Goal: Task Accomplishment & Management: Use online tool/utility

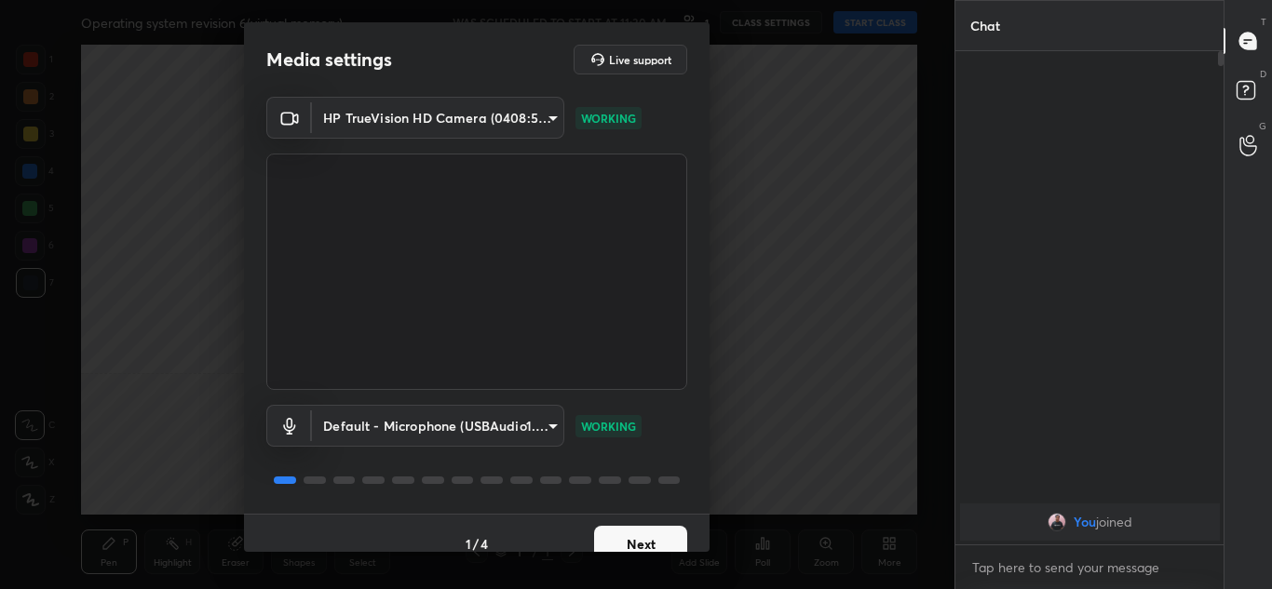
click at [646, 539] on button "Next" at bounding box center [640, 544] width 93 height 37
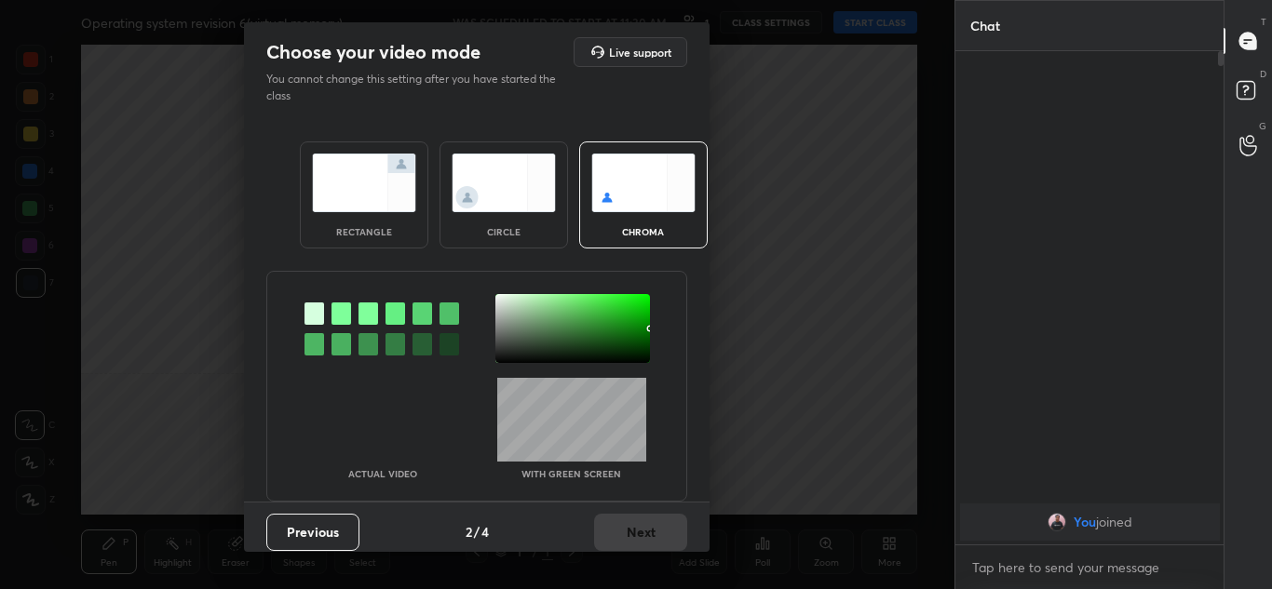
click at [354, 205] on img at bounding box center [364, 183] width 104 height 59
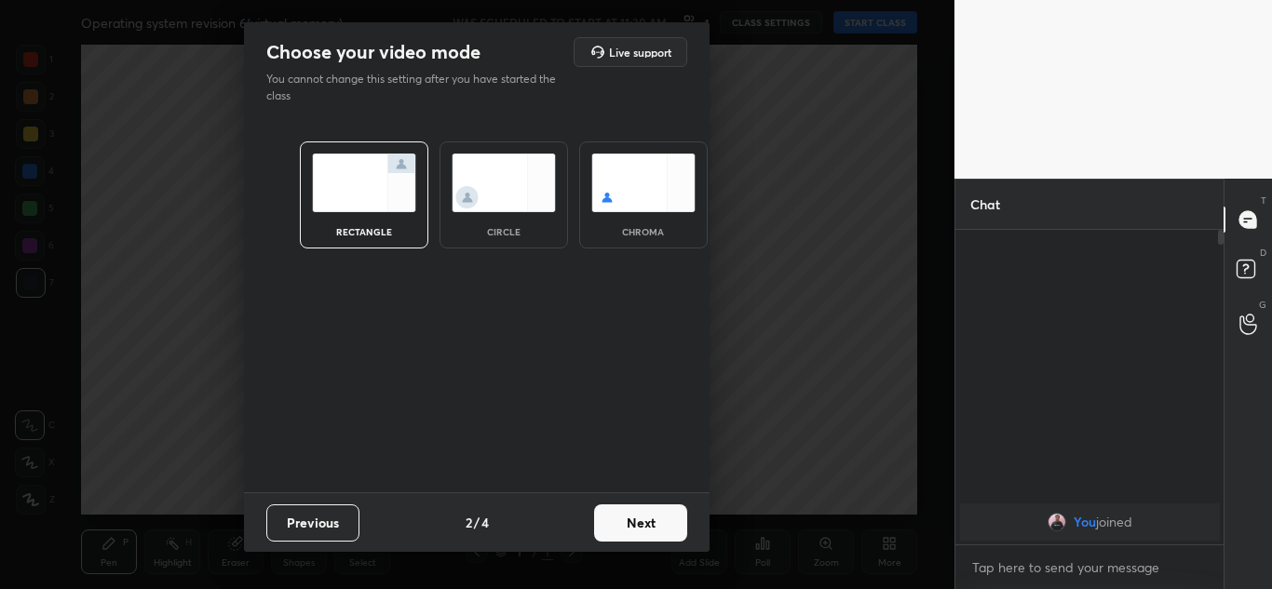
click at [642, 524] on button "Next" at bounding box center [640, 523] width 93 height 37
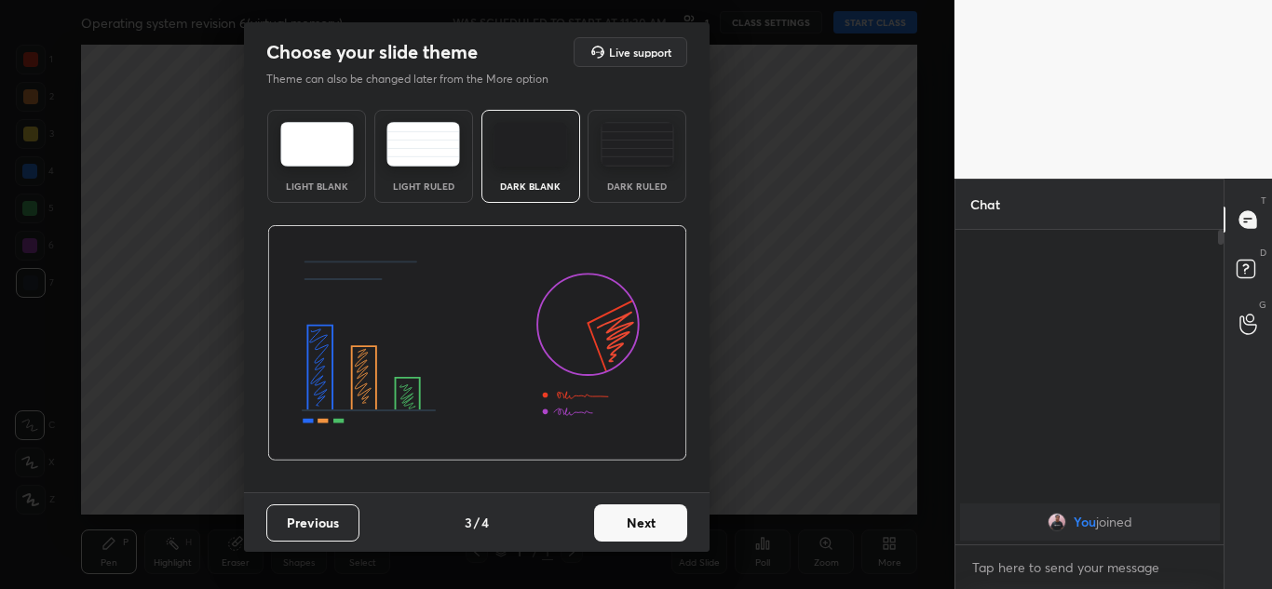
click at [642, 524] on button "Next" at bounding box center [640, 523] width 93 height 37
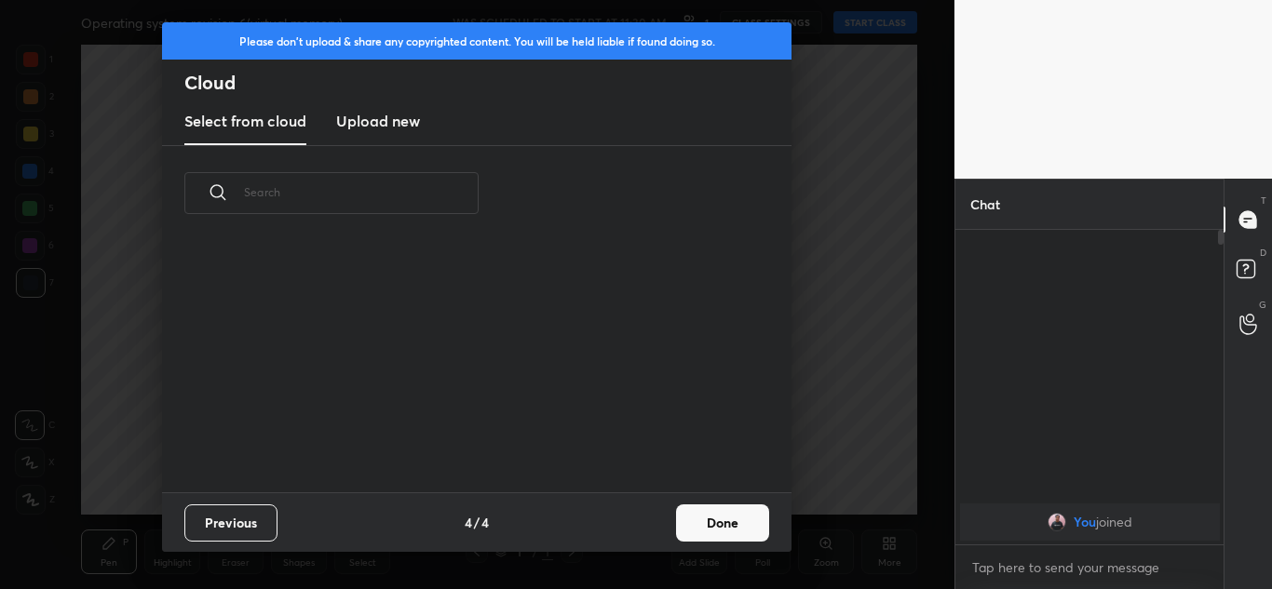
scroll to position [251, 598]
click at [730, 527] on button "Done" at bounding box center [722, 523] width 93 height 37
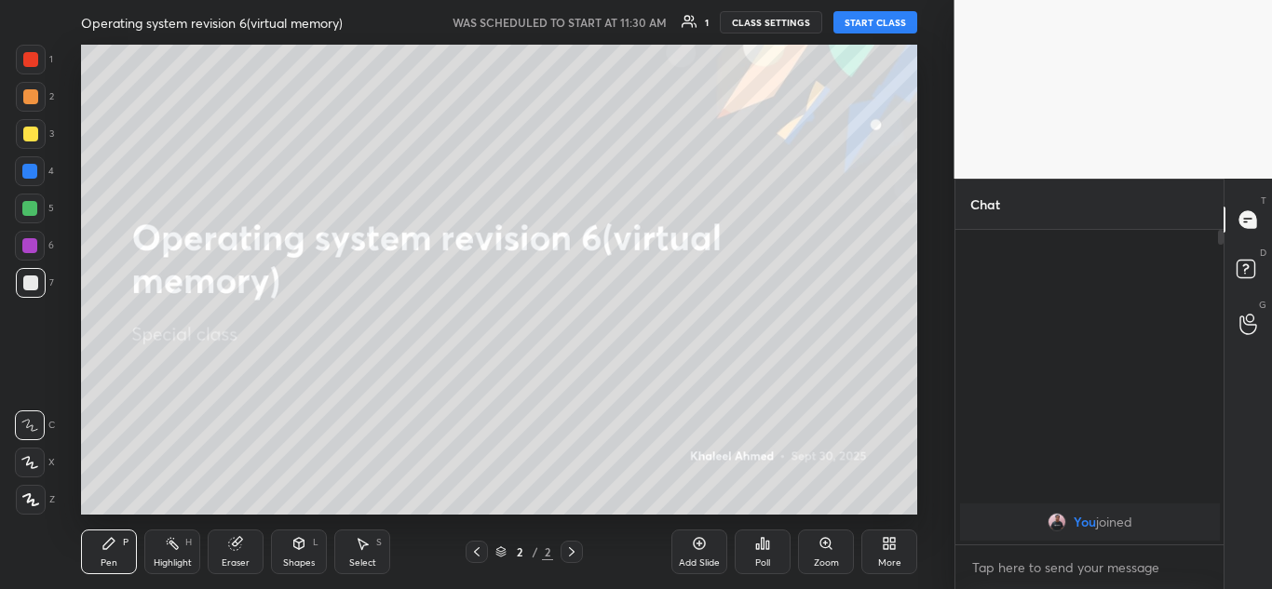
click at [887, 20] on button "START CLASS" at bounding box center [875, 22] width 84 height 22
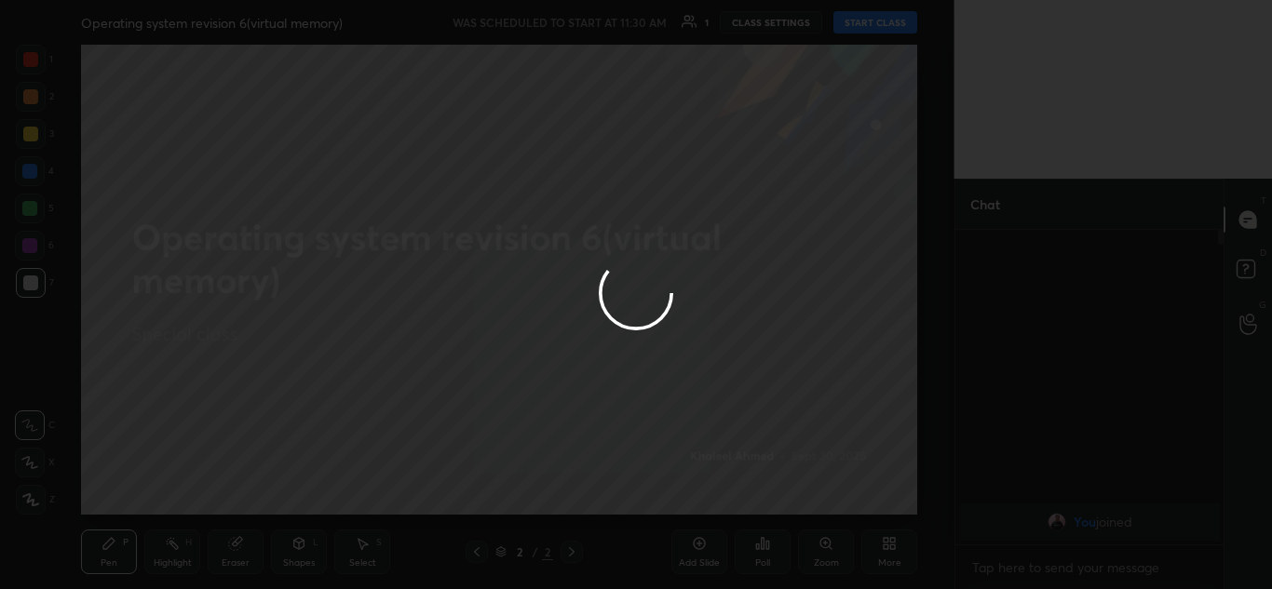
type textarea "x"
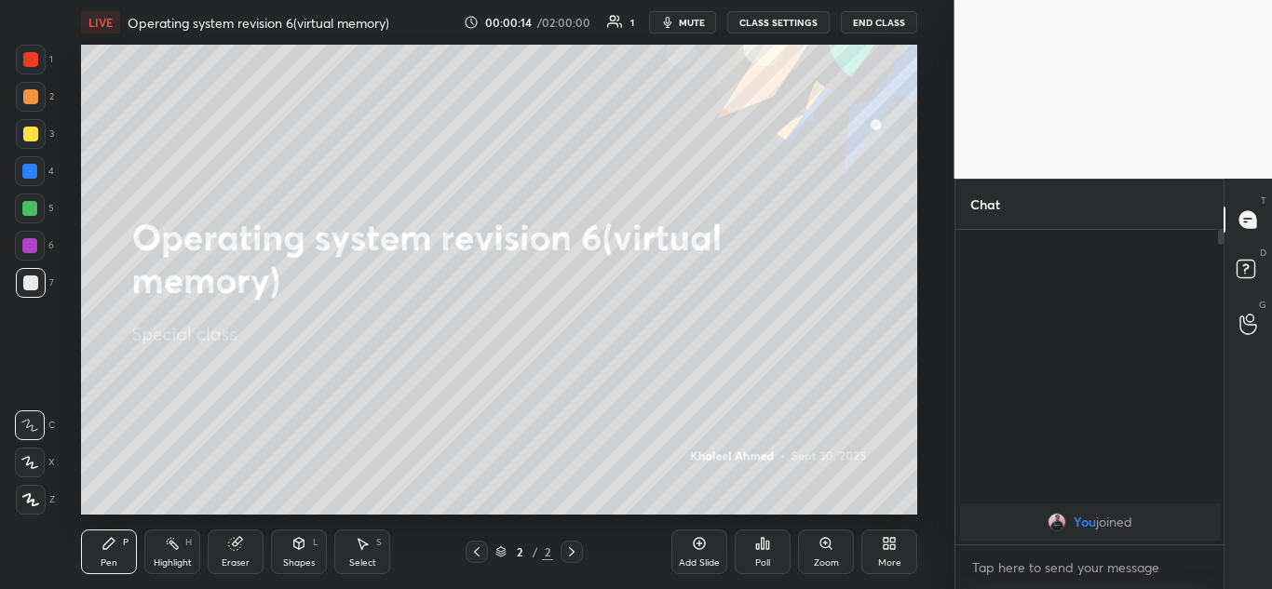
click at [878, 545] on div "More" at bounding box center [889, 552] width 56 height 45
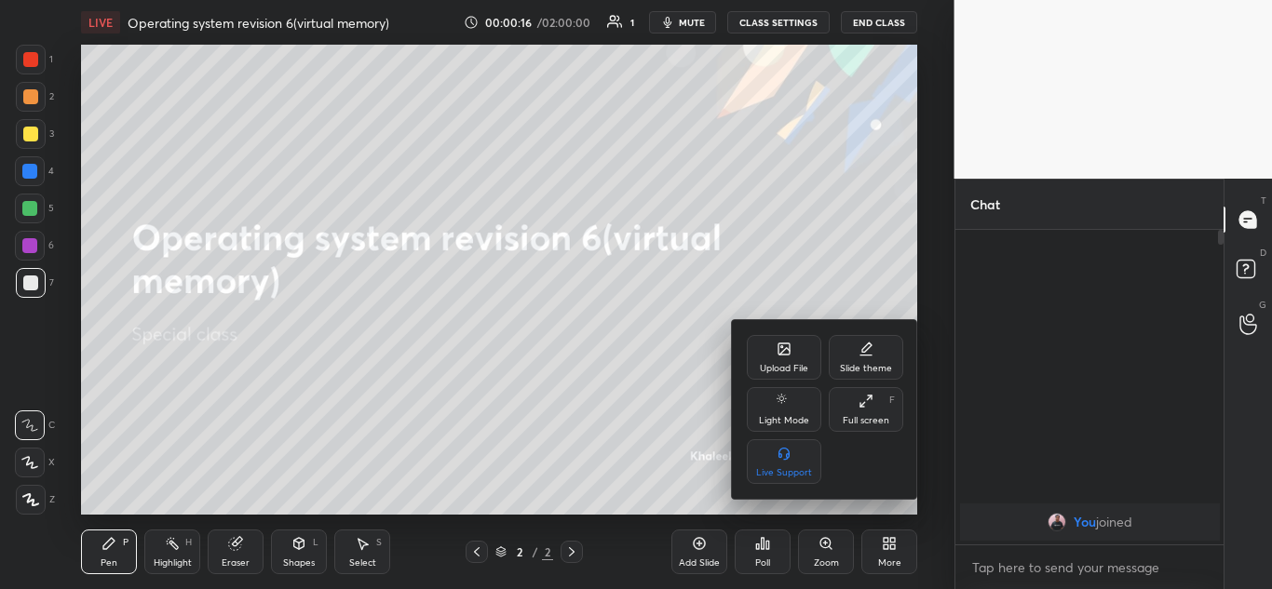
click at [789, 353] on icon at bounding box center [783, 349] width 11 height 11
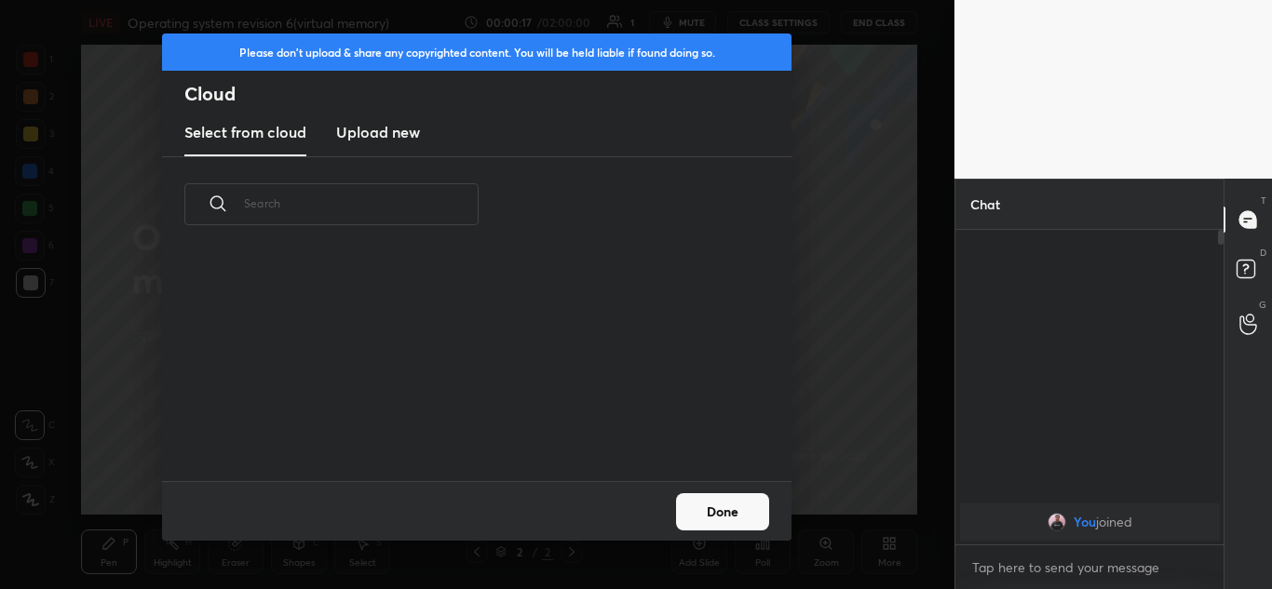
scroll to position [229, 598]
click at [381, 126] on h3 "Upload new" at bounding box center [378, 132] width 84 height 22
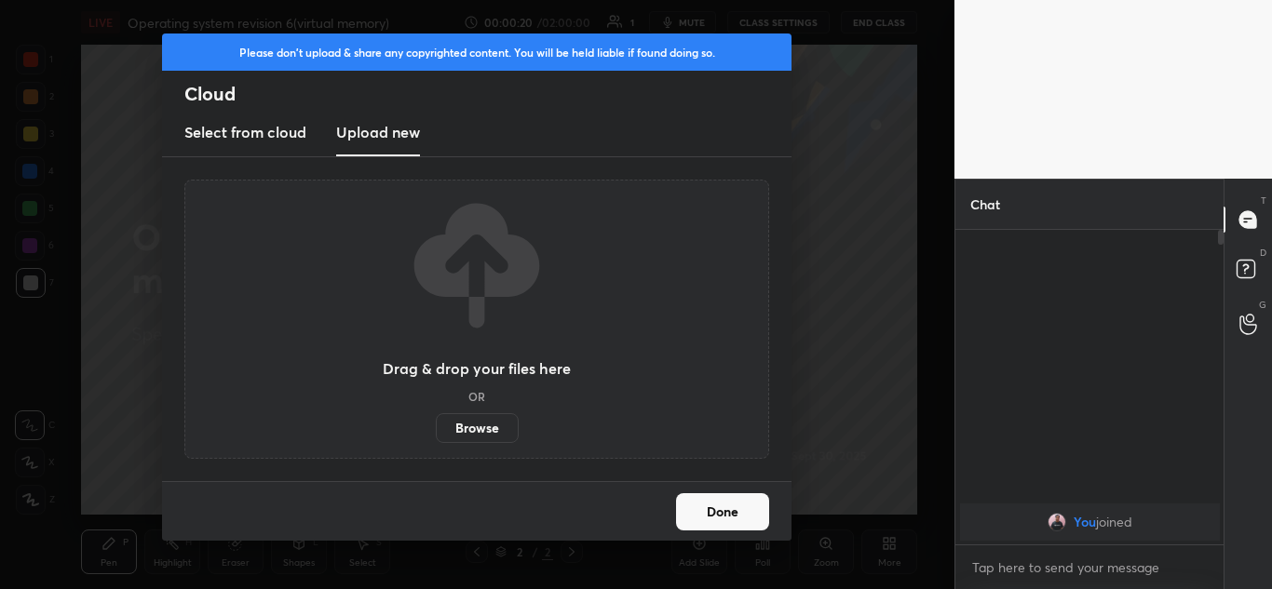
click at [500, 432] on label "Browse" at bounding box center [477, 428] width 83 height 30
click at [436, 432] on input "Browse" at bounding box center [436, 428] width 0 height 30
click at [480, 421] on label "Browse" at bounding box center [477, 428] width 83 height 30
click at [436, 421] on input "Browse" at bounding box center [436, 428] width 0 height 30
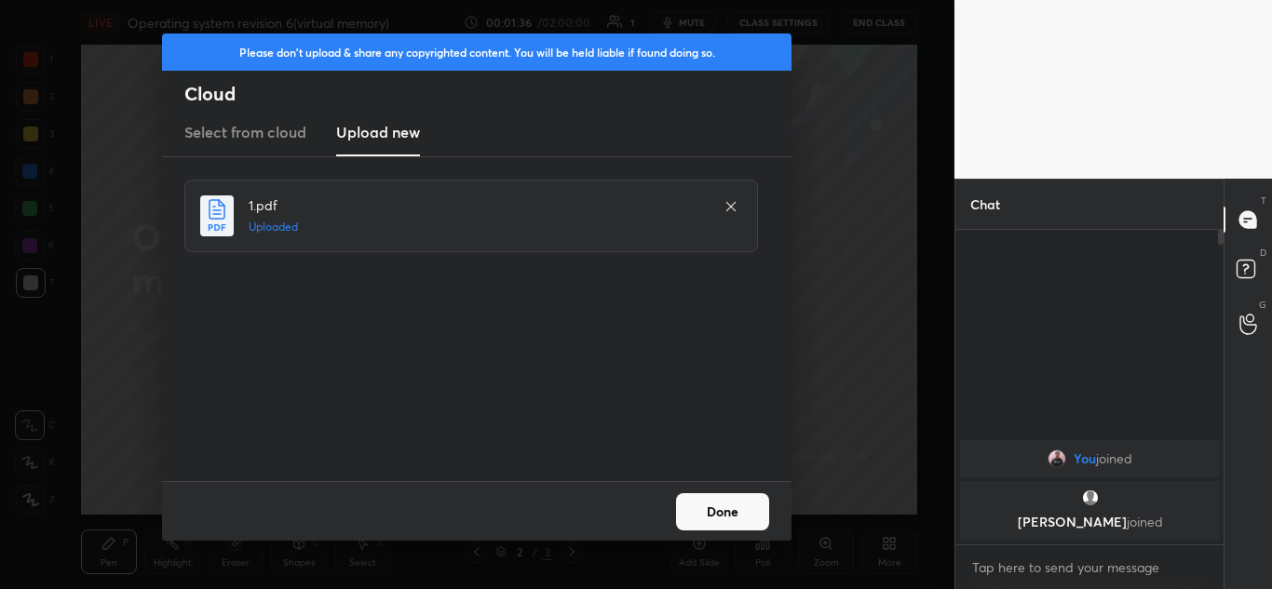
click at [719, 506] on button "Done" at bounding box center [722, 512] width 93 height 37
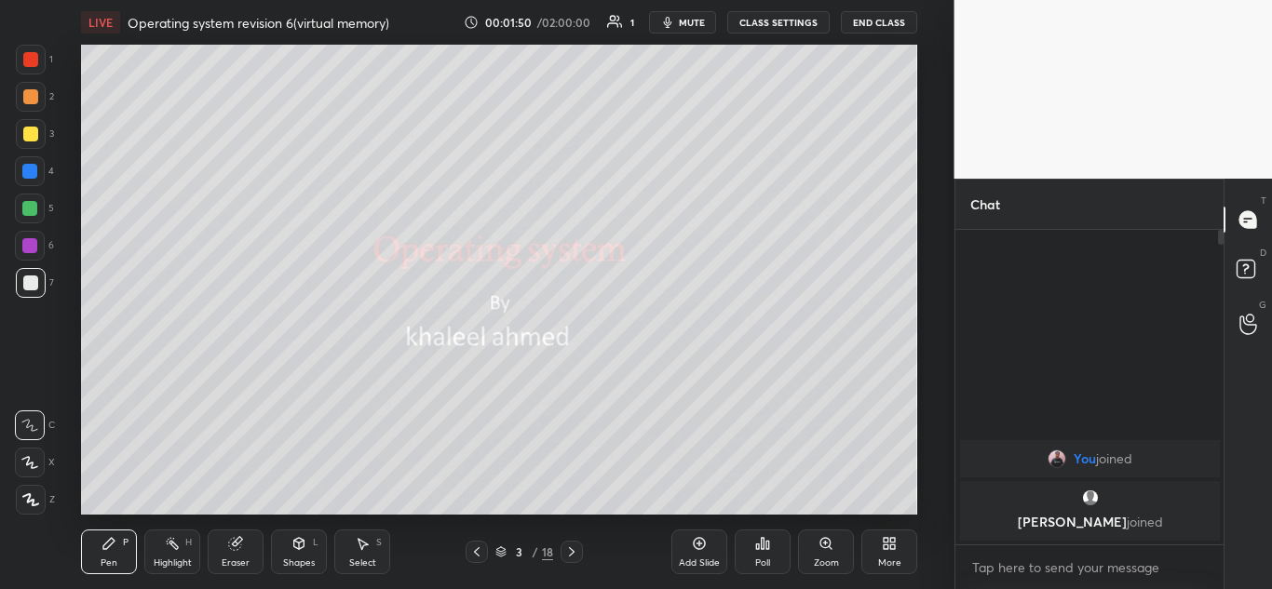
click at [897, 538] on icon at bounding box center [889, 543] width 15 height 15
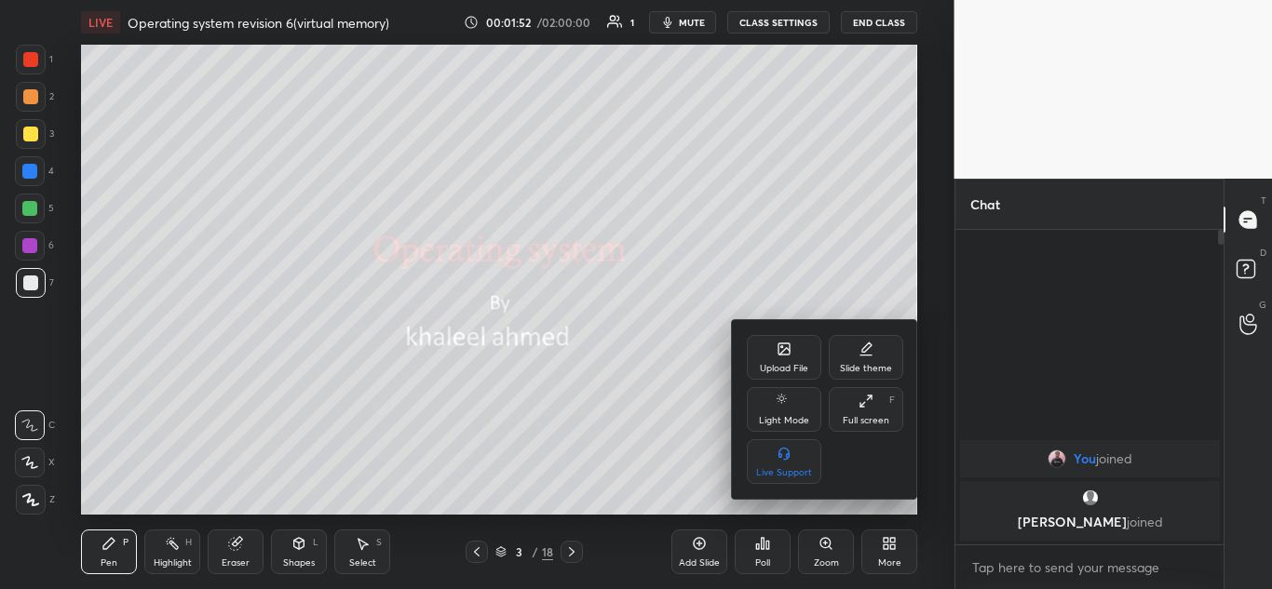
click at [763, 352] on div "Upload File" at bounding box center [784, 357] width 74 height 45
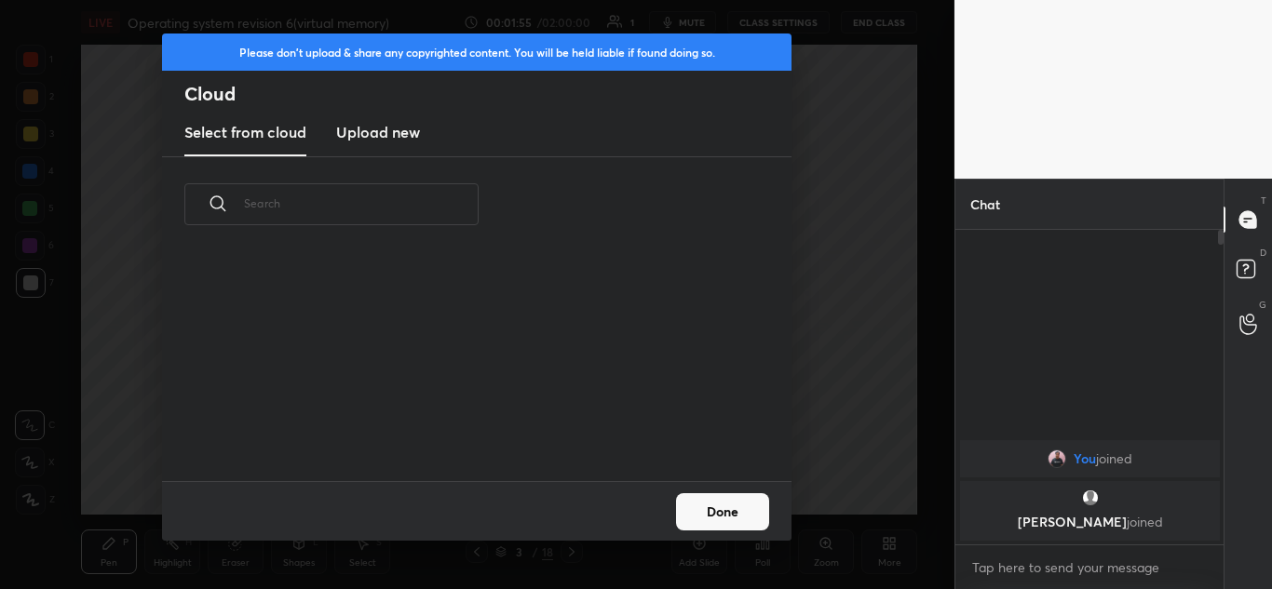
click at [395, 129] on h3 "Upload new" at bounding box center [378, 132] width 84 height 22
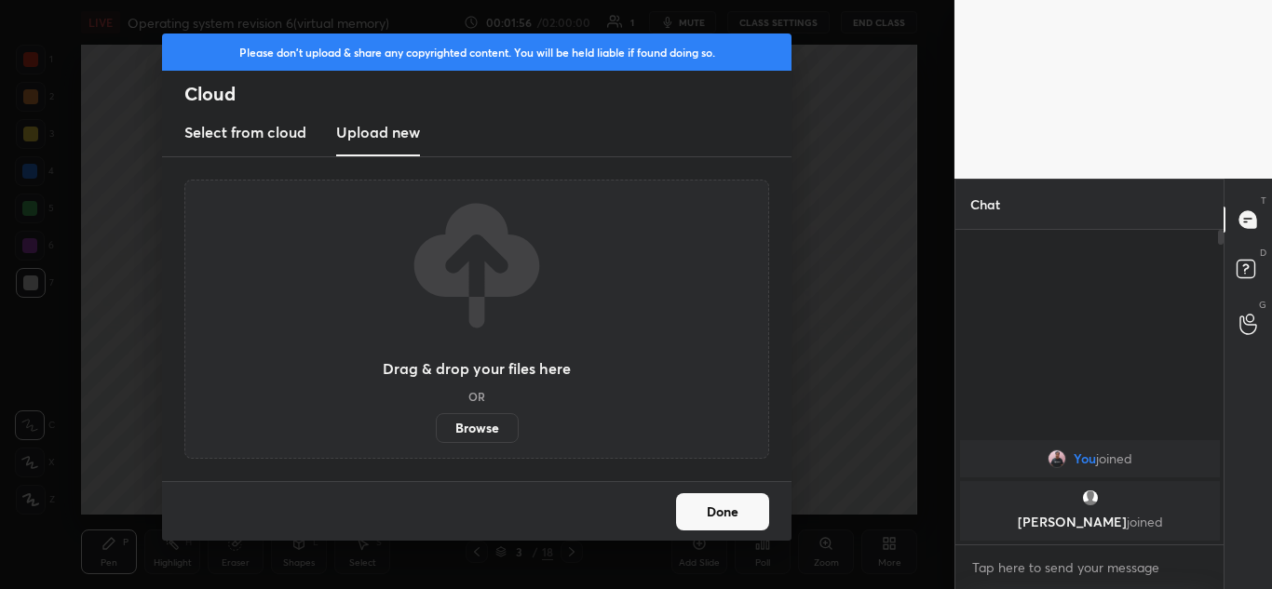
click at [508, 420] on label "Browse" at bounding box center [477, 428] width 83 height 30
click at [436, 420] on input "Browse" at bounding box center [436, 428] width 0 height 30
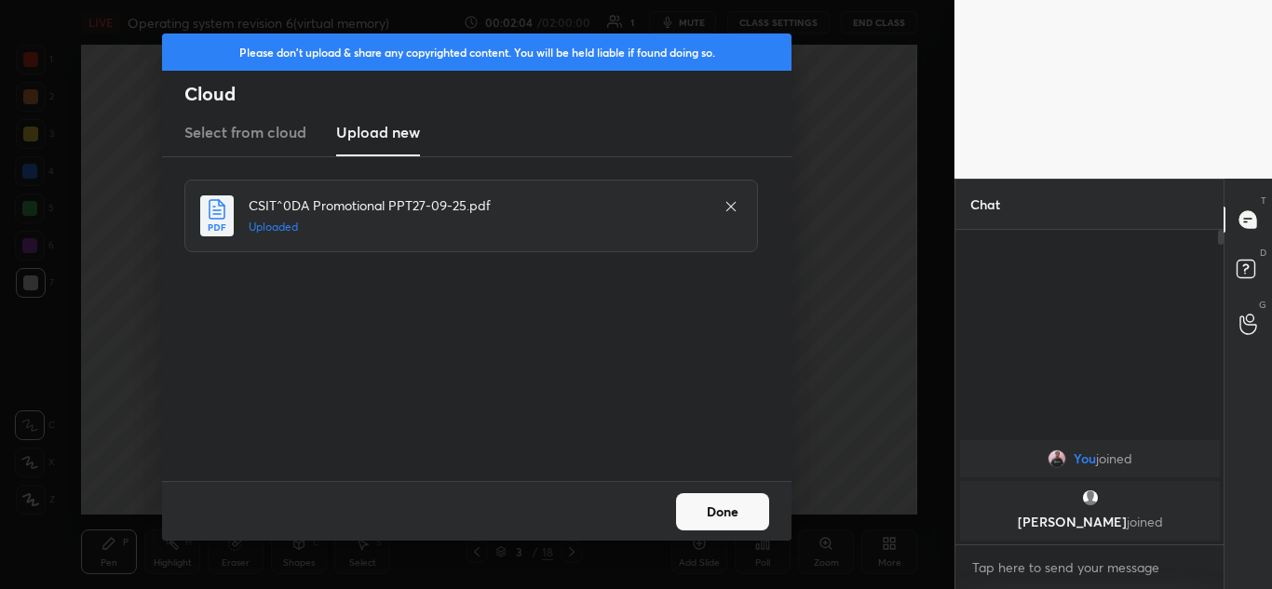
click at [731, 508] on button "Done" at bounding box center [722, 512] width 93 height 37
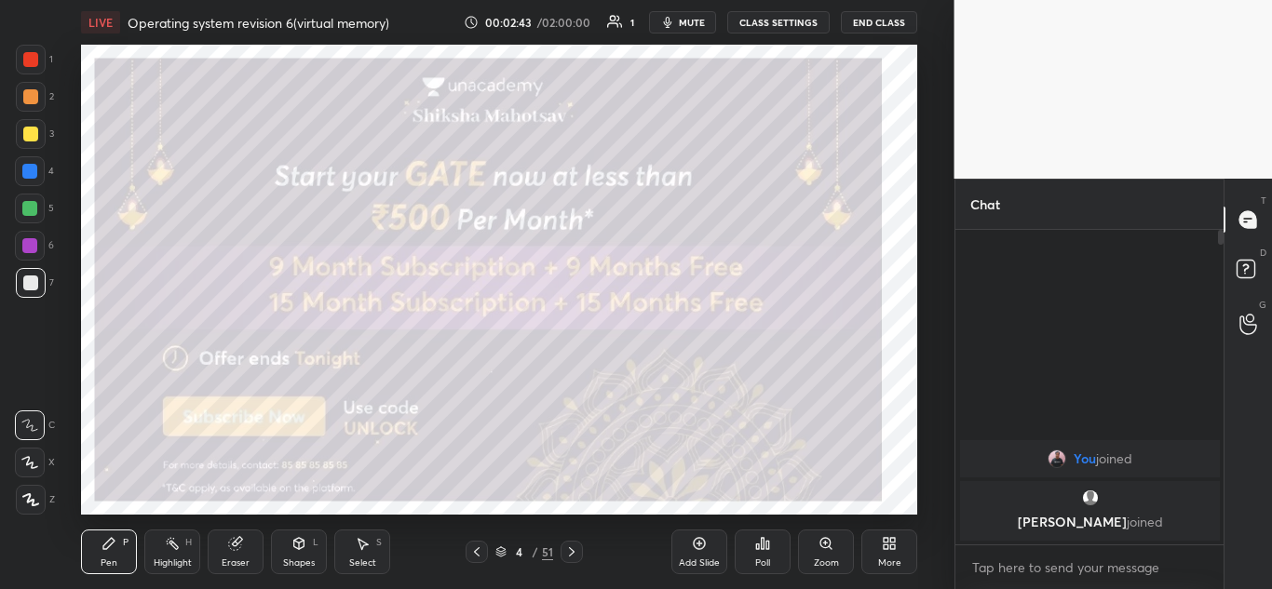
click at [30, 510] on div at bounding box center [31, 500] width 30 height 30
click at [574, 548] on icon at bounding box center [571, 552] width 15 height 15
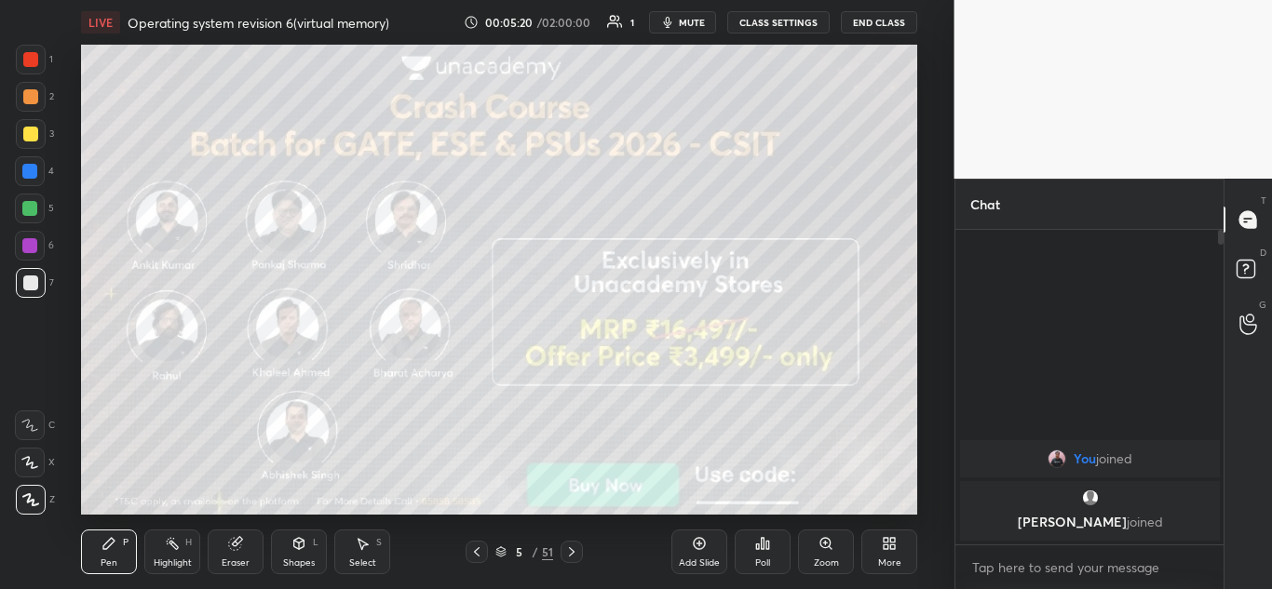
click at [577, 544] on div at bounding box center [572, 552] width 22 height 22
click at [571, 549] on icon at bounding box center [572, 552] width 6 height 9
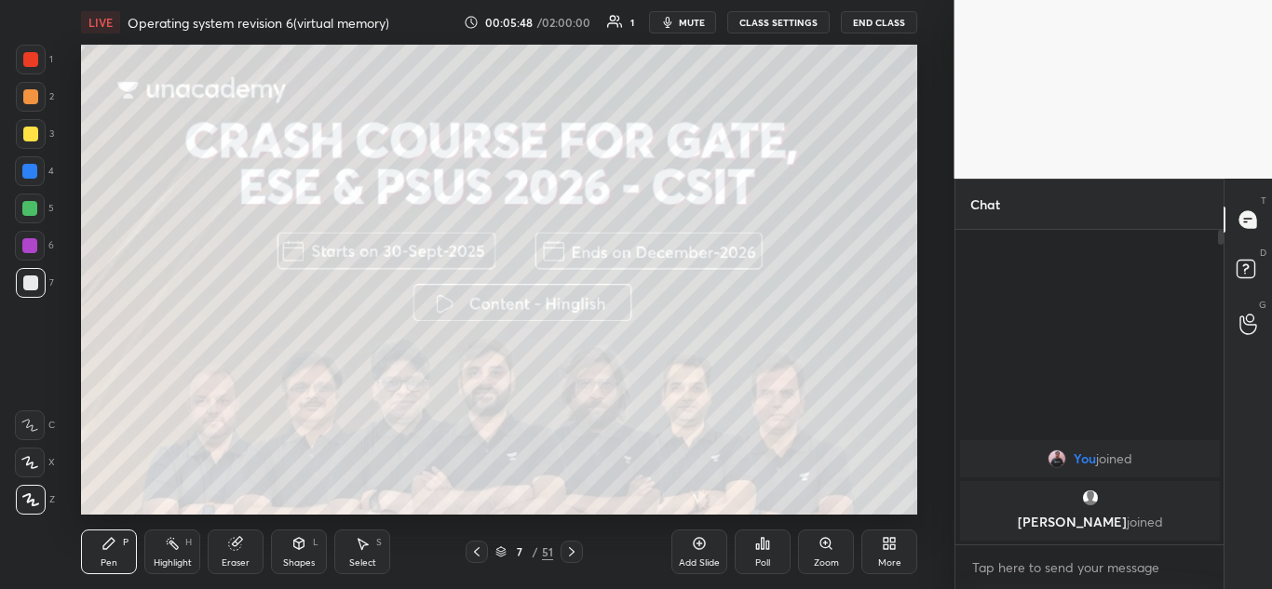
click at [575, 552] on icon at bounding box center [571, 552] width 15 height 15
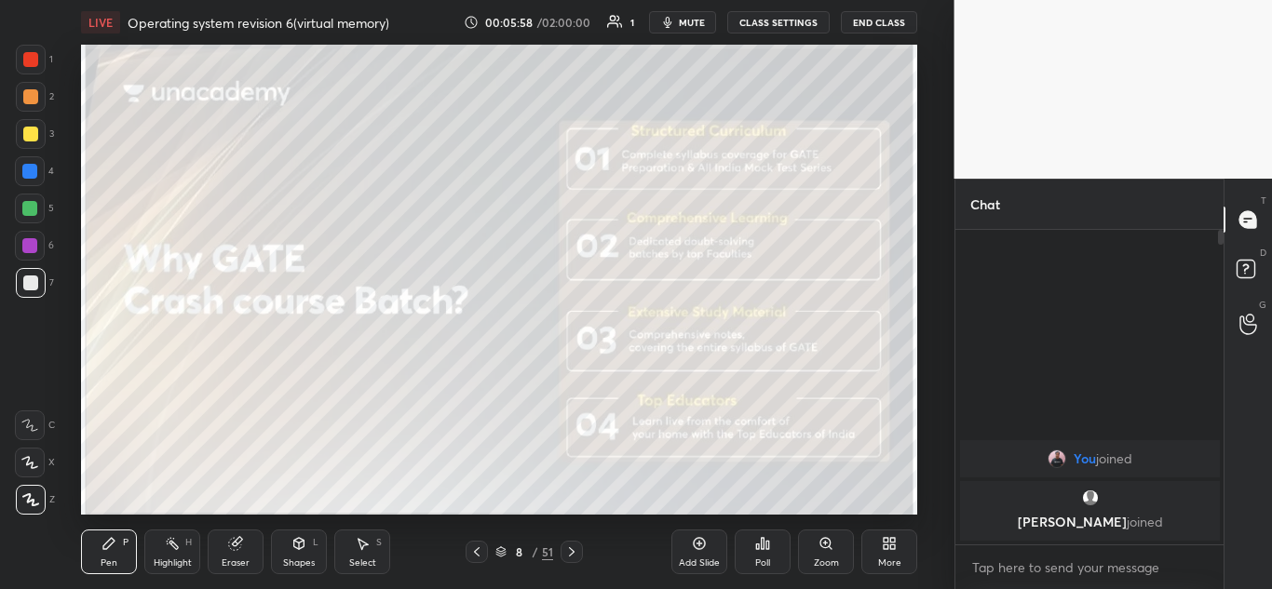
click at [572, 556] on icon at bounding box center [571, 552] width 15 height 15
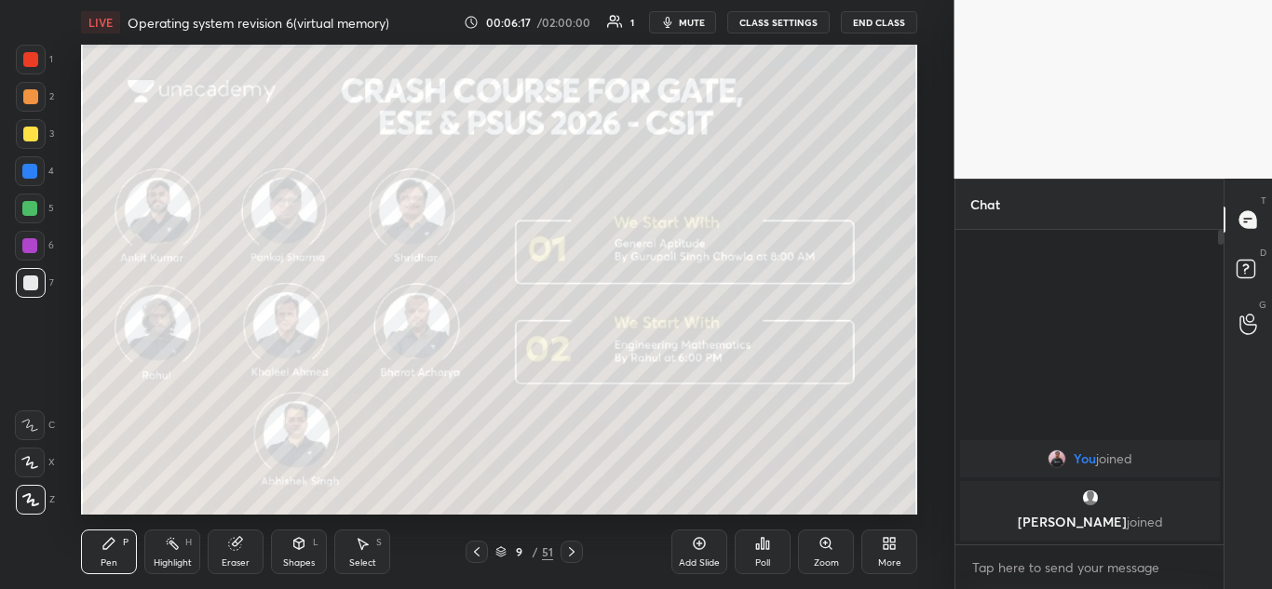
click at [575, 548] on icon at bounding box center [571, 552] width 15 height 15
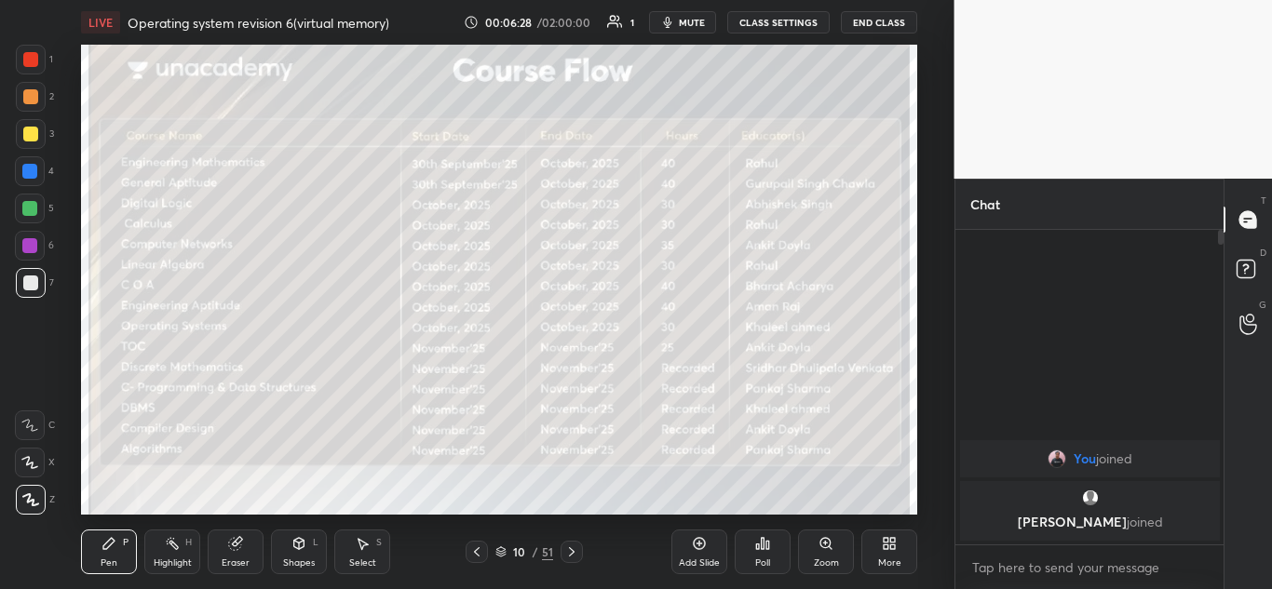
click at [575, 548] on icon at bounding box center [571, 552] width 15 height 15
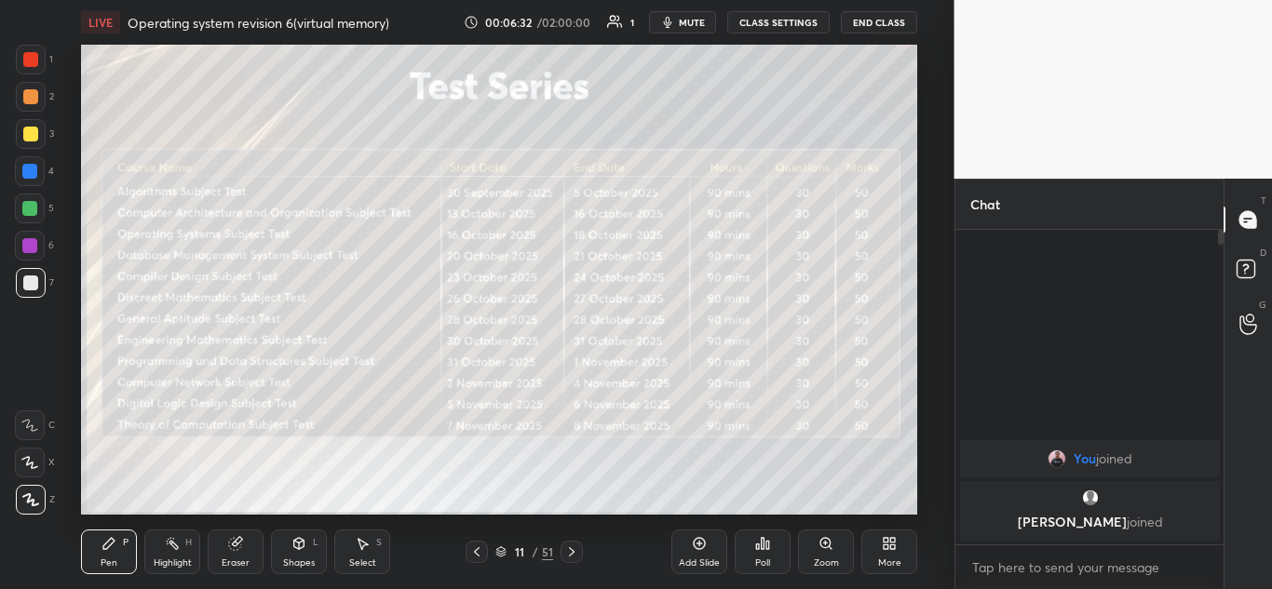
click at [571, 554] on icon at bounding box center [571, 552] width 15 height 15
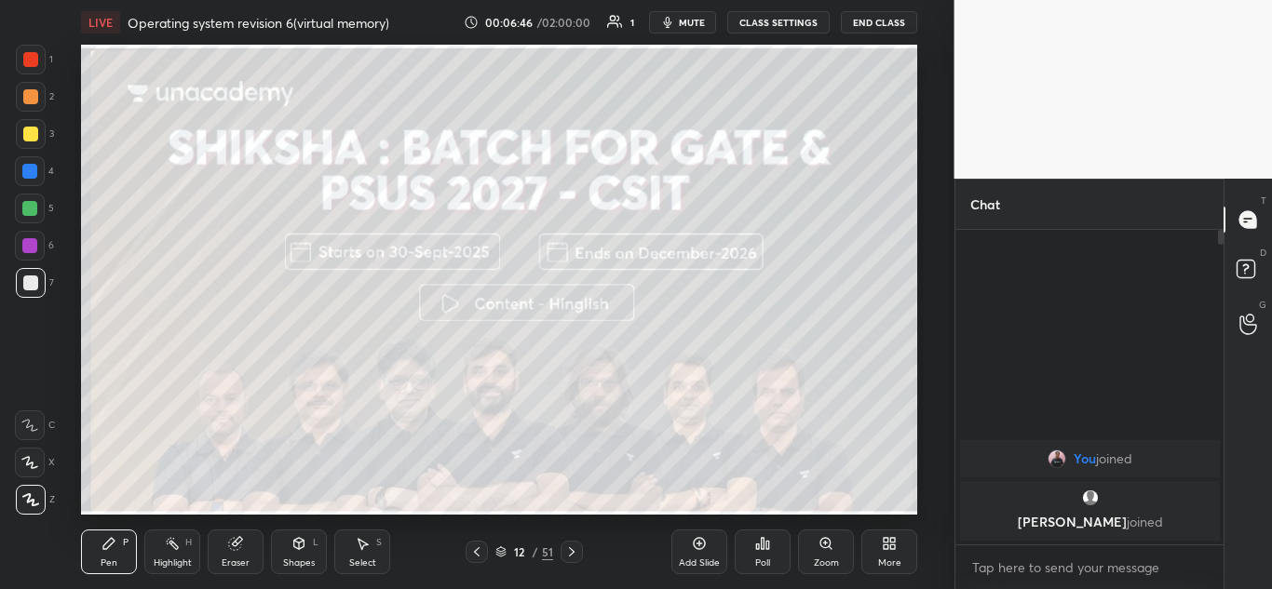
click at [575, 548] on icon at bounding box center [571, 552] width 15 height 15
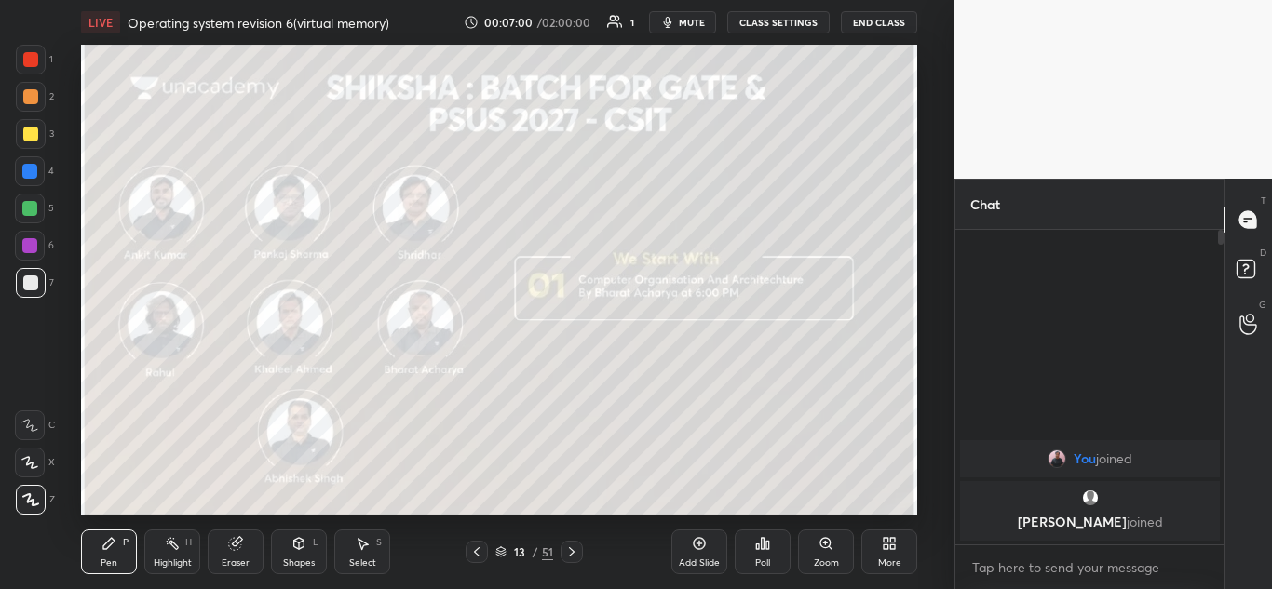
click at [572, 548] on icon at bounding box center [571, 552] width 15 height 15
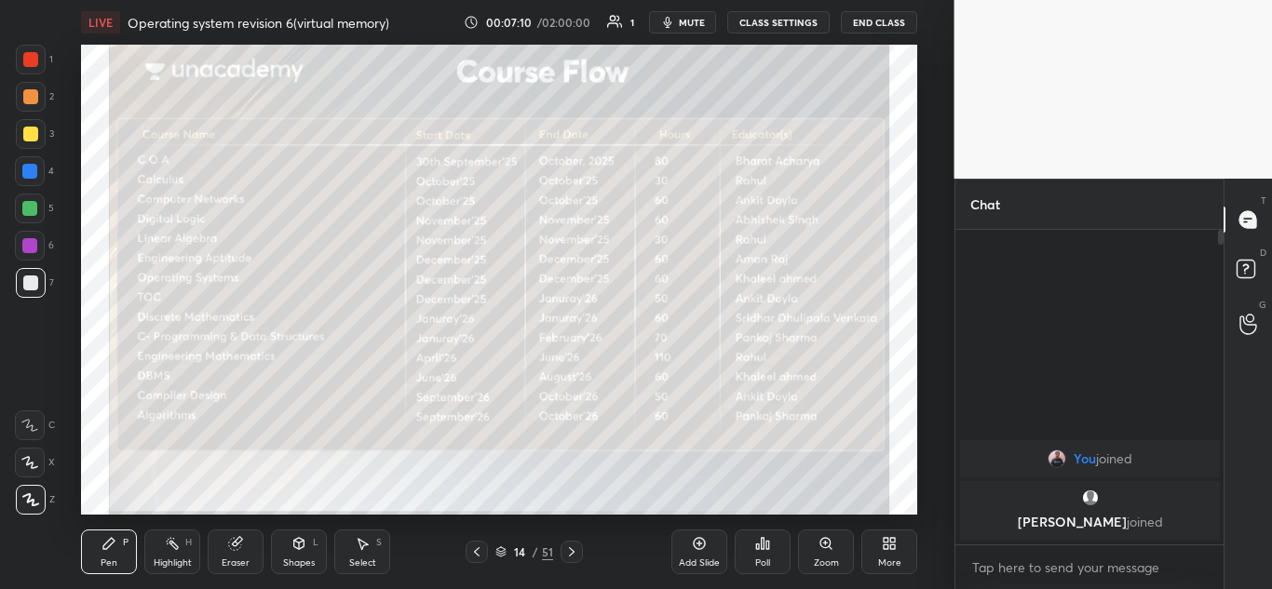
click at [571, 544] on div at bounding box center [572, 552] width 22 height 22
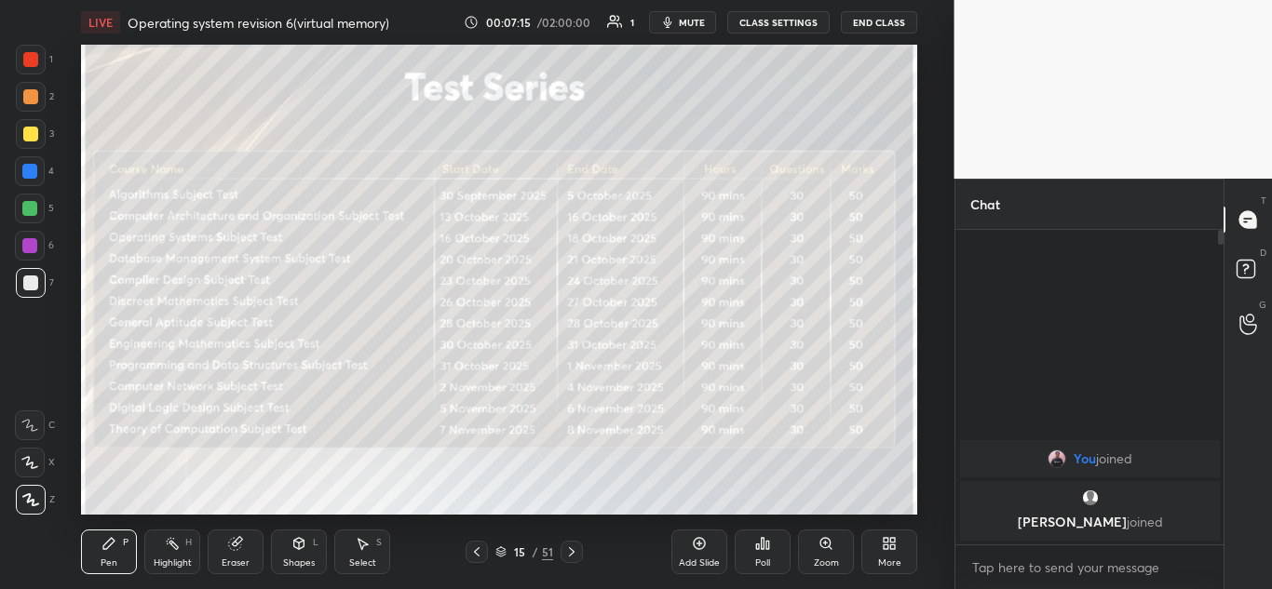
click at [574, 554] on icon at bounding box center [571, 552] width 15 height 15
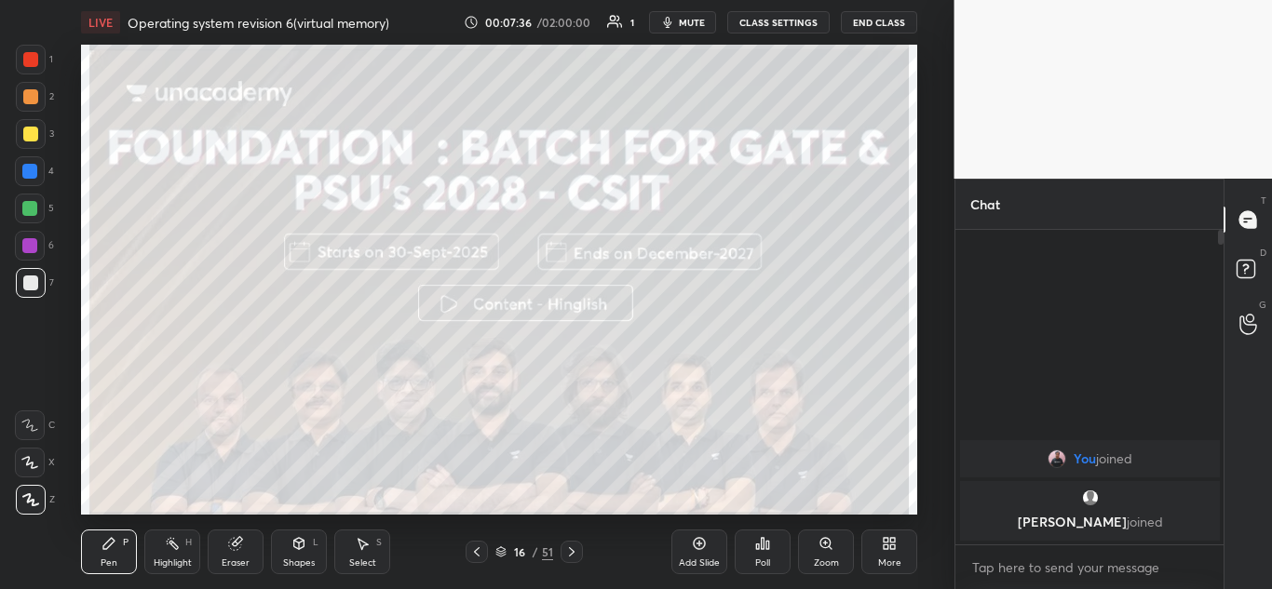
click at [571, 548] on icon at bounding box center [571, 552] width 15 height 15
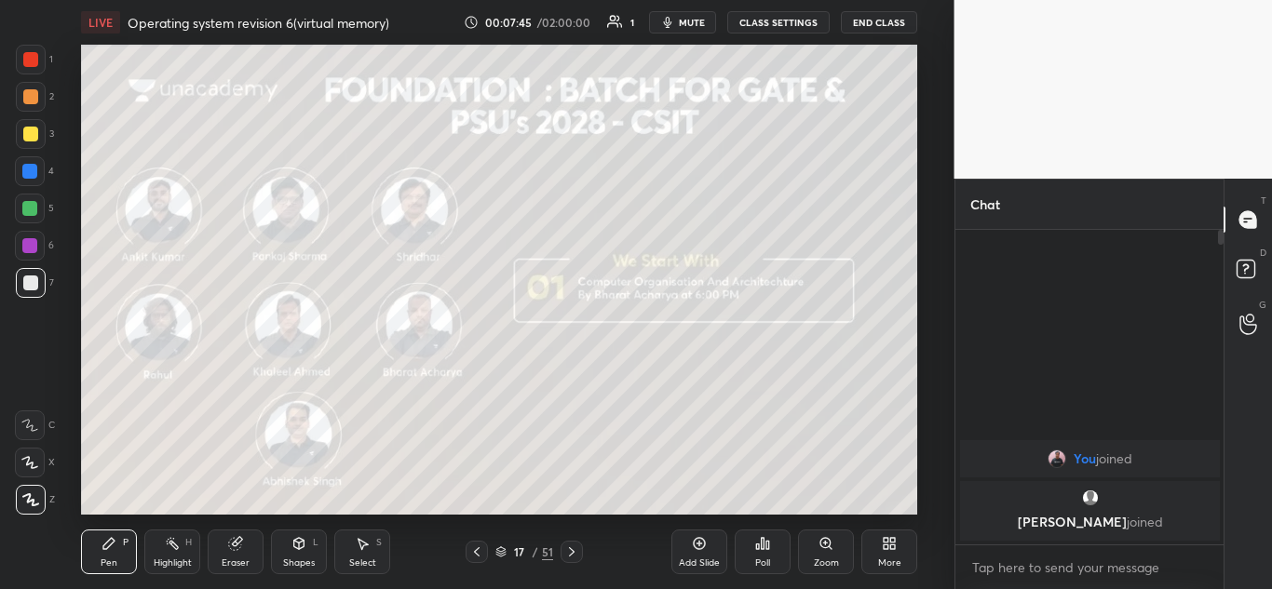
click at [575, 550] on icon at bounding box center [571, 552] width 15 height 15
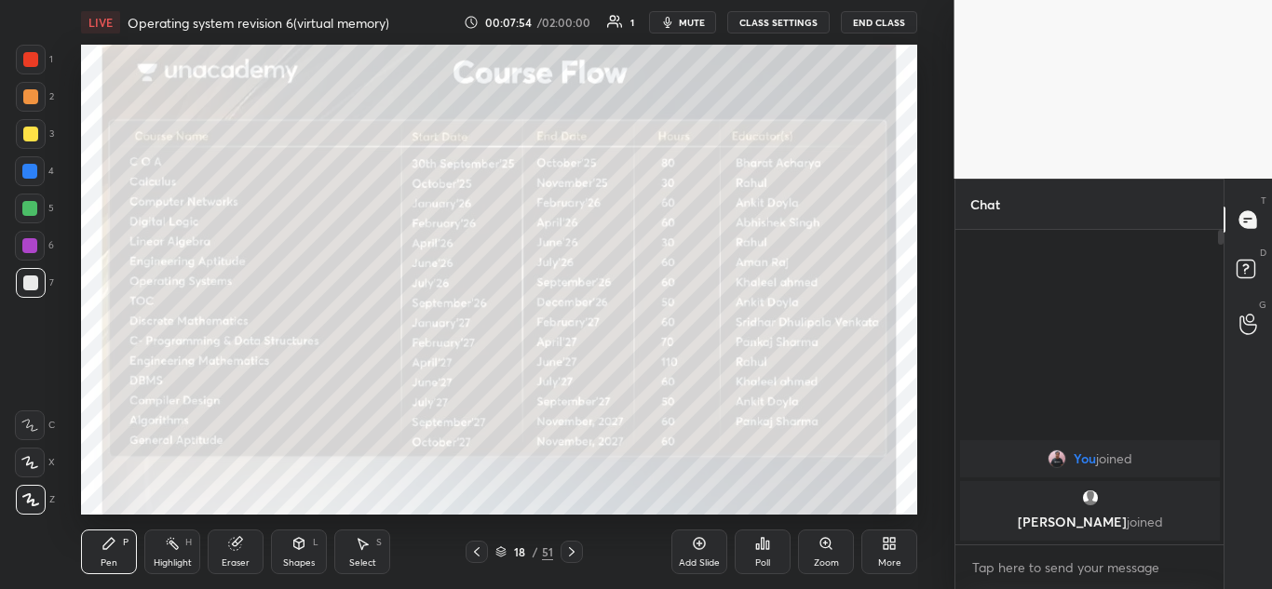
click at [568, 550] on icon at bounding box center [571, 552] width 15 height 15
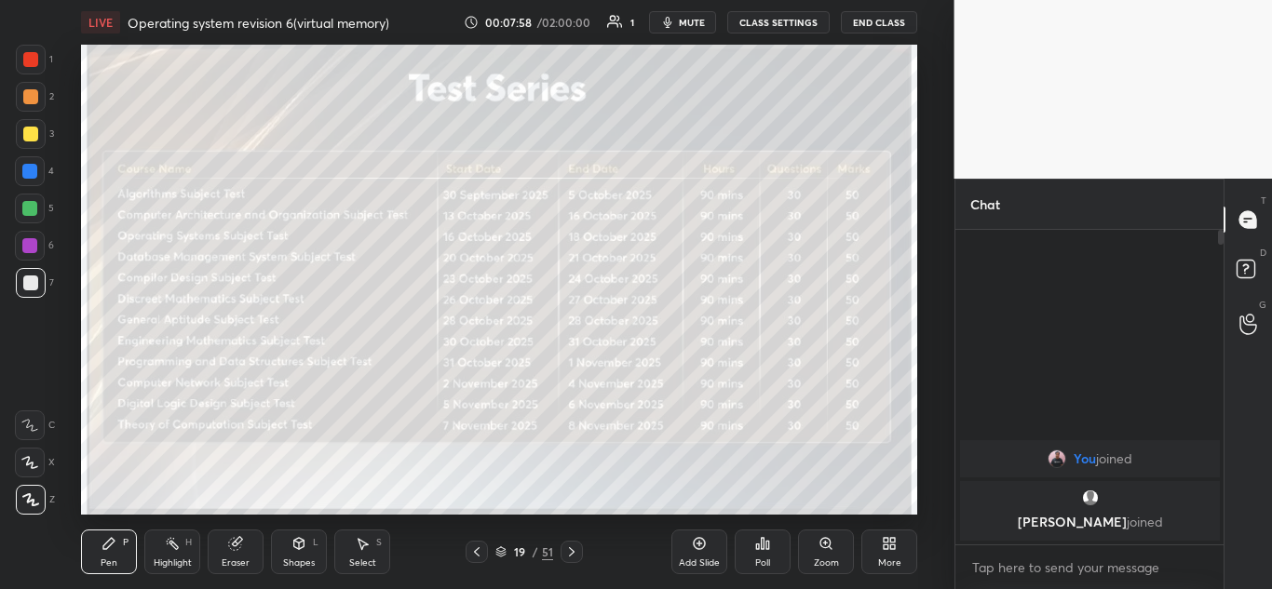
click at [576, 555] on icon at bounding box center [571, 552] width 15 height 15
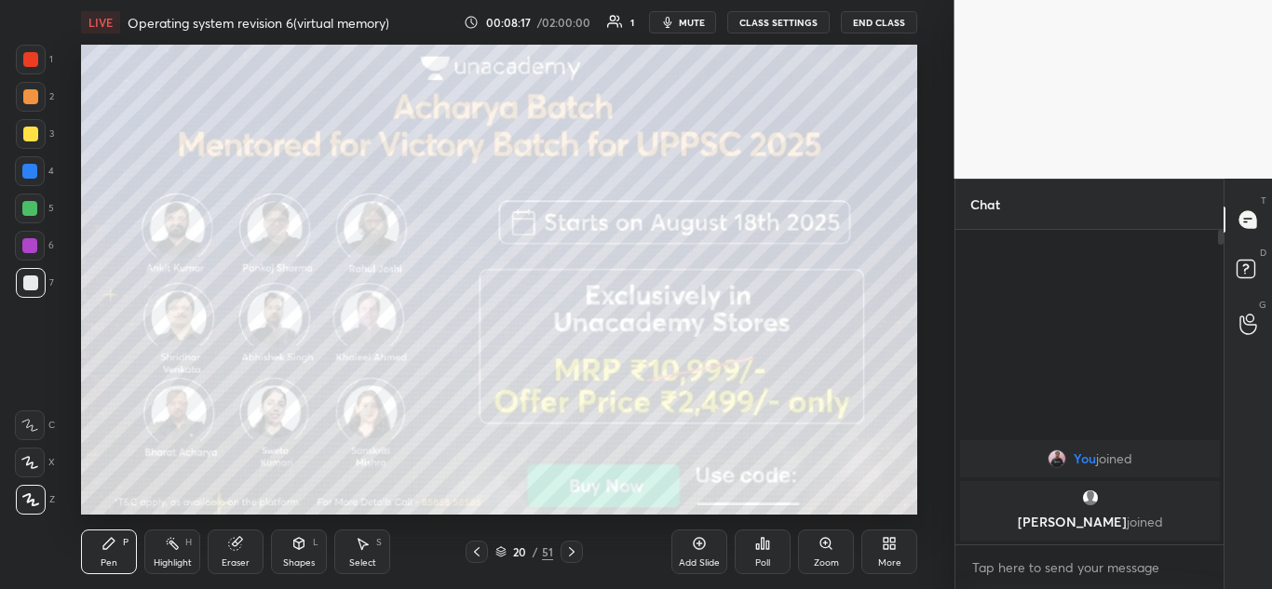
click at [567, 547] on icon at bounding box center [571, 552] width 15 height 15
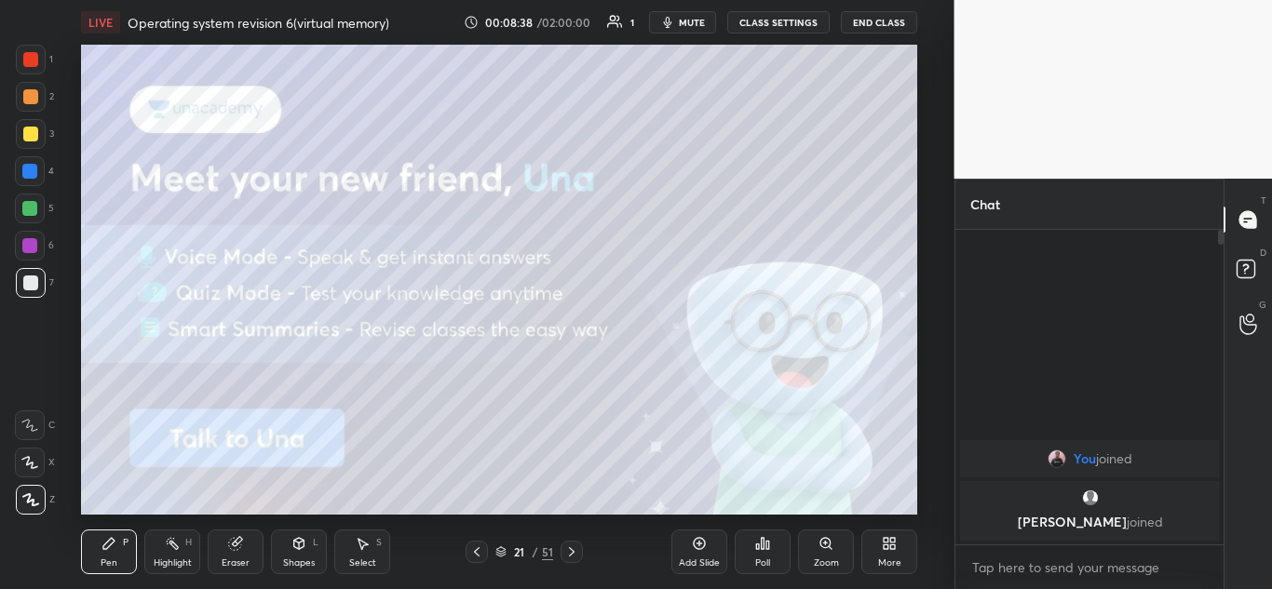
click at [574, 554] on icon at bounding box center [571, 552] width 15 height 15
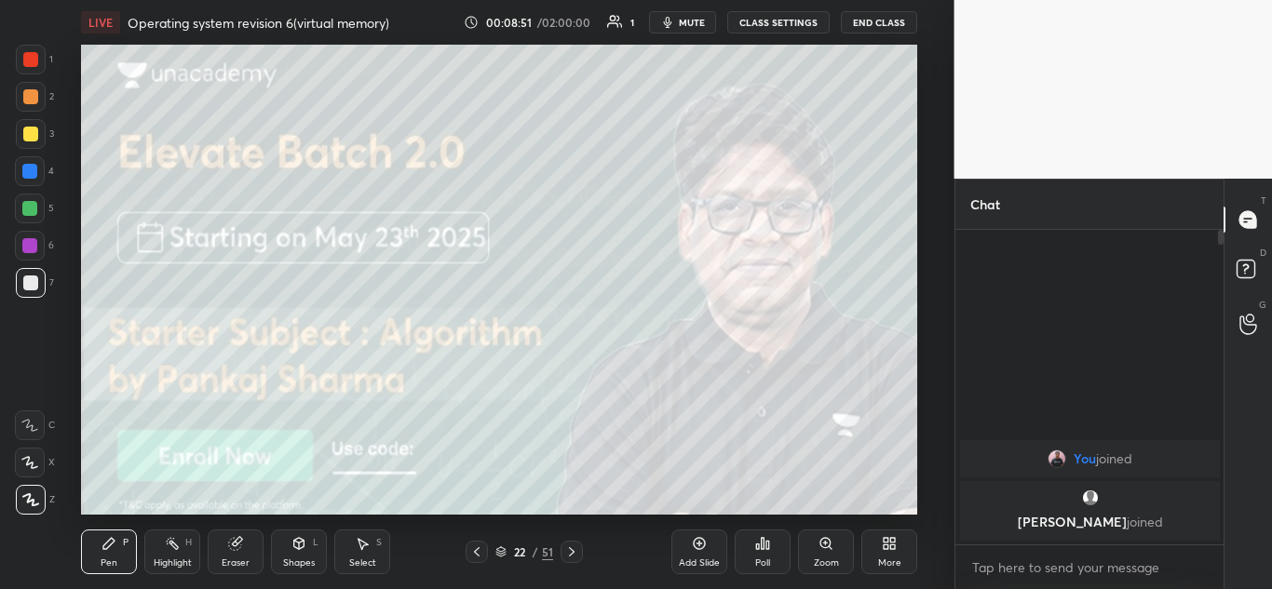
click at [574, 557] on icon at bounding box center [571, 552] width 15 height 15
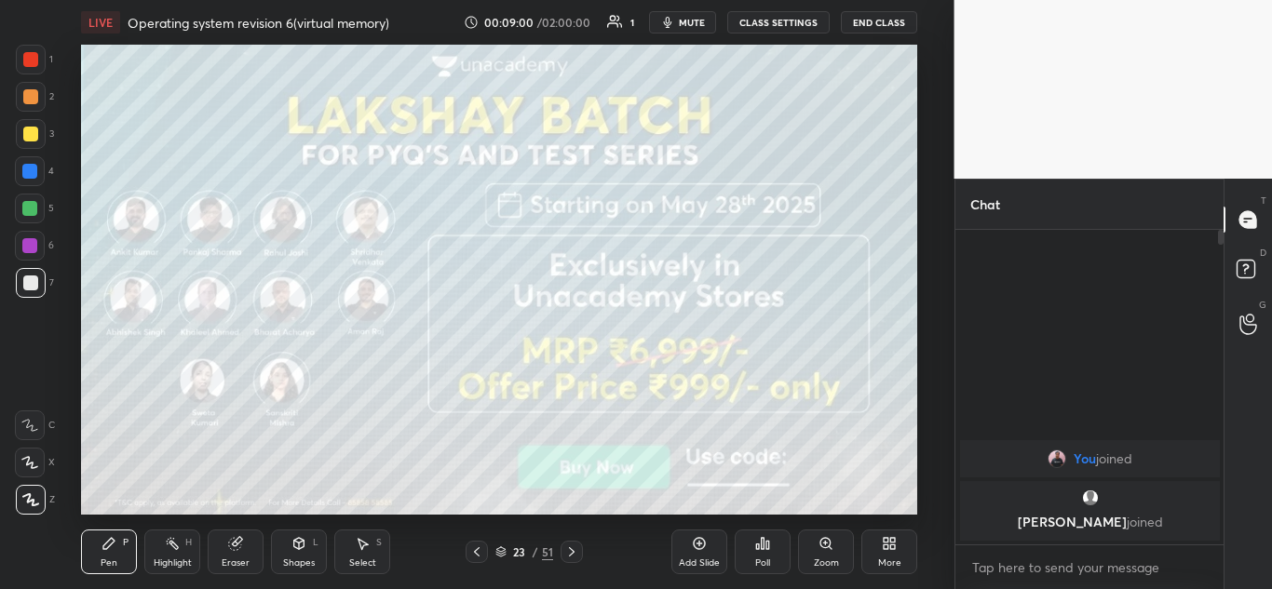
click at [575, 545] on icon at bounding box center [571, 552] width 15 height 15
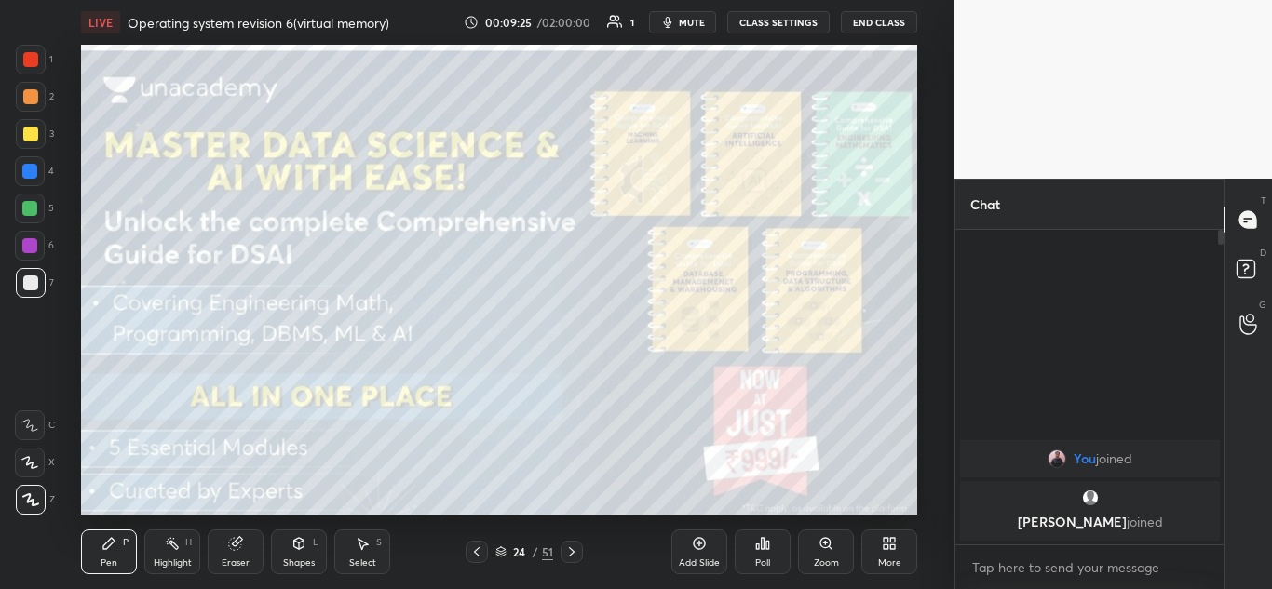
click at [571, 548] on icon at bounding box center [571, 552] width 15 height 15
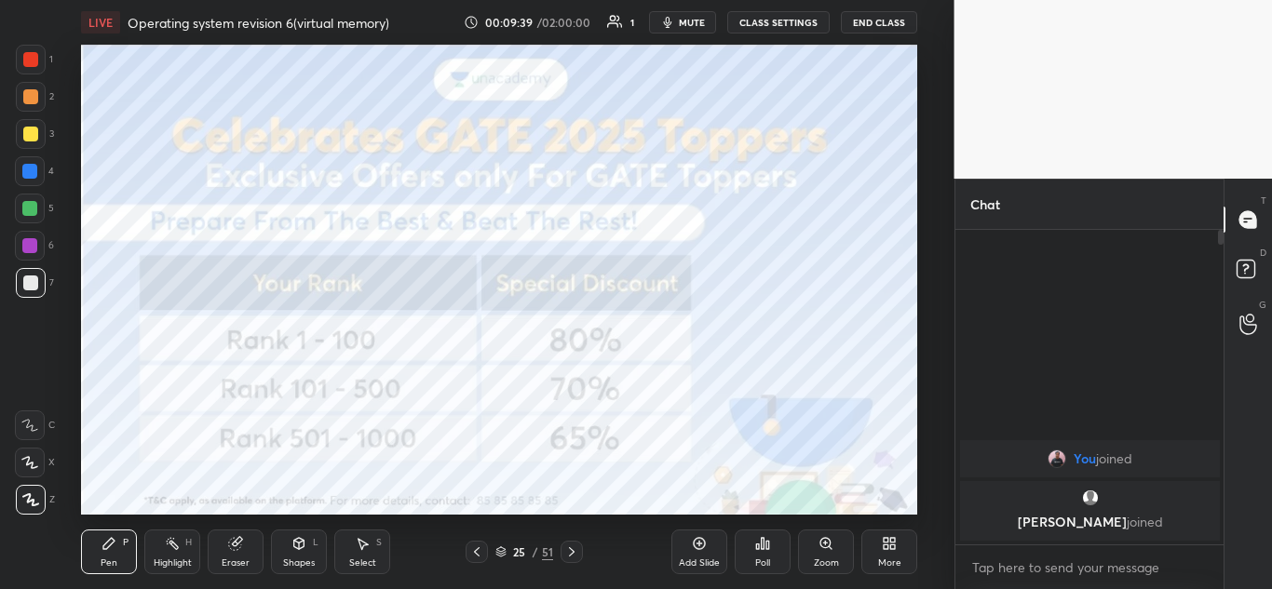
click at [578, 548] on icon at bounding box center [571, 552] width 15 height 15
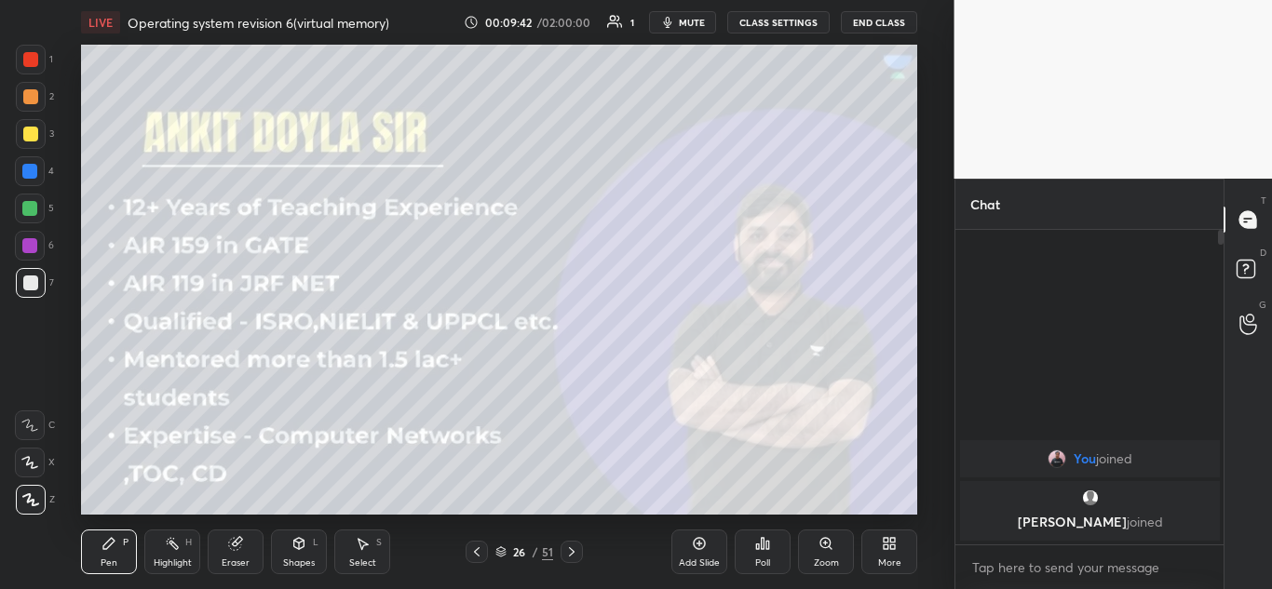
click at [579, 561] on div at bounding box center [572, 552] width 22 height 22
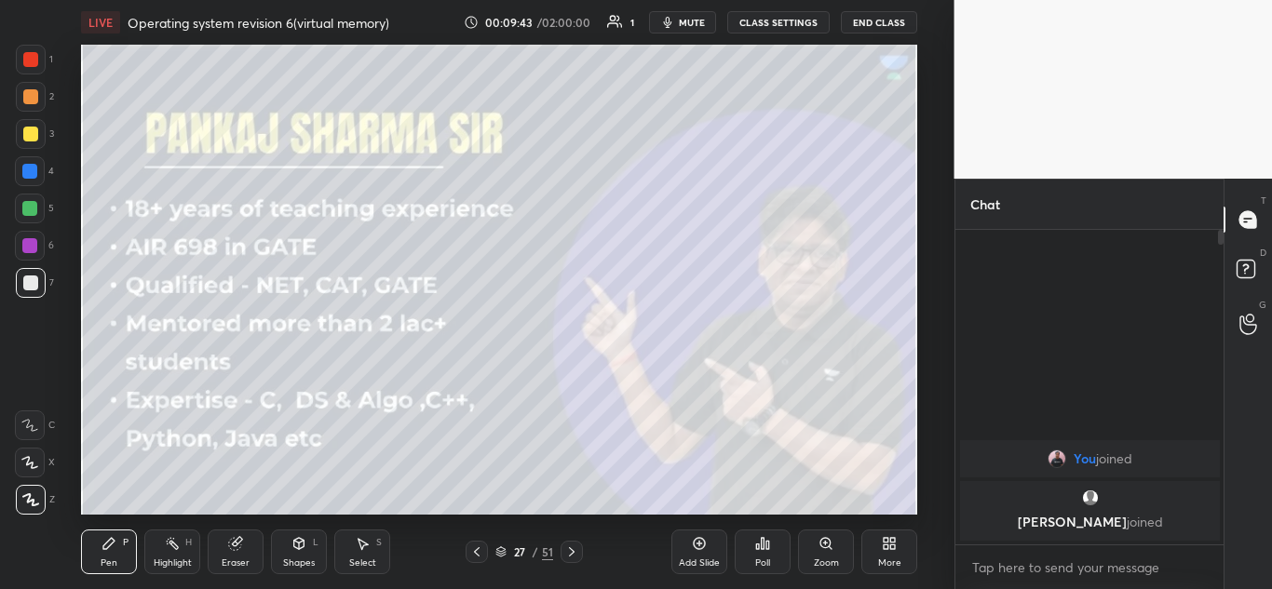
click at [575, 551] on icon at bounding box center [571, 552] width 15 height 15
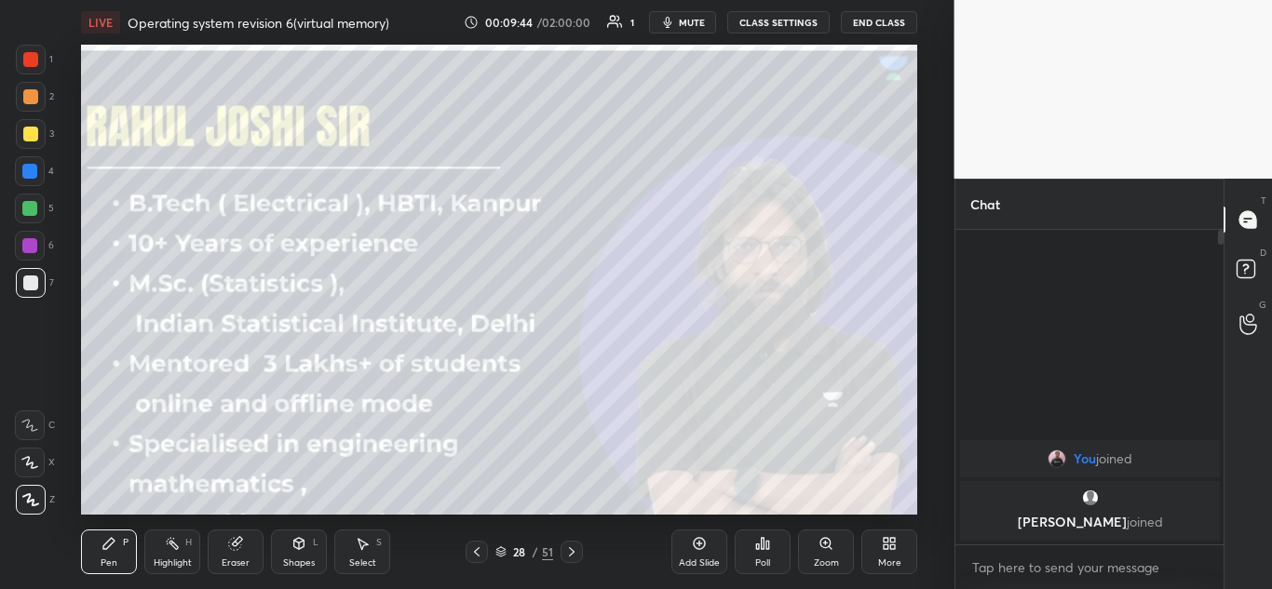
click at [569, 559] on icon at bounding box center [571, 552] width 15 height 15
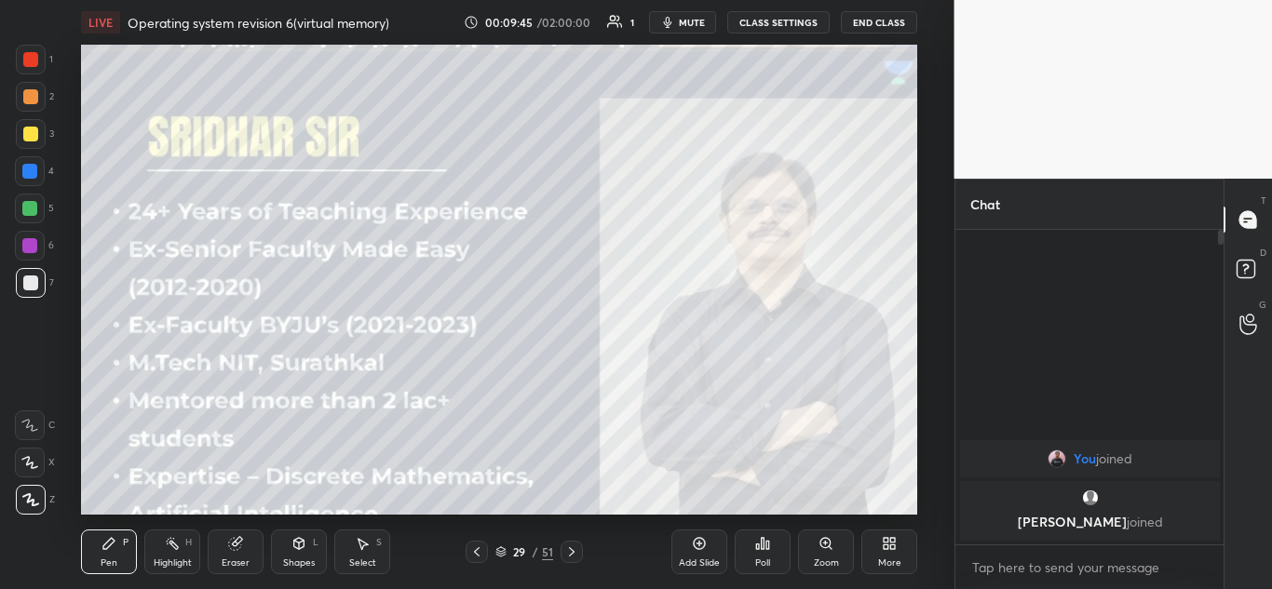
click at [571, 562] on div at bounding box center [572, 552] width 22 height 22
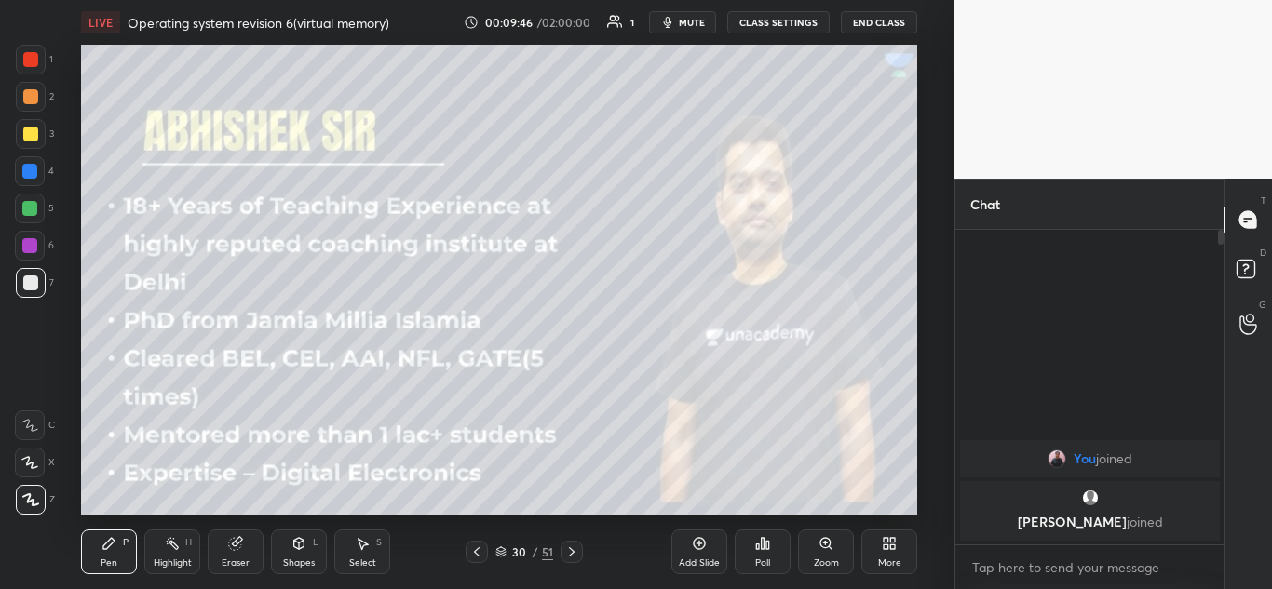
click at [569, 561] on div at bounding box center [572, 552] width 22 height 22
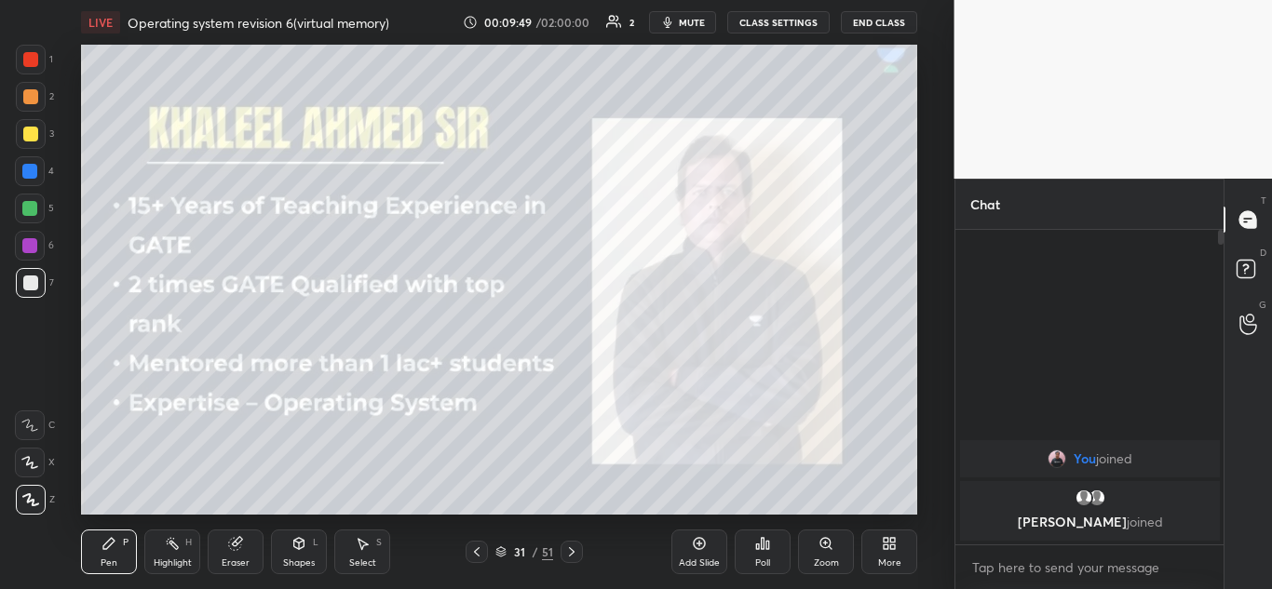
click at [568, 547] on icon at bounding box center [571, 552] width 15 height 15
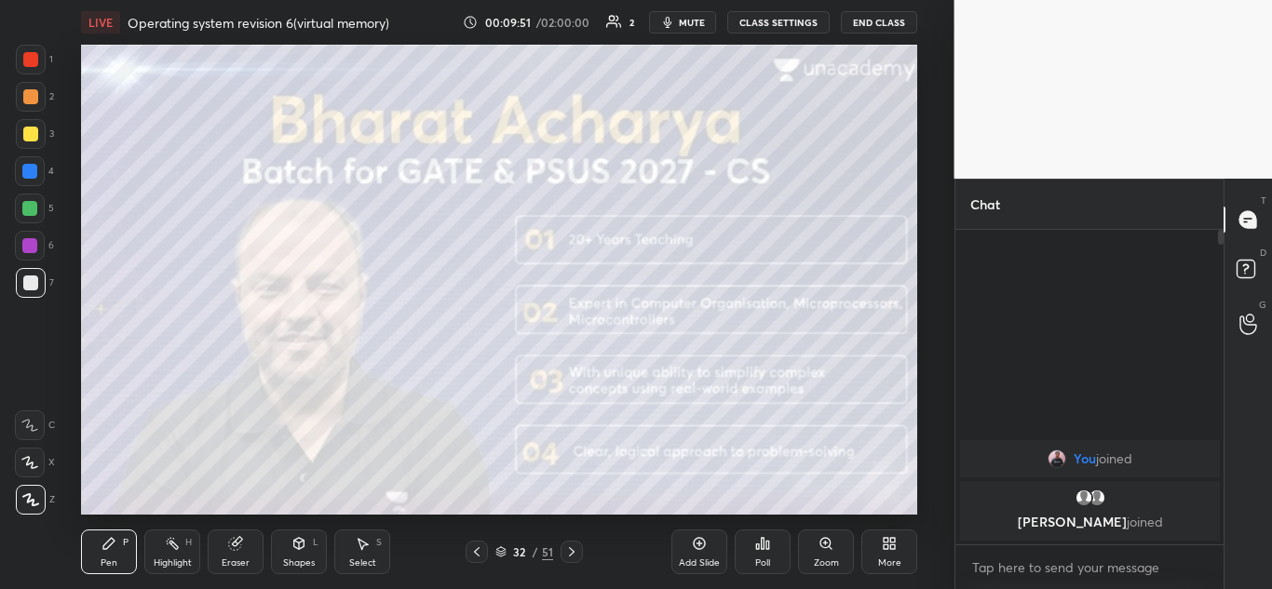
click at [574, 554] on icon at bounding box center [571, 552] width 15 height 15
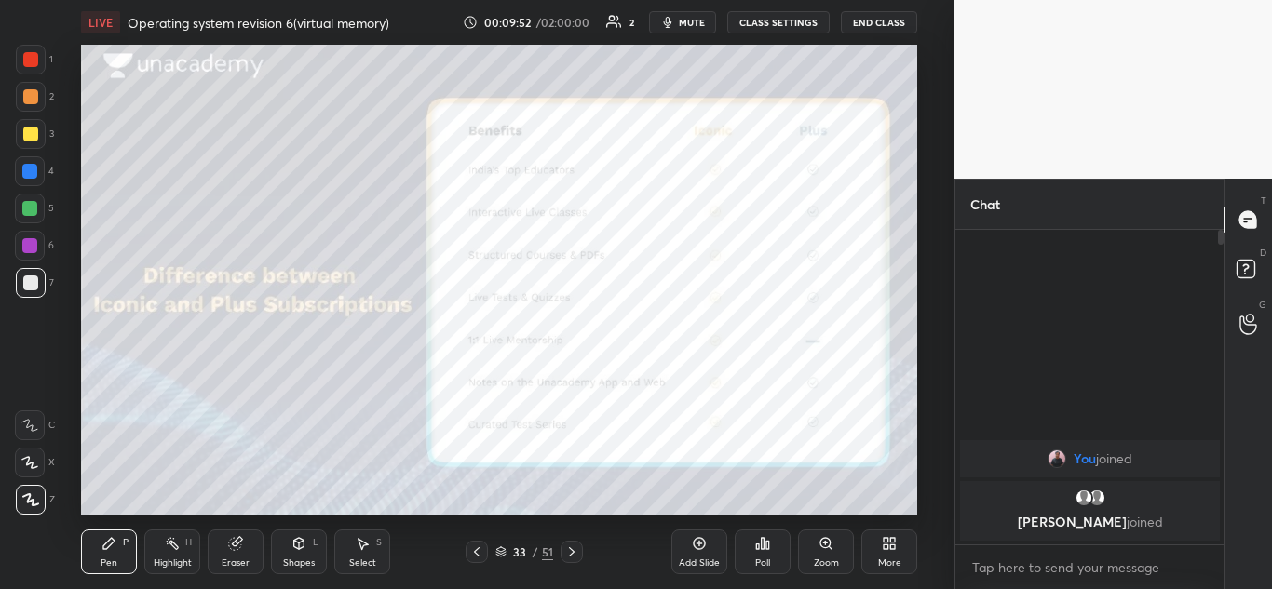
click at [570, 556] on icon at bounding box center [572, 552] width 6 height 9
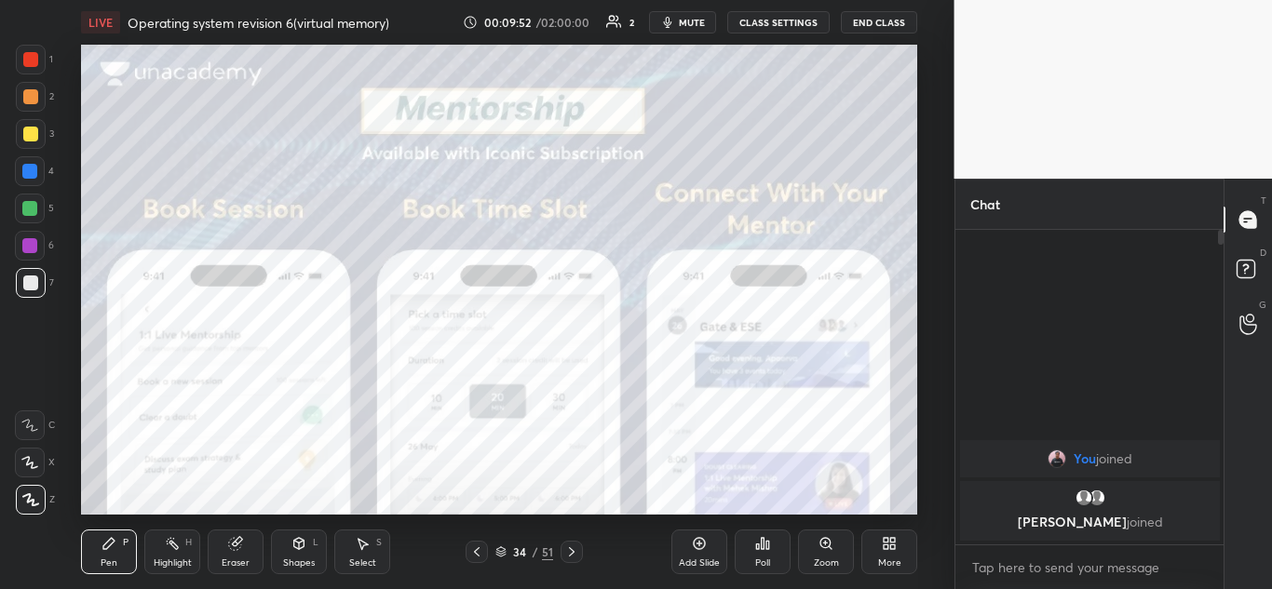
click at [573, 557] on icon at bounding box center [571, 552] width 15 height 15
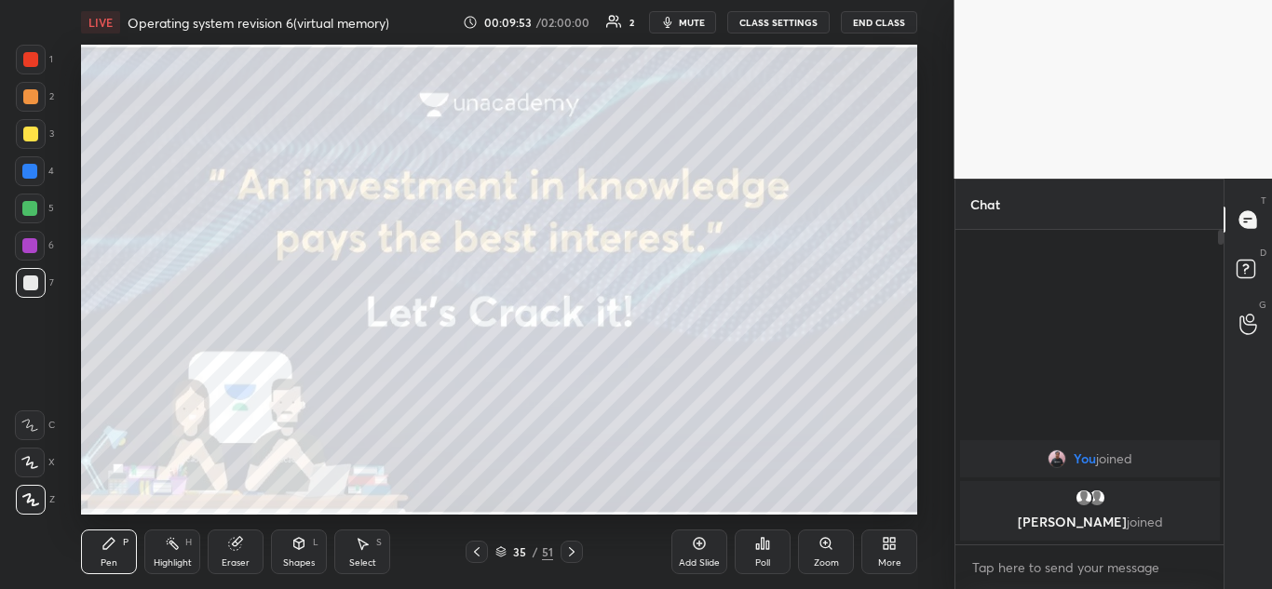
click at [573, 555] on icon at bounding box center [571, 552] width 15 height 15
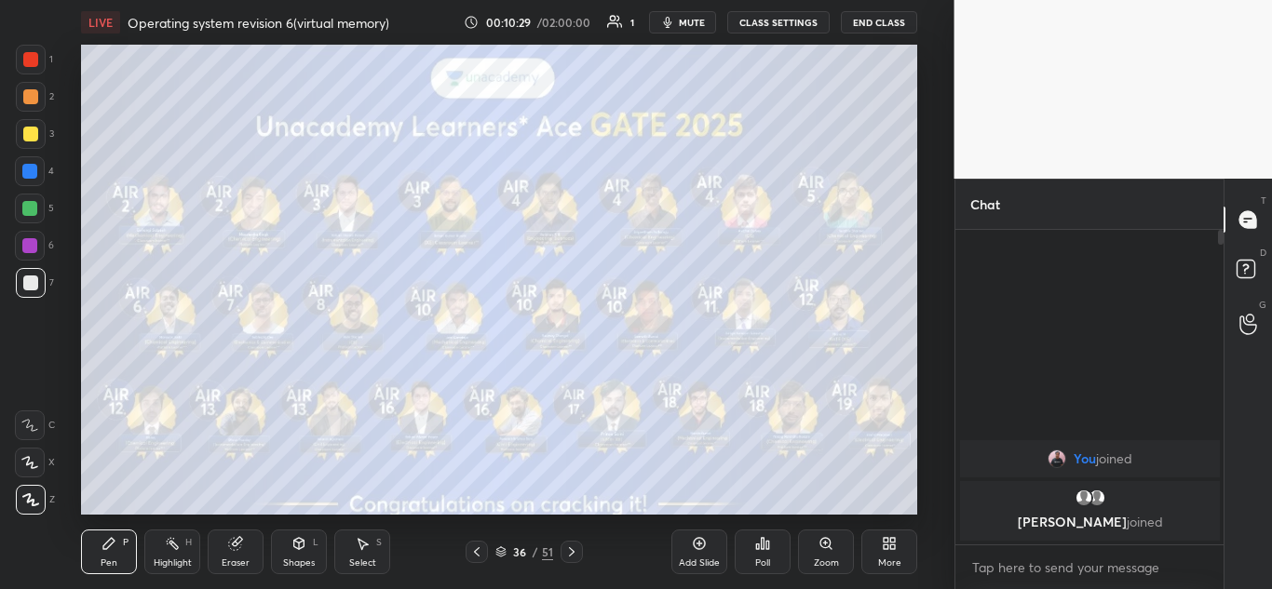
click at [574, 552] on icon at bounding box center [572, 552] width 6 height 9
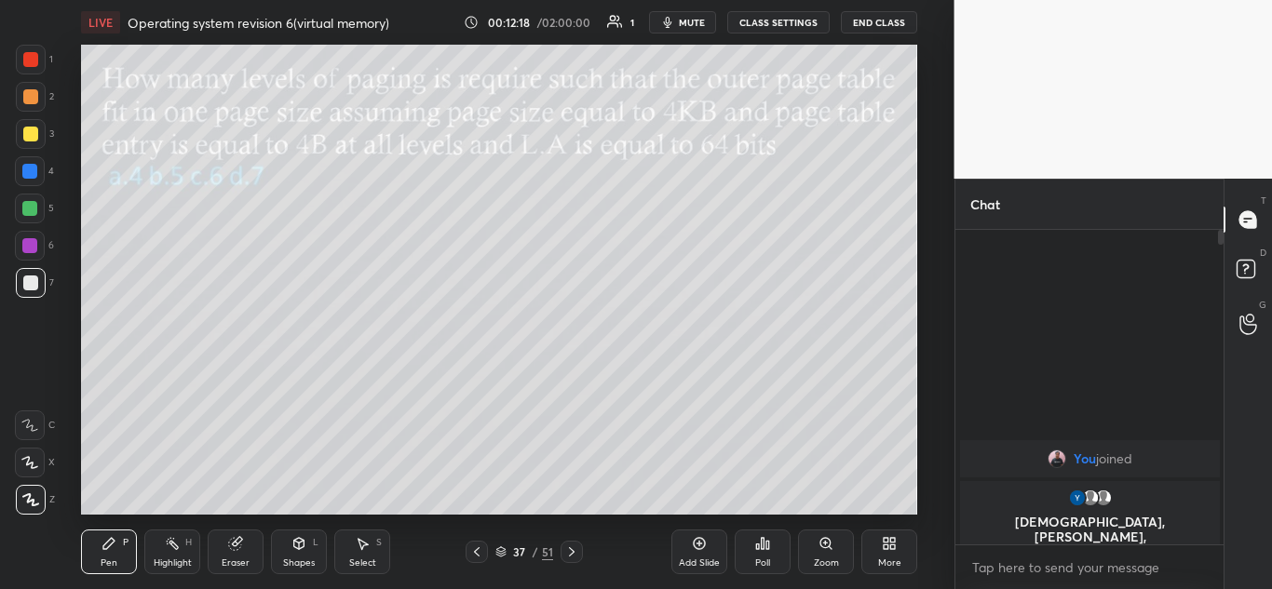
click at [31, 206] on div at bounding box center [29, 208] width 15 height 15
click at [302, 546] on icon at bounding box center [299, 543] width 10 height 11
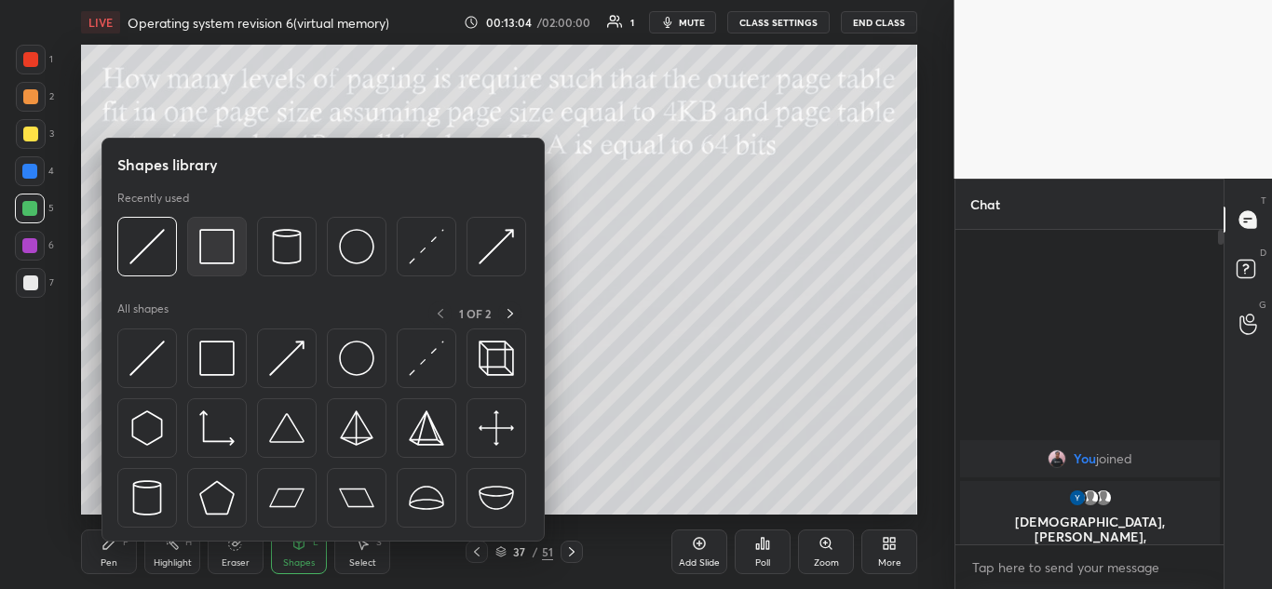
click at [221, 244] on img at bounding box center [216, 246] width 35 height 35
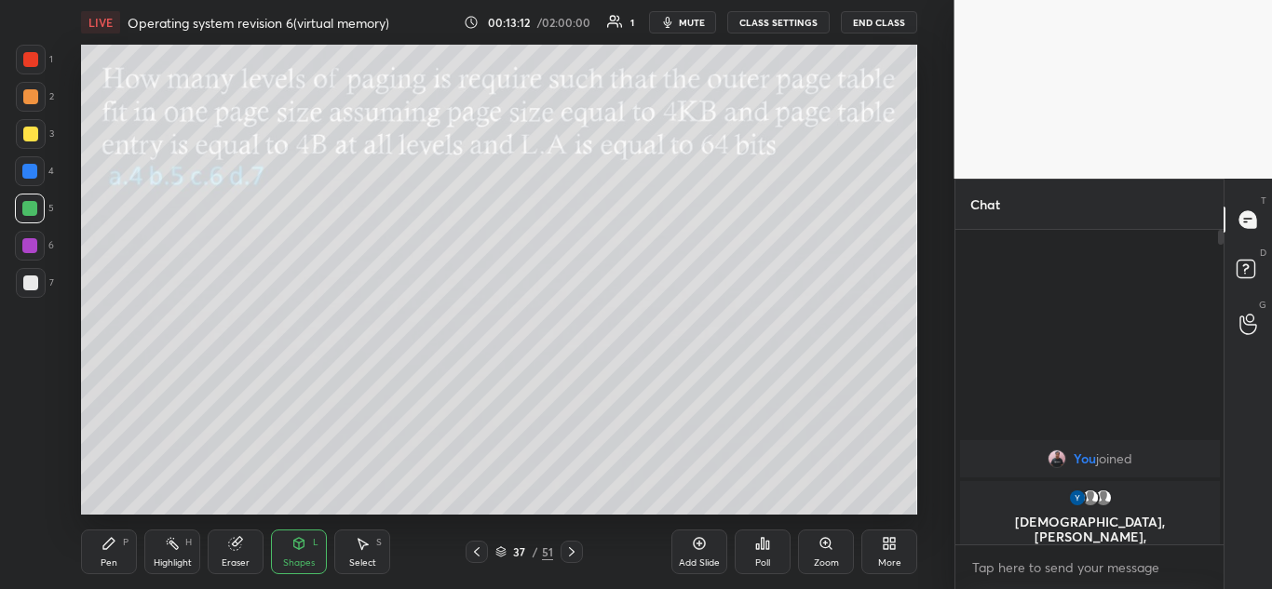
click at [102, 542] on icon at bounding box center [109, 543] width 15 height 15
click at [789, 500] on div "Poll" at bounding box center [763, 552] width 56 height 104
click at [785, 504] on div "Poll" at bounding box center [763, 552] width 56 height 104
click at [793, 501] on div "Add Slide Poll Zoom More" at bounding box center [794, 552] width 246 height 104
click at [33, 131] on div at bounding box center [30, 134] width 15 height 15
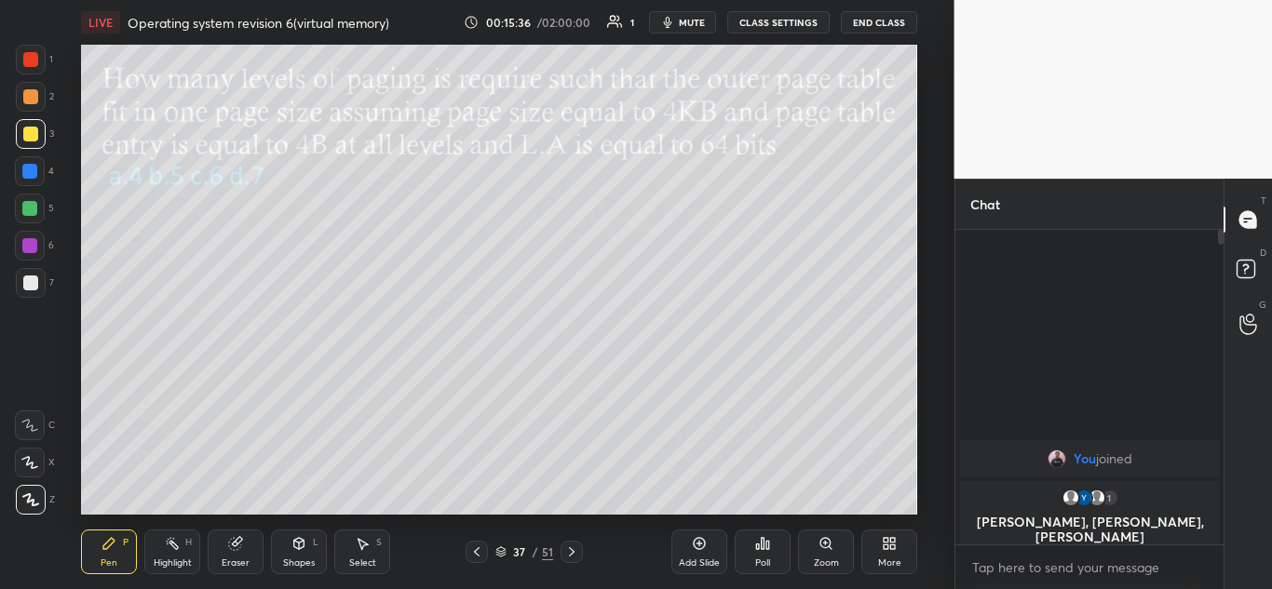
click at [243, 553] on div "Eraser" at bounding box center [236, 552] width 56 height 45
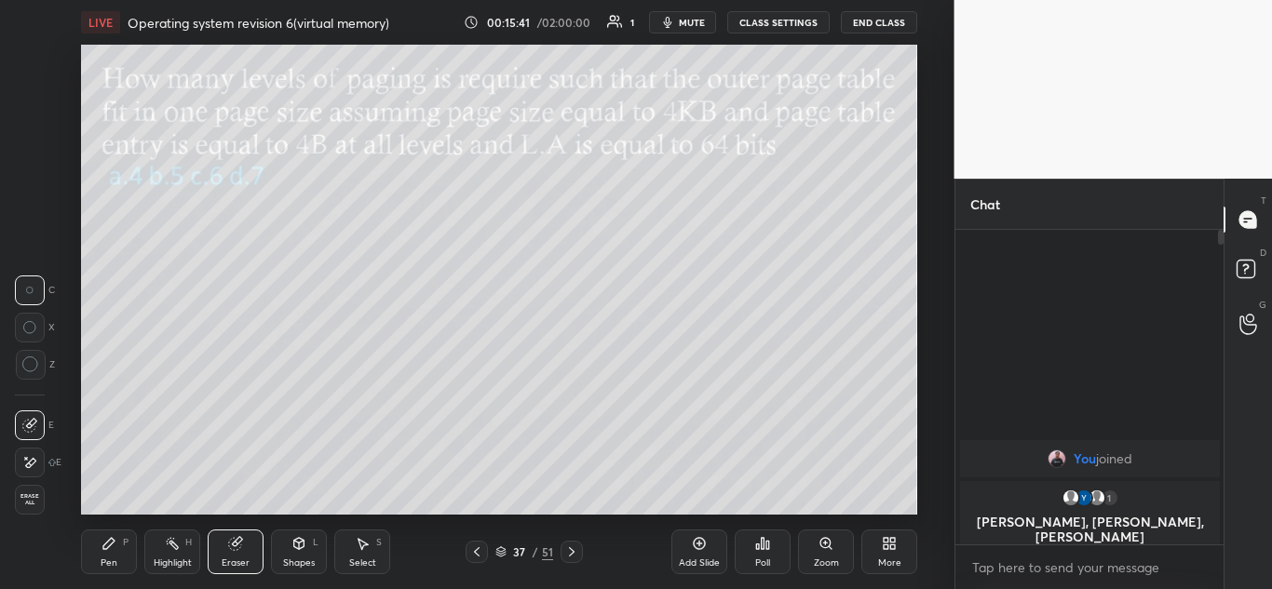
click at [118, 553] on div "Pen P" at bounding box center [109, 552] width 56 height 45
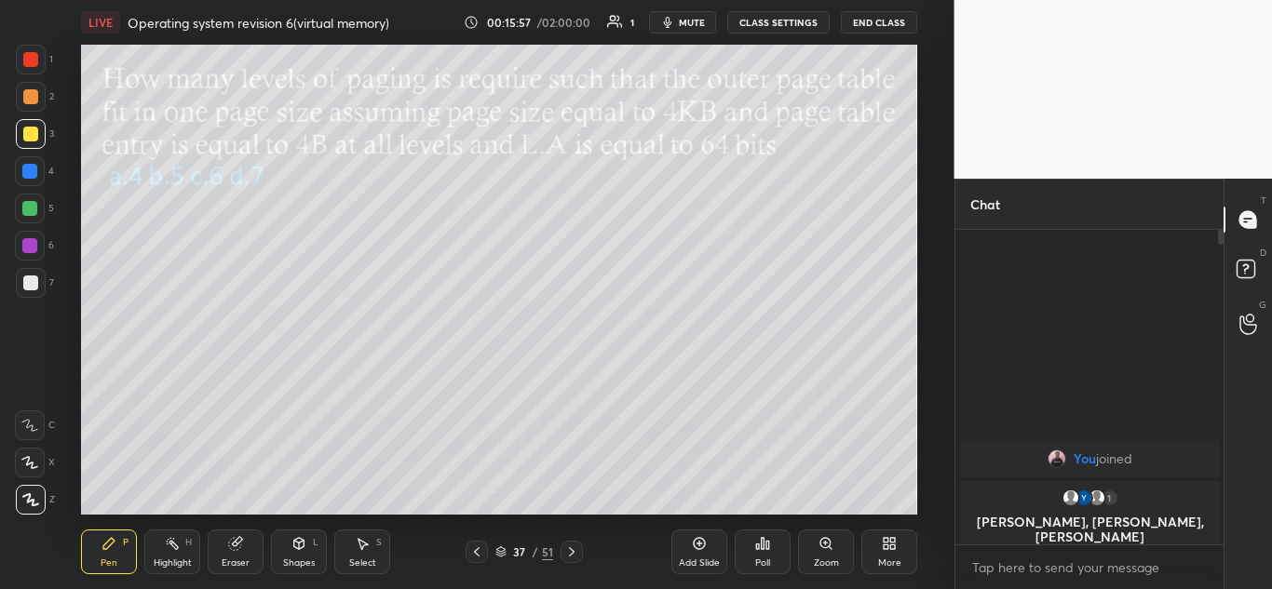
click at [33, 88] on div at bounding box center [31, 97] width 30 height 30
click at [574, 550] on icon at bounding box center [571, 552] width 15 height 15
click at [574, 554] on icon at bounding box center [571, 552] width 15 height 15
click at [37, 139] on div at bounding box center [31, 134] width 30 height 30
click at [244, 542] on div "Eraser" at bounding box center [236, 552] width 56 height 45
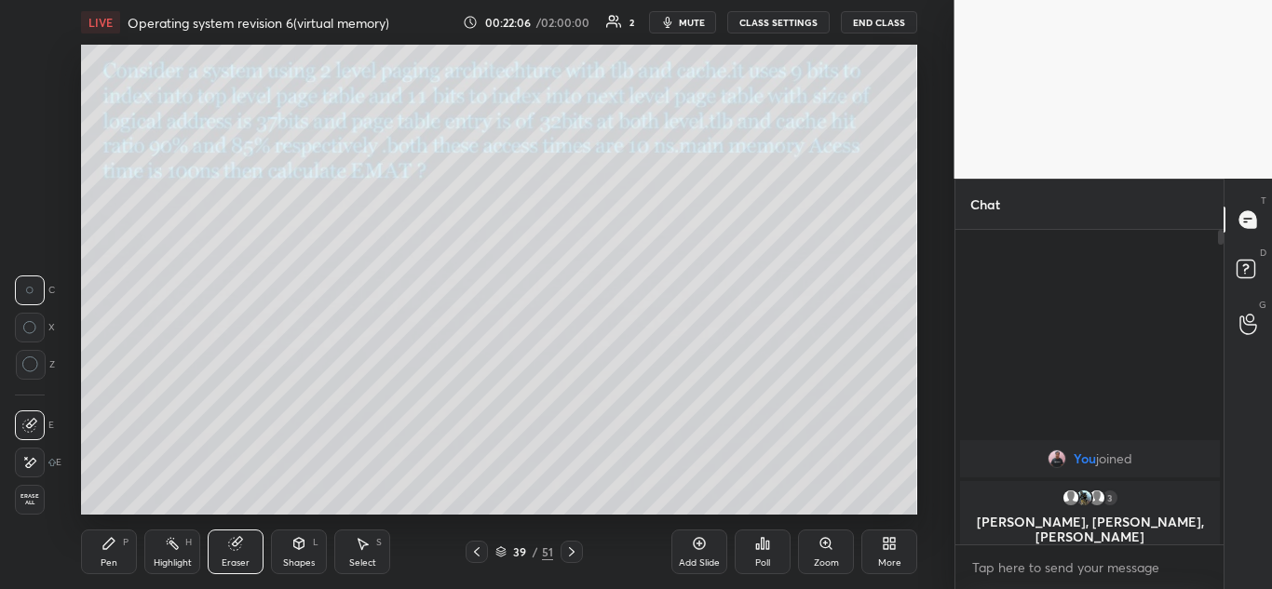
click at [113, 547] on icon at bounding box center [109, 543] width 15 height 15
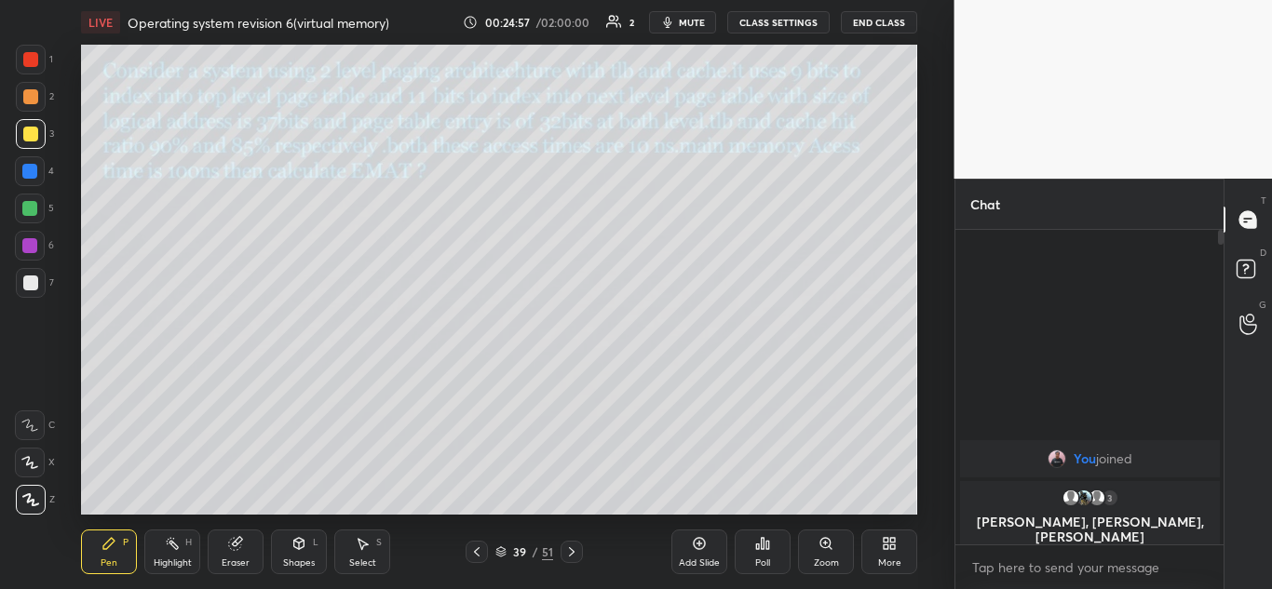
click at [578, 553] on icon at bounding box center [571, 552] width 15 height 15
click at [487, 549] on div at bounding box center [477, 552] width 22 height 22
click at [575, 556] on icon at bounding box center [571, 552] width 15 height 15
click at [584, 549] on div "40 / 51" at bounding box center [523, 552] width 295 height 22
click at [575, 552] on icon at bounding box center [571, 552] width 15 height 15
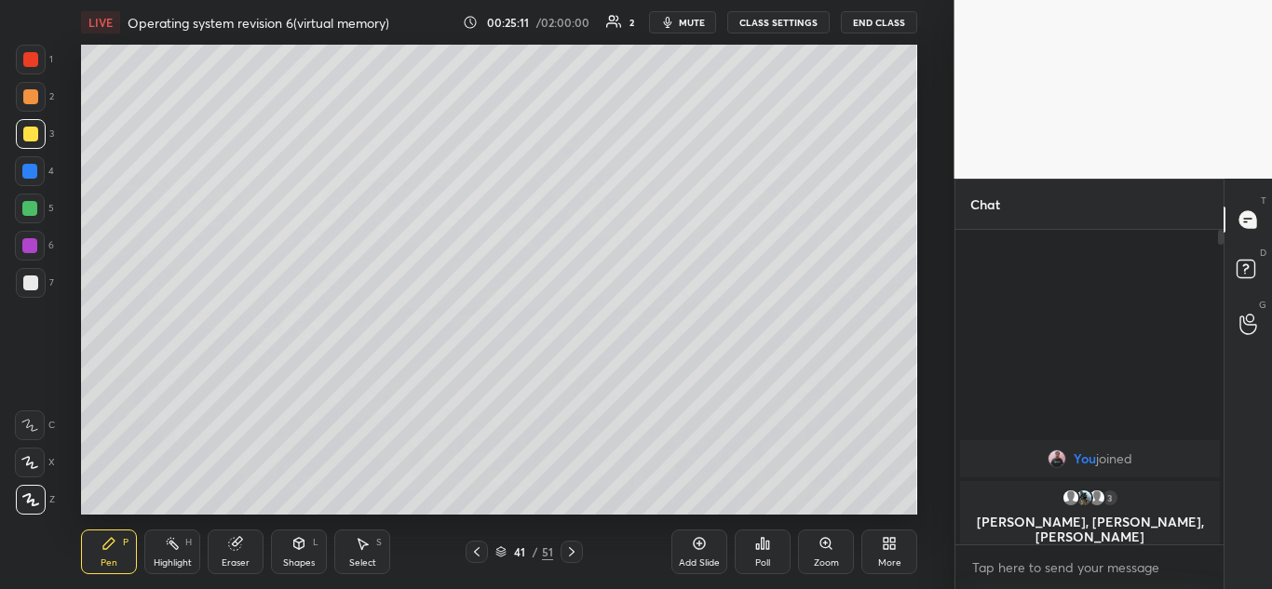
click at [580, 552] on div at bounding box center [572, 552] width 22 height 22
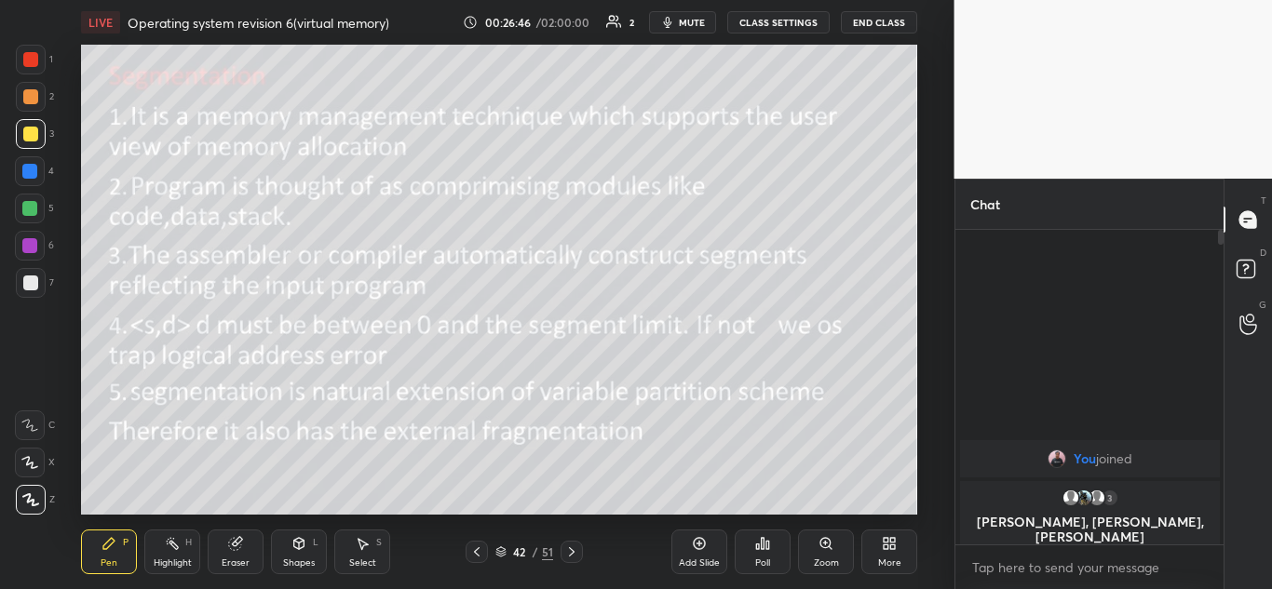
click at [572, 550] on icon at bounding box center [572, 552] width 6 height 9
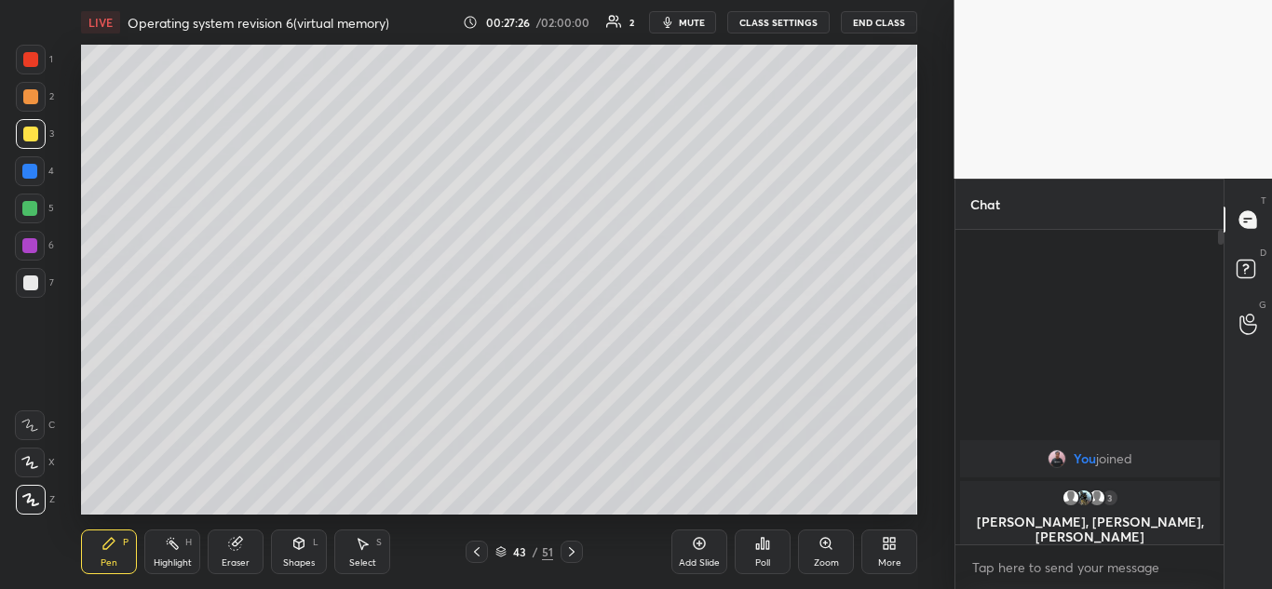
click at [38, 55] on div at bounding box center [30, 59] width 15 height 15
click at [478, 553] on icon at bounding box center [476, 552] width 15 height 15
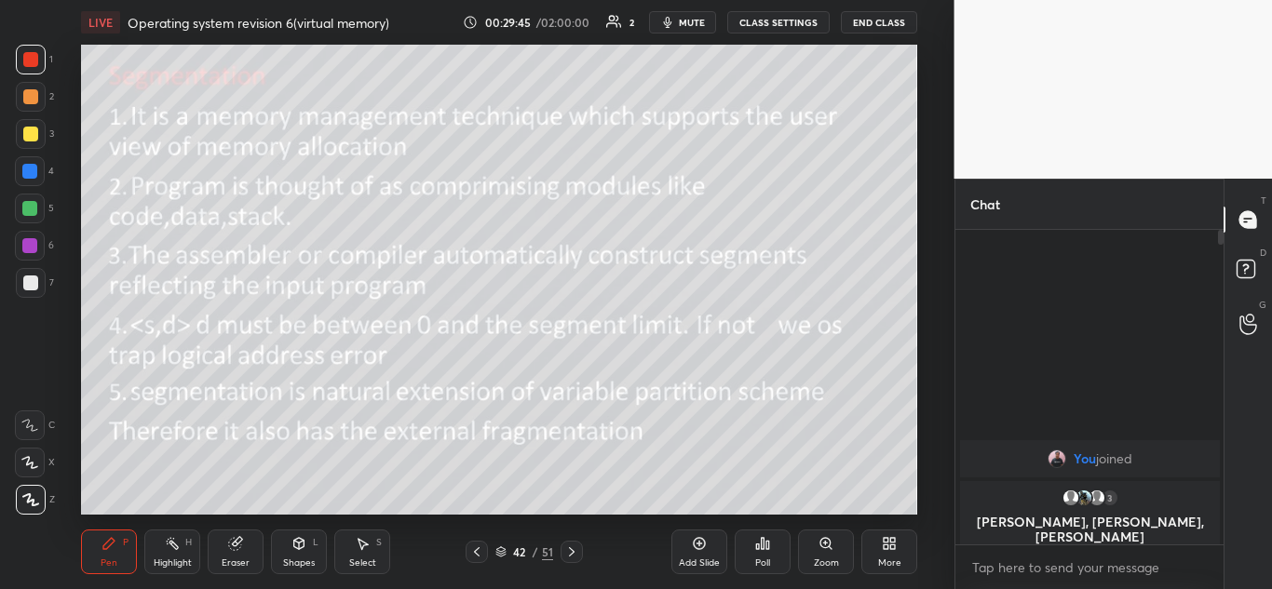
click at [574, 550] on icon at bounding box center [571, 552] width 15 height 15
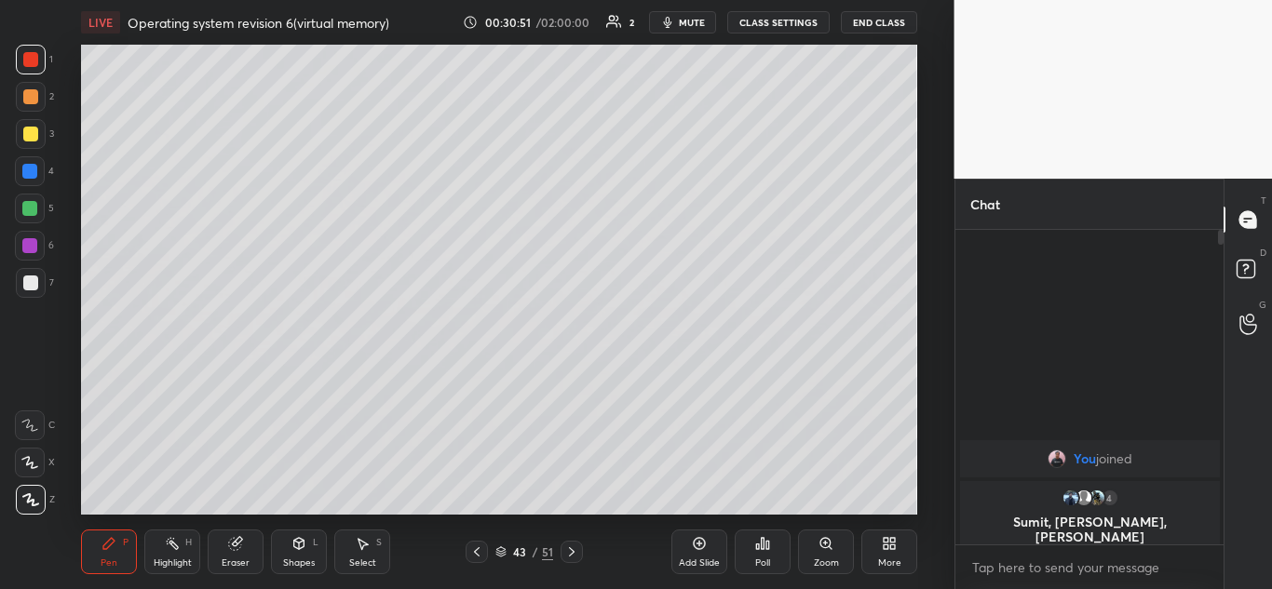
click at [26, 130] on div at bounding box center [30, 134] width 15 height 15
click at [479, 550] on icon at bounding box center [476, 552] width 15 height 15
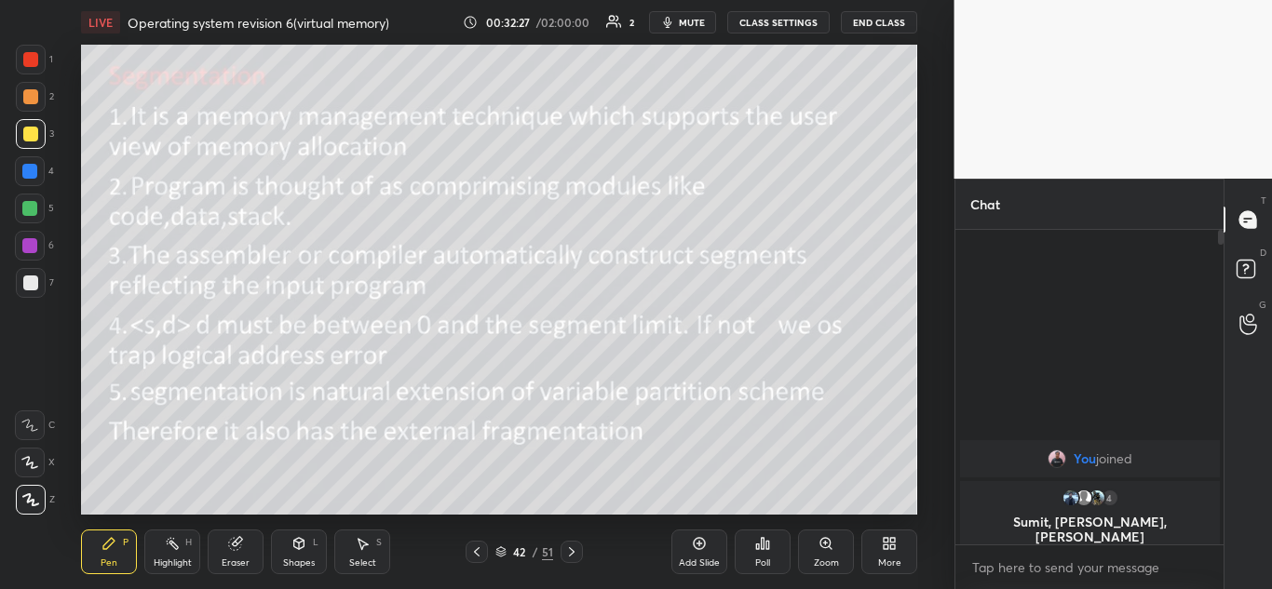
click at [575, 550] on icon at bounding box center [571, 552] width 15 height 15
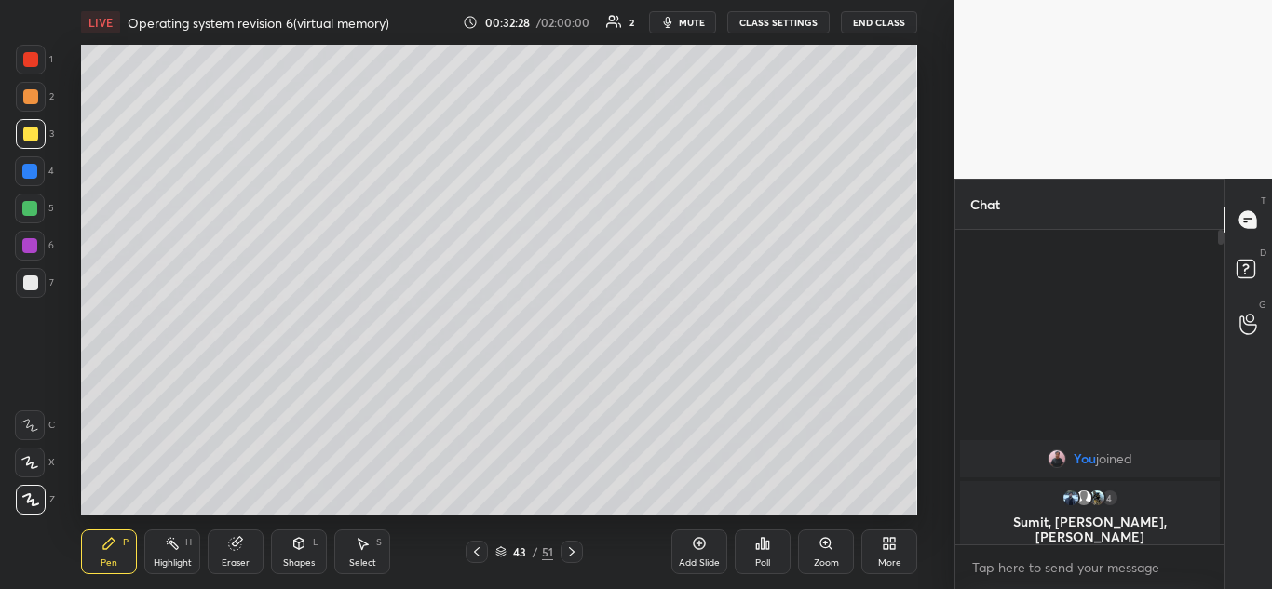
click at [575, 546] on icon at bounding box center [571, 552] width 15 height 15
click at [294, 553] on div "Shapes L" at bounding box center [299, 552] width 56 height 45
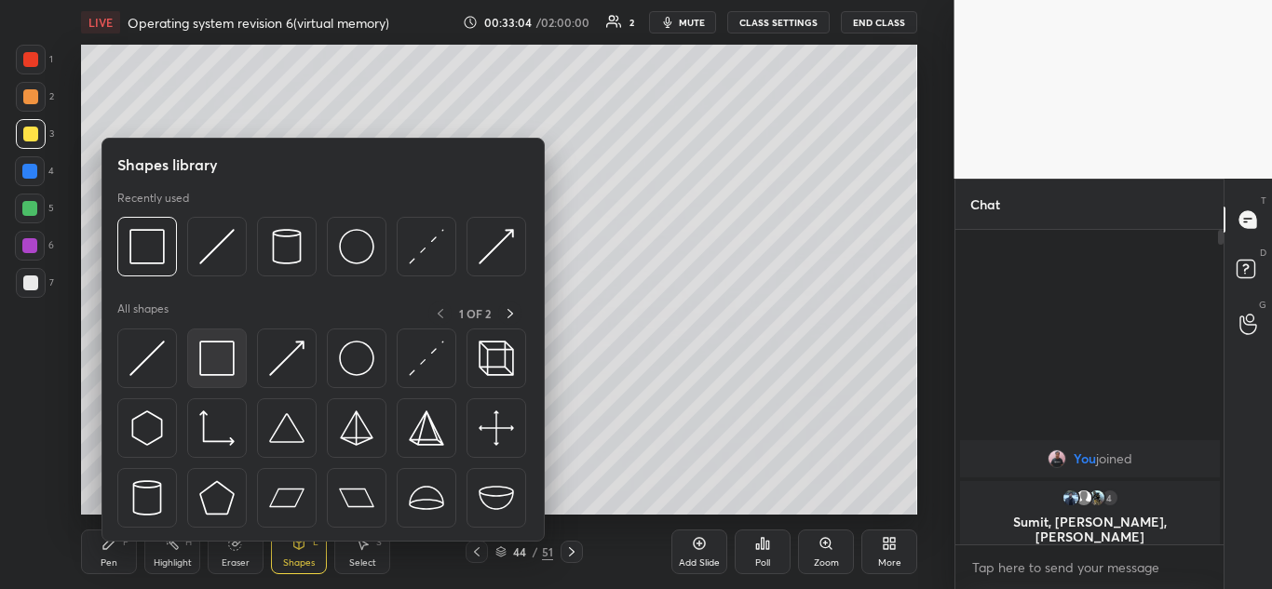
click at [215, 358] on img at bounding box center [216, 358] width 35 height 35
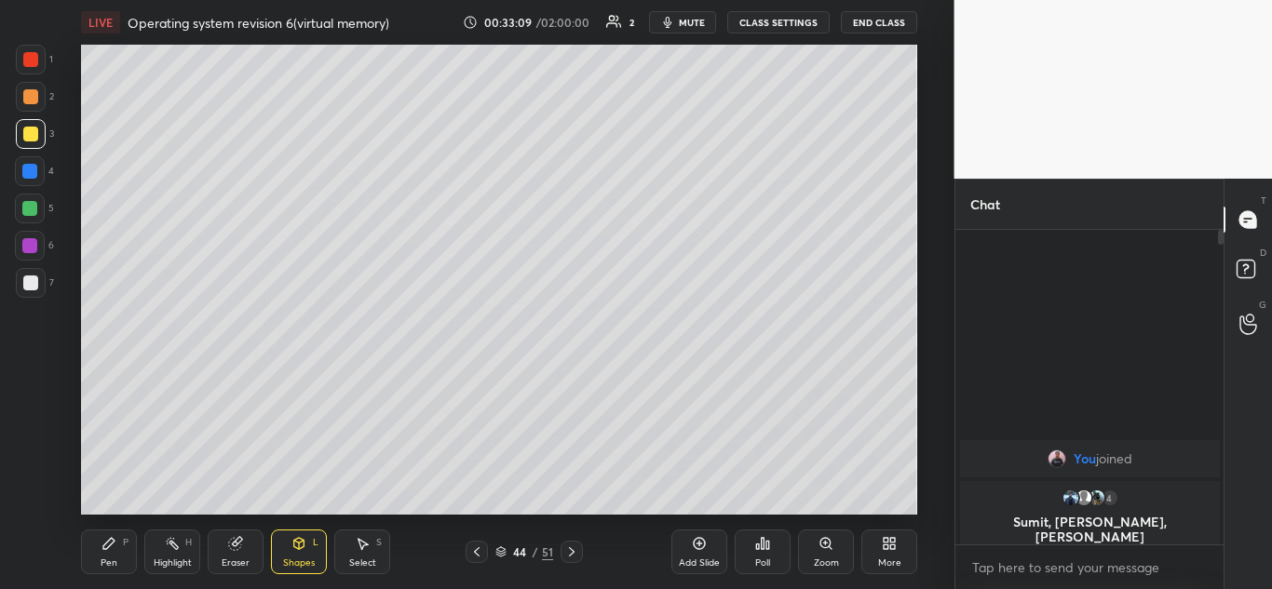
click at [109, 559] on div "Pen" at bounding box center [109, 563] width 17 height 9
click at [246, 549] on div "Eraser" at bounding box center [236, 552] width 56 height 45
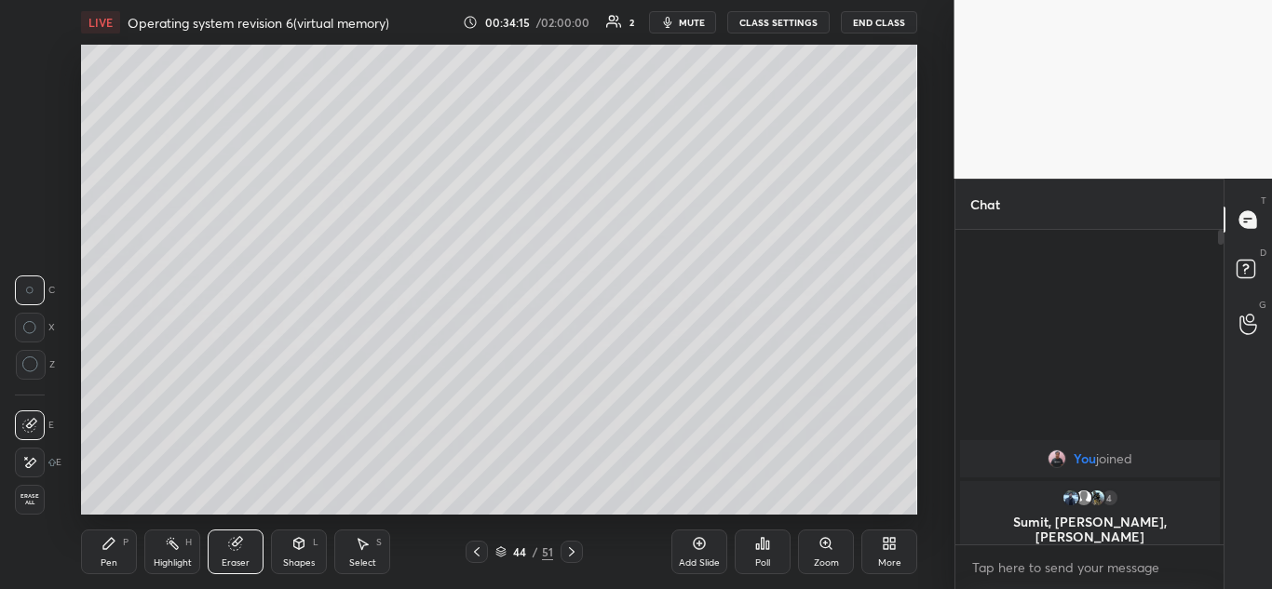
click at [103, 552] on div "Pen P" at bounding box center [109, 552] width 56 height 45
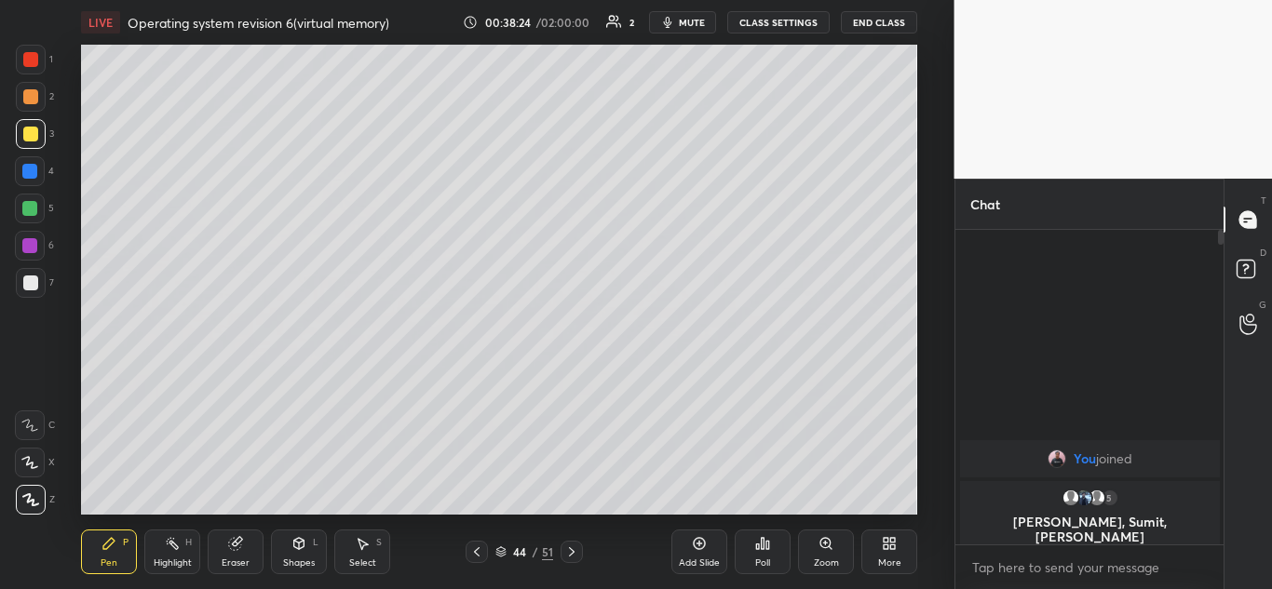
click at [575, 555] on icon at bounding box center [571, 552] width 15 height 15
click at [247, 545] on div "Eraser" at bounding box center [236, 552] width 56 height 45
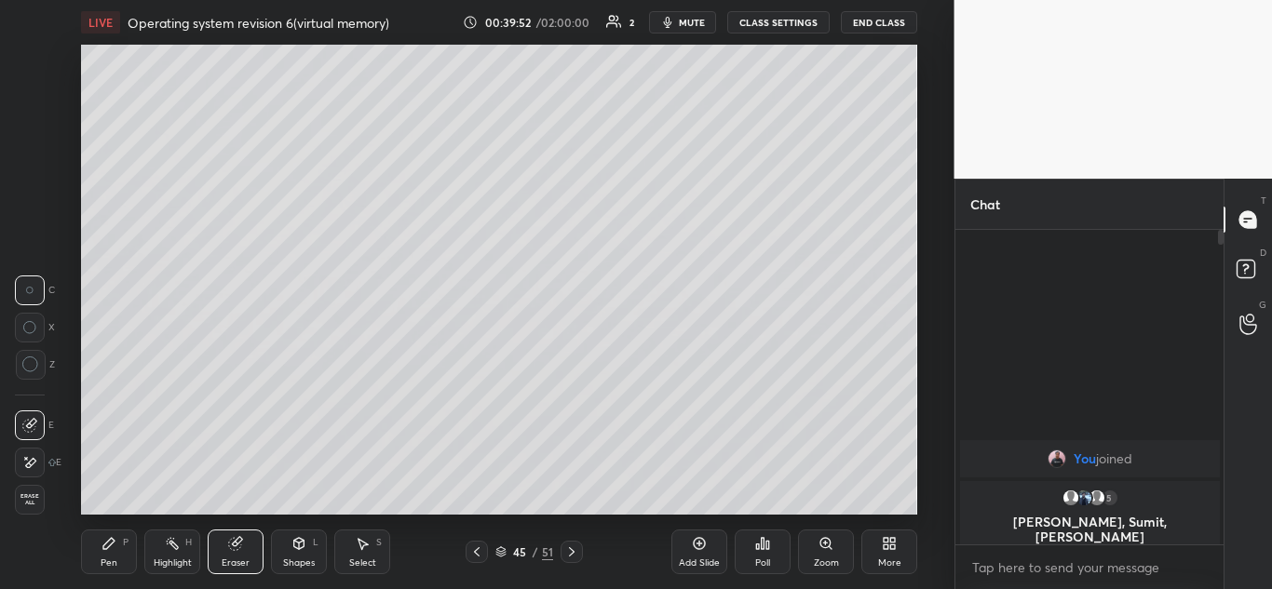
click at [31, 371] on icon at bounding box center [30, 365] width 17 height 17
click at [105, 548] on icon at bounding box center [108, 543] width 11 height 11
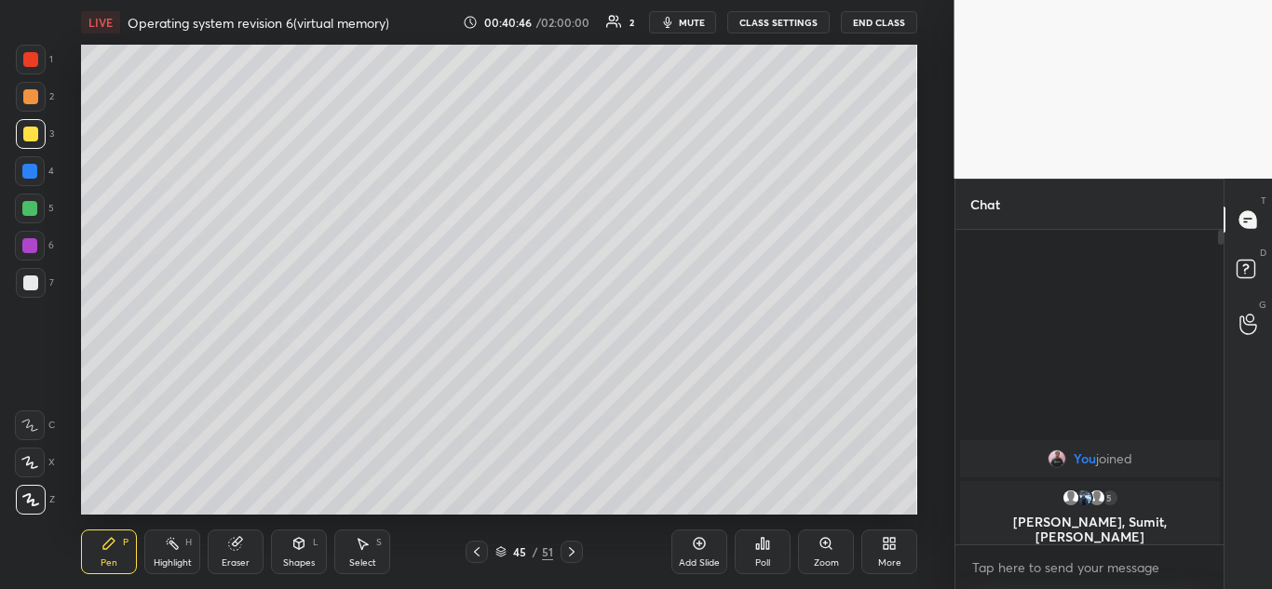
click at [237, 549] on icon at bounding box center [235, 544] width 12 height 12
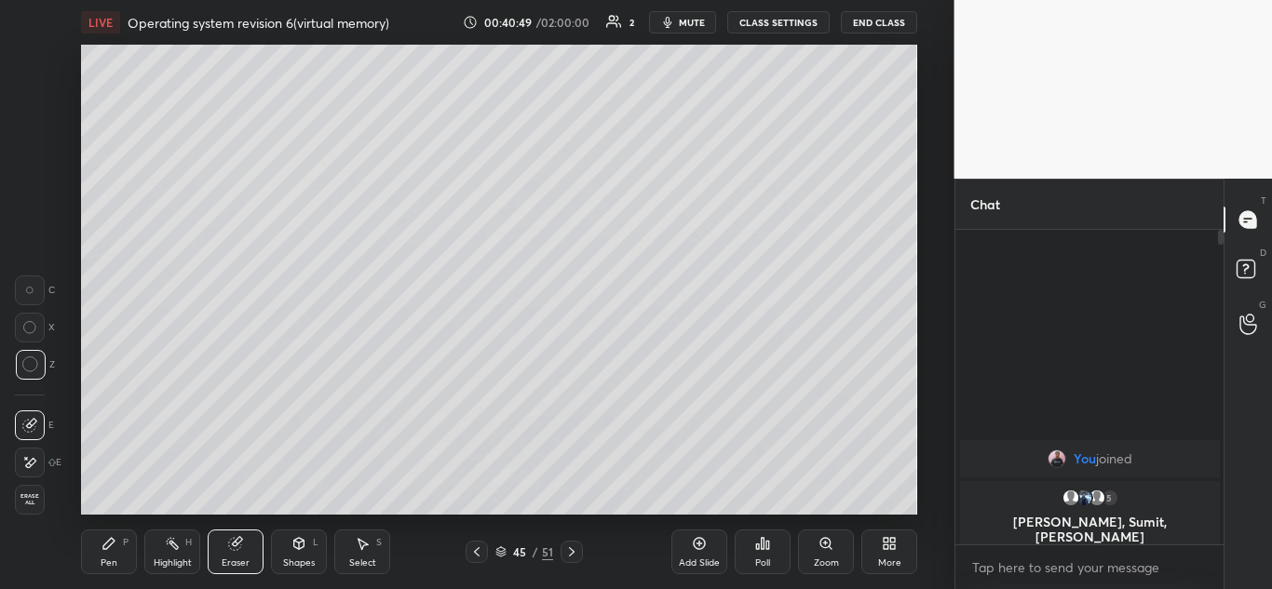
click at [105, 554] on div "Pen P" at bounding box center [109, 552] width 56 height 45
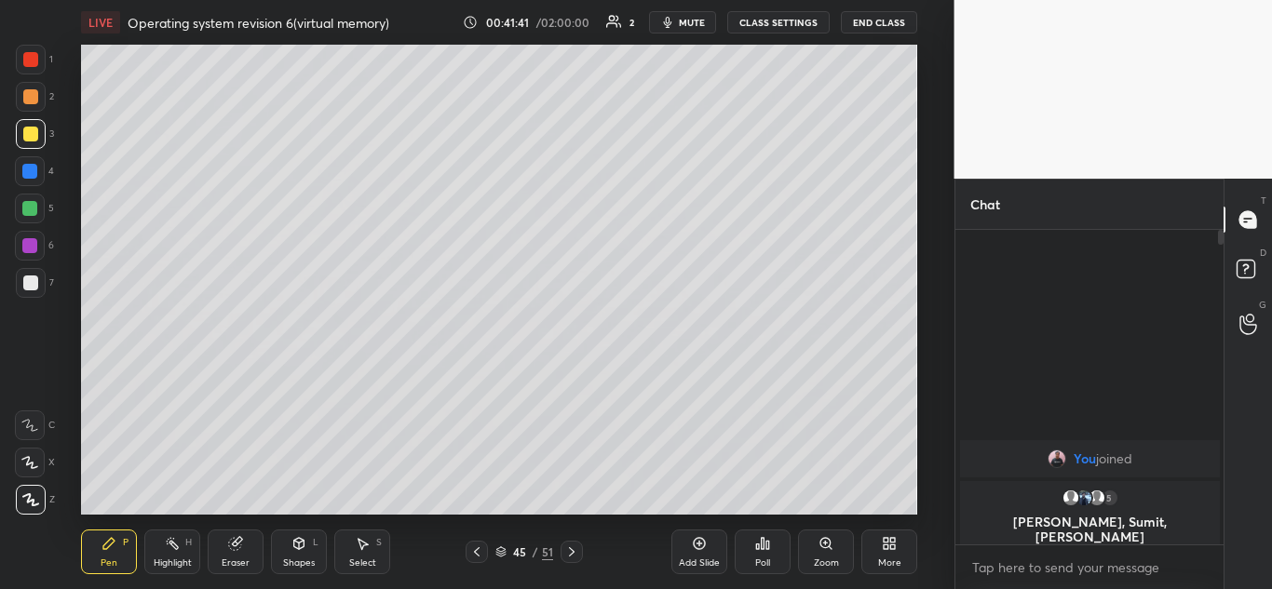
click at [788, 510] on div "Poll" at bounding box center [763, 552] width 56 height 104
click at [800, 508] on div "Add Slide Poll Zoom More" at bounding box center [794, 552] width 246 height 104
click at [246, 548] on div "Eraser" at bounding box center [236, 552] width 56 height 45
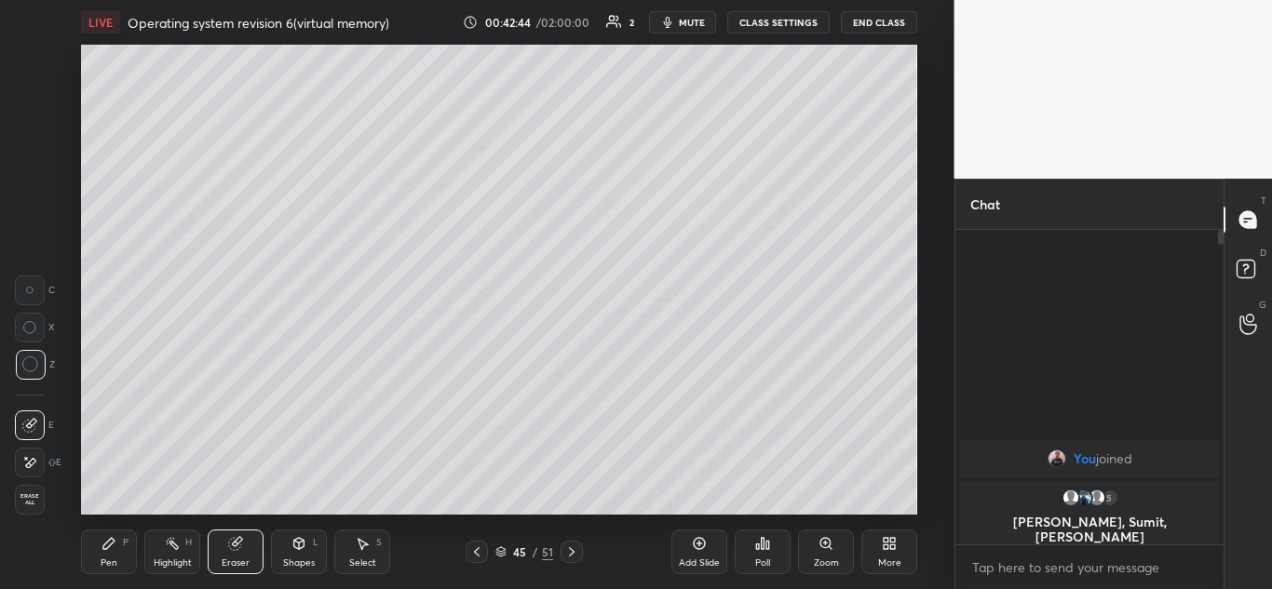
click at [115, 548] on icon at bounding box center [109, 543] width 15 height 15
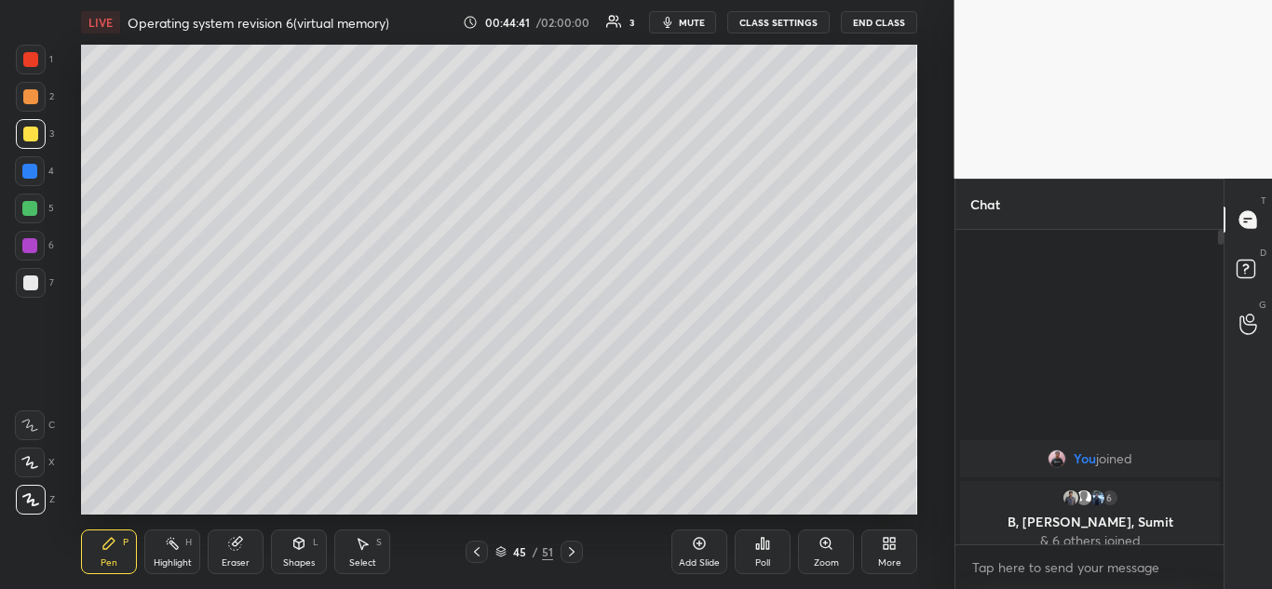
click at [30, 208] on div at bounding box center [29, 208] width 15 height 15
click at [238, 547] on icon at bounding box center [235, 544] width 12 height 12
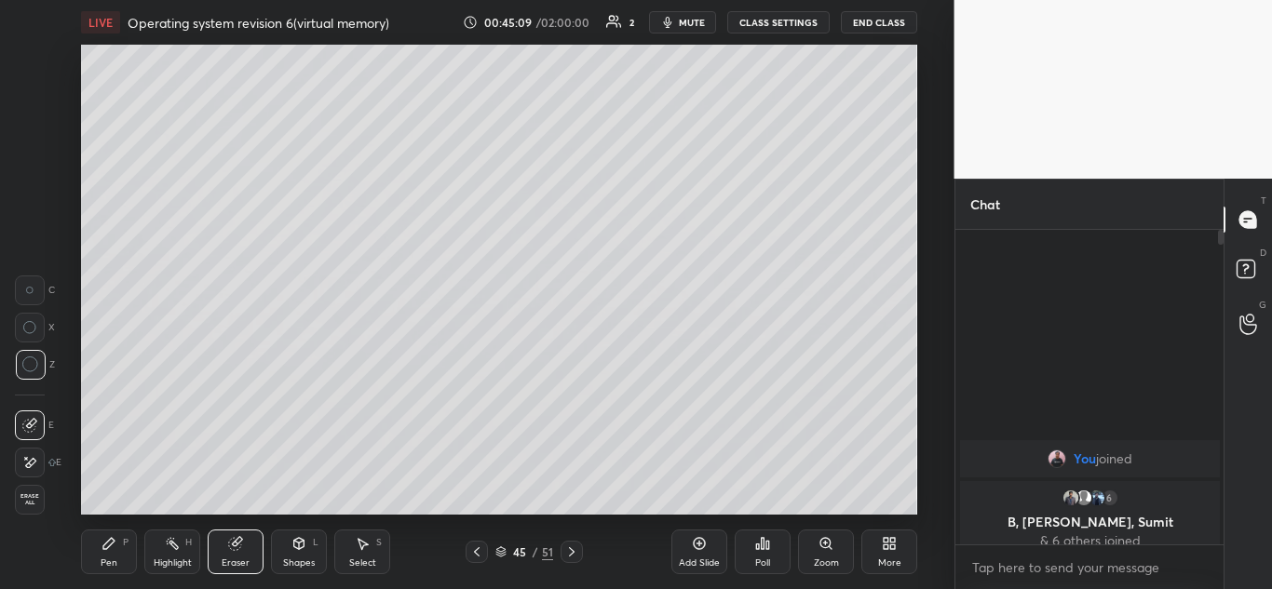
click at [111, 546] on icon at bounding box center [108, 543] width 11 height 11
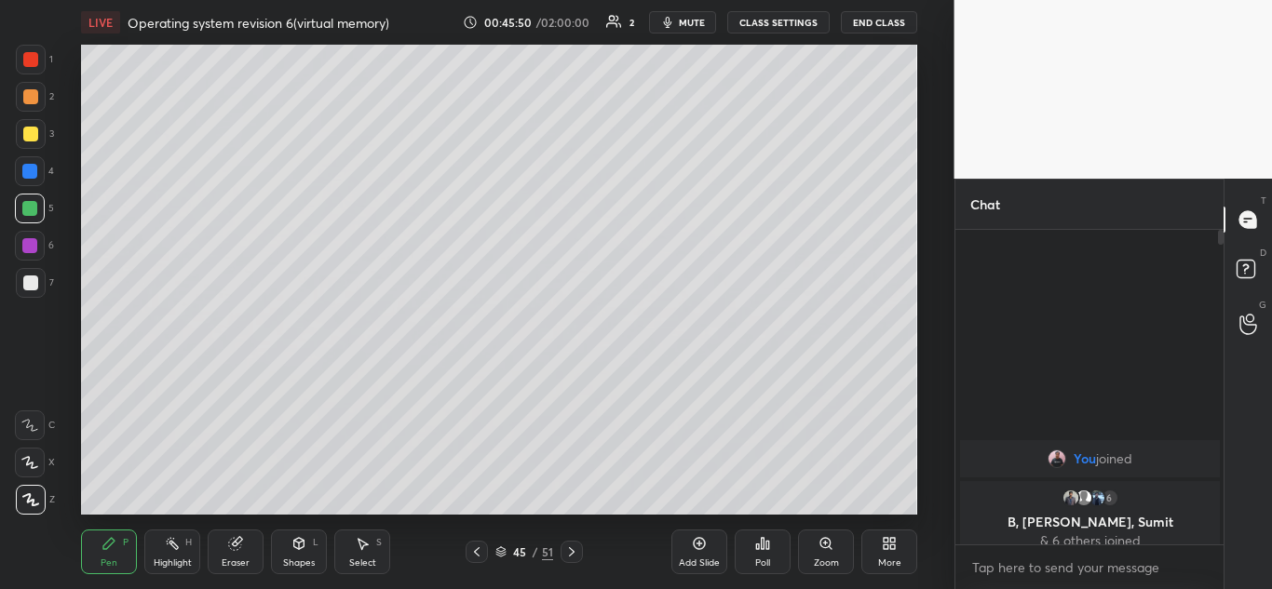
click at [249, 550] on div "Eraser" at bounding box center [236, 552] width 56 height 45
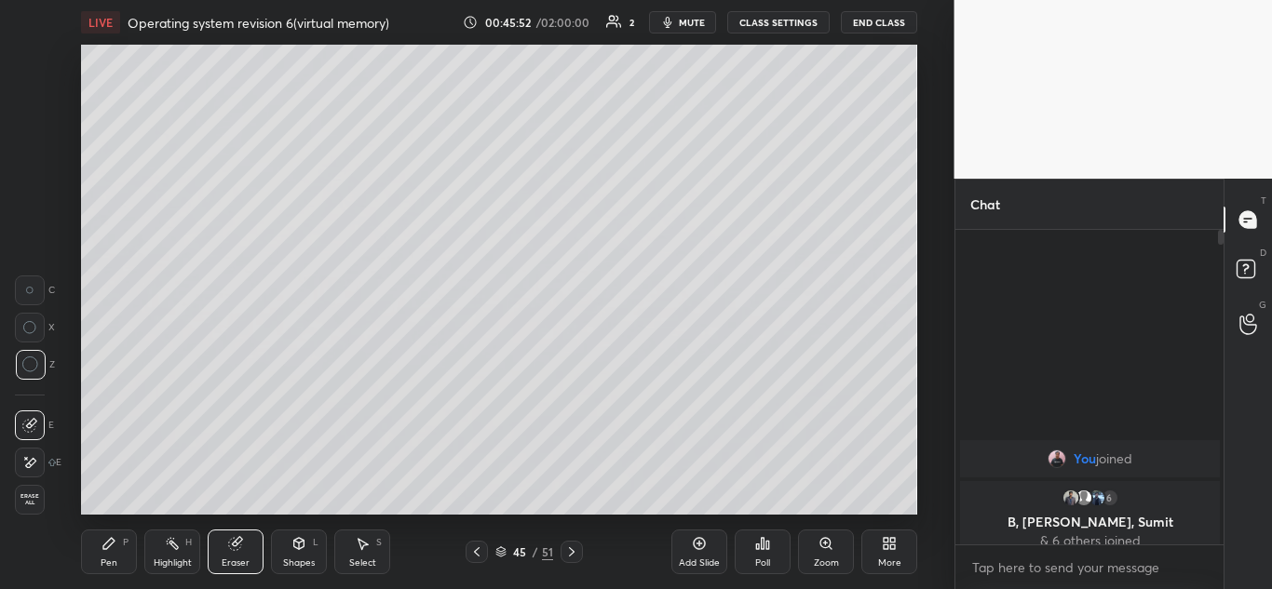
click at [119, 550] on div "Pen P" at bounding box center [109, 552] width 56 height 45
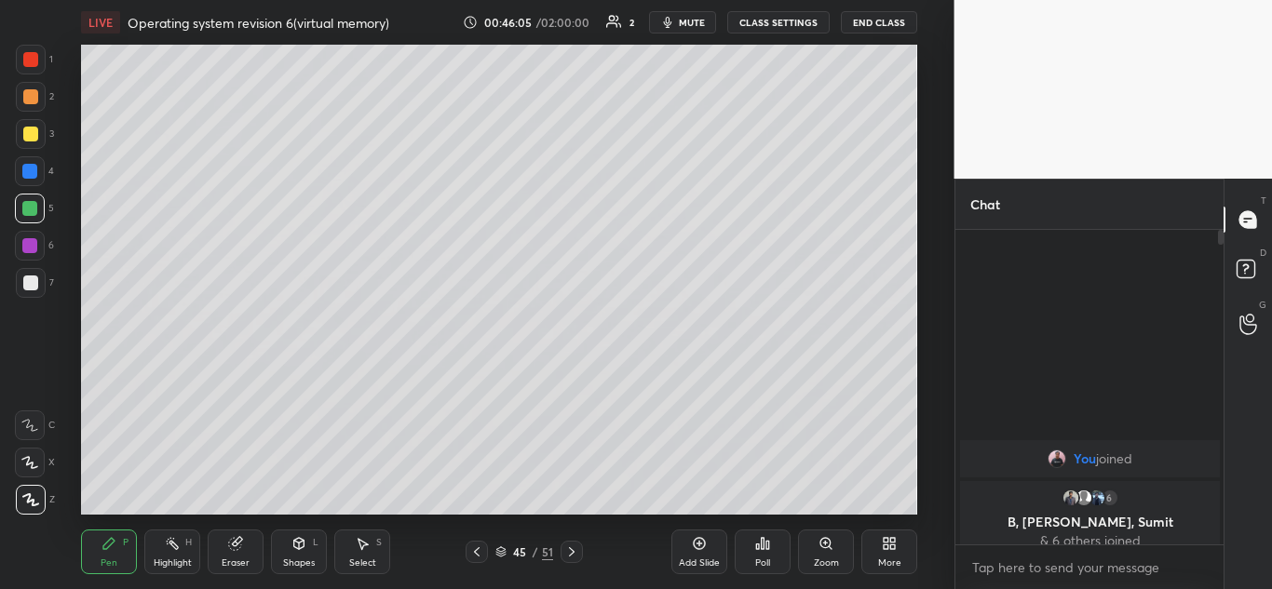
click at [188, 517] on div "Pen P Highlight H Eraser Shapes L Select S 45 / 51 Add Slide Poll Zoom More" at bounding box center [499, 552] width 836 height 74
click at [574, 552] on icon at bounding box center [572, 552] width 6 height 9
click at [575, 554] on icon at bounding box center [571, 552] width 15 height 15
click at [571, 553] on icon at bounding box center [571, 552] width 15 height 15
click at [575, 559] on icon at bounding box center [571, 552] width 15 height 15
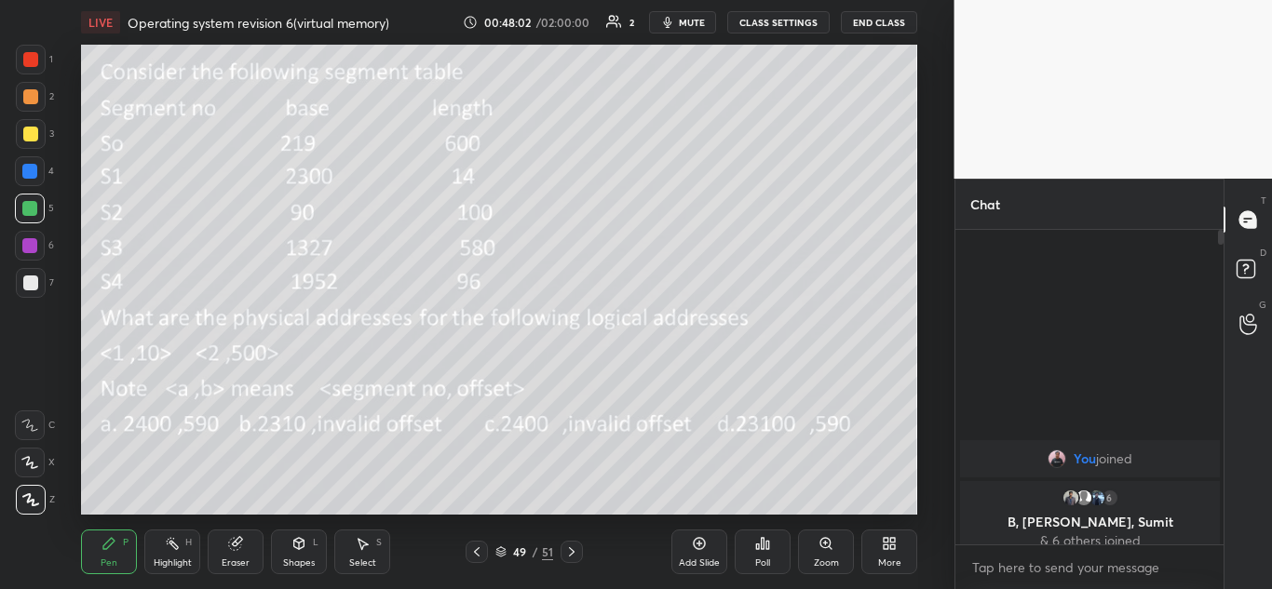
click at [477, 552] on icon at bounding box center [476, 552] width 15 height 15
click at [477, 551] on icon at bounding box center [476, 552] width 15 height 15
click at [480, 551] on icon at bounding box center [476, 552] width 15 height 15
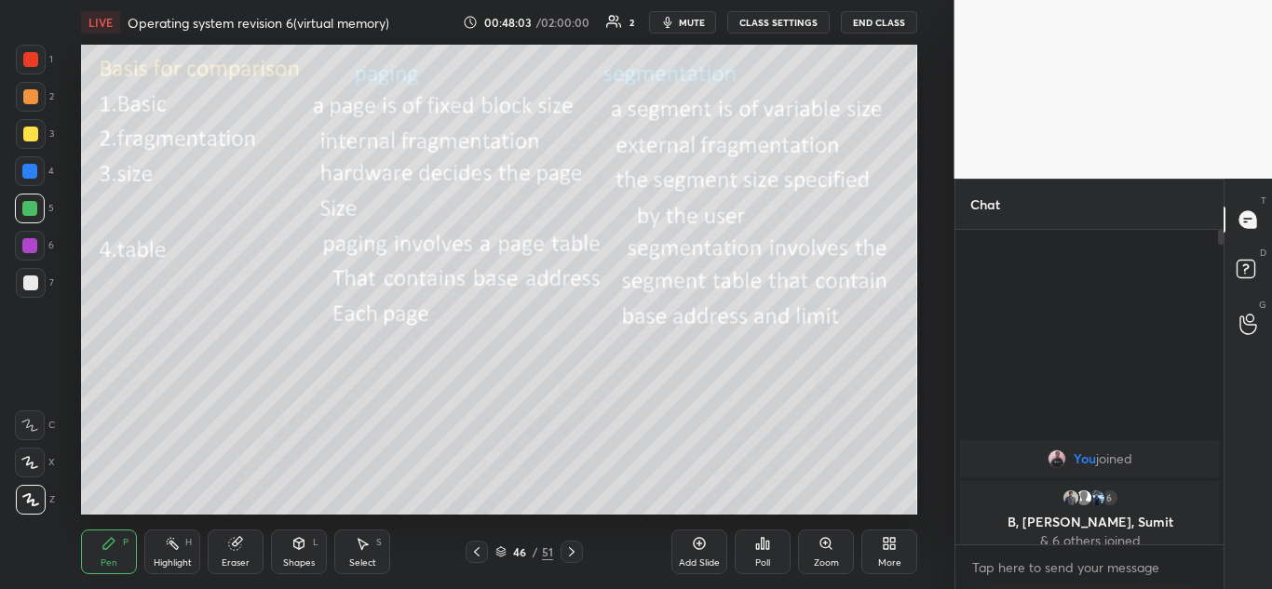
click at [477, 550] on icon at bounding box center [477, 552] width 6 height 9
click at [479, 554] on icon at bounding box center [476, 552] width 15 height 15
click at [577, 557] on icon at bounding box center [571, 552] width 15 height 15
click at [575, 555] on icon at bounding box center [571, 552] width 15 height 15
click at [575, 556] on icon at bounding box center [571, 552] width 15 height 15
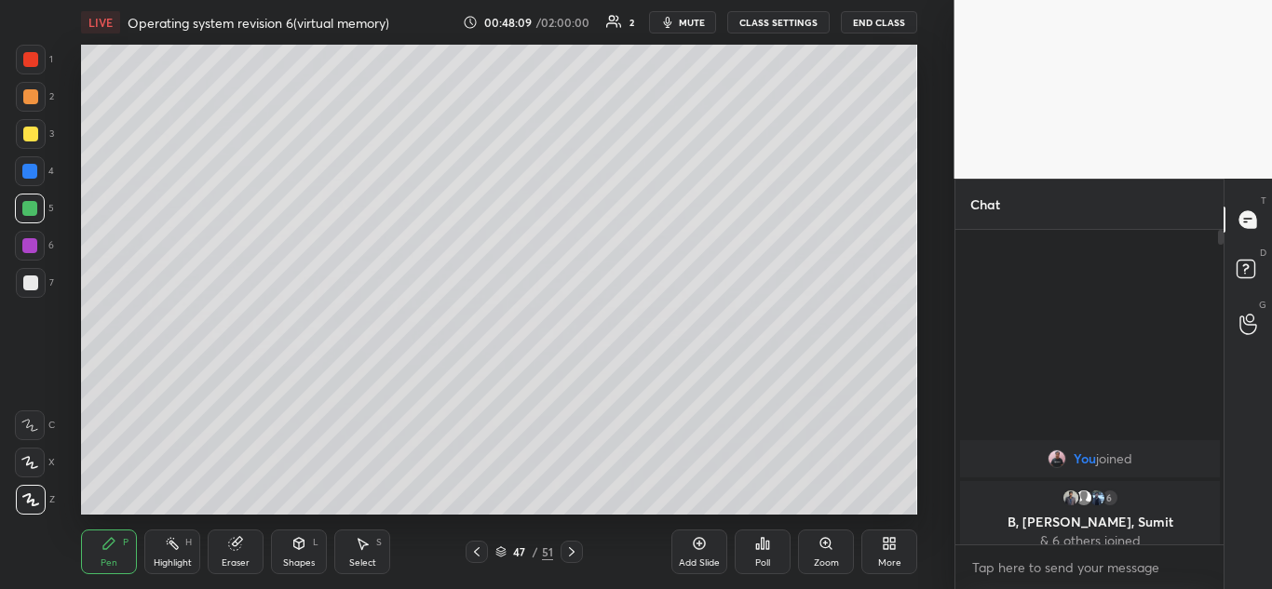
click at [575, 559] on icon at bounding box center [571, 552] width 15 height 15
click at [574, 560] on div at bounding box center [572, 552] width 22 height 22
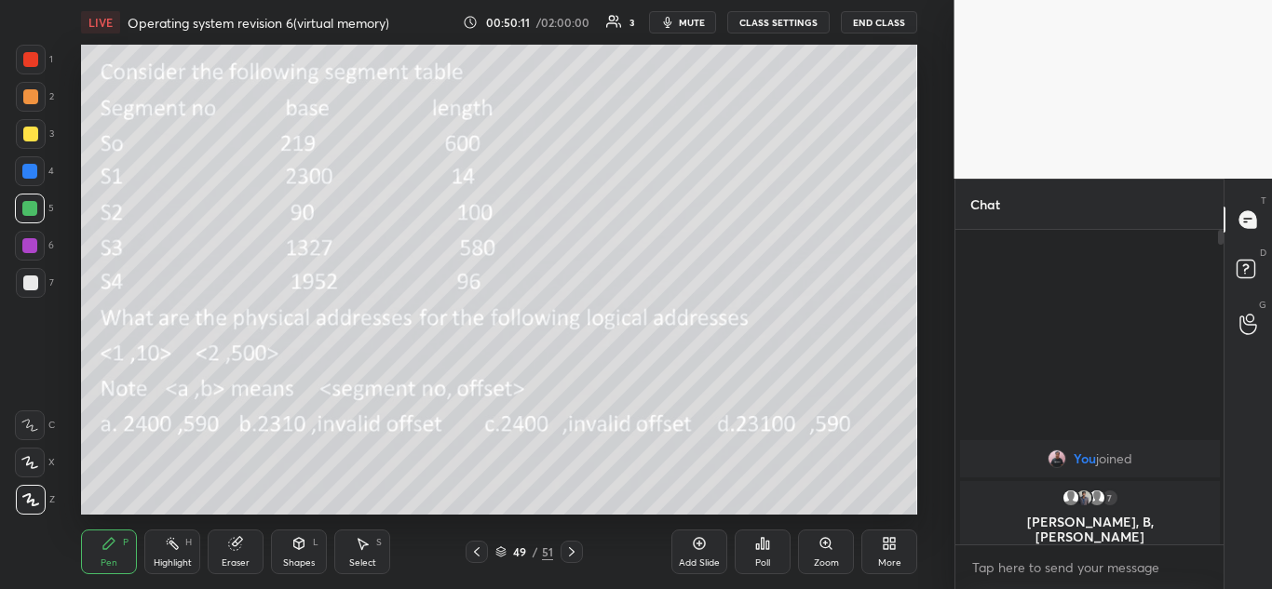
click at [575, 553] on icon at bounding box center [571, 552] width 15 height 15
click at [573, 550] on icon at bounding box center [571, 552] width 15 height 15
click at [575, 550] on icon at bounding box center [571, 552] width 15 height 15
click at [888, 551] on div "More" at bounding box center [889, 552] width 56 height 45
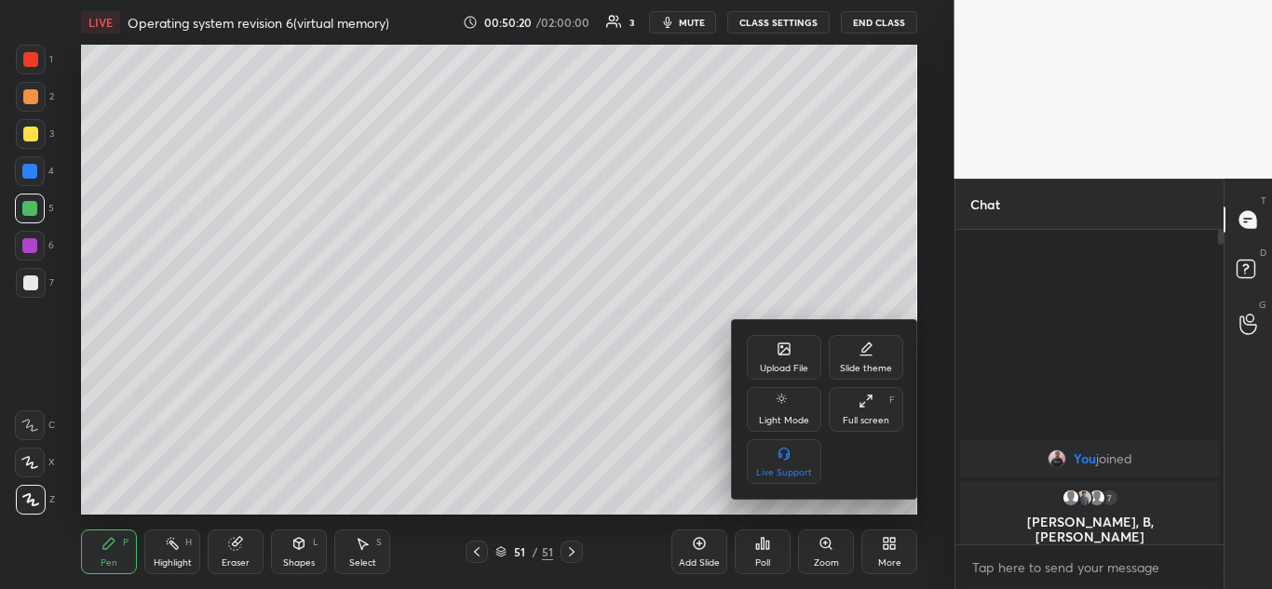
click at [794, 353] on div "Upload File" at bounding box center [784, 357] width 74 height 45
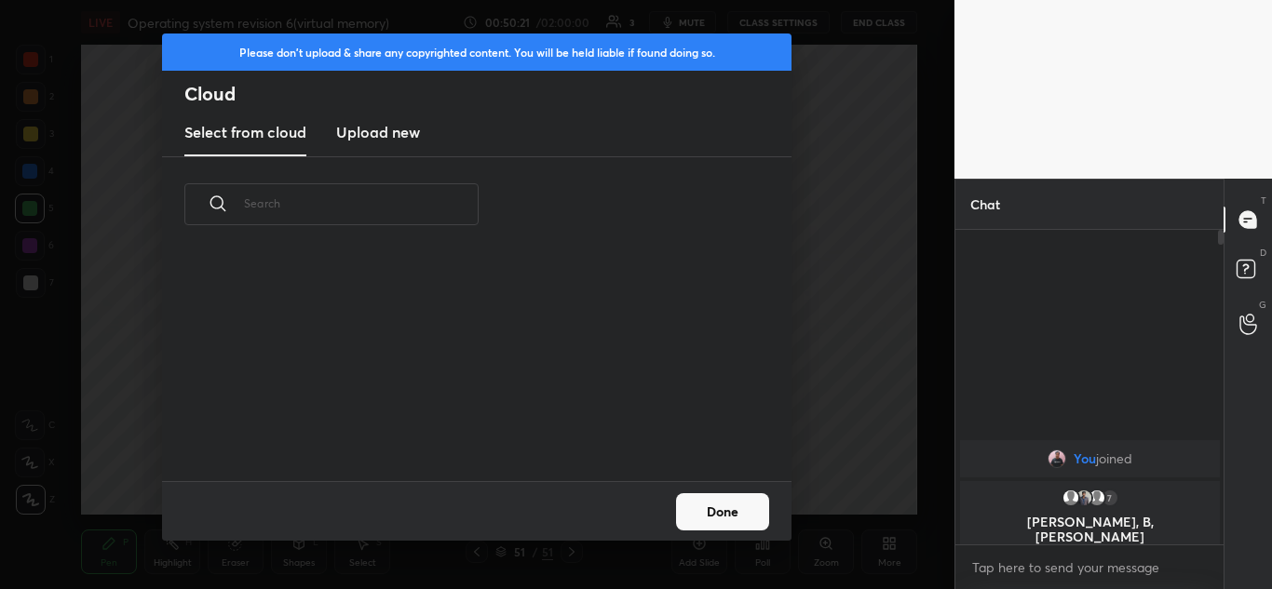
click at [383, 129] on h3 "Upload new" at bounding box center [378, 132] width 84 height 22
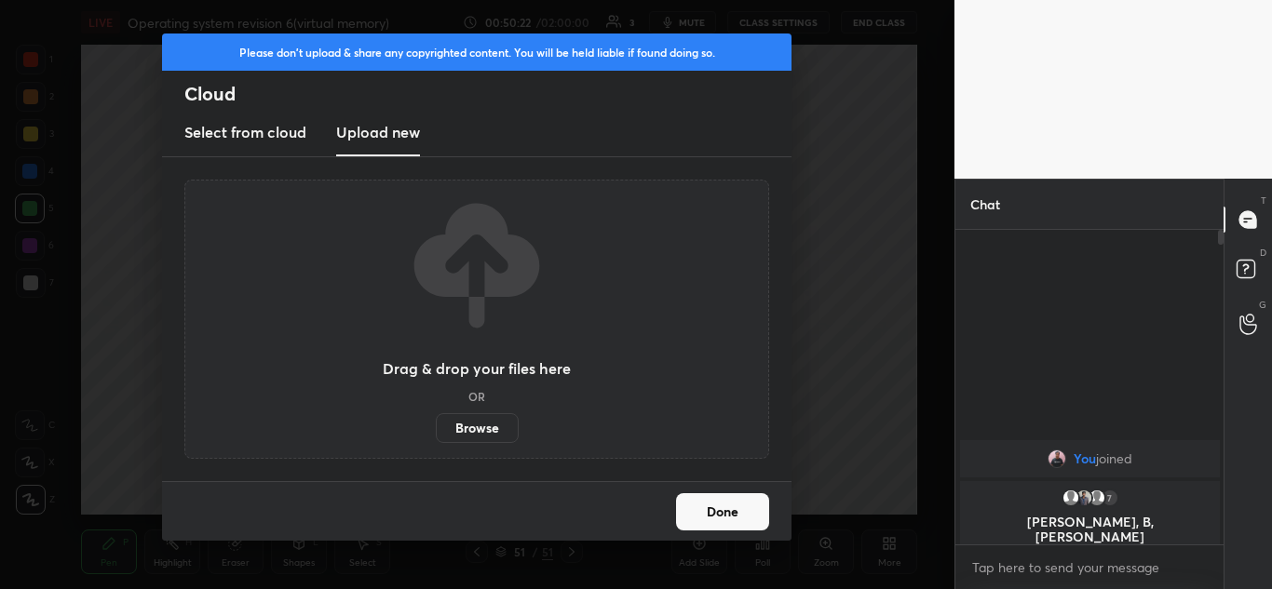
click at [503, 426] on label "Browse" at bounding box center [477, 428] width 83 height 30
click at [436, 426] on input "Browse" at bounding box center [436, 428] width 0 height 30
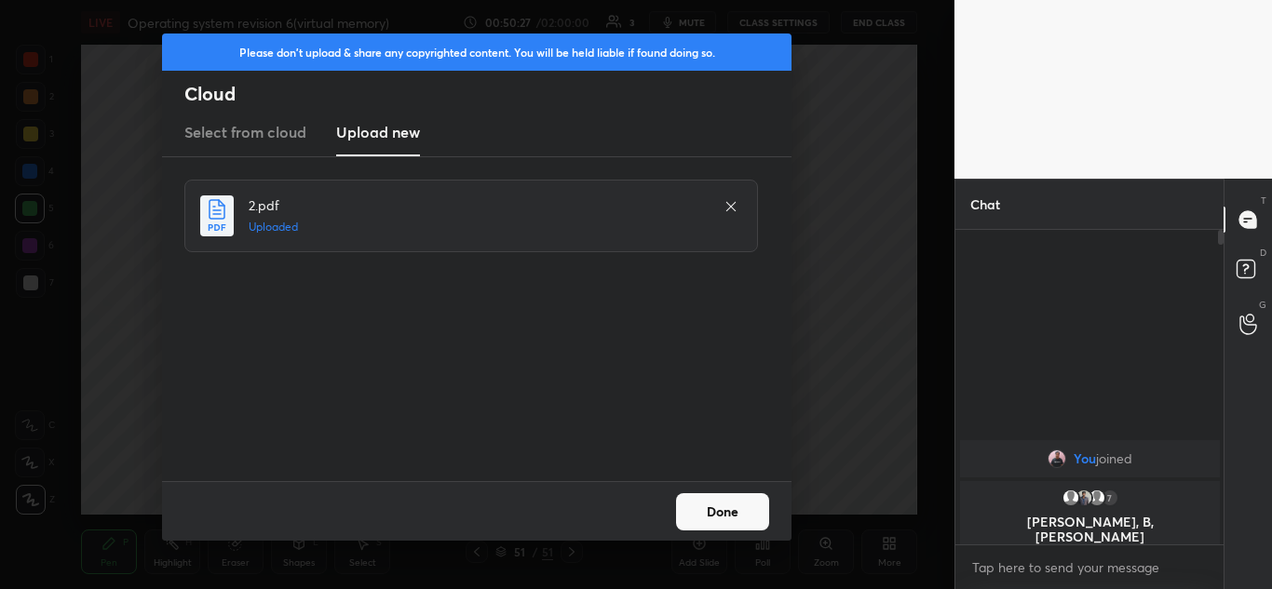
click at [723, 516] on button "Done" at bounding box center [722, 512] width 93 height 37
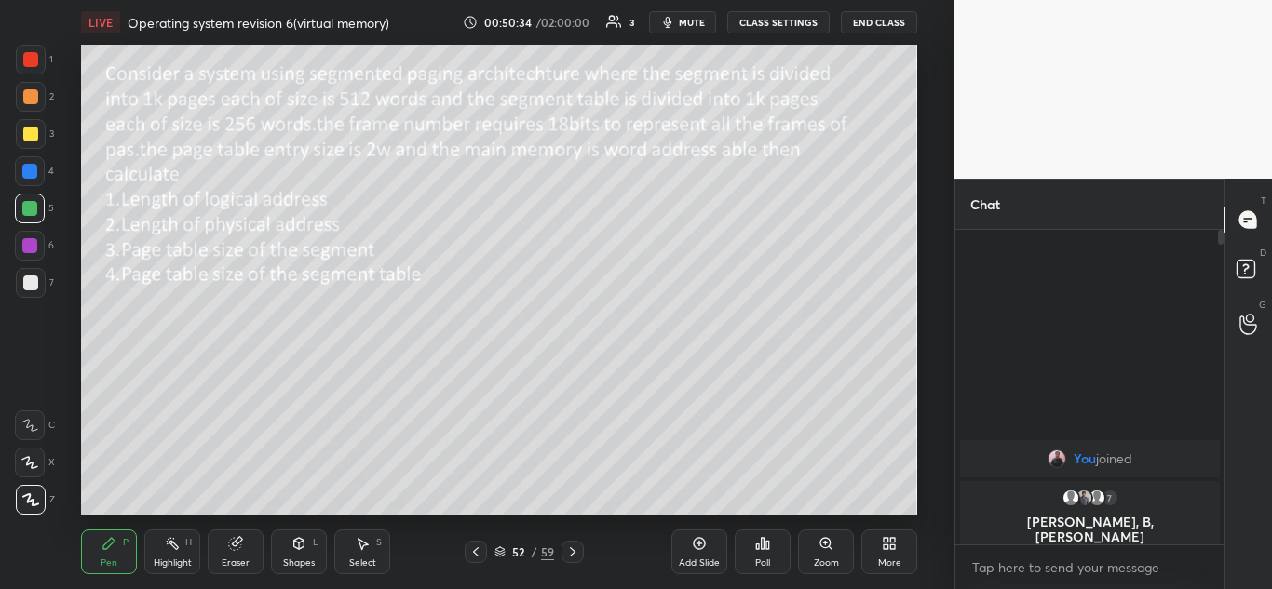
click at [577, 549] on icon at bounding box center [572, 552] width 15 height 15
click at [480, 550] on icon at bounding box center [475, 552] width 15 height 15
click at [237, 547] on icon at bounding box center [235, 544] width 12 height 12
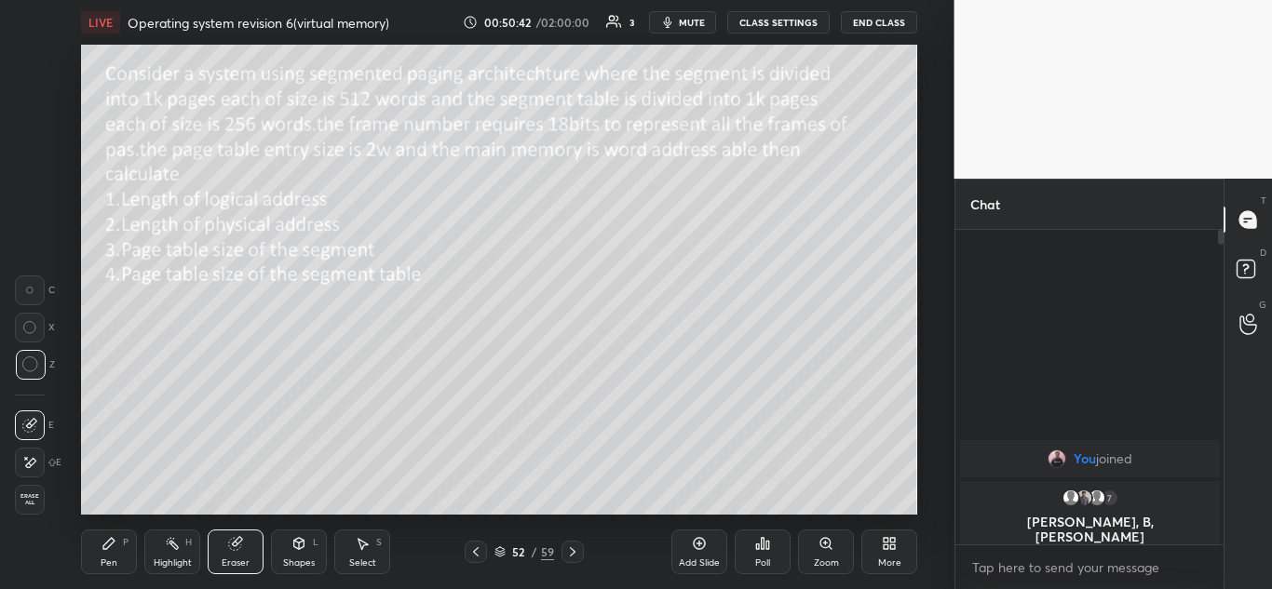
click at [476, 549] on icon at bounding box center [476, 552] width 6 height 9
click at [476, 548] on icon at bounding box center [475, 552] width 15 height 15
click at [480, 548] on icon at bounding box center [475, 552] width 15 height 15
click at [480, 547] on icon at bounding box center [475, 552] width 15 height 15
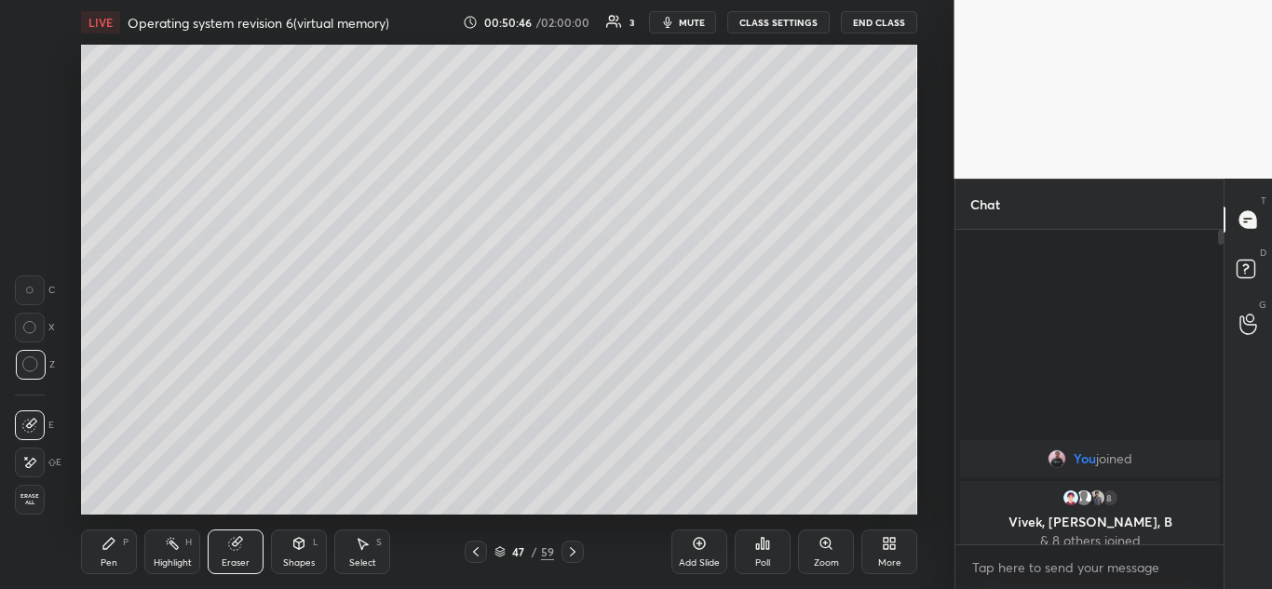
click at [477, 546] on icon at bounding box center [475, 552] width 15 height 15
click at [479, 550] on icon at bounding box center [475, 552] width 15 height 15
click at [700, 542] on icon at bounding box center [699, 543] width 15 height 15
click at [121, 532] on div "Pen P" at bounding box center [109, 552] width 56 height 45
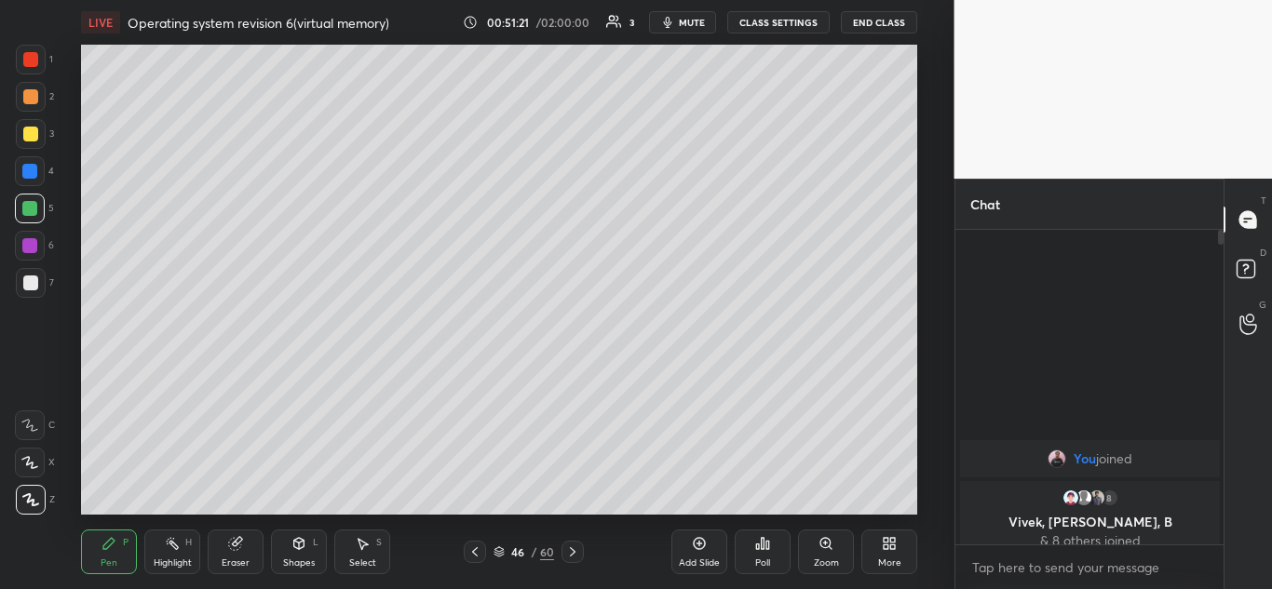
click at [481, 553] on icon at bounding box center [474, 552] width 15 height 15
click at [572, 556] on icon at bounding box center [572, 552] width 15 height 15
click at [572, 558] on icon at bounding box center [572, 552] width 15 height 15
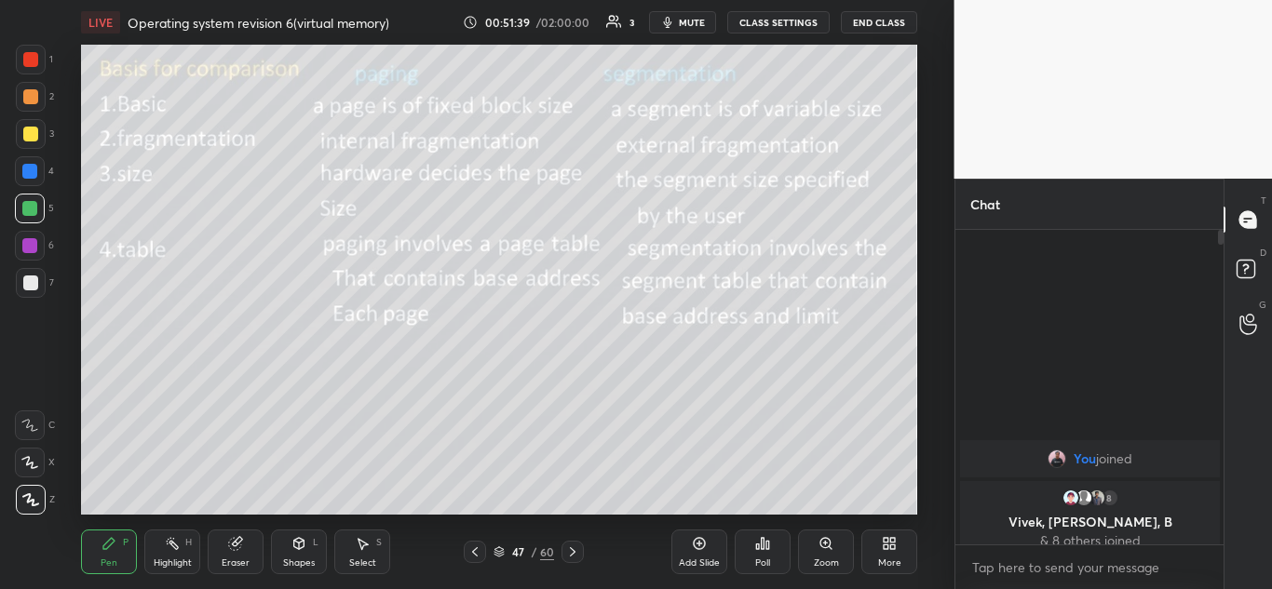
click at [577, 558] on icon at bounding box center [572, 552] width 15 height 15
click at [575, 558] on icon at bounding box center [572, 552] width 15 height 15
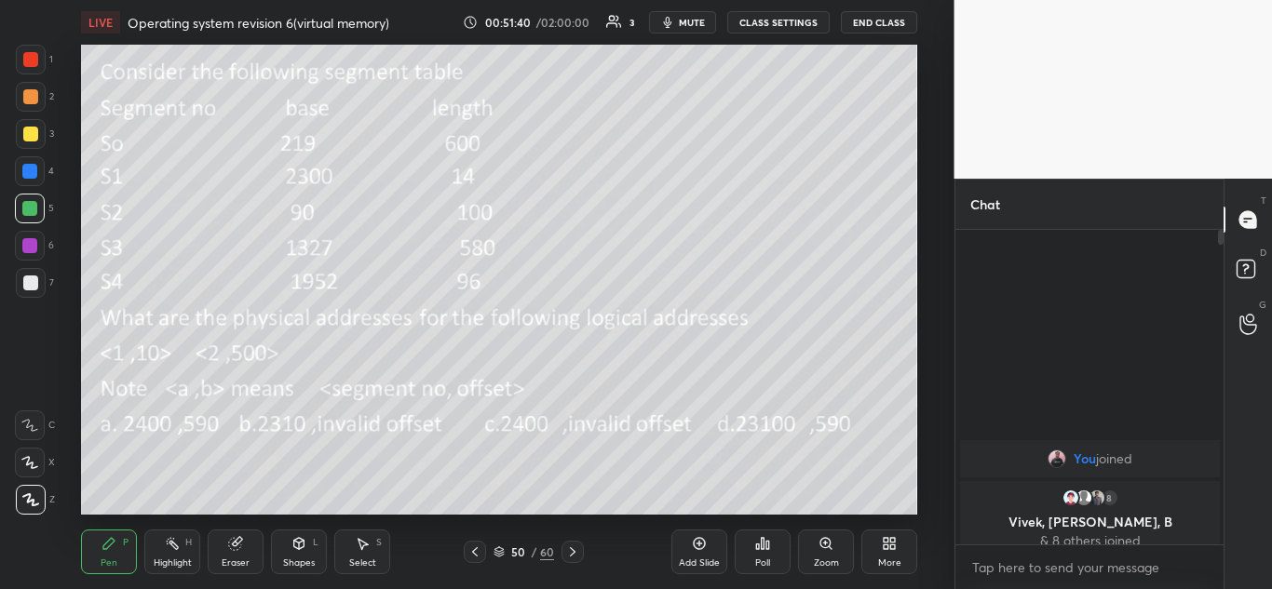
click at [575, 554] on icon at bounding box center [572, 552] width 15 height 15
click at [575, 558] on icon at bounding box center [572, 552] width 15 height 15
click at [574, 557] on icon at bounding box center [572, 552] width 15 height 15
click at [472, 554] on icon at bounding box center [474, 552] width 15 height 15
click at [472, 550] on icon at bounding box center [474, 552] width 15 height 15
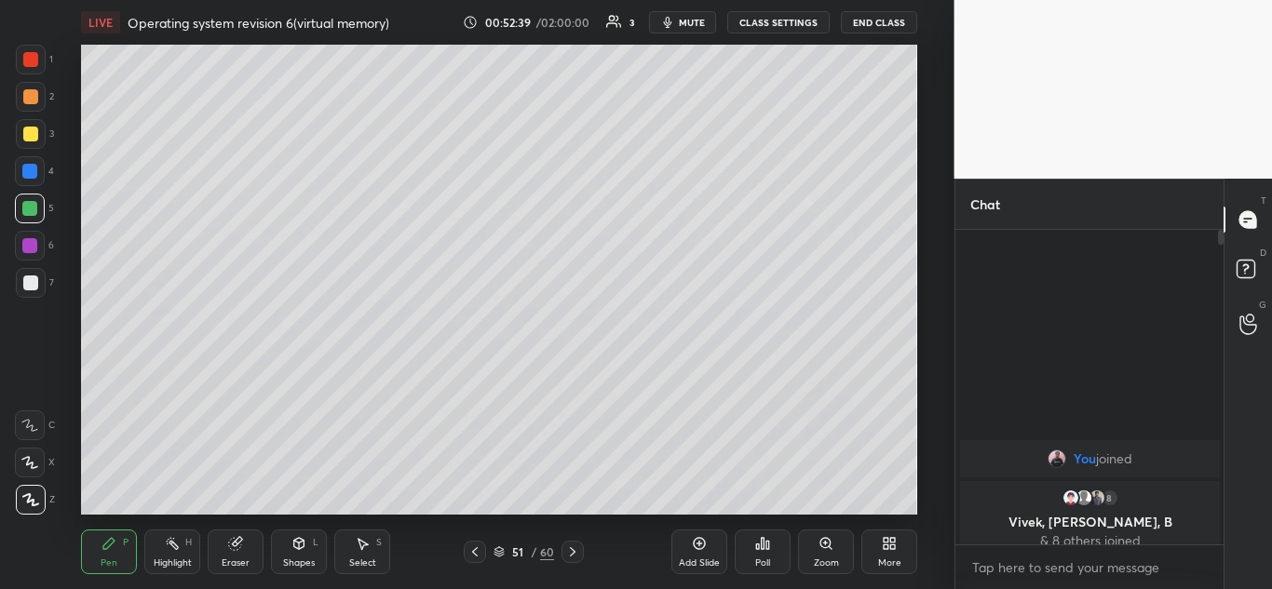
click at [473, 549] on icon at bounding box center [474, 552] width 15 height 15
click at [482, 550] on div at bounding box center [475, 552] width 22 height 22
click at [467, 552] on icon at bounding box center [474, 552] width 15 height 15
click at [482, 549] on div at bounding box center [475, 552] width 22 height 22
click at [472, 552] on icon at bounding box center [475, 552] width 6 height 9
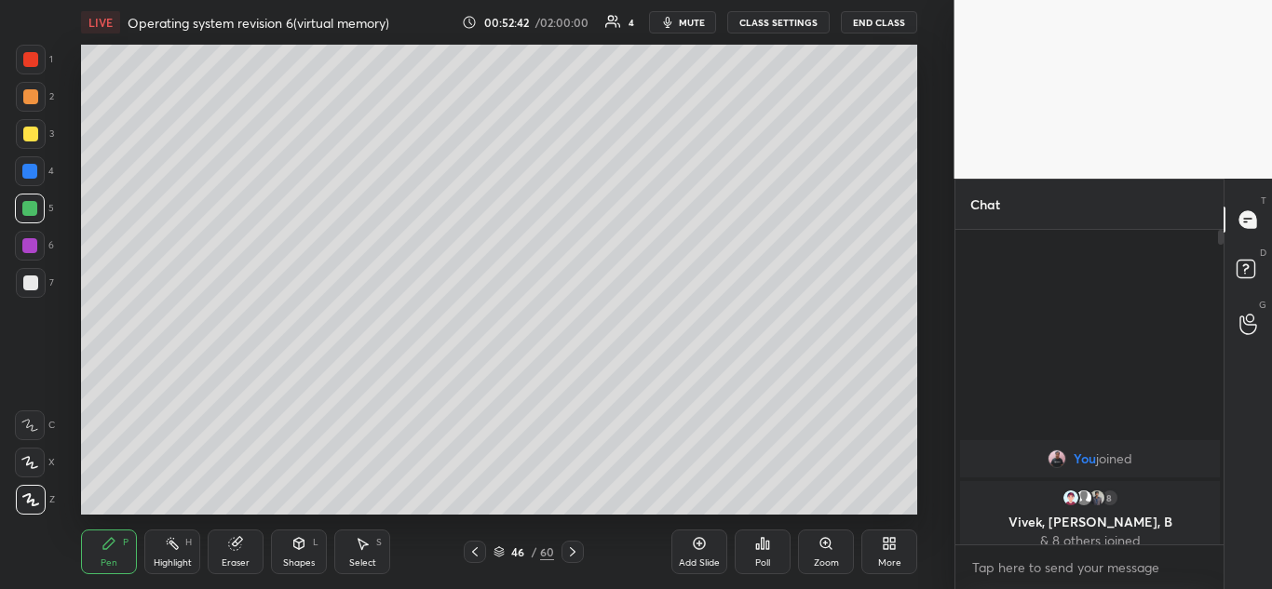
click at [472, 548] on icon at bounding box center [474, 552] width 15 height 15
click at [577, 559] on icon at bounding box center [572, 552] width 15 height 15
click at [576, 556] on icon at bounding box center [572, 552] width 15 height 15
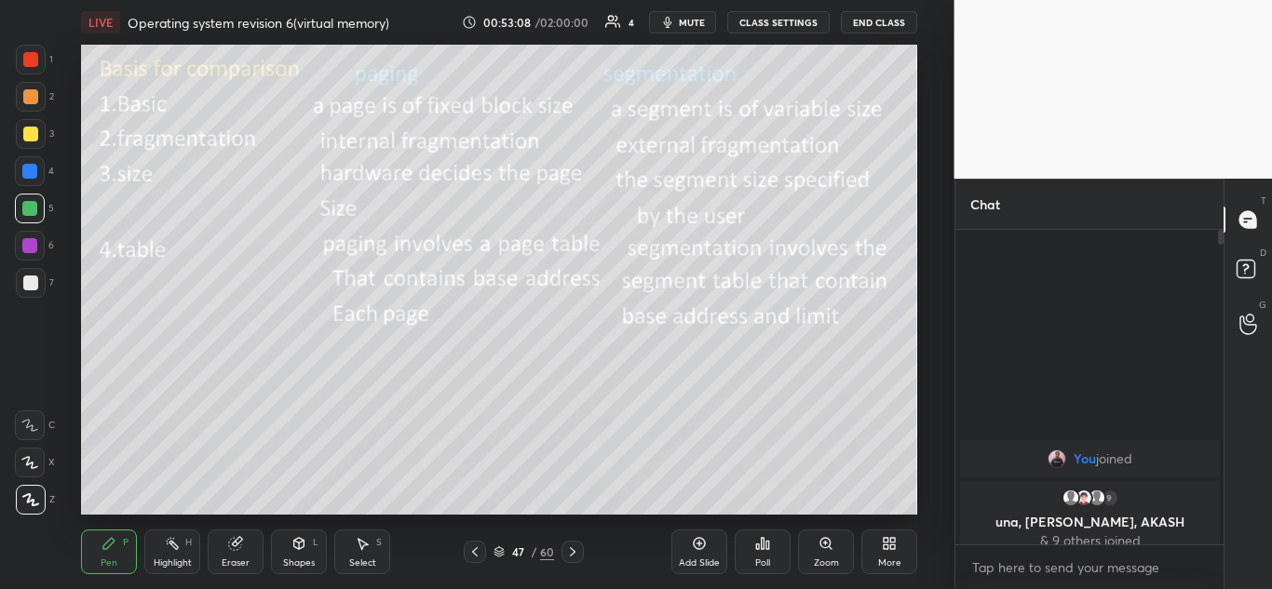
click at [572, 553] on icon at bounding box center [572, 552] width 15 height 15
click at [572, 556] on icon at bounding box center [572, 552] width 15 height 15
click at [570, 555] on icon at bounding box center [572, 552] width 15 height 15
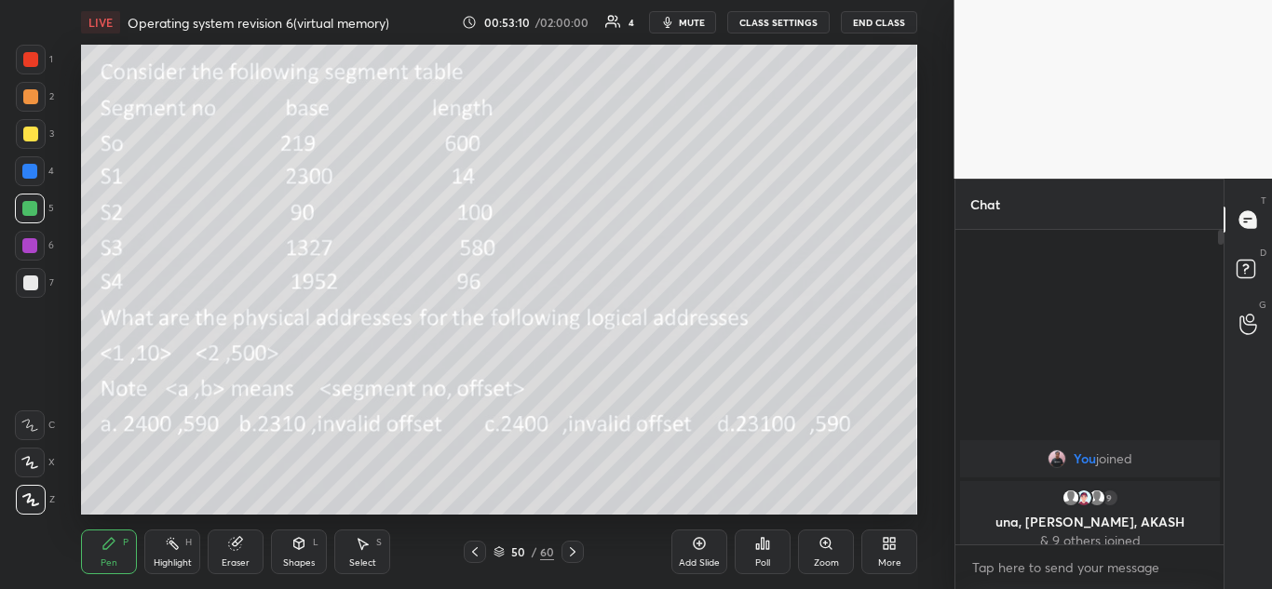
click at [571, 555] on icon at bounding box center [572, 552] width 15 height 15
click at [570, 555] on icon at bounding box center [572, 552] width 15 height 15
click at [568, 556] on icon at bounding box center [572, 552] width 15 height 15
click at [476, 545] on icon at bounding box center [474, 552] width 15 height 15
click at [475, 548] on icon at bounding box center [474, 552] width 15 height 15
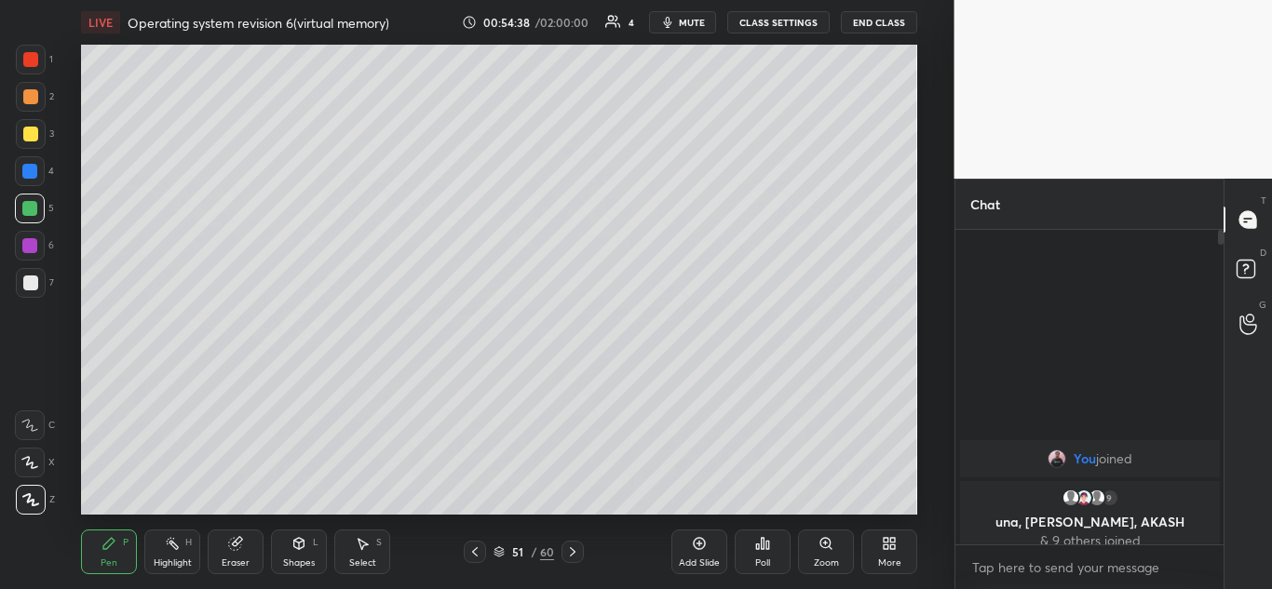
click at [476, 547] on icon at bounding box center [474, 552] width 15 height 15
click at [475, 546] on icon at bounding box center [474, 552] width 15 height 15
click at [475, 545] on icon at bounding box center [474, 552] width 15 height 15
click at [476, 545] on icon at bounding box center [474, 552] width 15 height 15
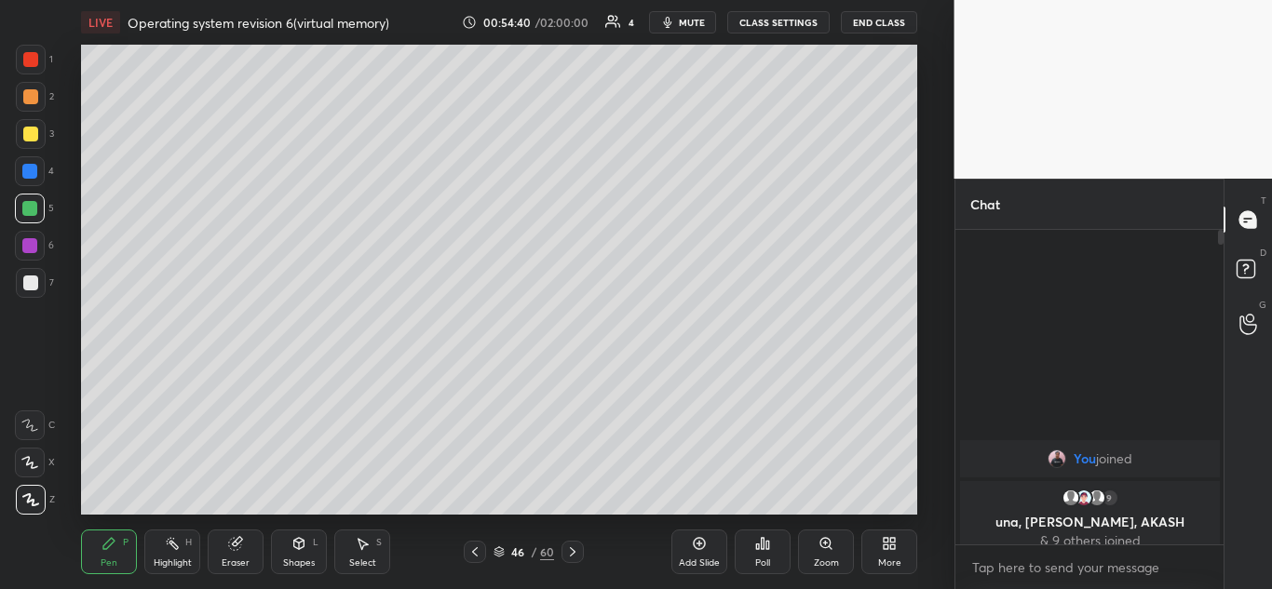
click at [477, 548] on icon at bounding box center [474, 552] width 15 height 15
click at [579, 553] on icon at bounding box center [572, 552] width 15 height 15
click at [578, 554] on icon at bounding box center [572, 552] width 15 height 15
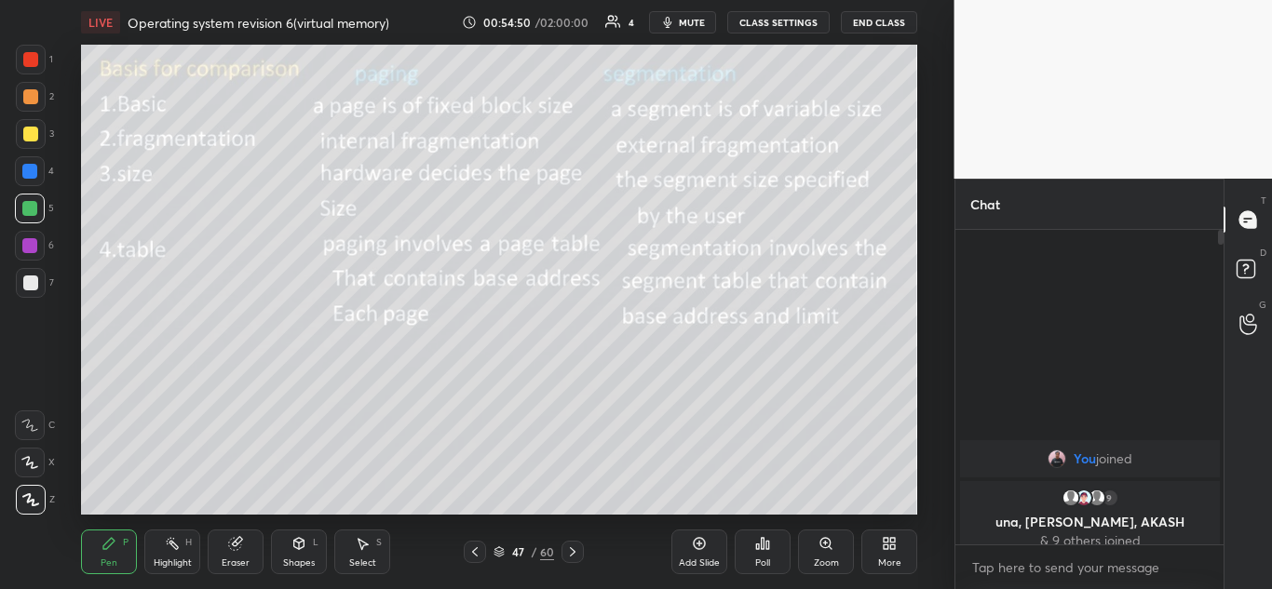
click at [576, 551] on icon at bounding box center [572, 552] width 15 height 15
click at [575, 558] on icon at bounding box center [572, 552] width 15 height 15
click at [573, 555] on icon at bounding box center [572, 552] width 15 height 15
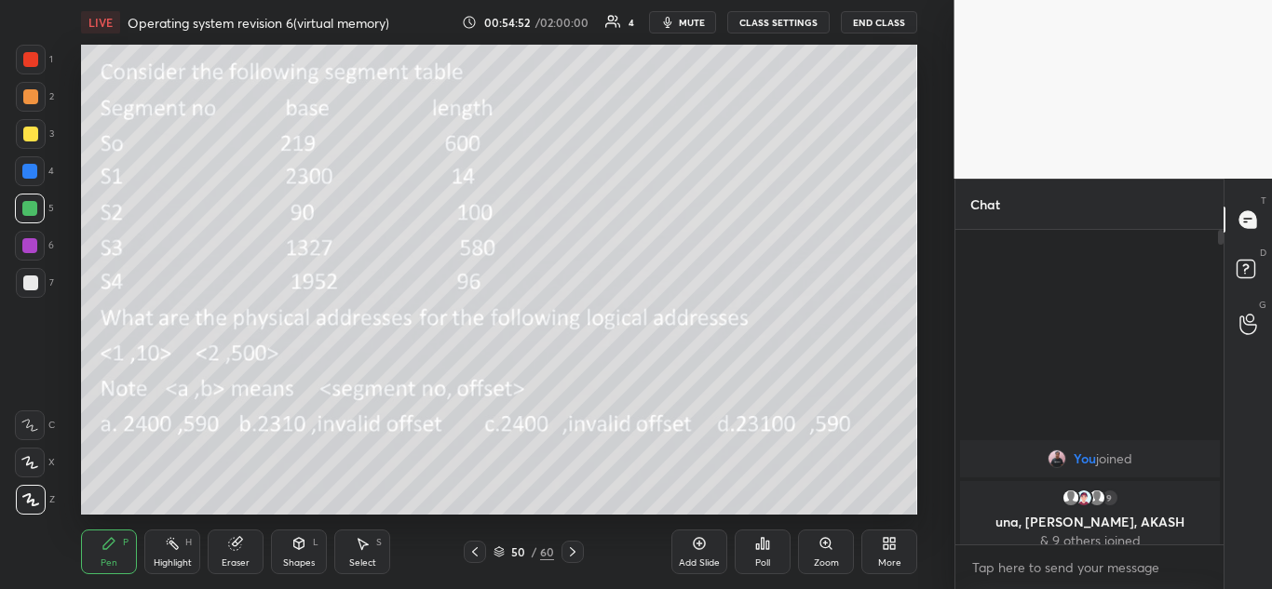
click at [572, 553] on icon at bounding box center [572, 552] width 15 height 15
click at [572, 547] on icon at bounding box center [572, 552] width 15 height 15
click at [573, 555] on icon at bounding box center [572, 552] width 15 height 15
click at [570, 556] on icon at bounding box center [572, 552] width 15 height 15
click at [473, 555] on icon at bounding box center [474, 552] width 15 height 15
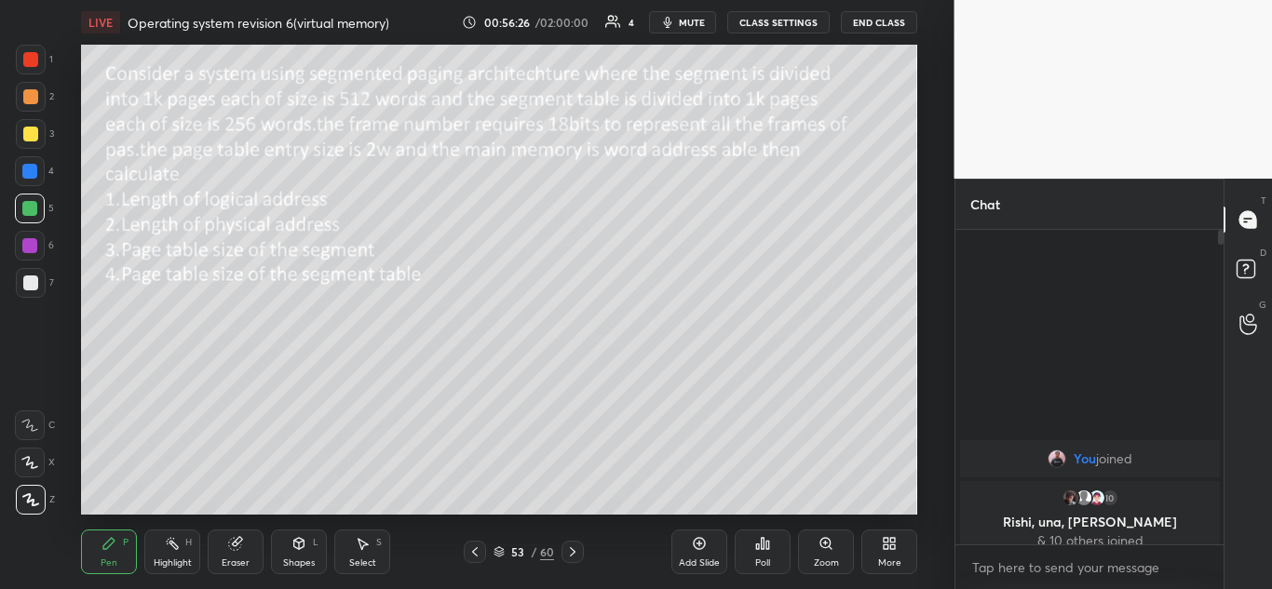
click at [247, 545] on div "Eraser" at bounding box center [236, 552] width 56 height 45
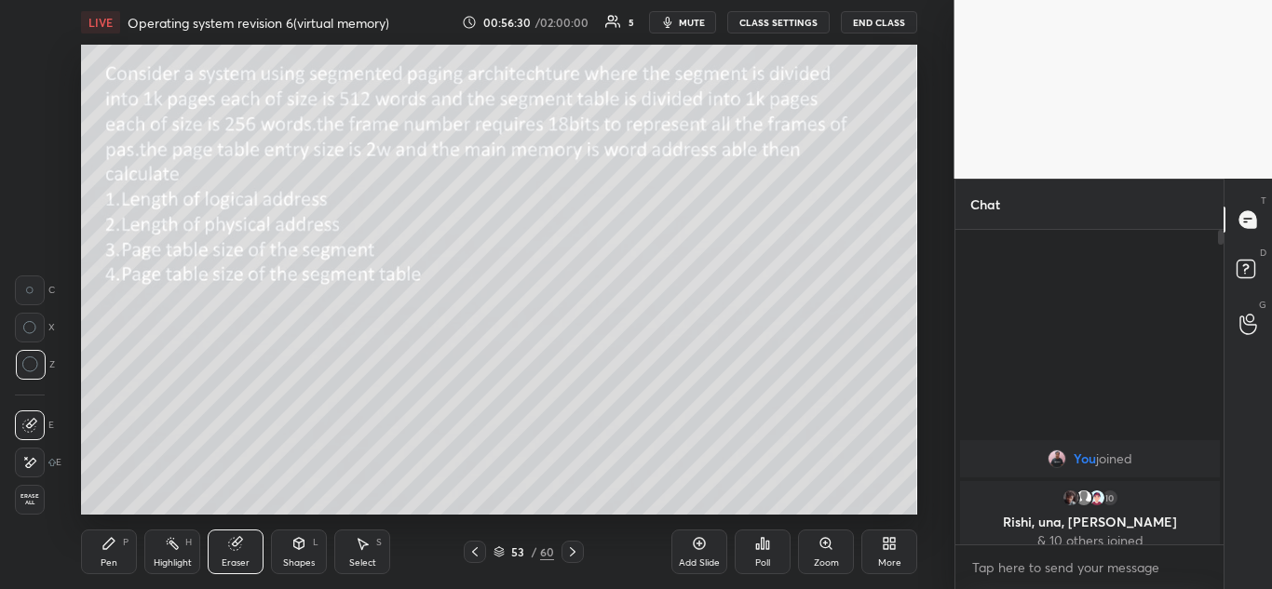
click at [122, 548] on div "Pen P" at bounding box center [109, 552] width 56 height 45
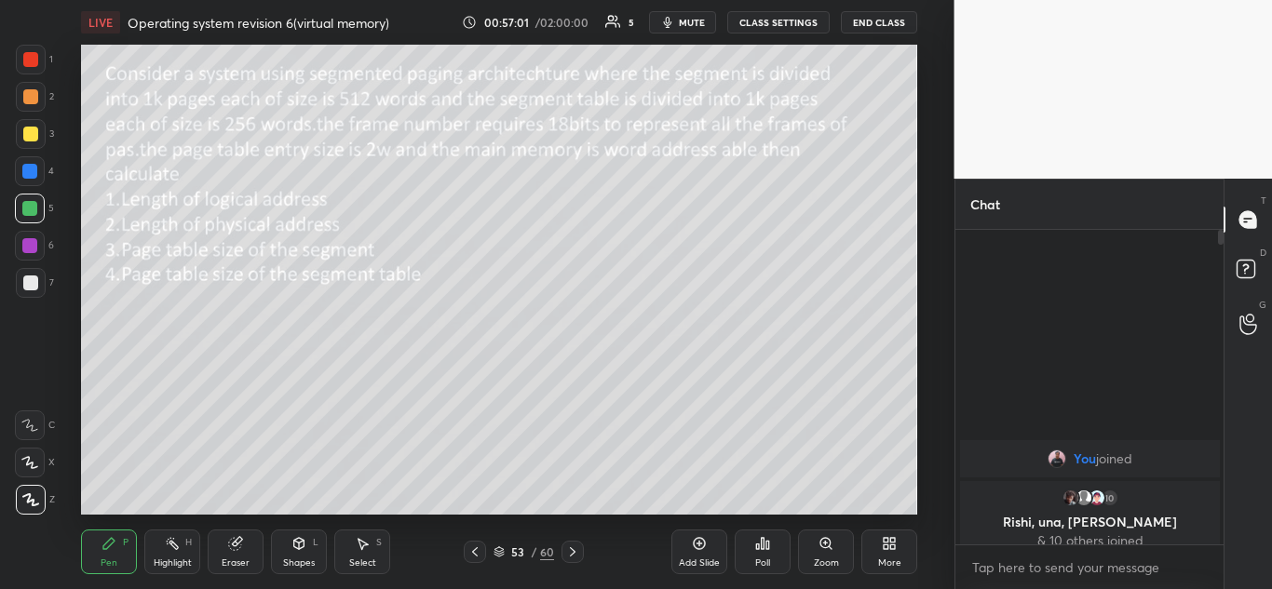
click at [479, 551] on icon at bounding box center [474, 552] width 15 height 15
click at [477, 553] on icon at bounding box center [474, 552] width 15 height 15
click at [478, 555] on icon at bounding box center [474, 552] width 15 height 15
click at [480, 554] on icon at bounding box center [474, 552] width 15 height 15
click at [482, 548] on div at bounding box center [475, 552] width 22 height 22
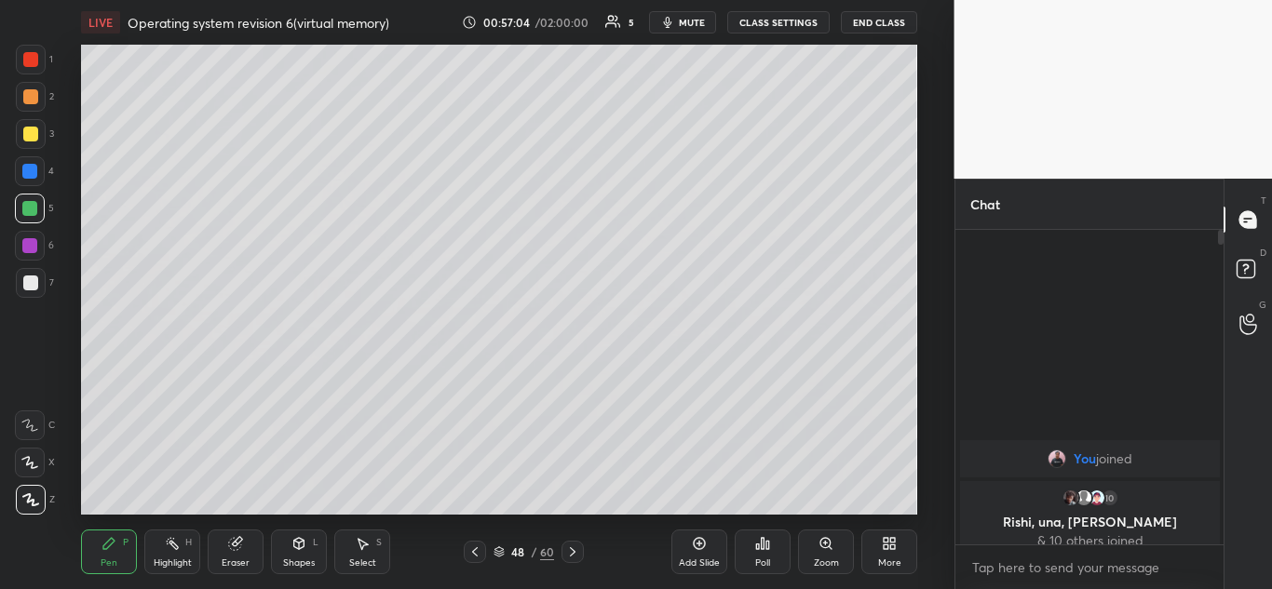
click at [480, 554] on icon at bounding box center [474, 552] width 15 height 15
click at [476, 558] on icon at bounding box center [474, 552] width 15 height 15
click at [477, 556] on icon at bounding box center [475, 552] width 6 height 9
click at [578, 550] on icon at bounding box center [572, 552] width 15 height 15
click at [577, 551] on icon at bounding box center [572, 552] width 15 height 15
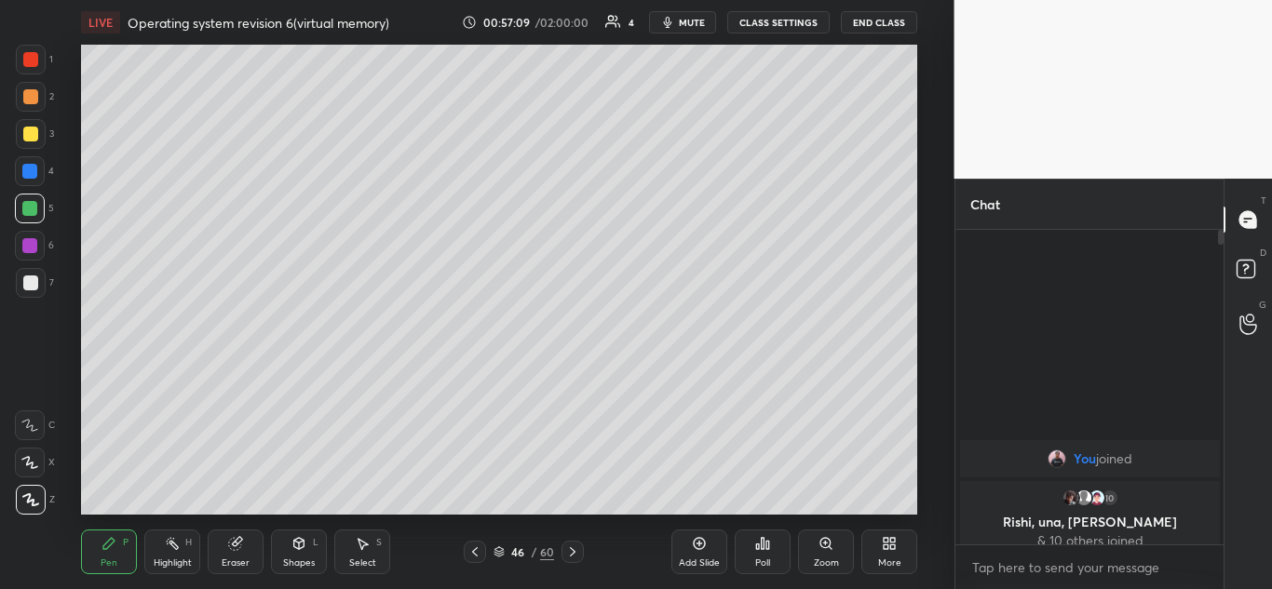
click at [575, 552] on icon at bounding box center [572, 552] width 15 height 15
click at [575, 553] on icon at bounding box center [573, 552] width 6 height 9
click at [575, 554] on icon at bounding box center [572, 552] width 15 height 15
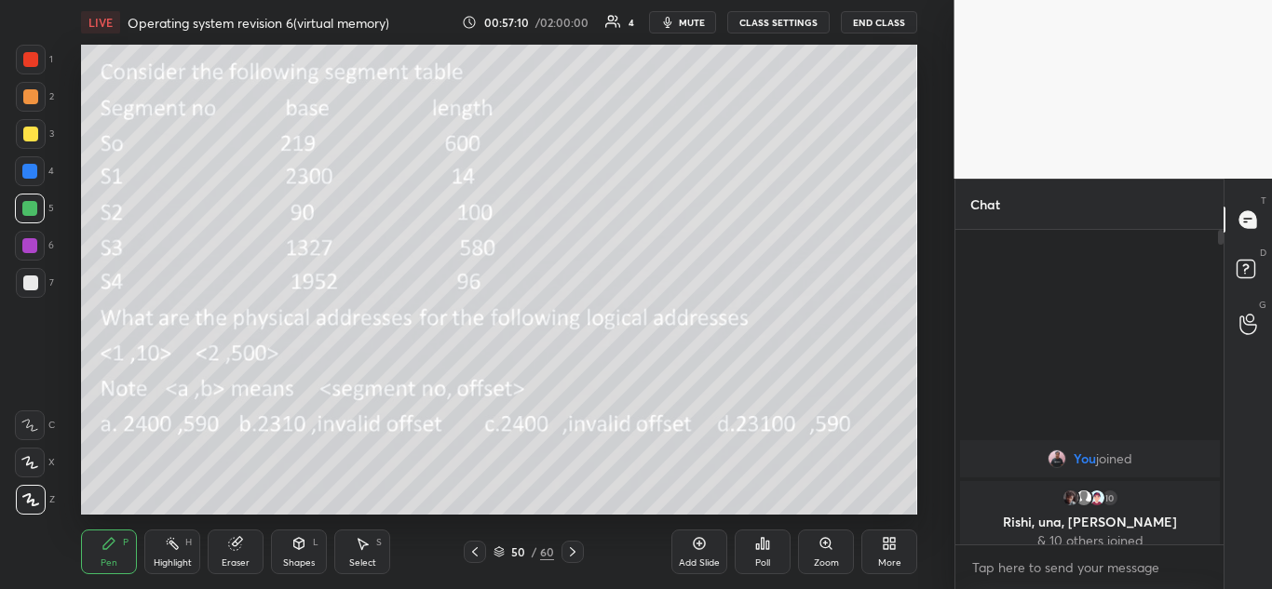
click at [576, 554] on icon at bounding box center [572, 552] width 15 height 15
click at [577, 555] on icon at bounding box center [572, 552] width 15 height 15
click at [576, 559] on icon at bounding box center [572, 552] width 15 height 15
click at [575, 557] on icon at bounding box center [572, 552] width 15 height 15
click at [700, 542] on icon at bounding box center [699, 543] width 15 height 15
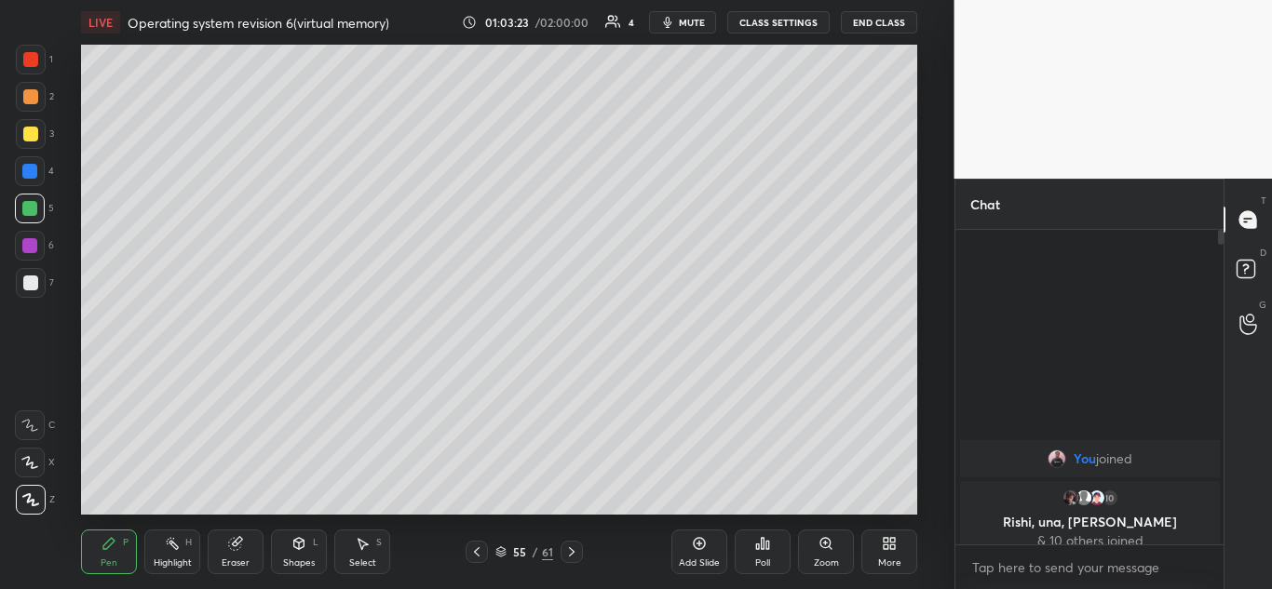
click at [699, 534] on div "Add Slide" at bounding box center [699, 552] width 56 height 45
click at [475, 549] on icon at bounding box center [475, 552] width 15 height 15
click at [470, 549] on icon at bounding box center [475, 552] width 15 height 15
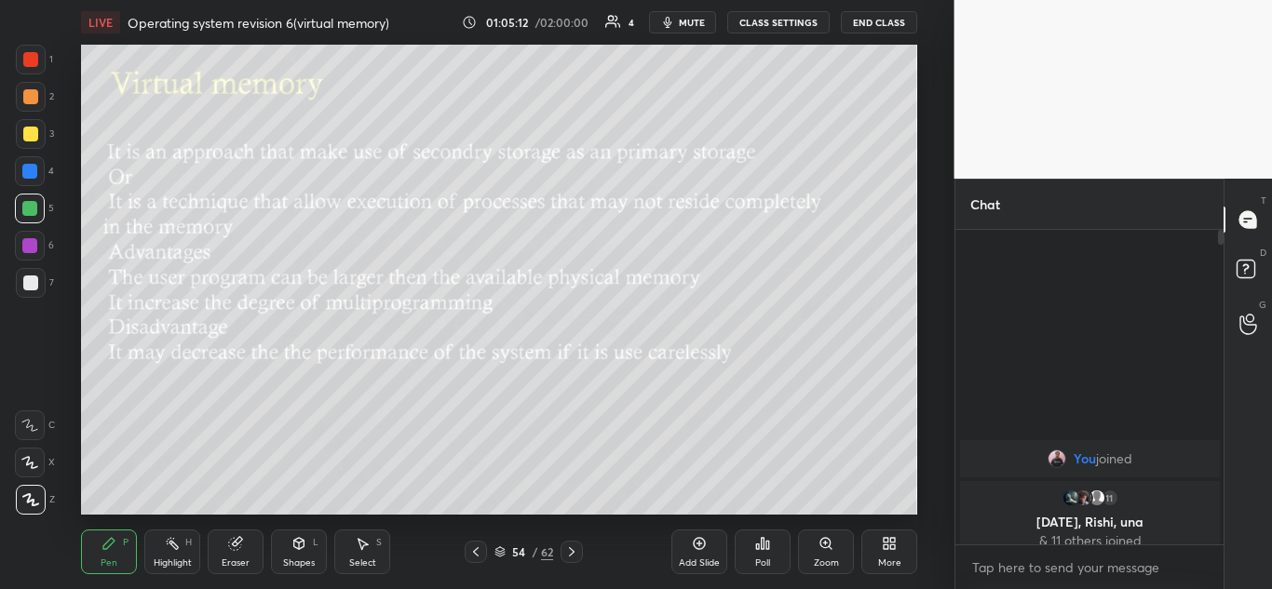
click at [571, 551] on icon at bounding box center [571, 552] width 15 height 15
click at [480, 551] on icon at bounding box center [475, 552] width 15 height 15
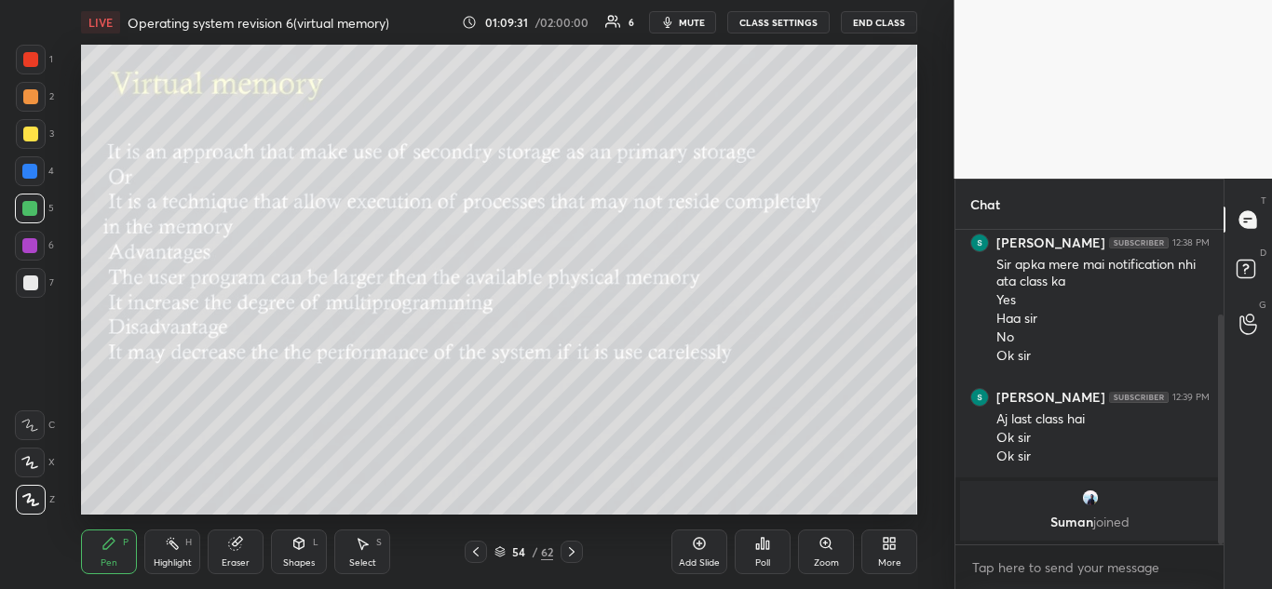
scroll to position [179, 0]
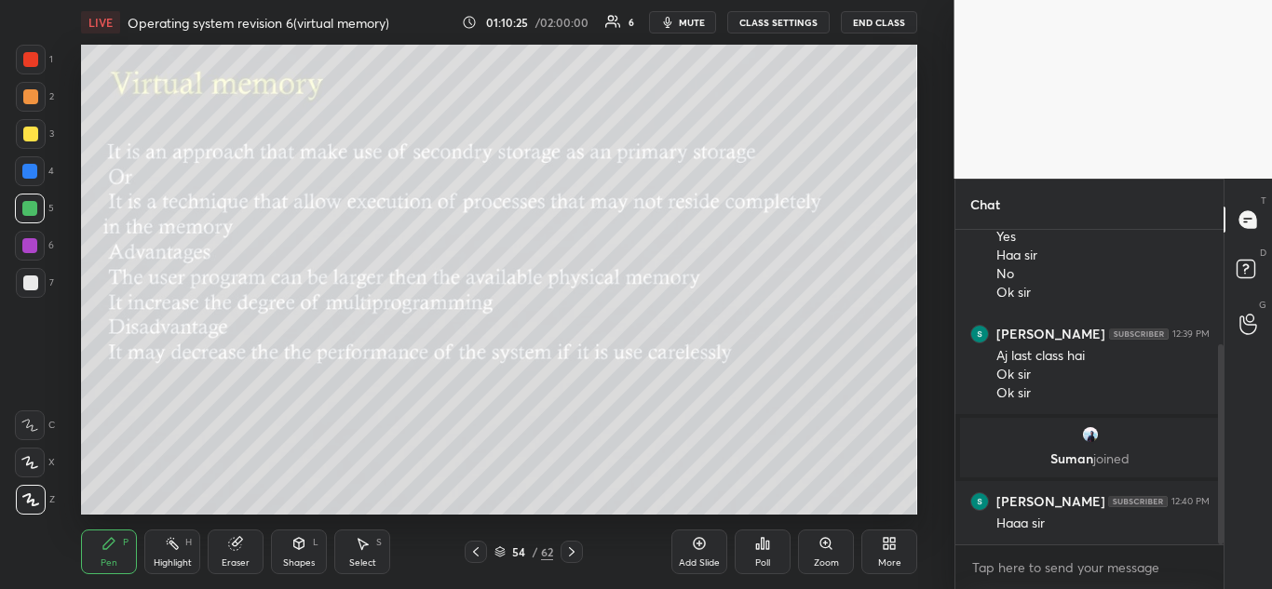
click at [229, 550] on icon at bounding box center [235, 543] width 15 height 15
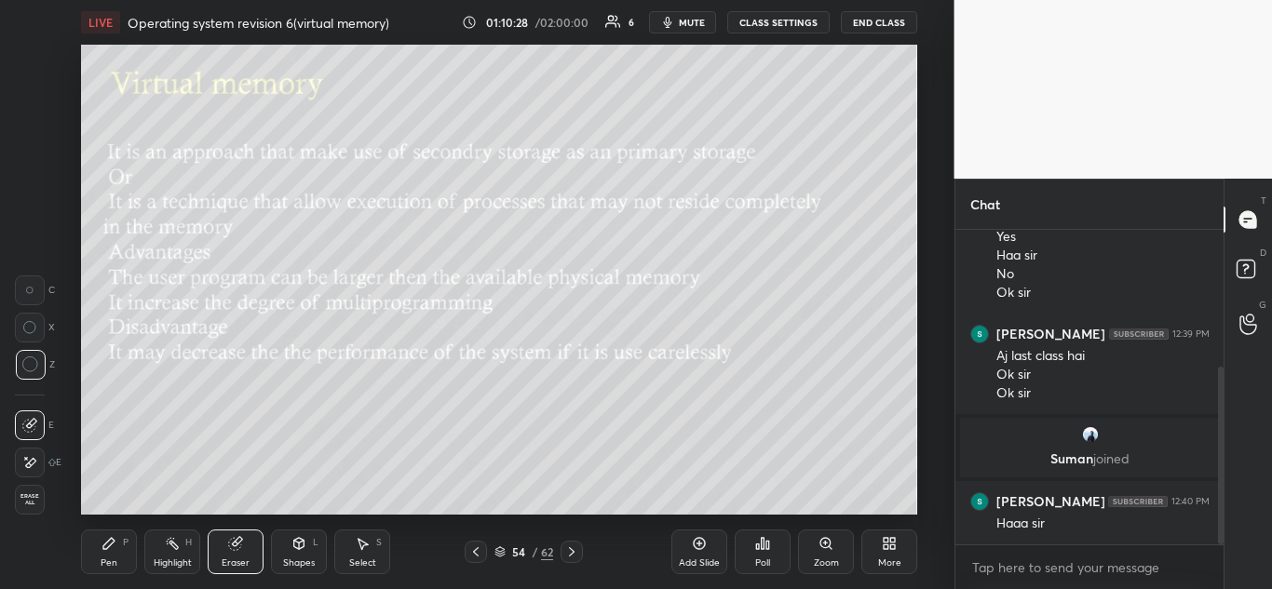
scroll to position [242, 0]
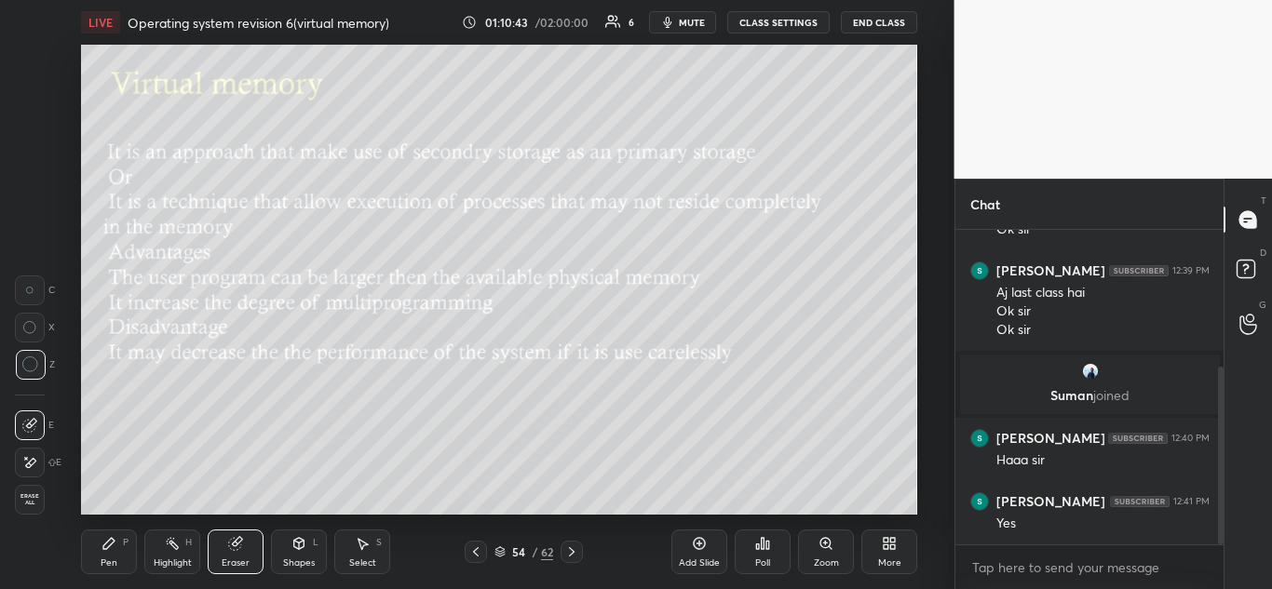
click at [108, 550] on icon at bounding box center [109, 543] width 15 height 15
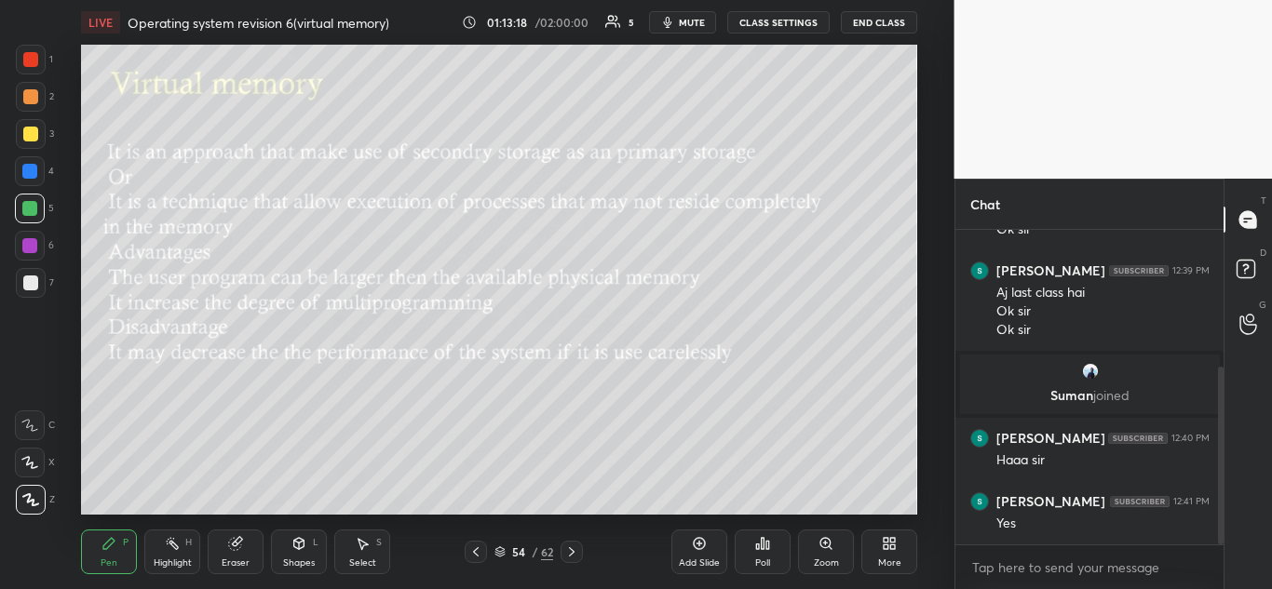
click at [573, 551] on icon at bounding box center [572, 552] width 6 height 9
click at [573, 553] on icon at bounding box center [572, 552] width 6 height 9
click at [571, 551] on icon at bounding box center [571, 552] width 15 height 15
click at [572, 551] on icon at bounding box center [571, 552] width 15 height 15
click at [575, 550] on icon at bounding box center [571, 552] width 15 height 15
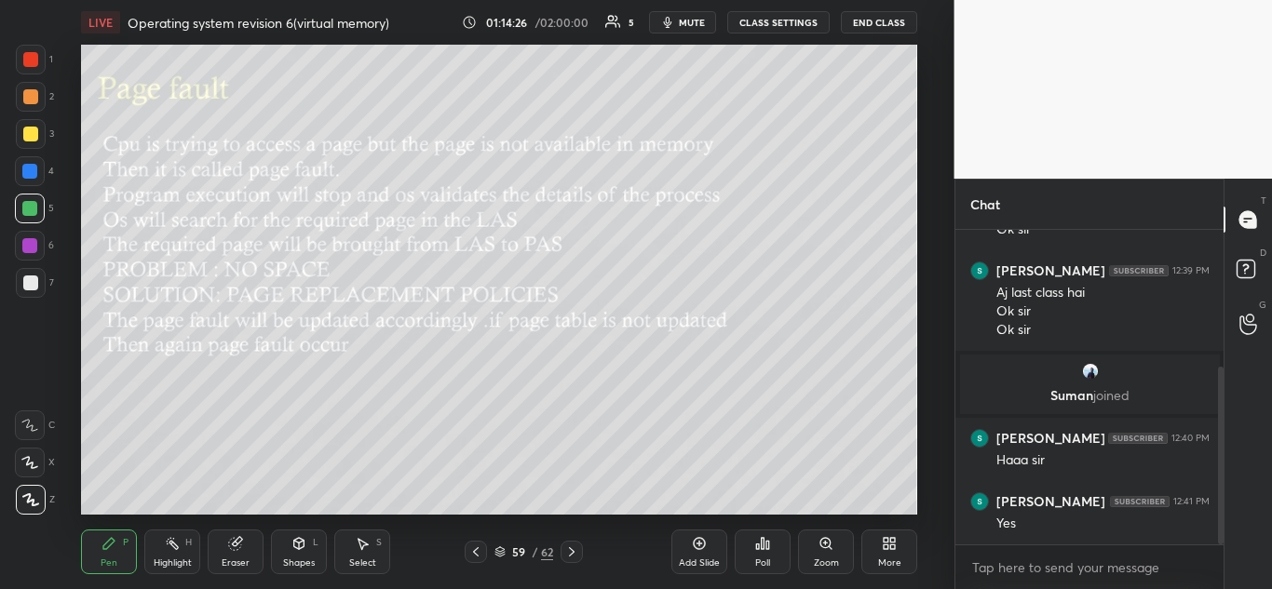
click at [477, 561] on div at bounding box center [476, 552] width 22 height 22
click at [575, 553] on icon at bounding box center [571, 552] width 15 height 15
click at [477, 546] on icon at bounding box center [475, 552] width 15 height 15
click at [568, 556] on icon at bounding box center [571, 552] width 15 height 15
click at [474, 552] on icon at bounding box center [476, 552] width 6 height 9
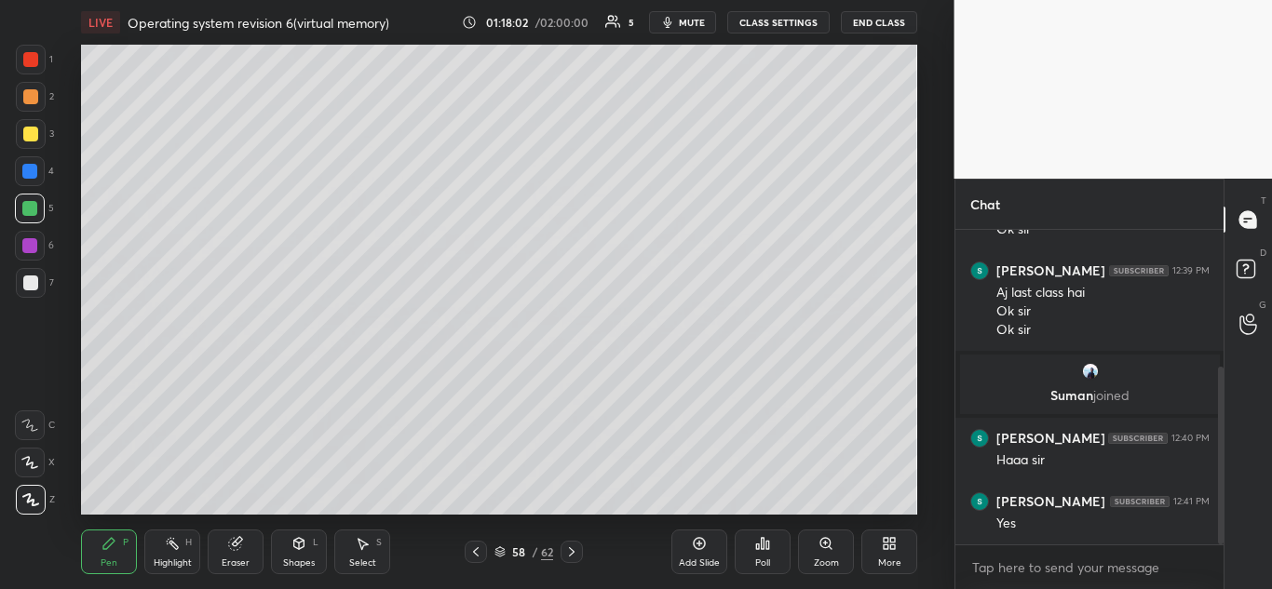
click at [565, 550] on icon at bounding box center [571, 552] width 15 height 15
click at [475, 550] on icon at bounding box center [476, 552] width 6 height 9
click at [572, 550] on icon at bounding box center [572, 552] width 6 height 9
click at [569, 554] on icon at bounding box center [571, 552] width 15 height 15
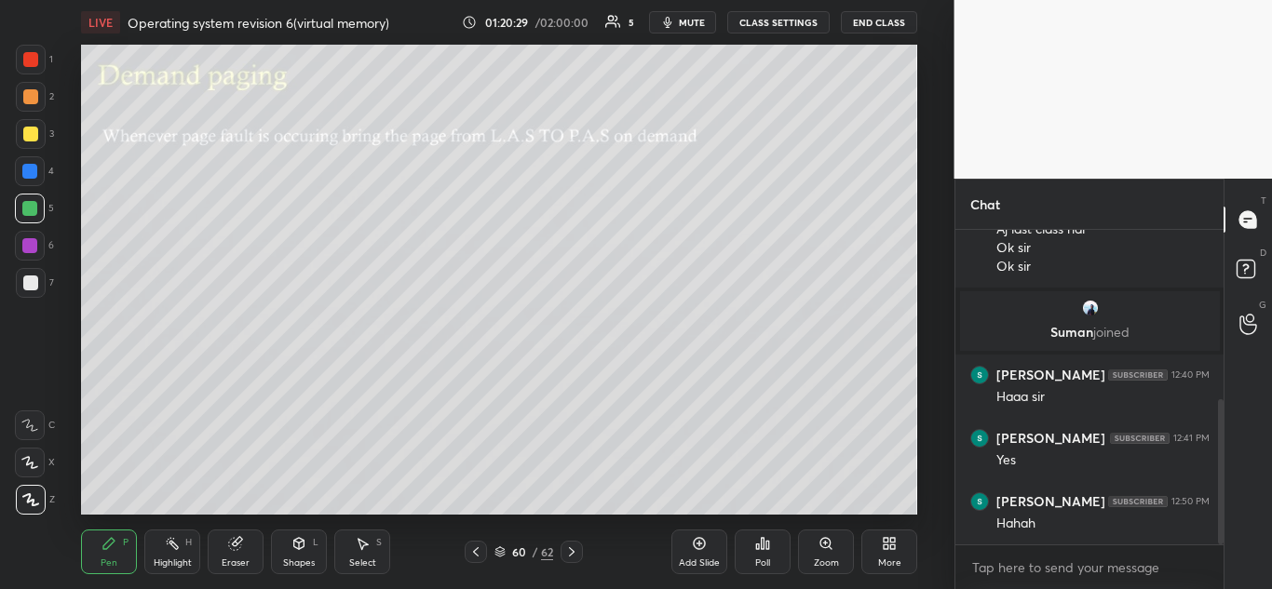
scroll to position [369, 0]
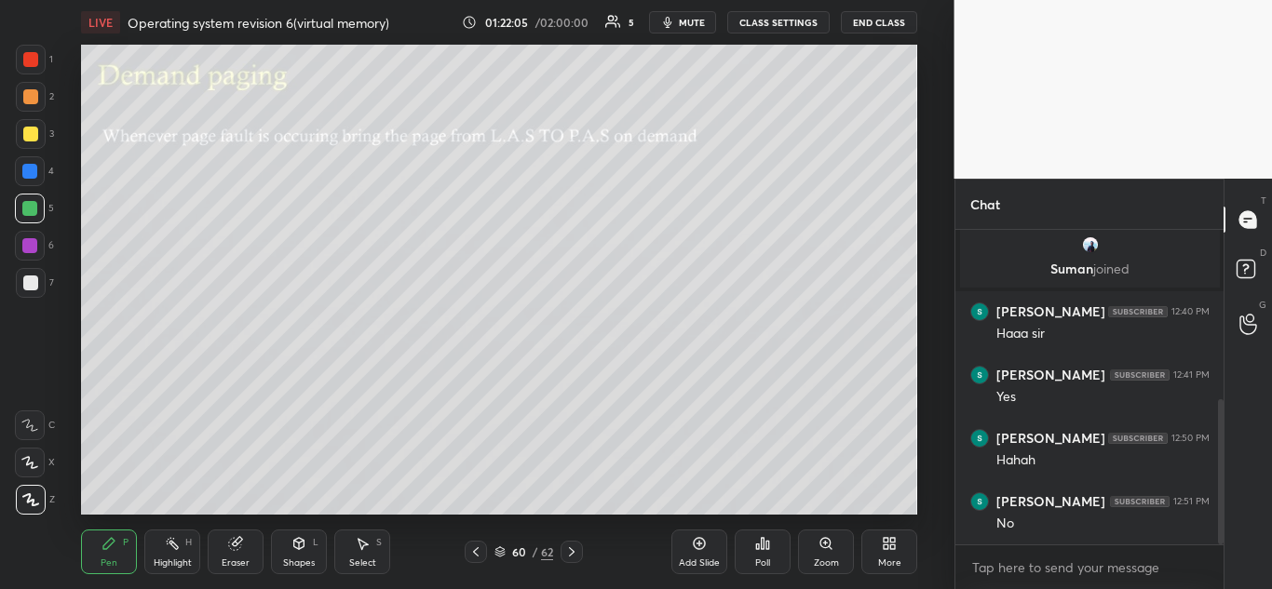
click at [573, 553] on icon at bounding box center [572, 552] width 6 height 9
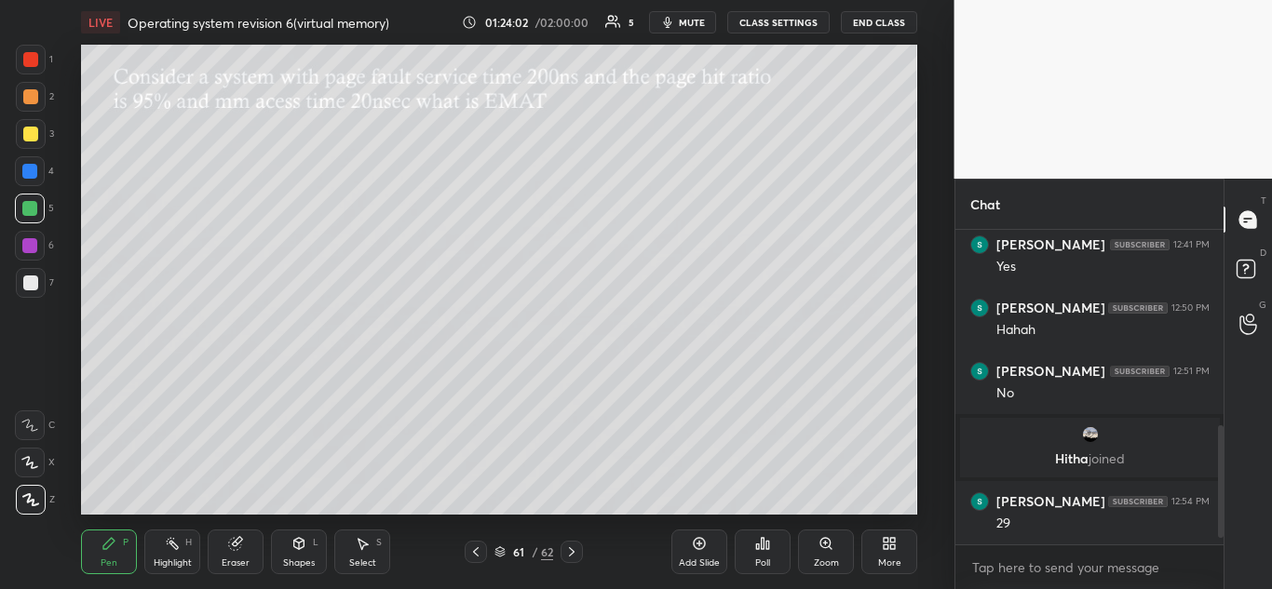
scroll to position [577, 0]
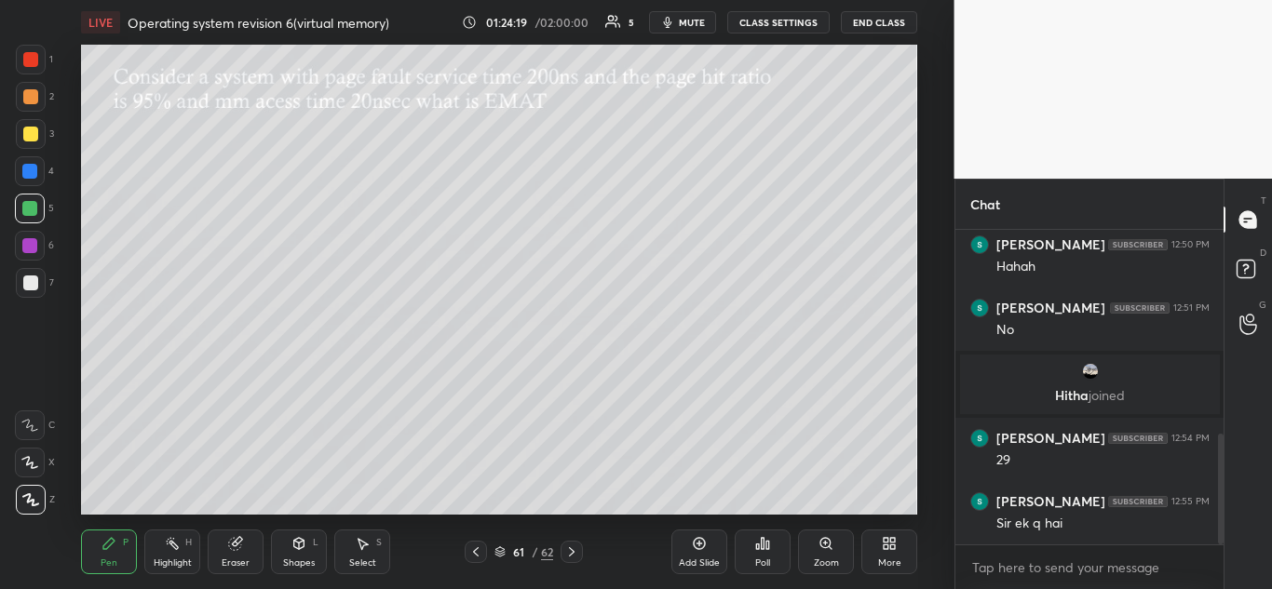
click at [577, 553] on icon at bounding box center [571, 552] width 15 height 15
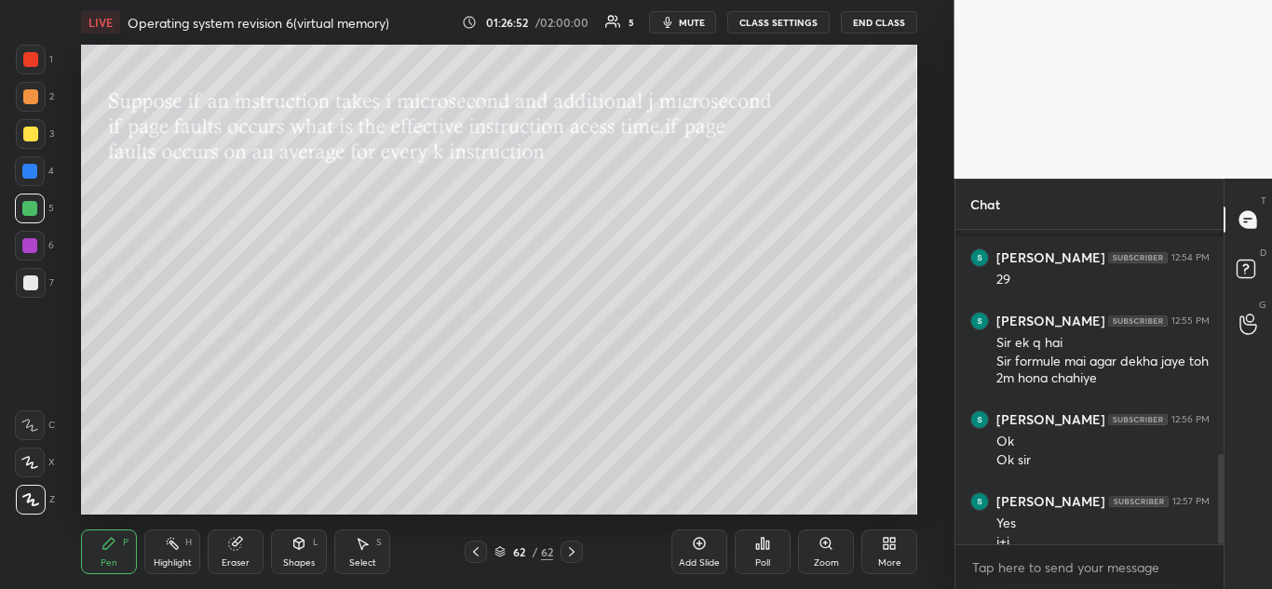
scroll to position [777, 0]
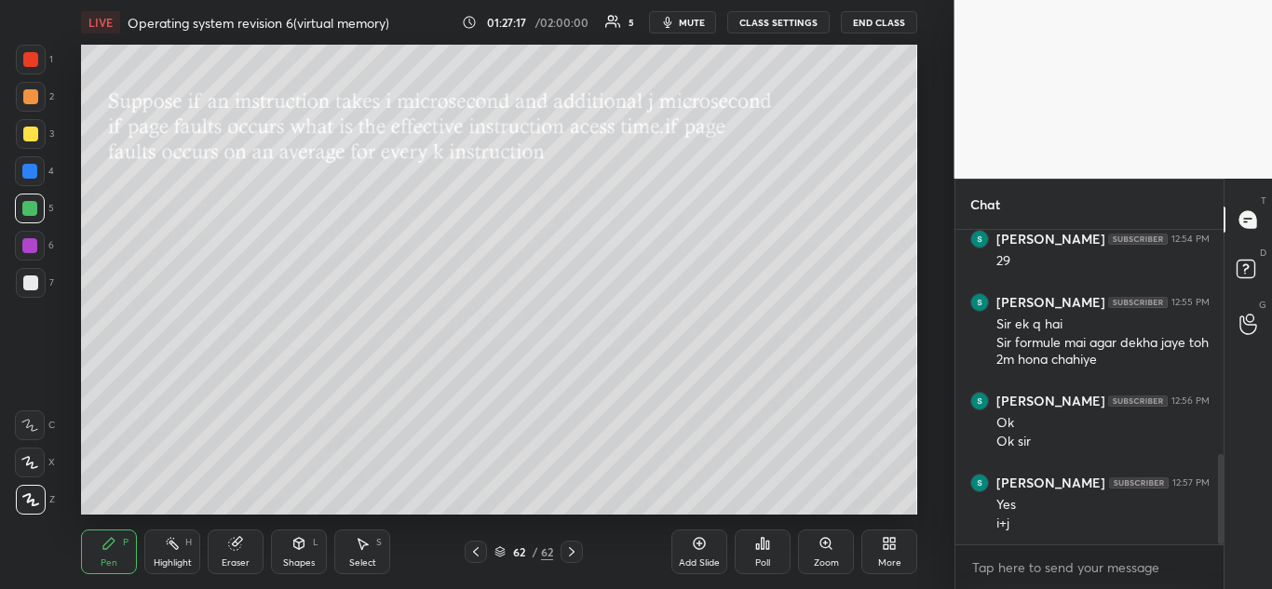
click at [469, 555] on icon at bounding box center [475, 552] width 15 height 15
click at [572, 555] on icon at bounding box center [572, 552] width 6 height 9
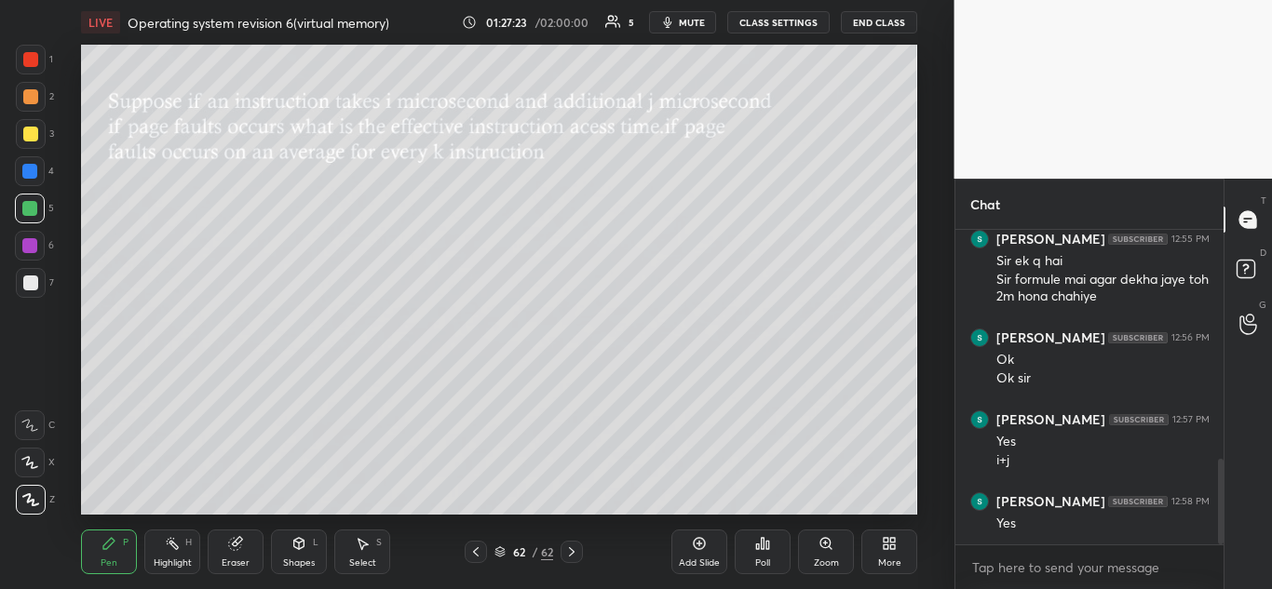
click at [575, 547] on icon at bounding box center [571, 552] width 15 height 15
click at [883, 540] on icon at bounding box center [889, 543] width 15 height 15
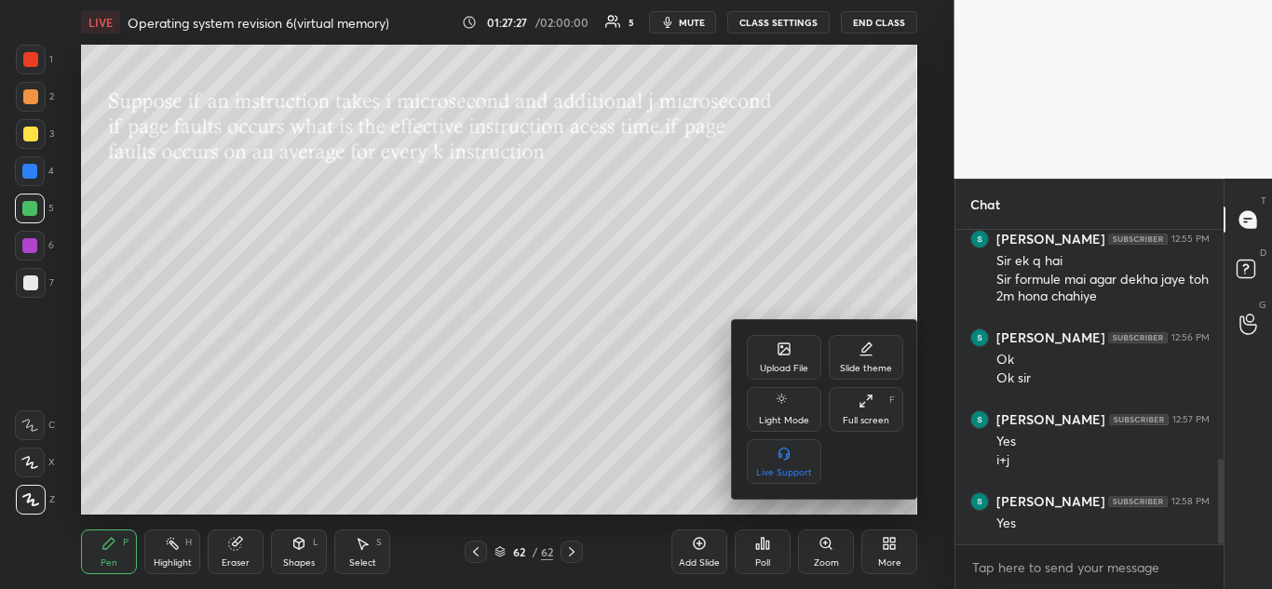
click at [790, 354] on icon at bounding box center [783, 349] width 11 height 11
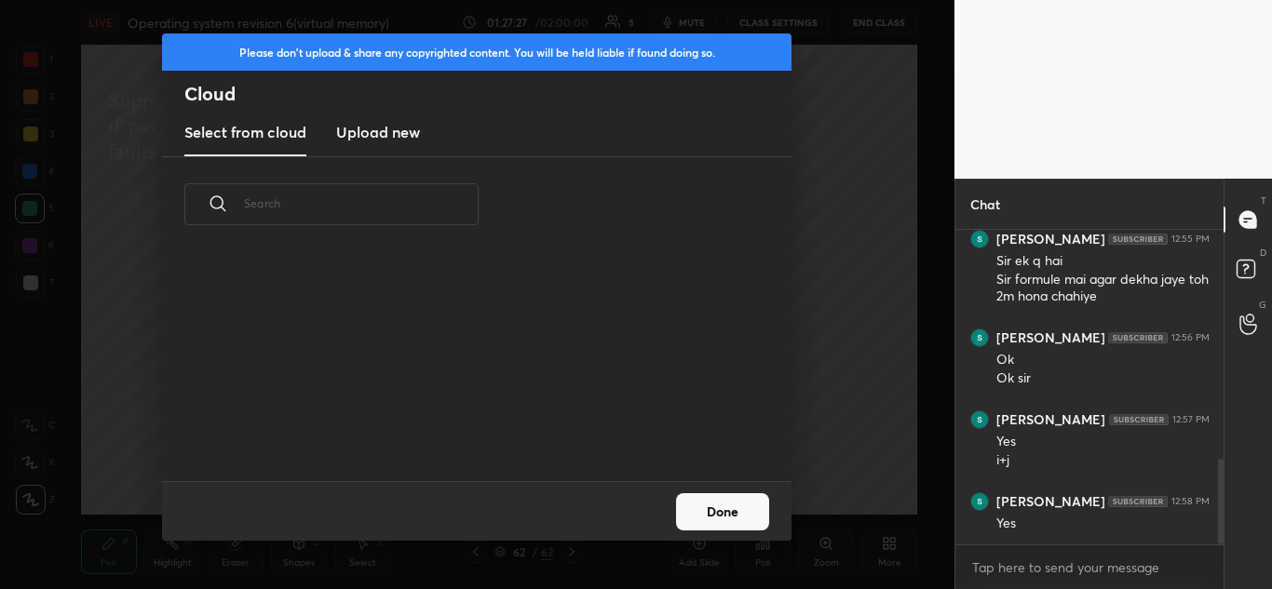
scroll to position [229, 598]
click at [384, 133] on h3 "Upload new" at bounding box center [378, 132] width 84 height 22
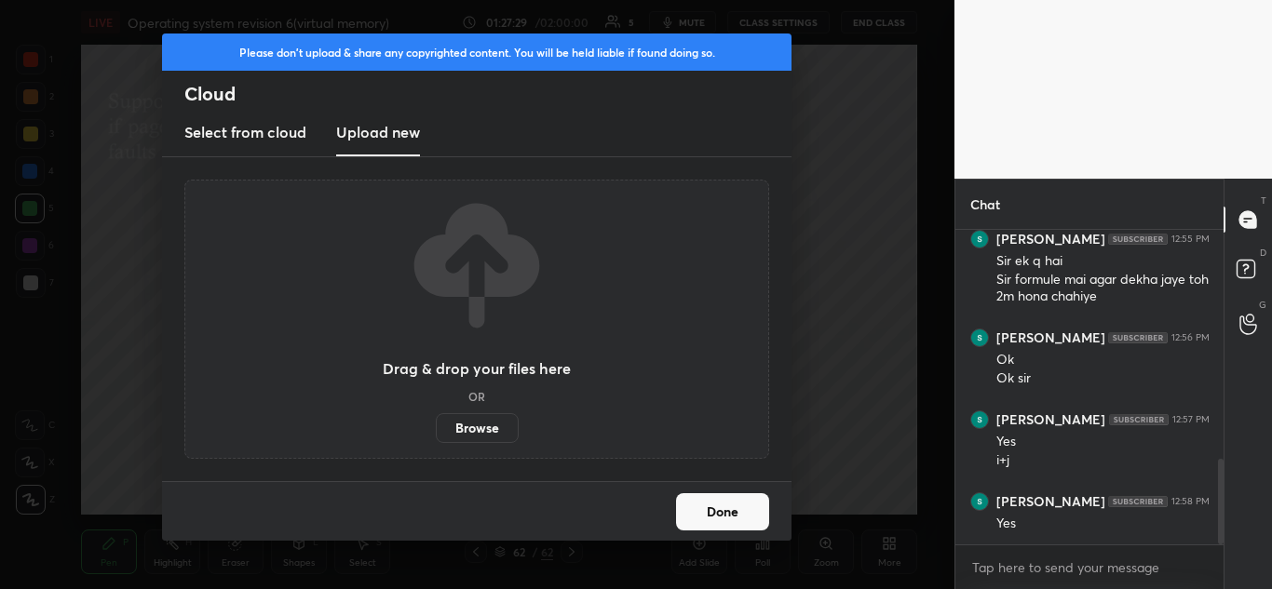
click at [479, 426] on label "Browse" at bounding box center [477, 428] width 83 height 30
click at [436, 426] on input "Browse" at bounding box center [436, 428] width 0 height 30
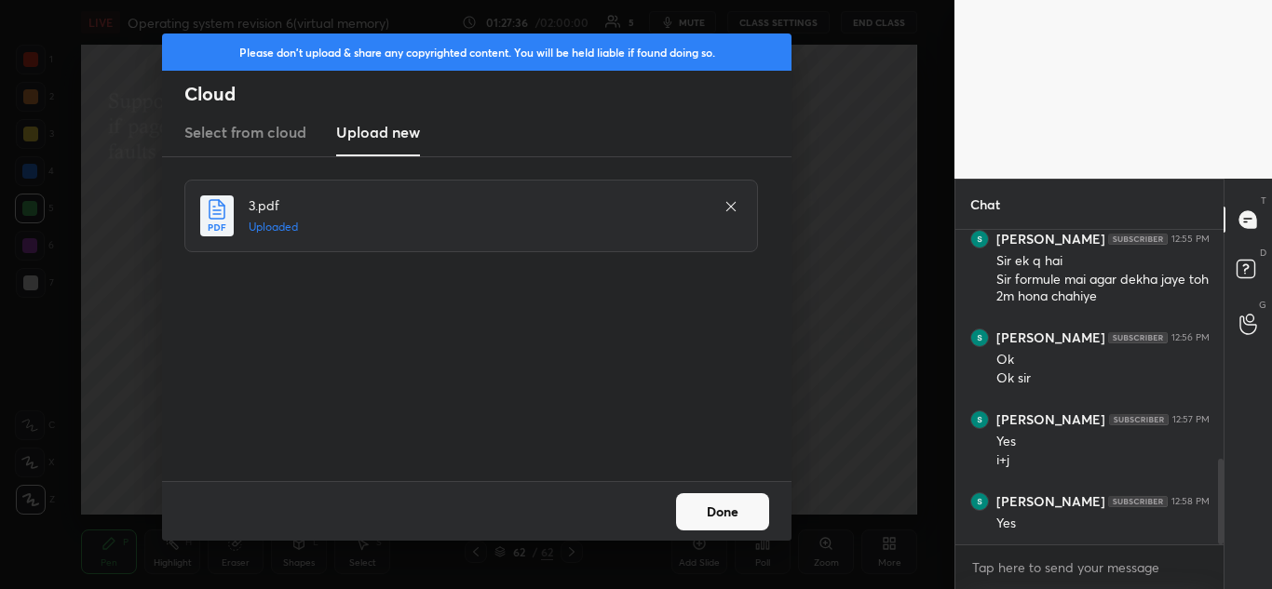
click at [716, 515] on button "Done" at bounding box center [722, 512] width 93 height 37
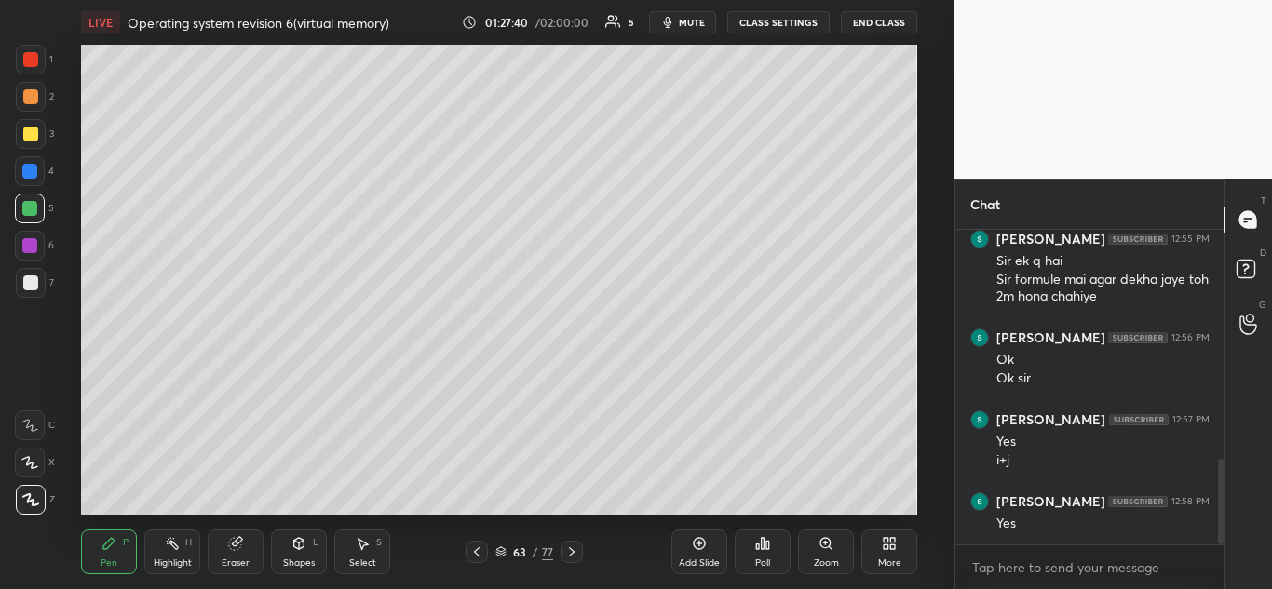
click at [577, 548] on icon at bounding box center [571, 552] width 15 height 15
click at [757, 548] on icon at bounding box center [757, 547] width 3 height 5
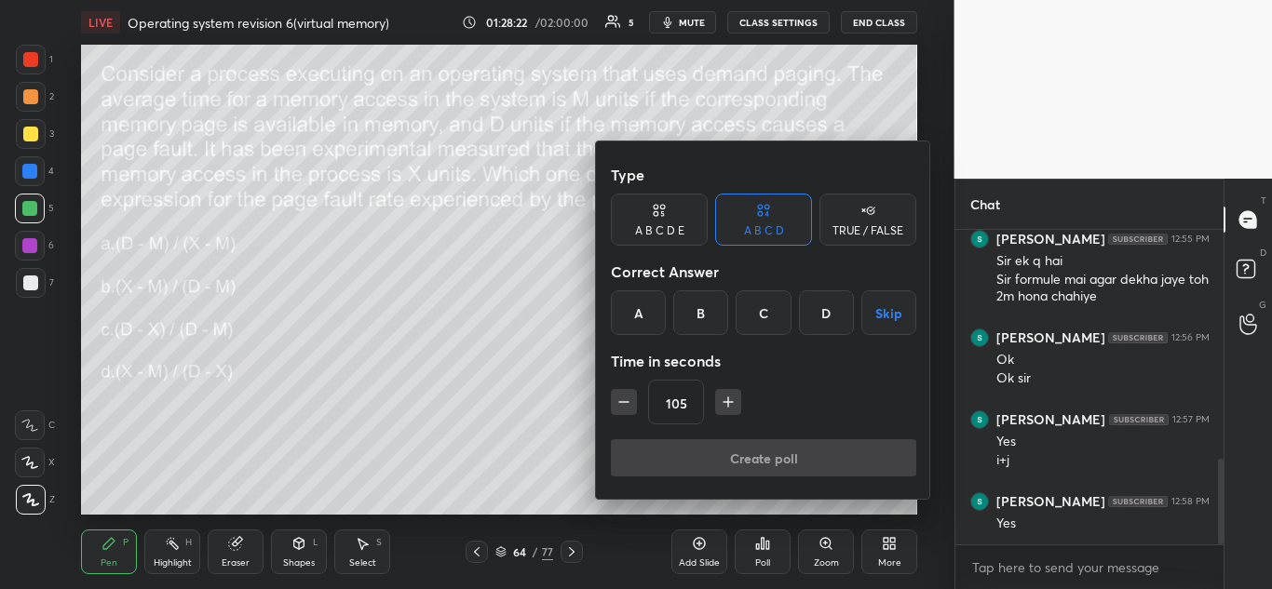
click at [702, 319] on div "B" at bounding box center [700, 313] width 55 height 45
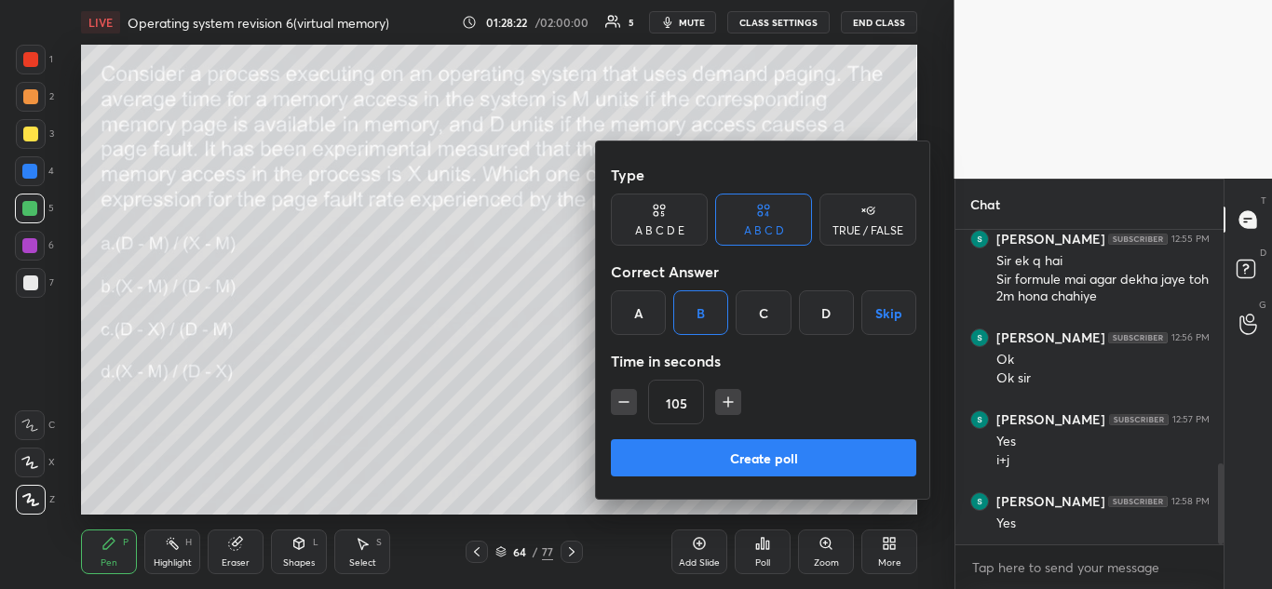
scroll to position [907, 0]
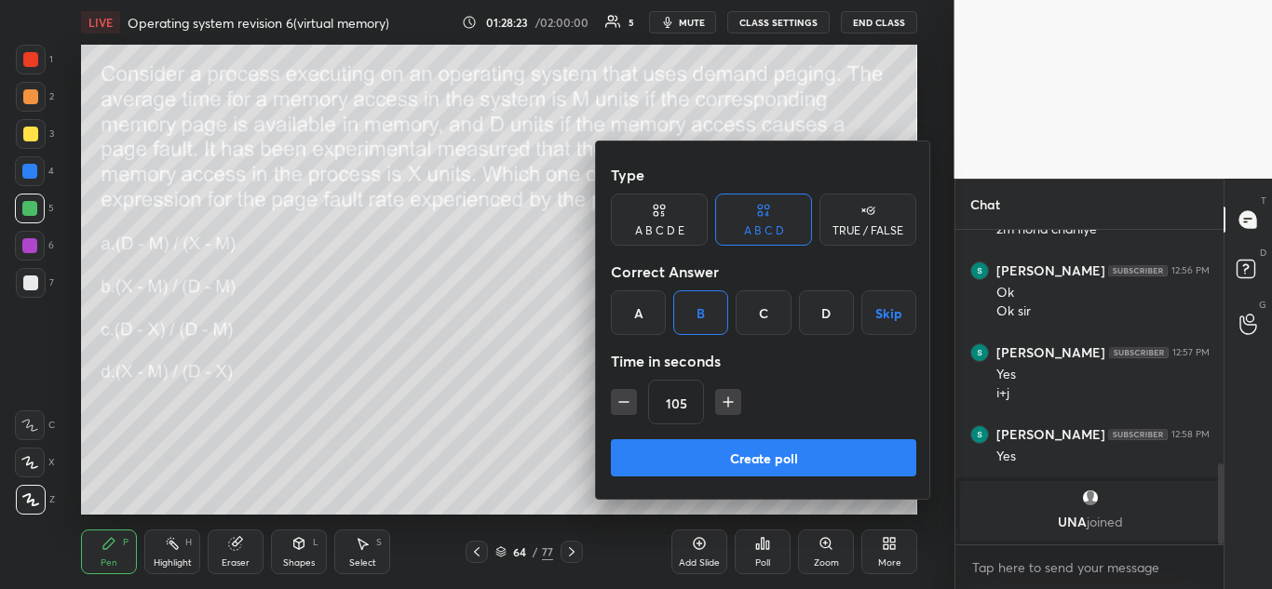
click at [728, 401] on icon "button" at bounding box center [728, 402] width 0 height 9
type input "120"
click at [765, 457] on button "Create poll" at bounding box center [763, 458] width 305 height 37
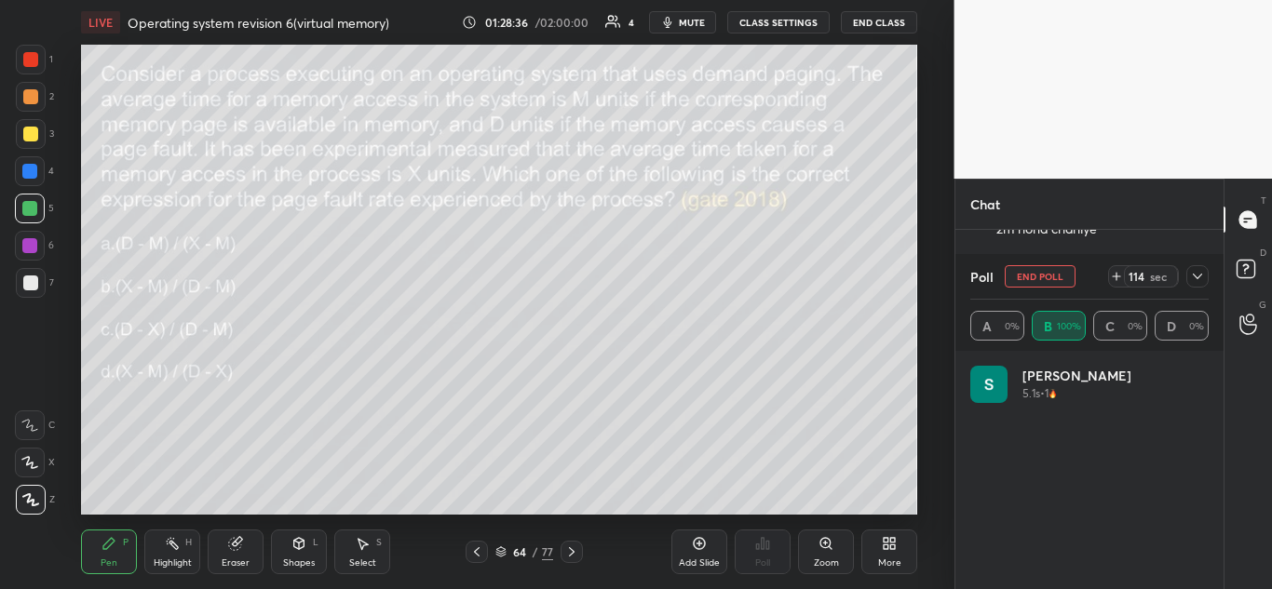
scroll to position [218, 233]
click at [1198, 280] on icon at bounding box center [1197, 276] width 15 height 15
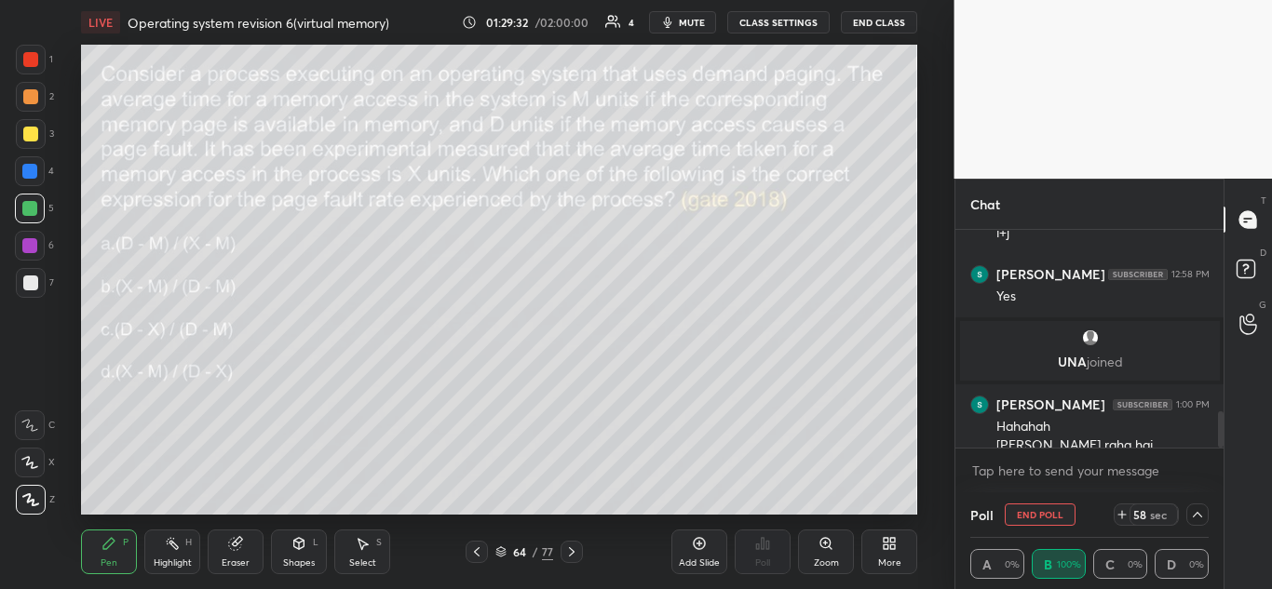
scroll to position [1086, 0]
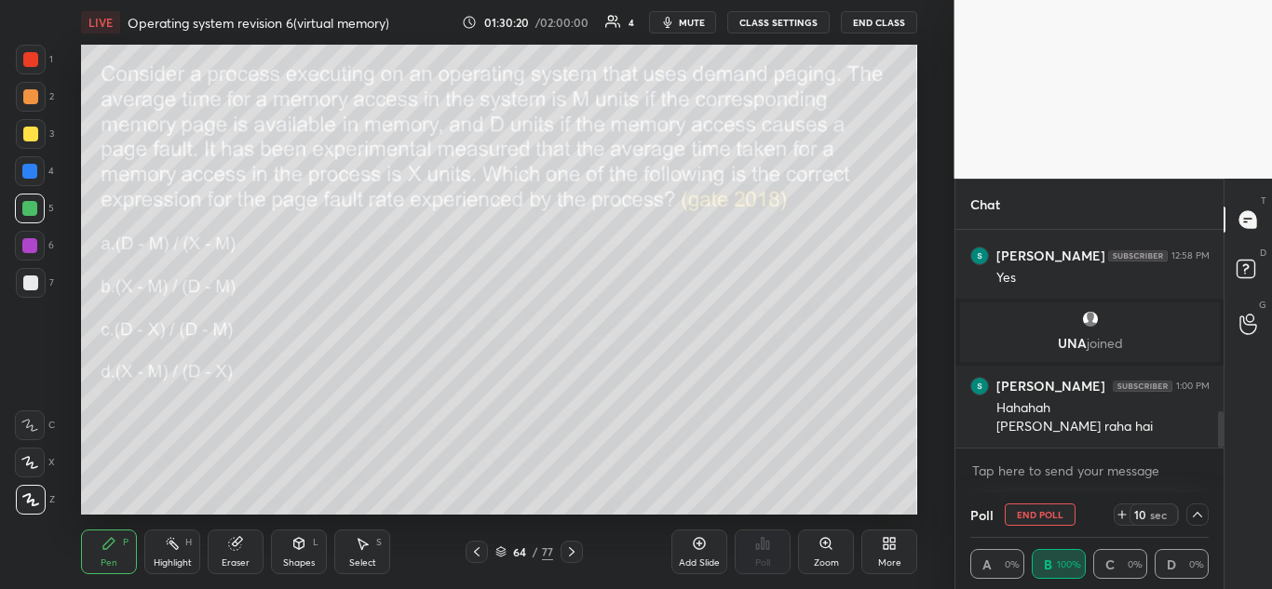
click at [1193, 516] on icon at bounding box center [1197, 515] width 15 height 15
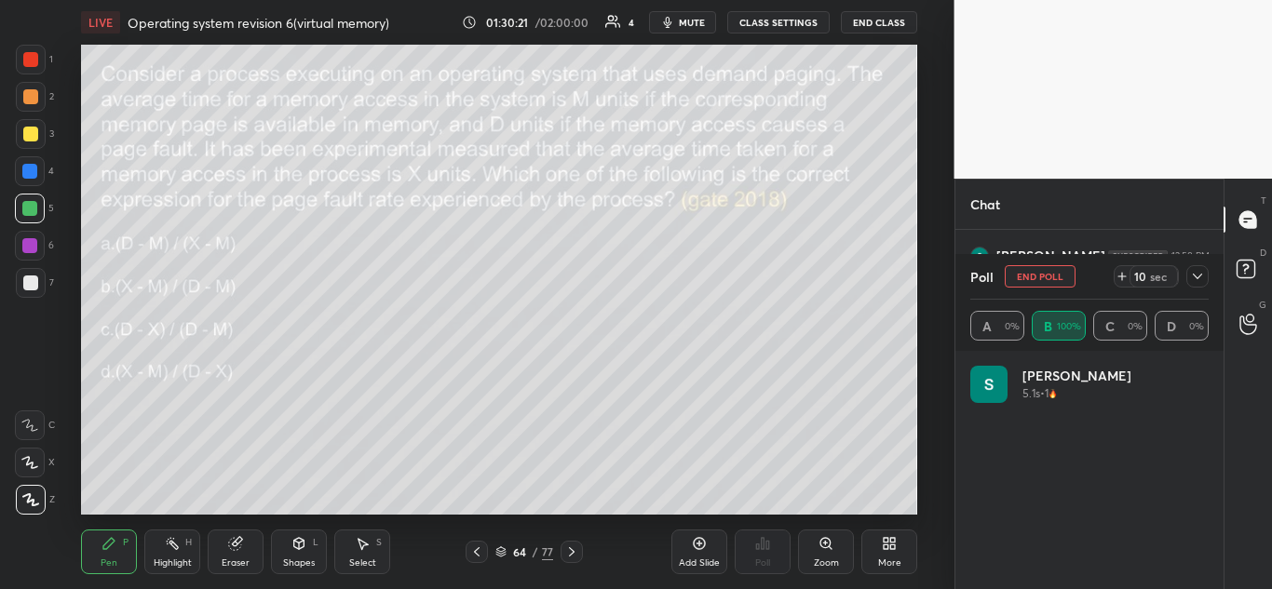
scroll to position [218, 233]
click at [1201, 275] on icon at bounding box center [1197, 276] width 15 height 15
type textarea "x"
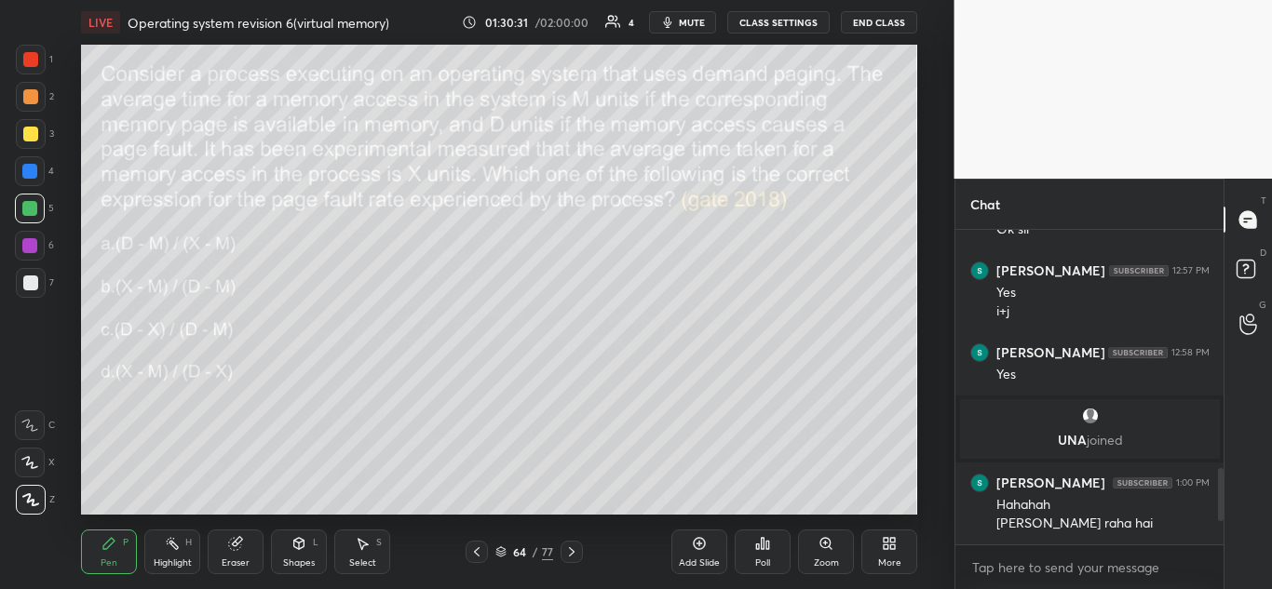
scroll to position [989, 0]
click at [33, 54] on div at bounding box center [30, 59] width 15 height 15
click at [35, 276] on div at bounding box center [30, 283] width 15 height 15
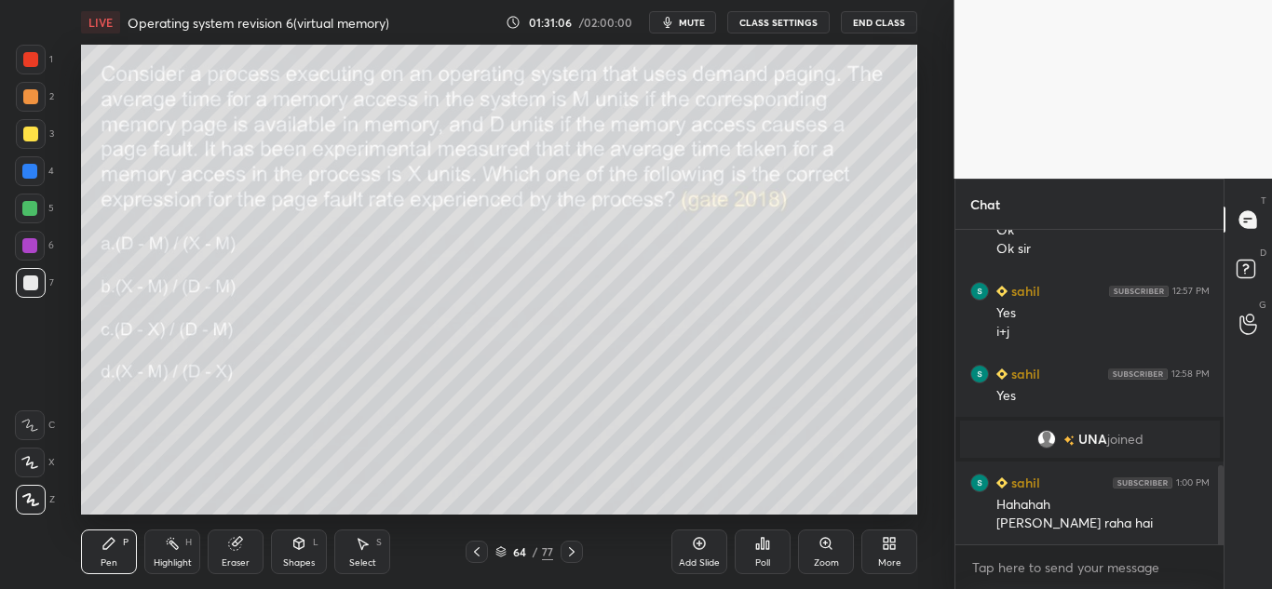
scroll to position [92650, 92240]
click at [235, 544] on icon at bounding box center [235, 544] width 12 height 12
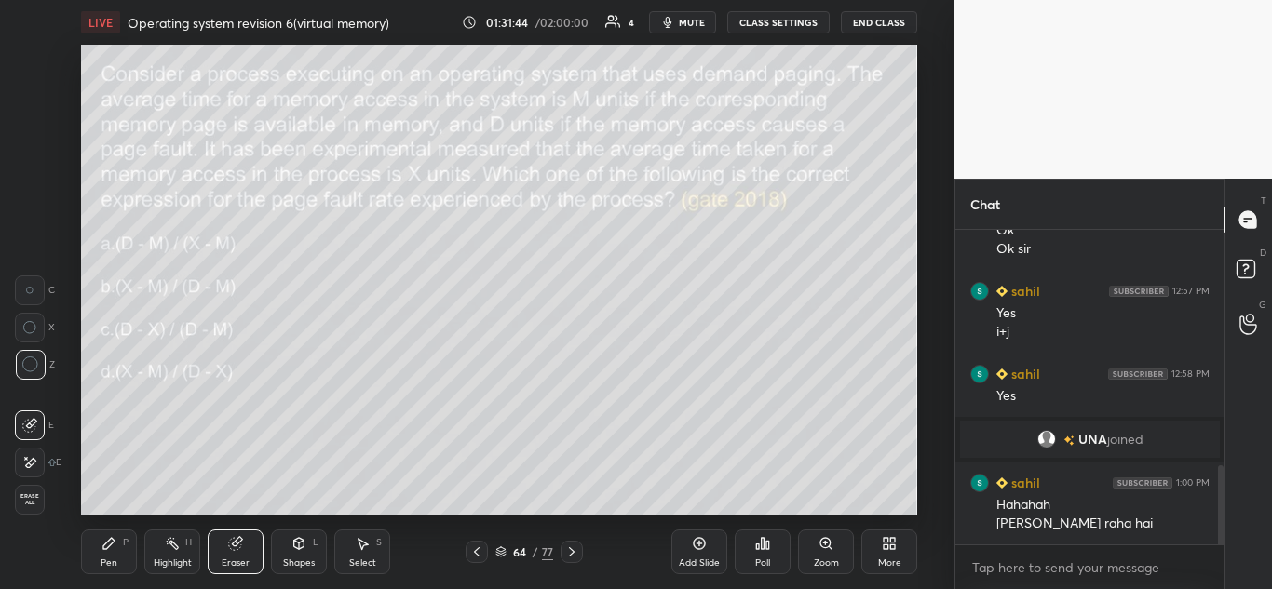
click at [103, 546] on icon at bounding box center [109, 543] width 15 height 15
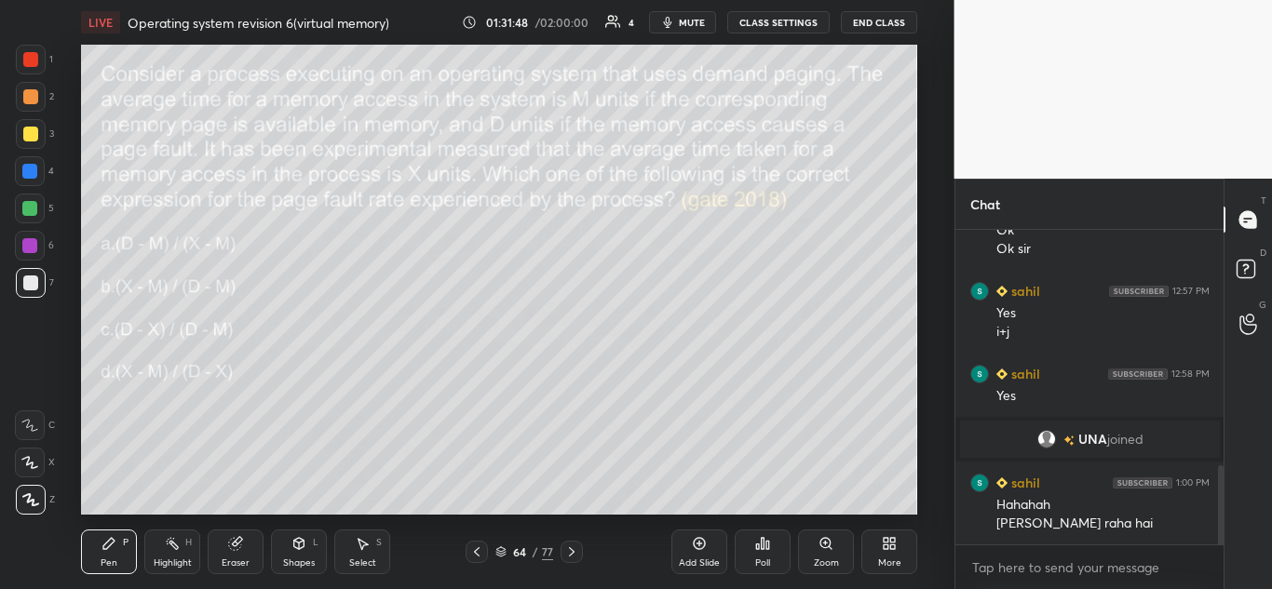
click at [237, 543] on icon at bounding box center [235, 544] width 12 height 12
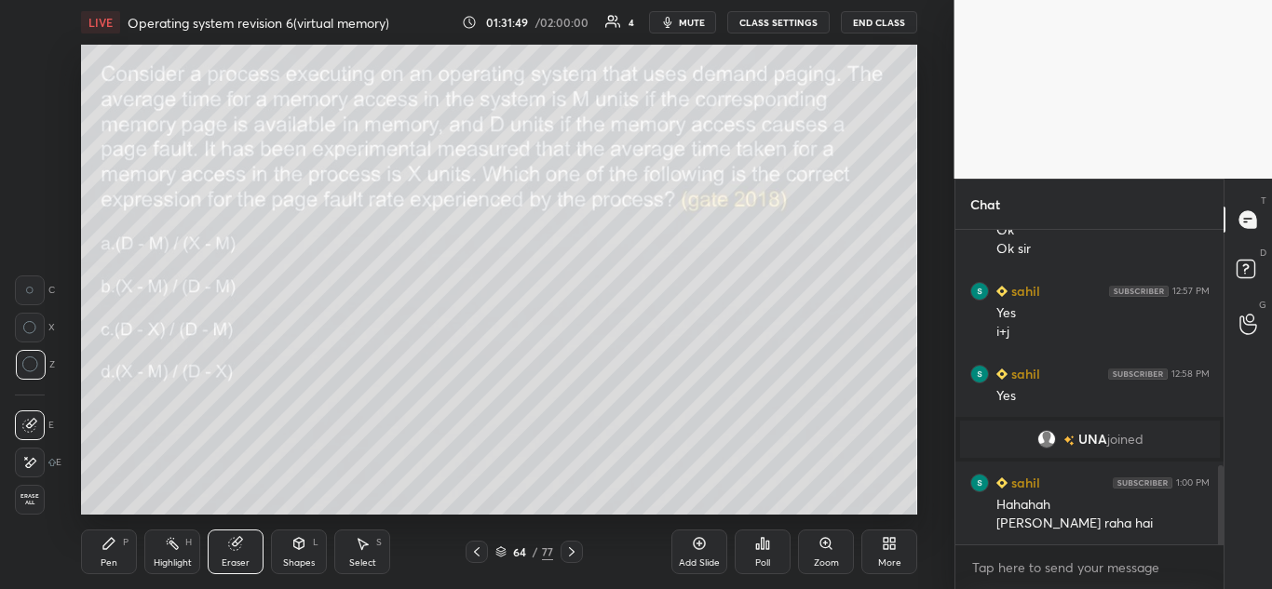
click at [106, 556] on div "Pen P" at bounding box center [109, 552] width 56 height 45
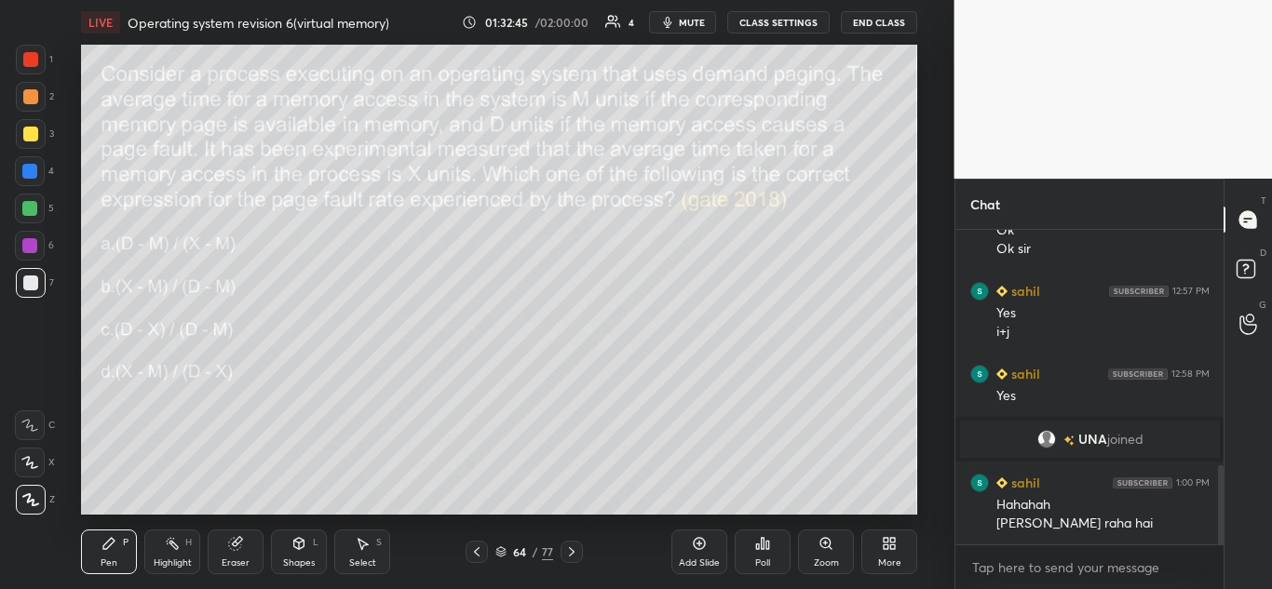
click at [575, 551] on icon at bounding box center [571, 552] width 15 height 15
click at [575, 553] on icon at bounding box center [571, 552] width 15 height 15
click at [305, 544] on icon at bounding box center [299, 543] width 10 height 11
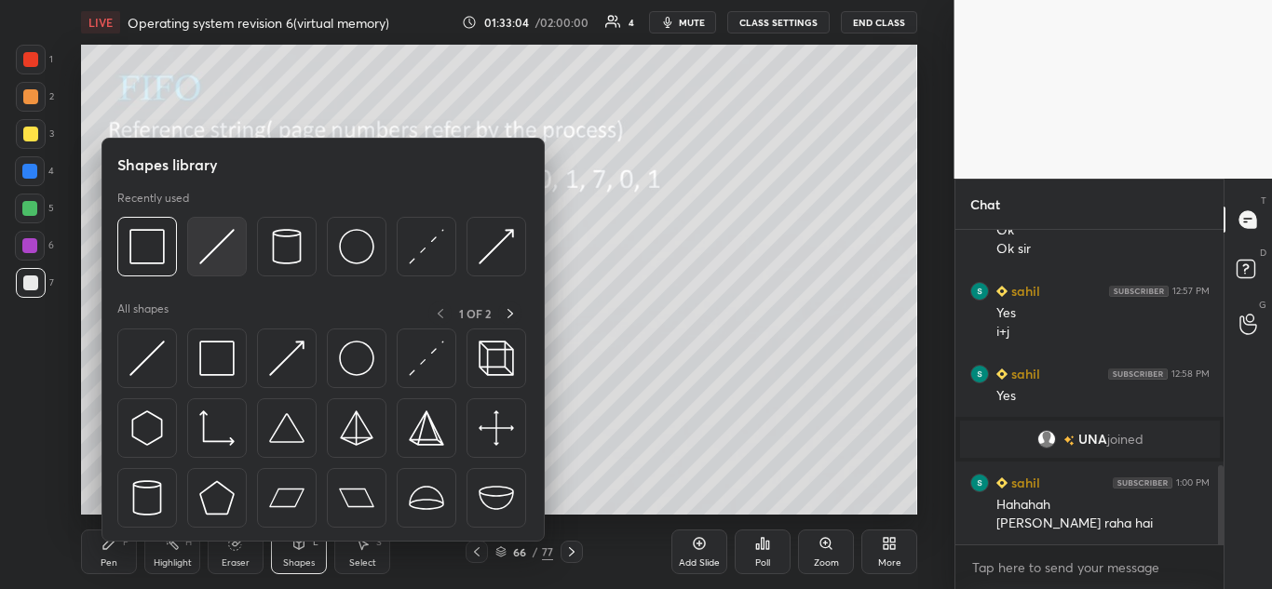
click at [227, 262] on img at bounding box center [216, 246] width 35 height 35
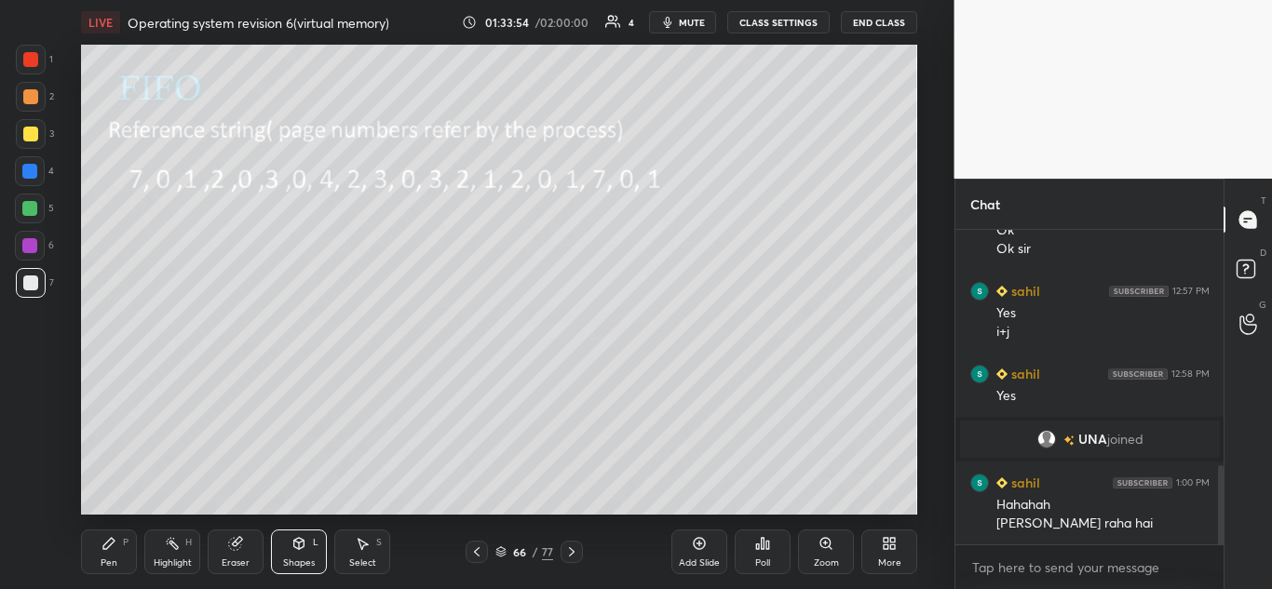
click at [304, 548] on icon at bounding box center [298, 543] width 15 height 15
click at [36, 127] on div at bounding box center [31, 134] width 30 height 30
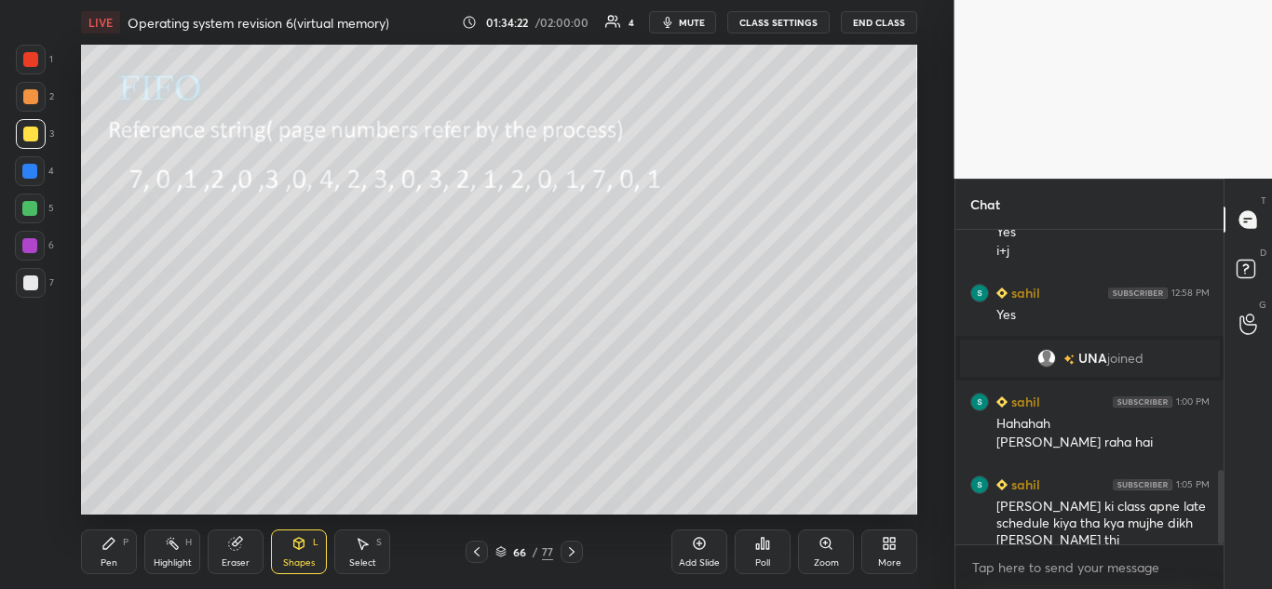
click at [104, 554] on div "Pen P" at bounding box center [109, 552] width 56 height 45
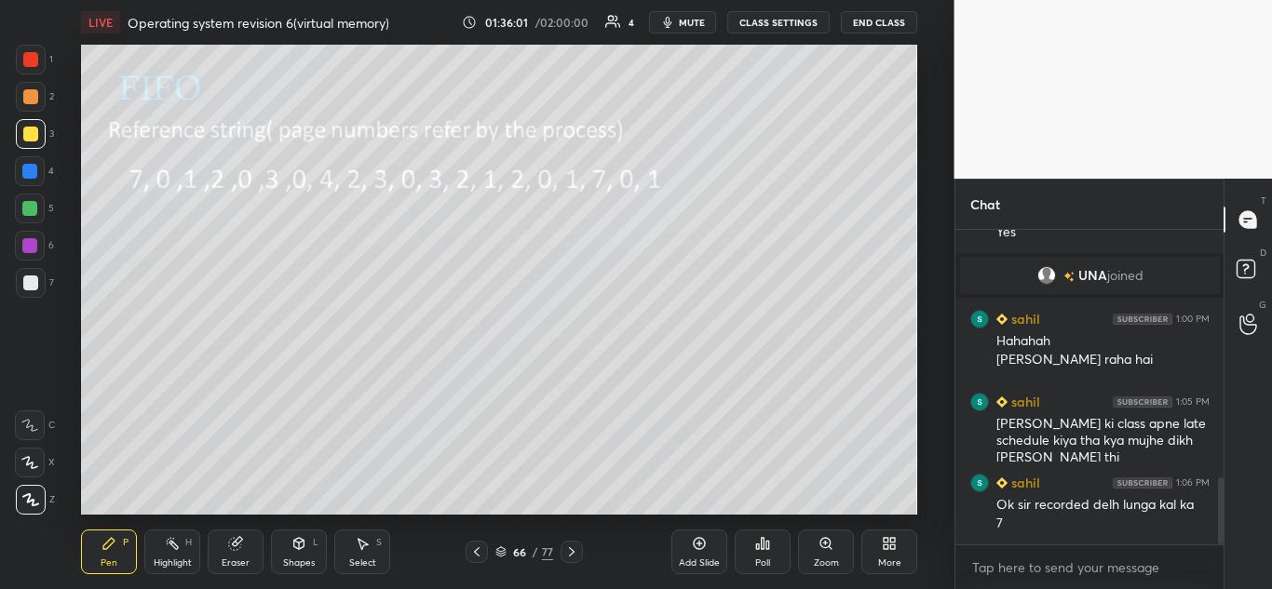
scroll to position [1161, 0]
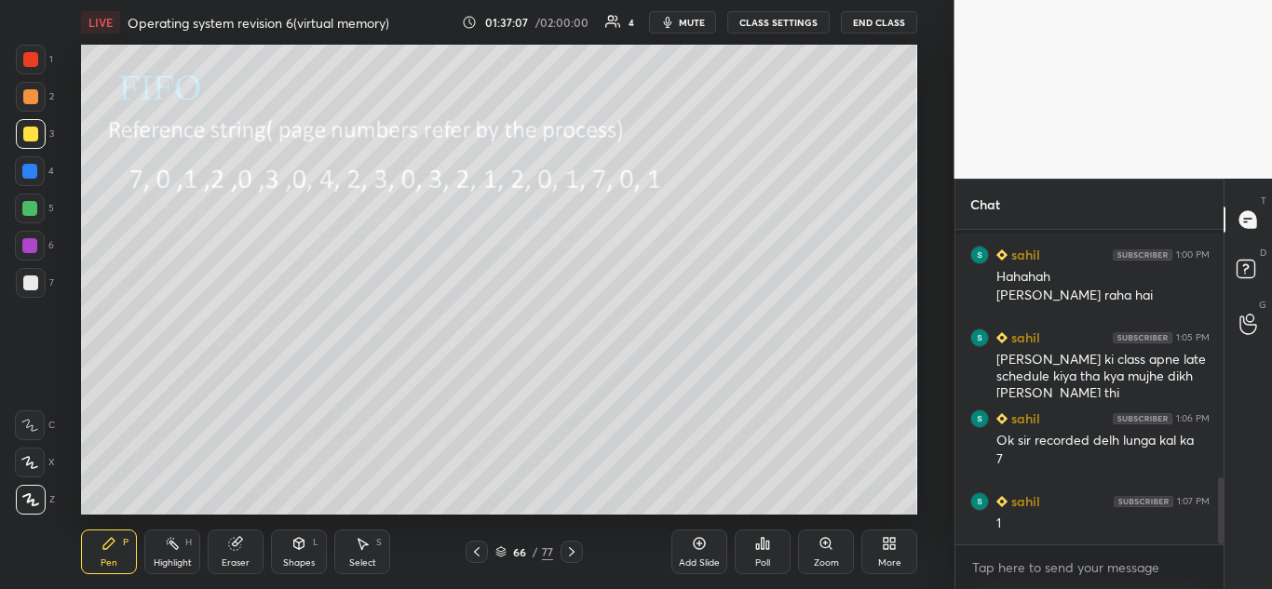
click at [575, 549] on icon at bounding box center [571, 552] width 15 height 15
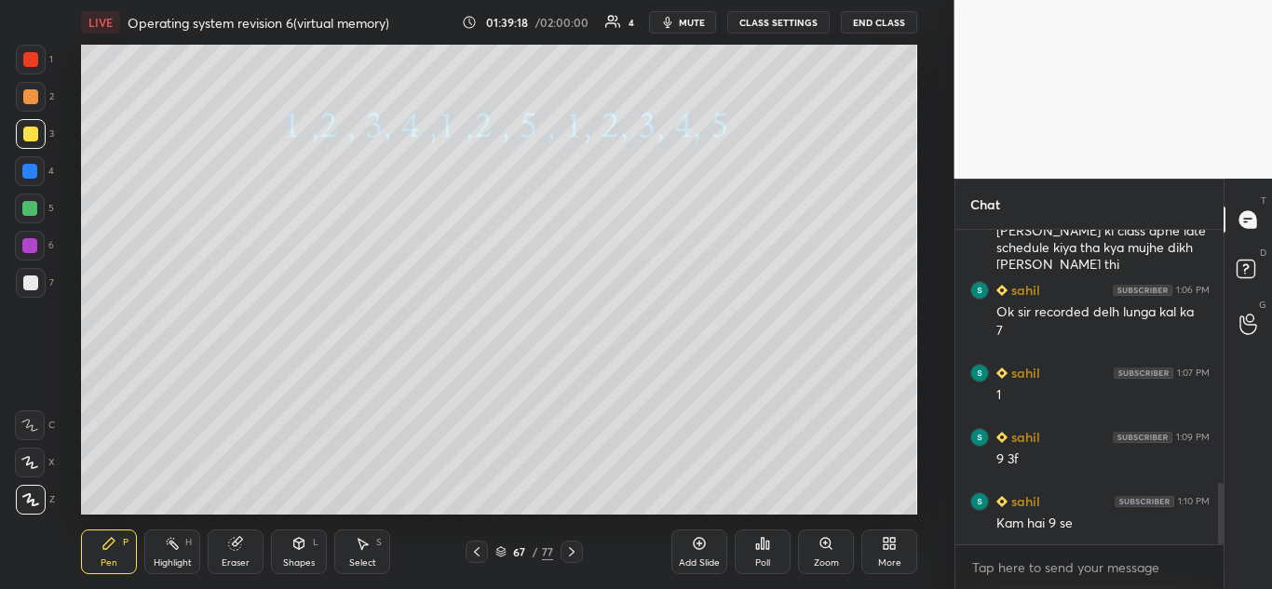
scroll to position [1308, 0]
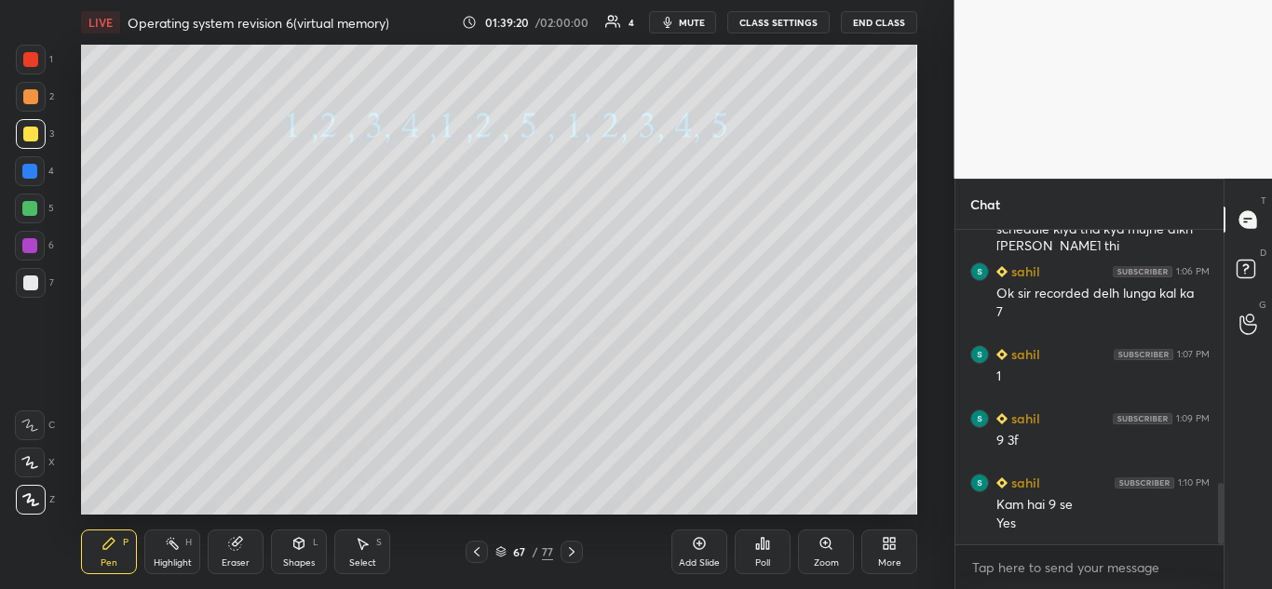
click at [249, 540] on div "Eraser" at bounding box center [236, 552] width 56 height 45
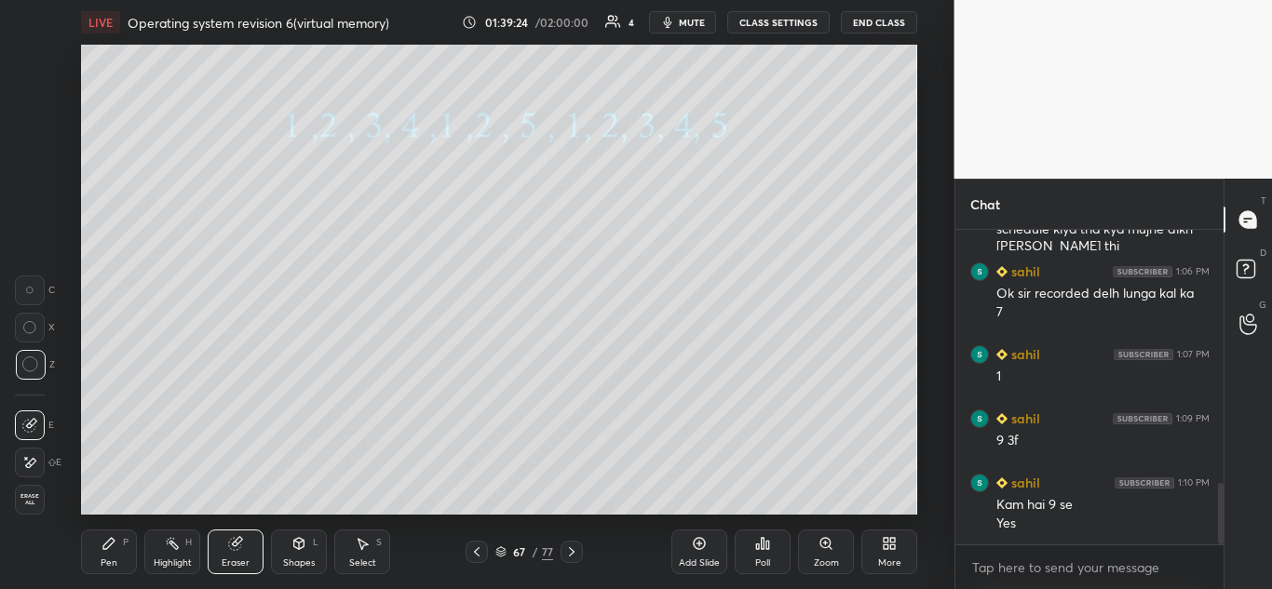
click at [112, 547] on icon at bounding box center [109, 543] width 15 height 15
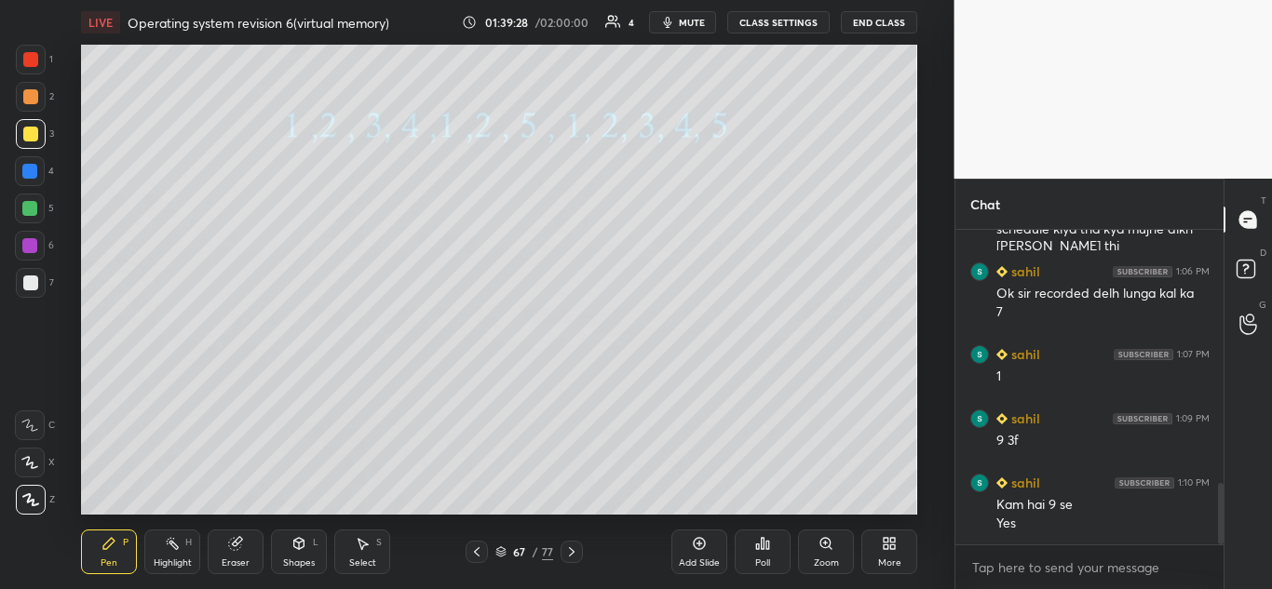
scroll to position [1327, 0]
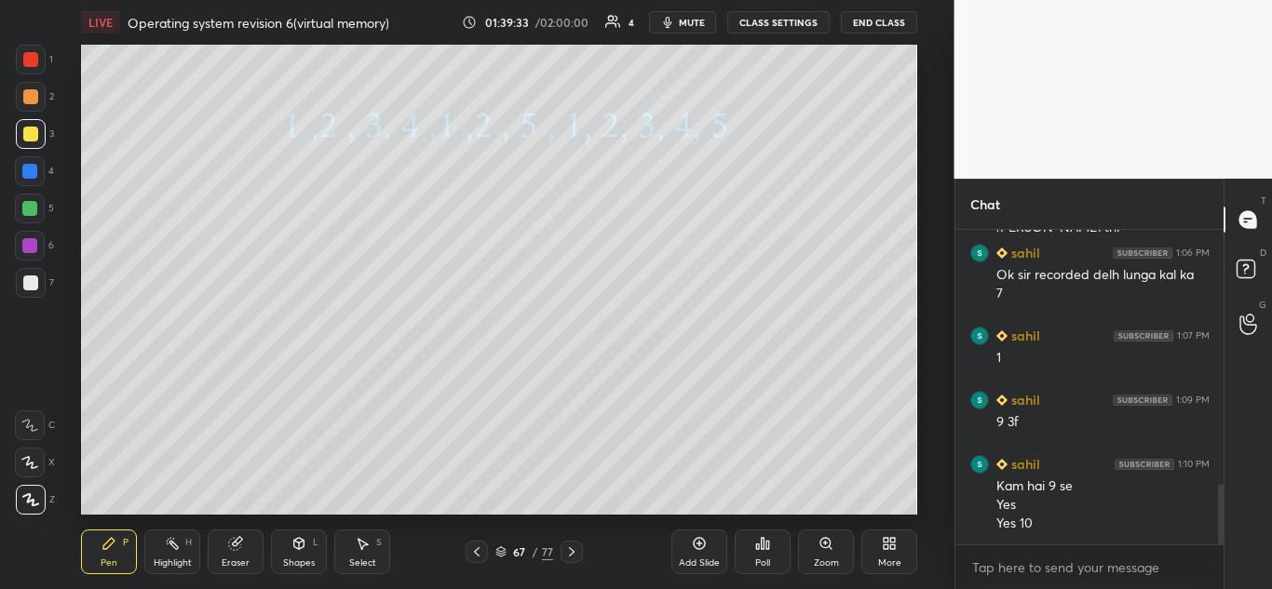
click at [236, 539] on icon at bounding box center [235, 543] width 15 height 15
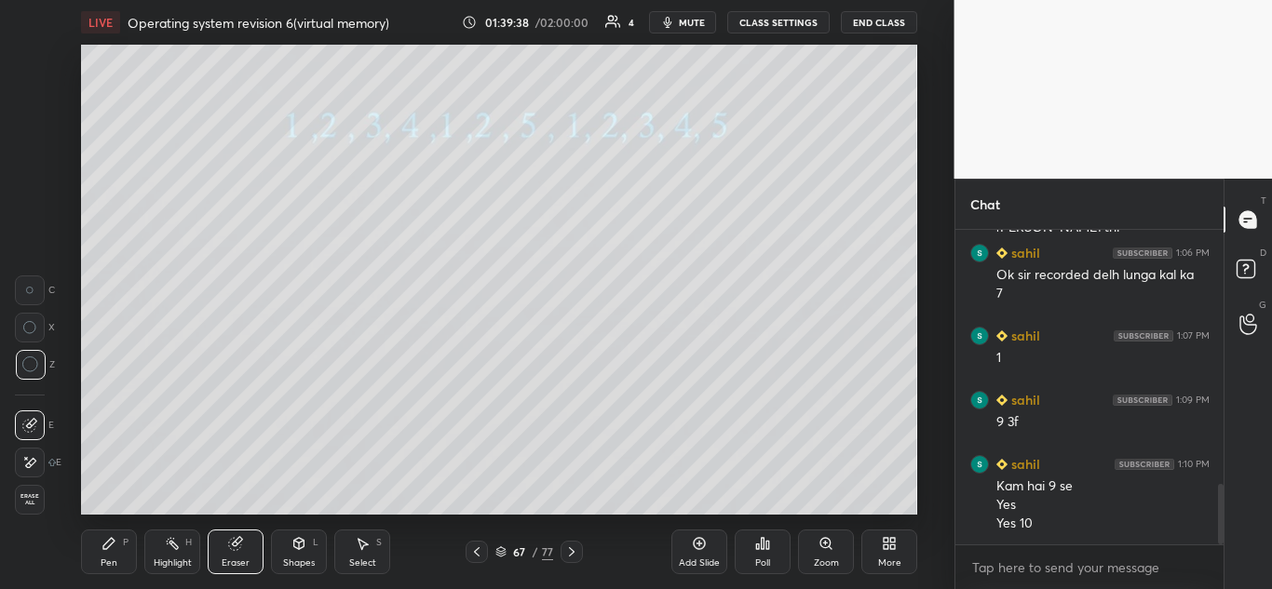
click at [101, 548] on div "Pen P" at bounding box center [109, 552] width 56 height 45
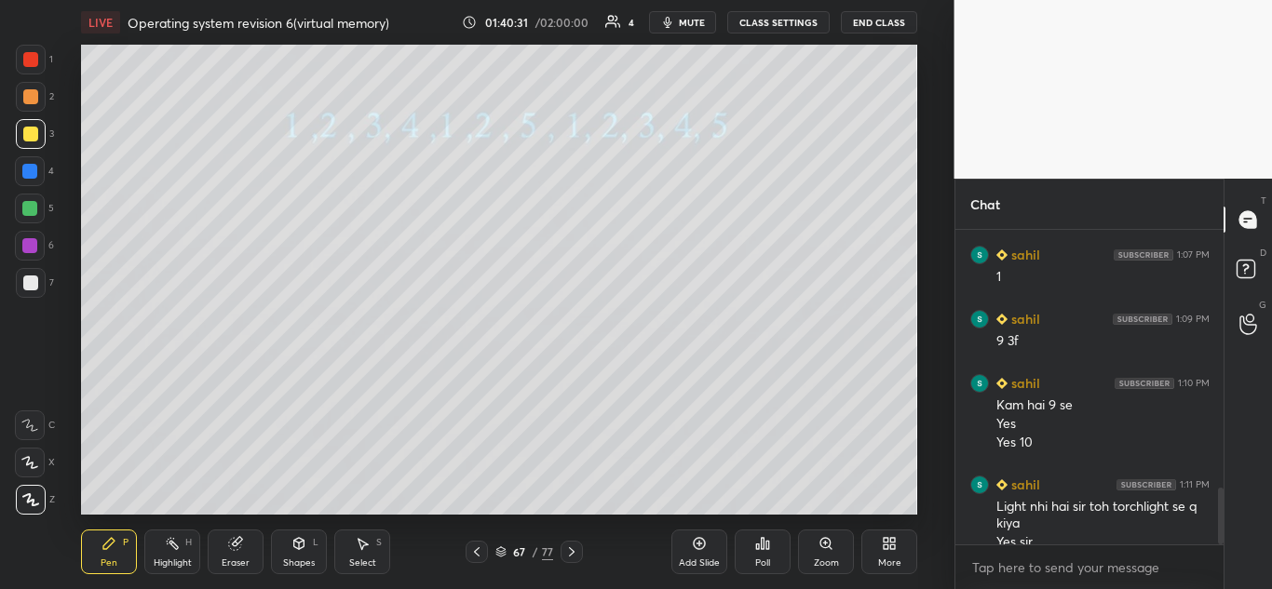
scroll to position [1427, 0]
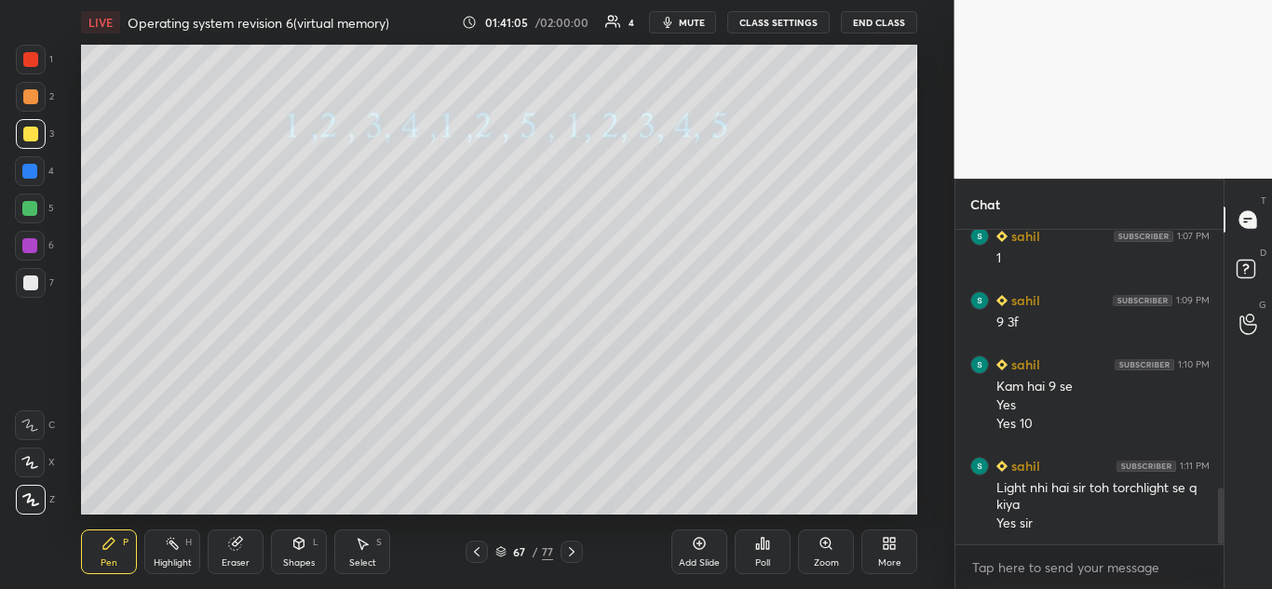
click at [567, 552] on icon at bounding box center [571, 552] width 15 height 15
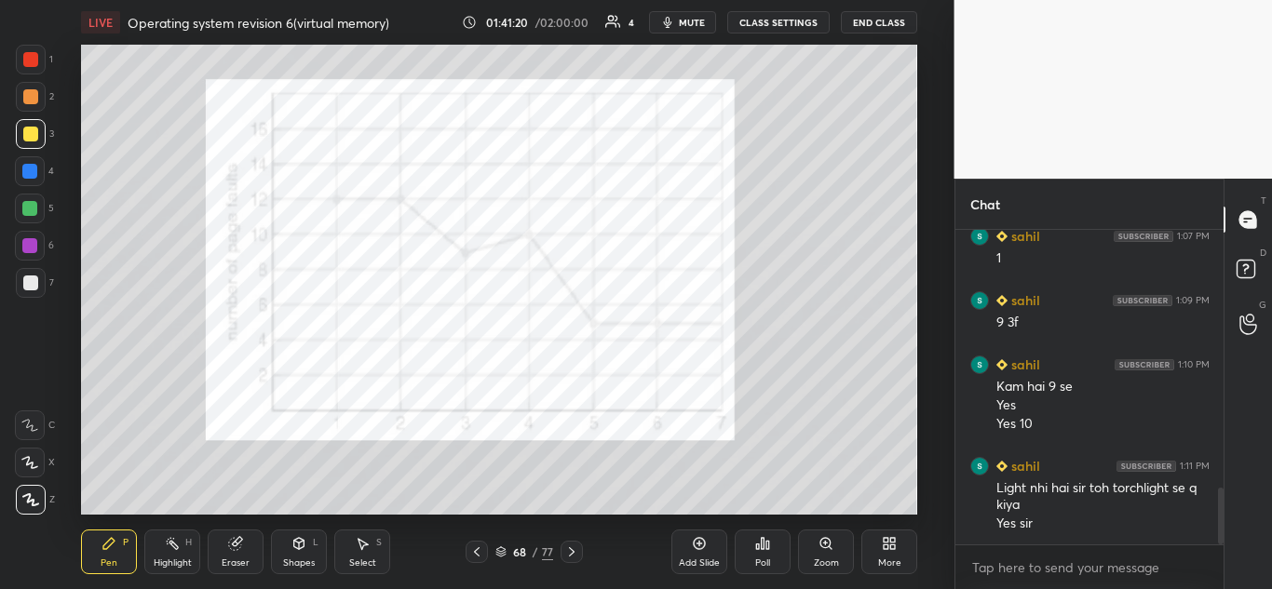
click at [37, 171] on div at bounding box center [29, 171] width 15 height 15
click at [577, 550] on icon at bounding box center [571, 552] width 15 height 15
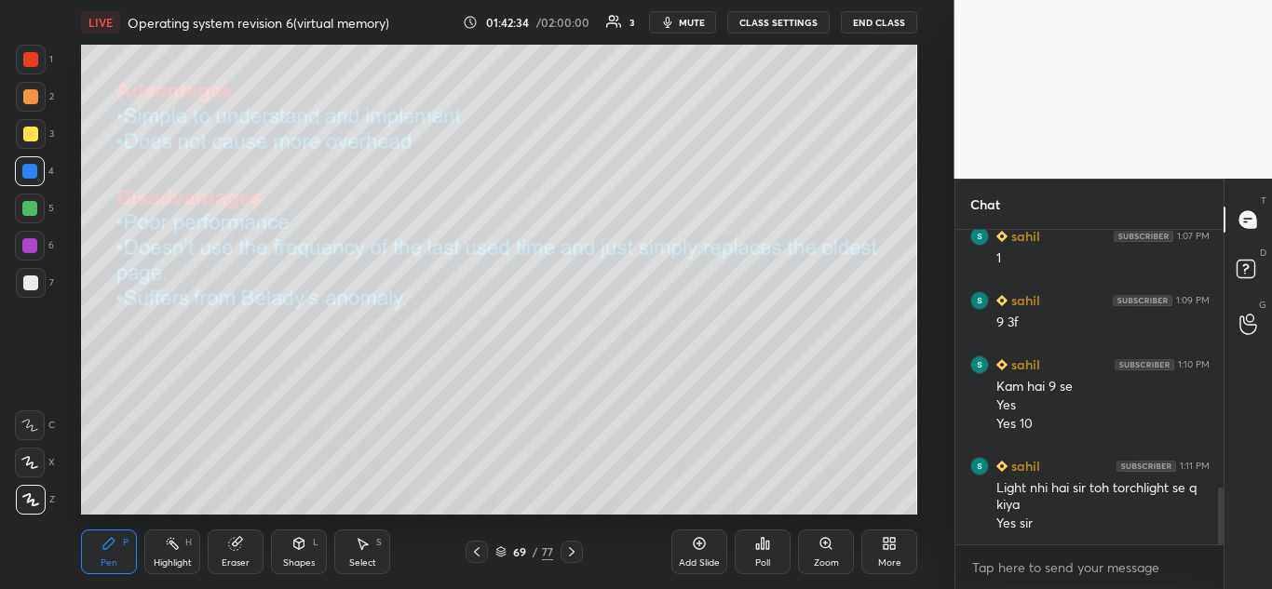
click at [569, 552] on icon at bounding box center [571, 552] width 15 height 15
click at [36, 137] on div at bounding box center [30, 134] width 15 height 15
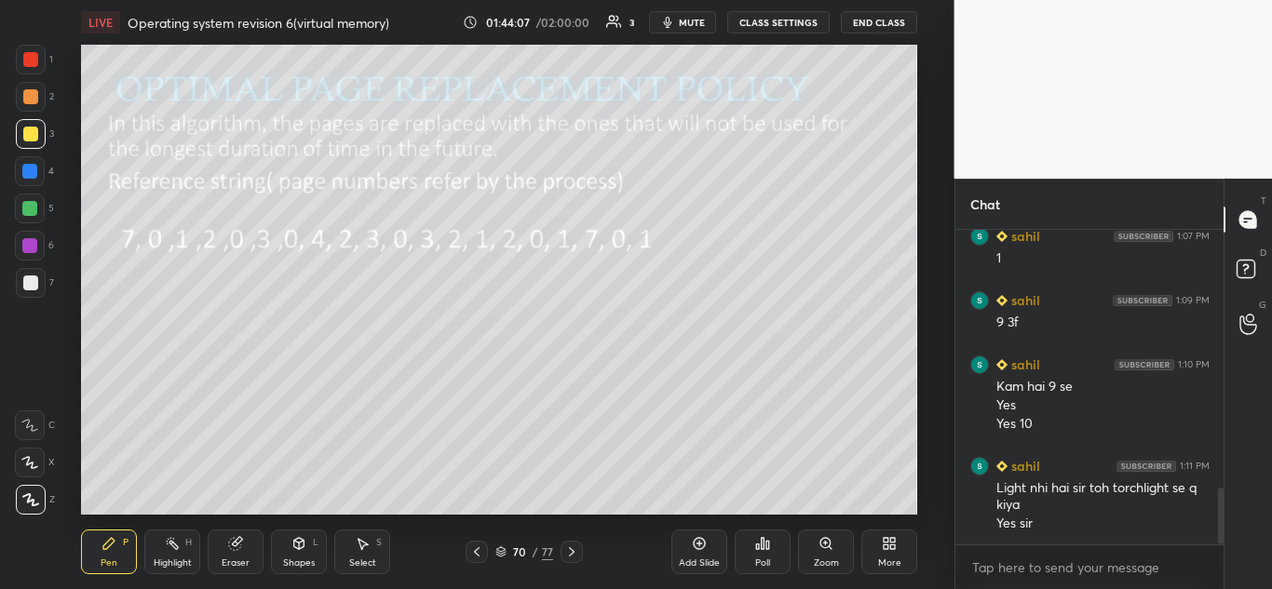
click at [694, 21] on span "mute" at bounding box center [692, 22] width 26 height 13
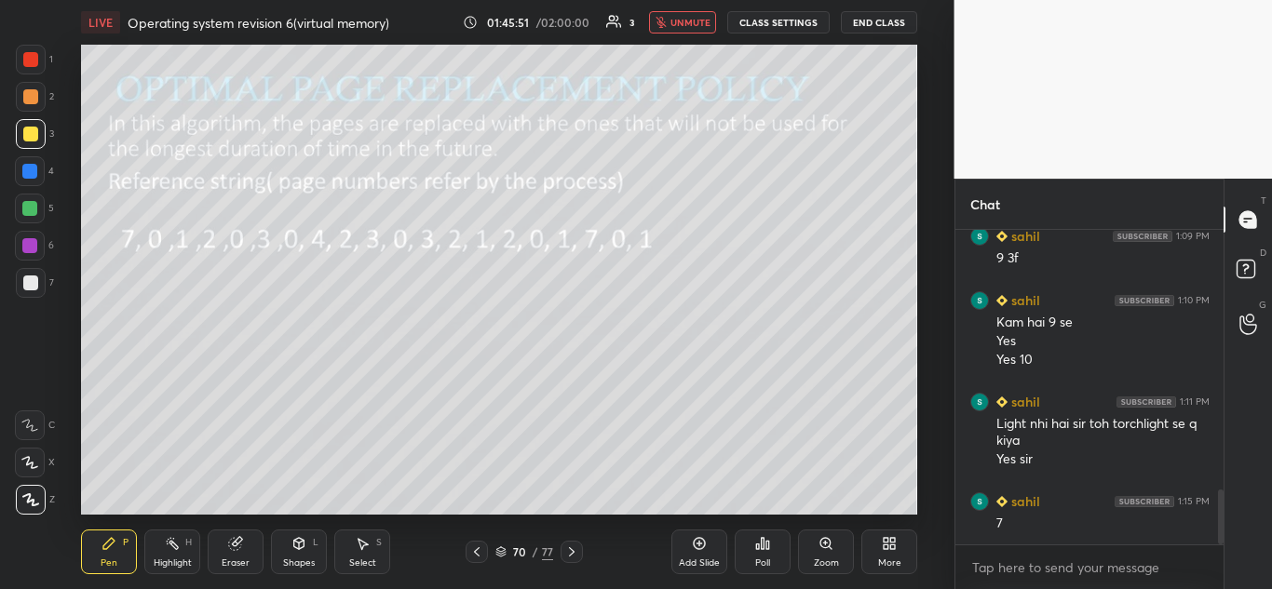
click at [691, 21] on span "unmute" at bounding box center [690, 22] width 40 height 13
click at [695, 22] on span "mute" at bounding box center [692, 22] width 26 height 13
click at [687, 24] on span "unmute" at bounding box center [690, 22] width 40 height 13
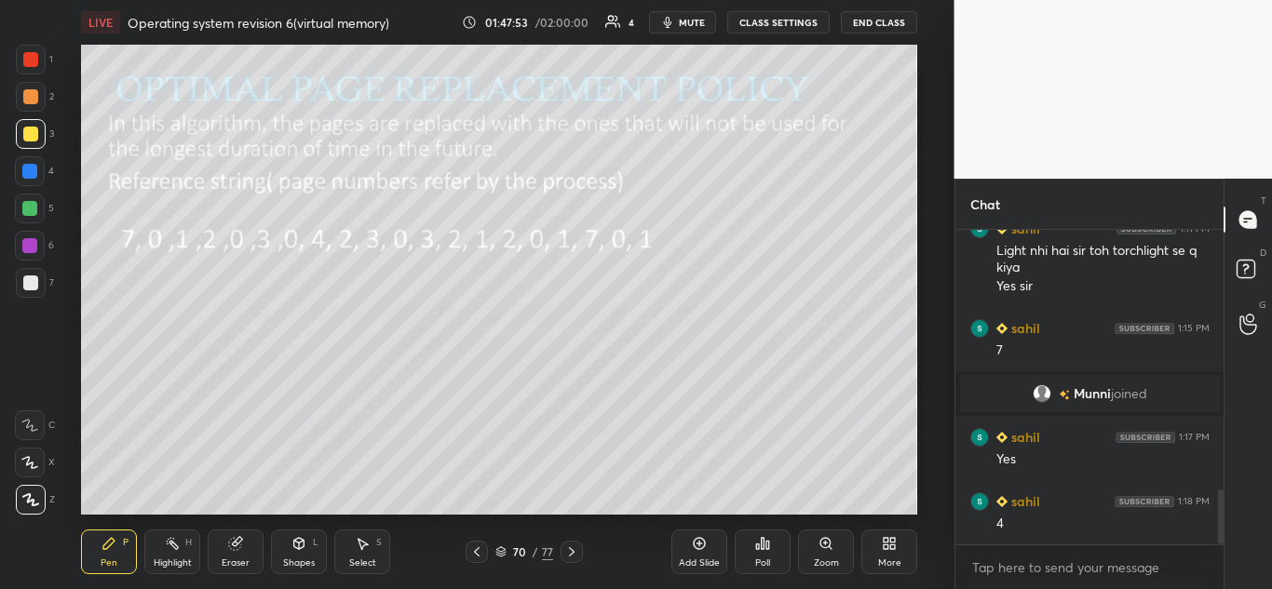
scroll to position [1482, 0]
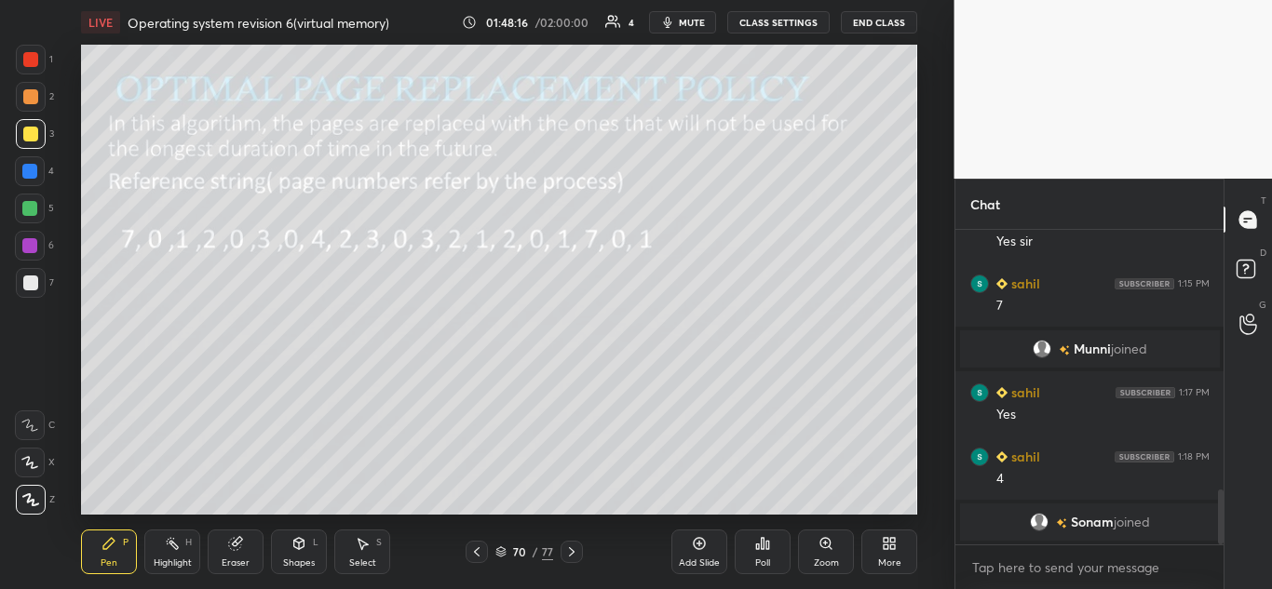
click at [573, 549] on icon at bounding box center [571, 552] width 15 height 15
click at [477, 545] on icon at bounding box center [476, 552] width 15 height 15
click at [571, 553] on icon at bounding box center [571, 552] width 15 height 15
click at [569, 552] on icon at bounding box center [571, 552] width 15 height 15
click at [479, 550] on icon at bounding box center [476, 552] width 15 height 15
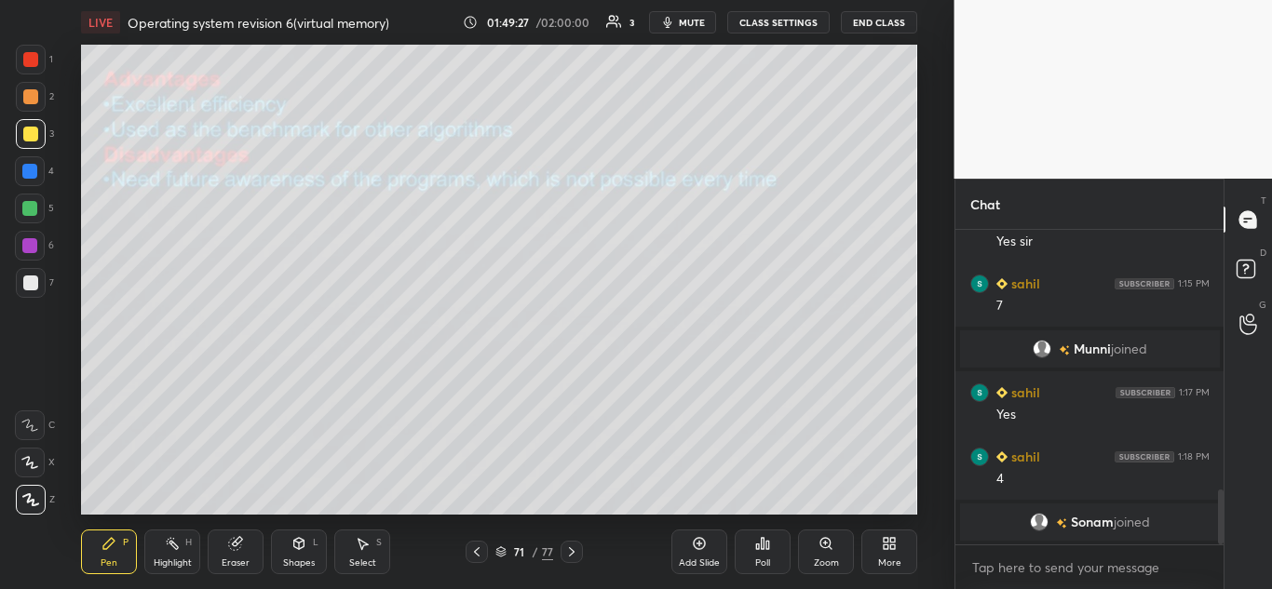
click at [476, 550] on icon at bounding box center [477, 552] width 6 height 9
click at [477, 551] on icon at bounding box center [476, 552] width 15 height 15
click at [474, 552] on icon at bounding box center [477, 552] width 6 height 9
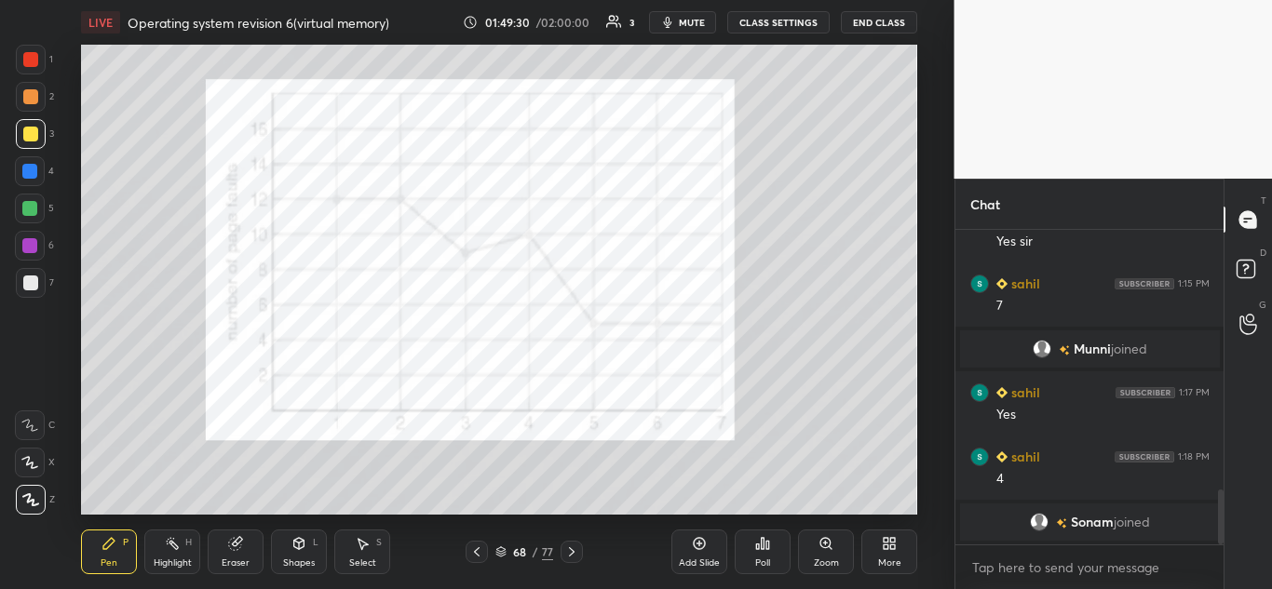
click at [481, 552] on icon at bounding box center [476, 552] width 15 height 15
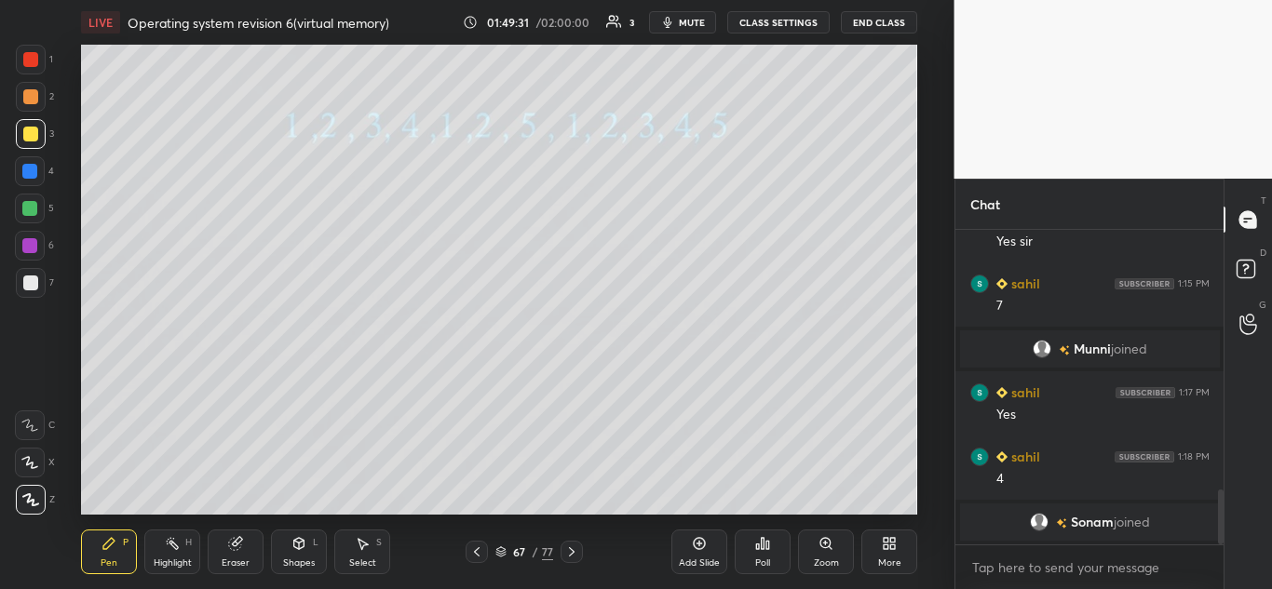
click at [477, 558] on icon at bounding box center [476, 552] width 15 height 15
click at [575, 552] on icon at bounding box center [571, 552] width 15 height 15
click at [574, 556] on icon at bounding box center [571, 552] width 15 height 15
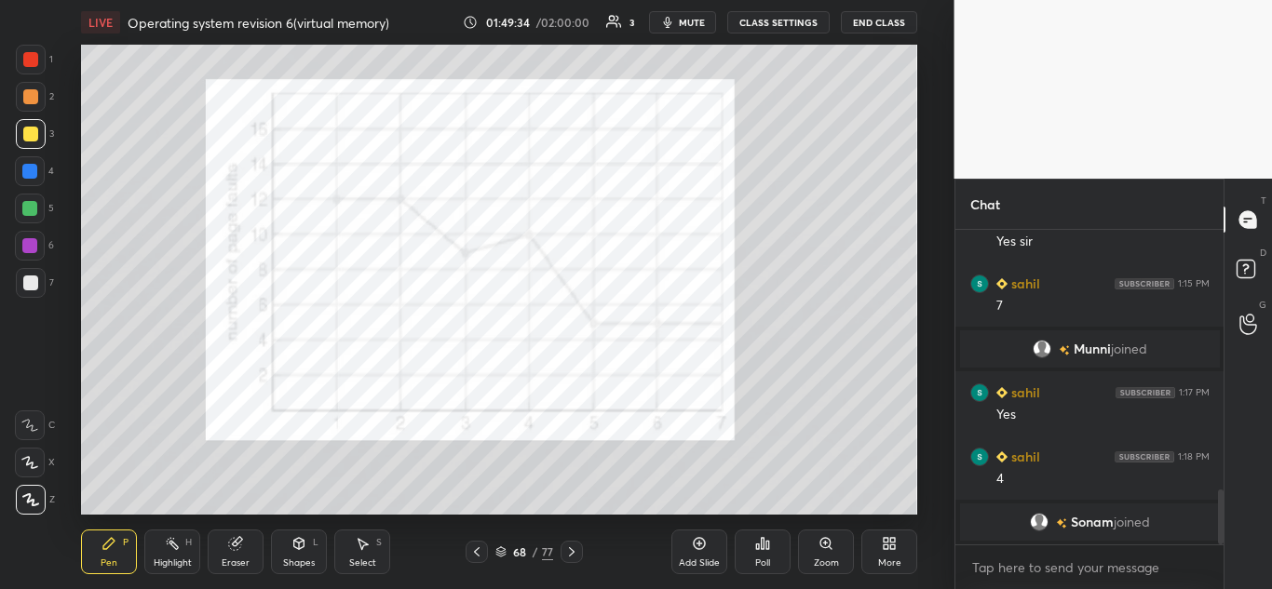
click at [572, 565] on div "Pen P Highlight H Eraser Shapes L Select S 68 / 77 Add Slide Poll Zoom More" at bounding box center [499, 552] width 836 height 74
click at [571, 556] on icon at bounding box center [571, 552] width 15 height 15
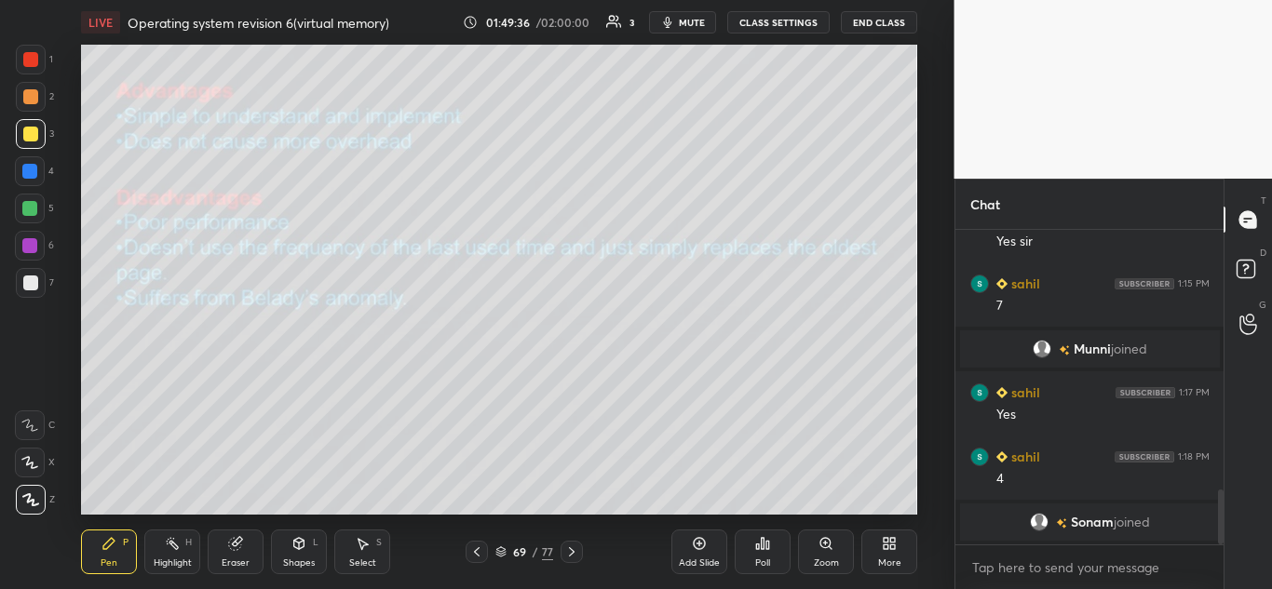
click at [569, 548] on icon at bounding box center [571, 552] width 15 height 15
click at [568, 551] on icon at bounding box center [571, 552] width 15 height 15
click at [701, 21] on span "mute" at bounding box center [692, 22] width 26 height 13
click at [686, 21] on span "unmute" at bounding box center [690, 22] width 40 height 13
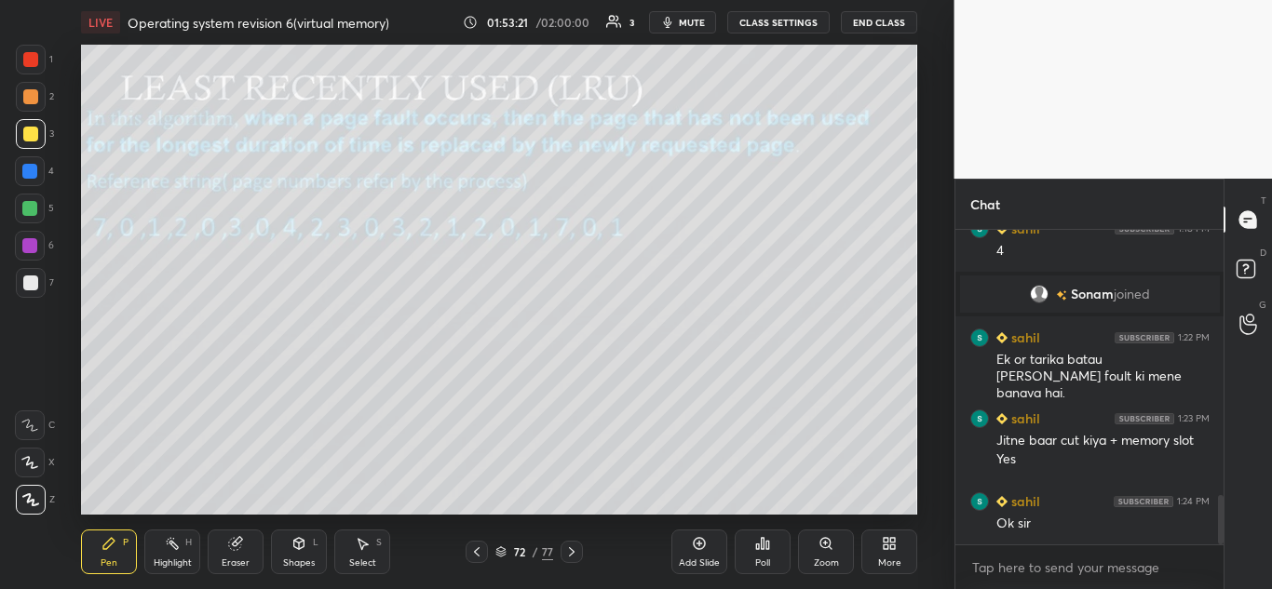
scroll to position [1695, 0]
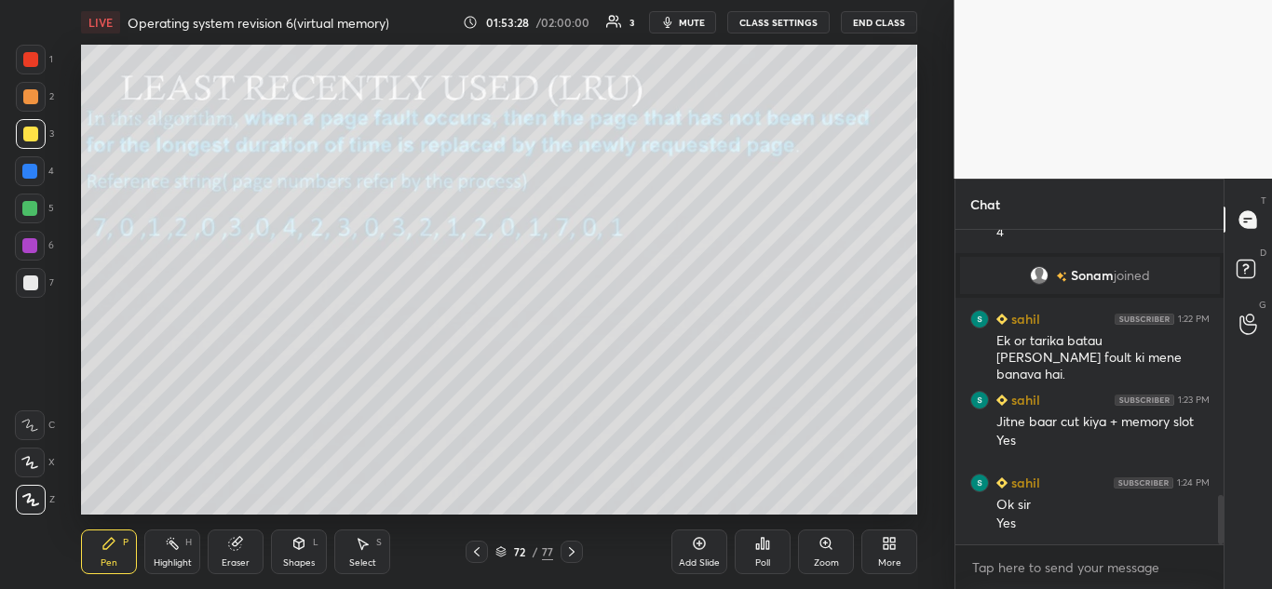
click at [572, 549] on icon at bounding box center [571, 552] width 15 height 15
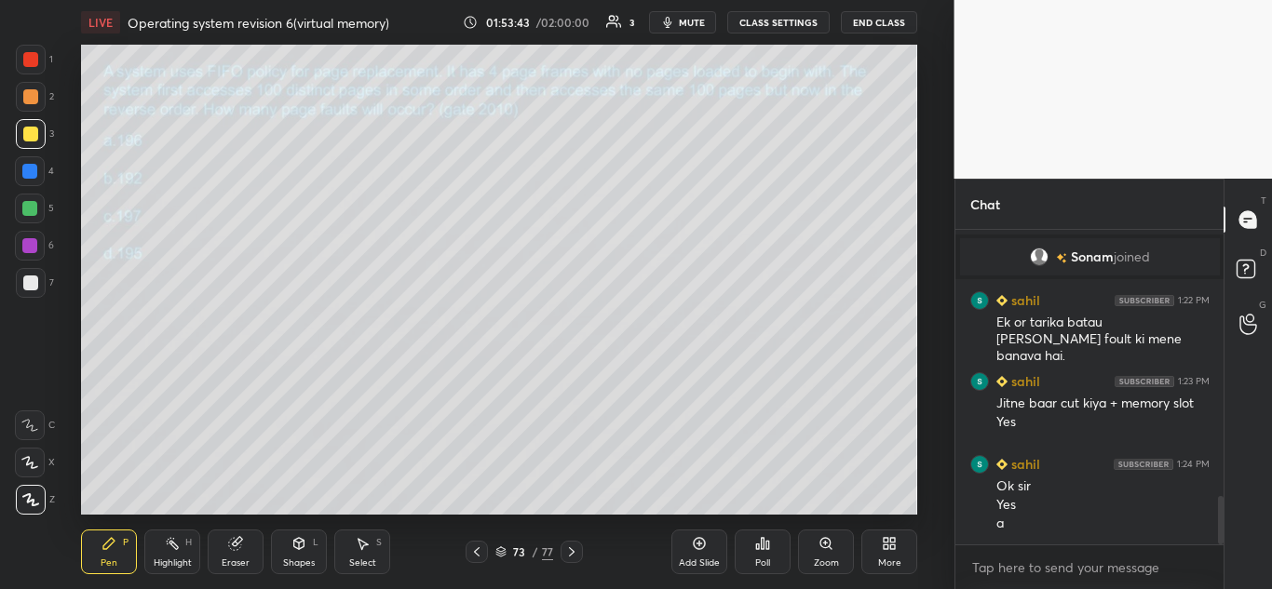
click at [760, 548] on icon at bounding box center [762, 543] width 15 height 15
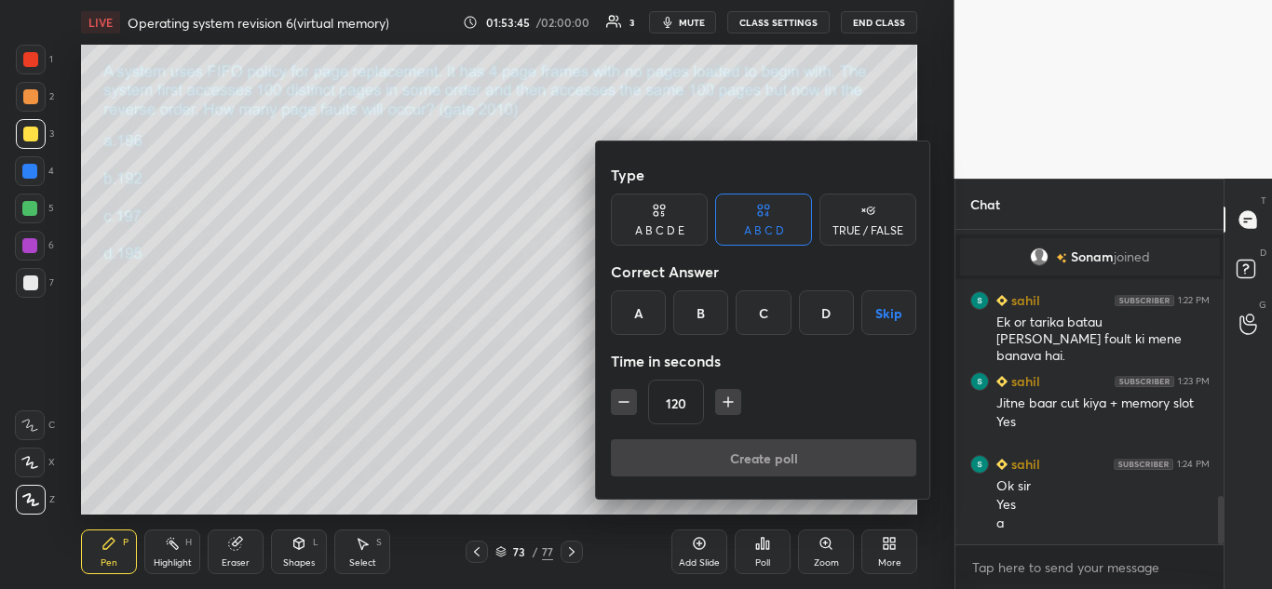
click at [639, 313] on div "A" at bounding box center [638, 313] width 55 height 45
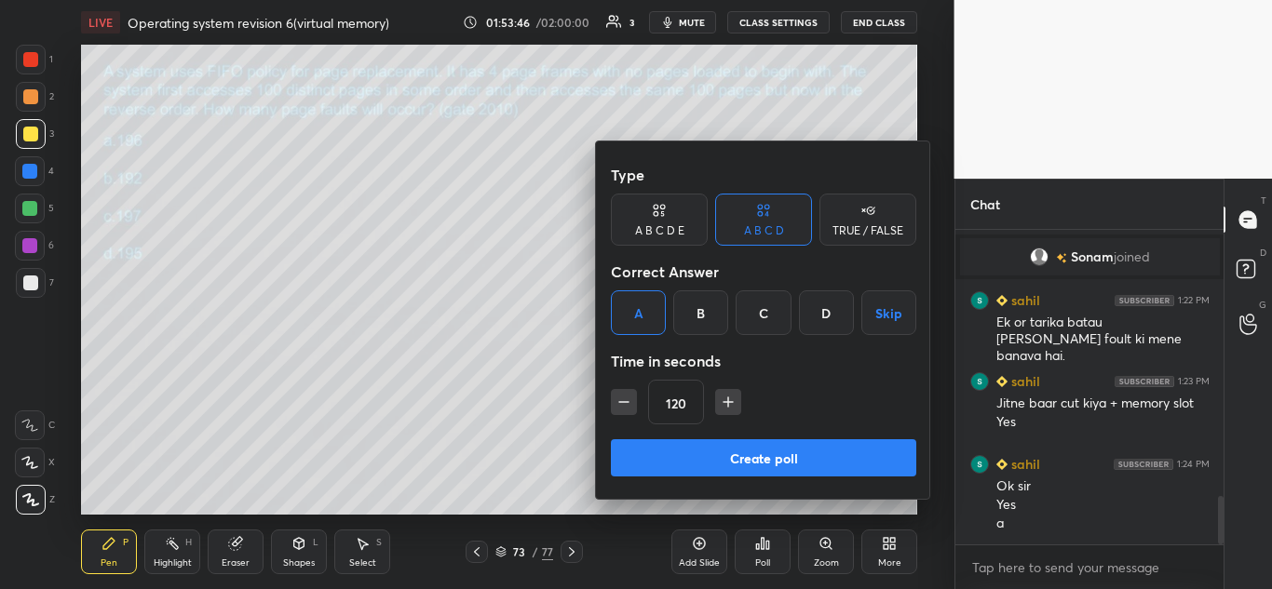
scroll to position [1758, 0]
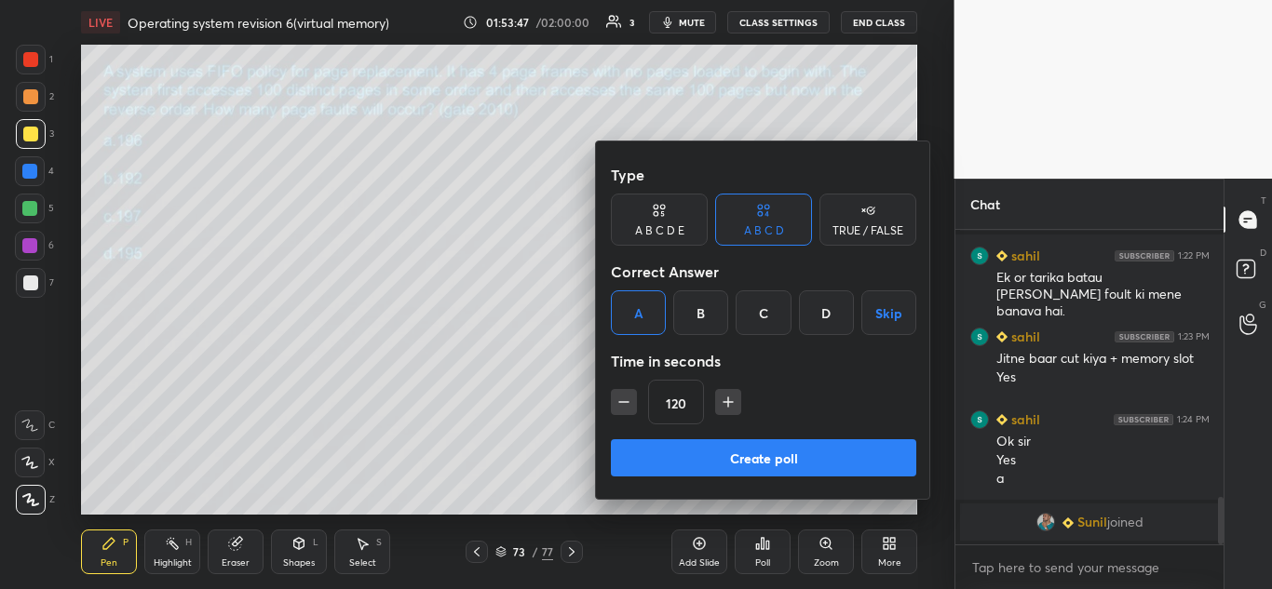
click at [620, 399] on icon "button" at bounding box center [624, 402] width 19 height 19
click at [620, 402] on icon "button" at bounding box center [623, 402] width 9 height 0
type input "90"
click at [717, 450] on button "Create poll" at bounding box center [763, 458] width 305 height 37
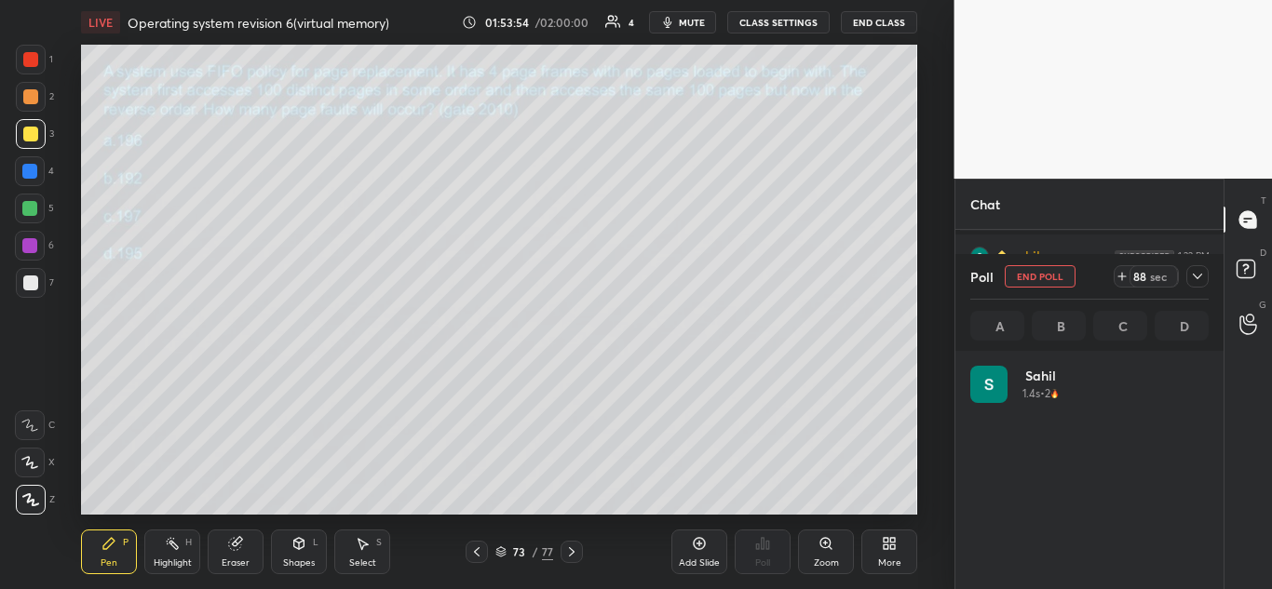
scroll to position [218, 233]
click at [1198, 278] on icon at bounding box center [1197, 277] width 9 height 6
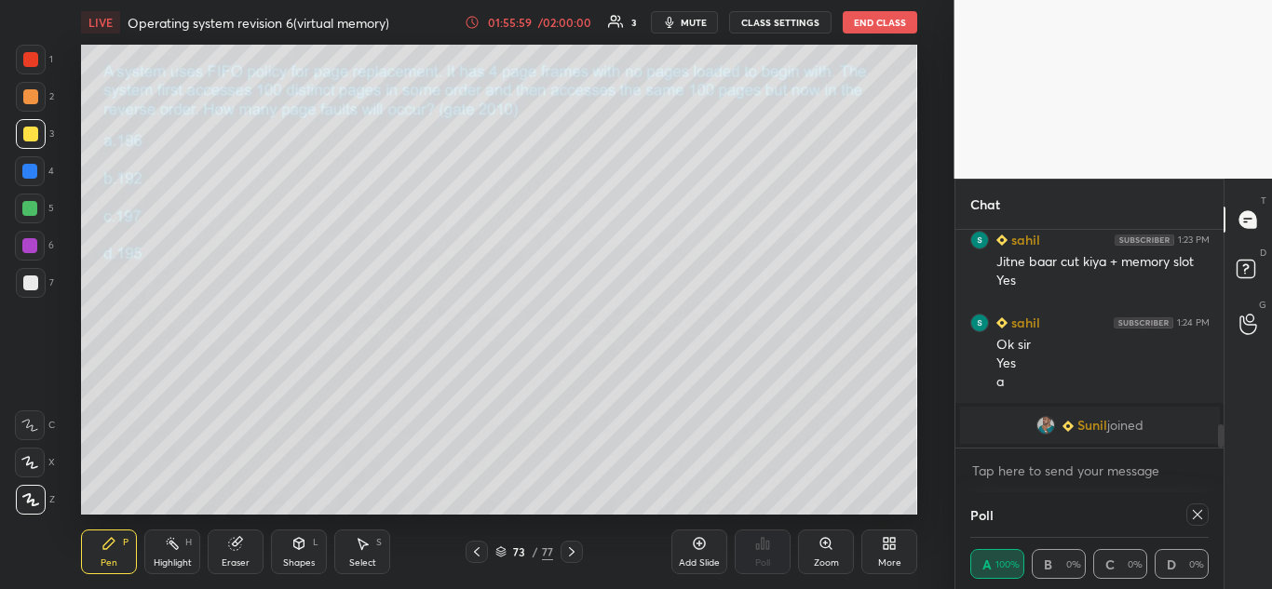
scroll to position [1758, 0]
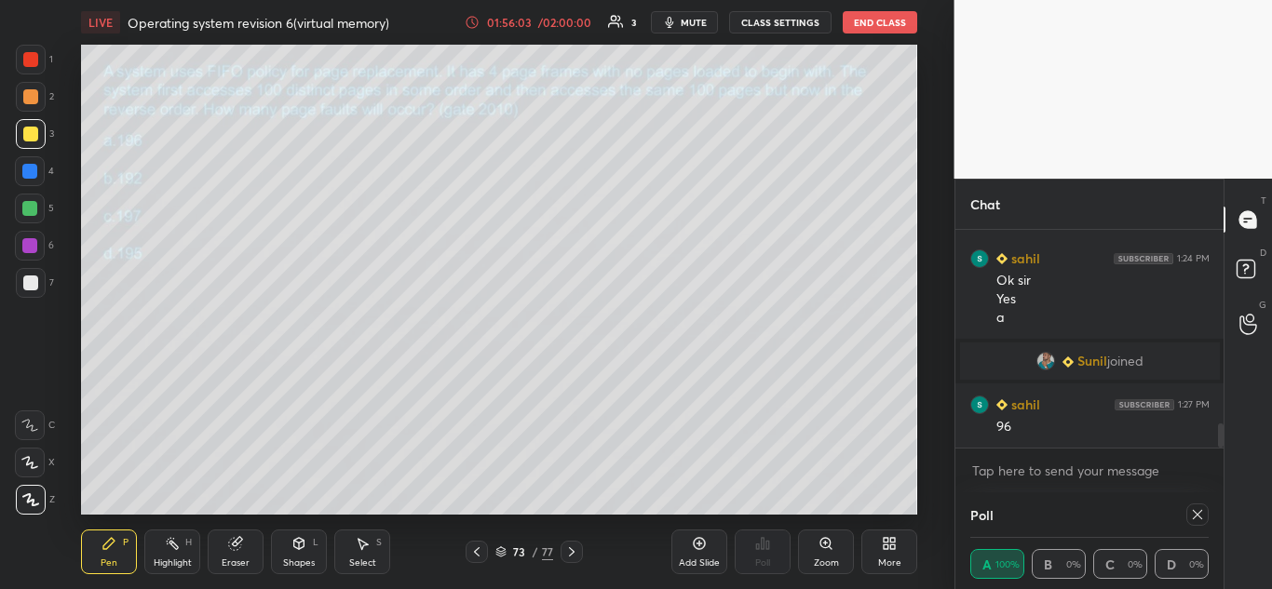
click at [1195, 519] on icon at bounding box center [1197, 515] width 15 height 15
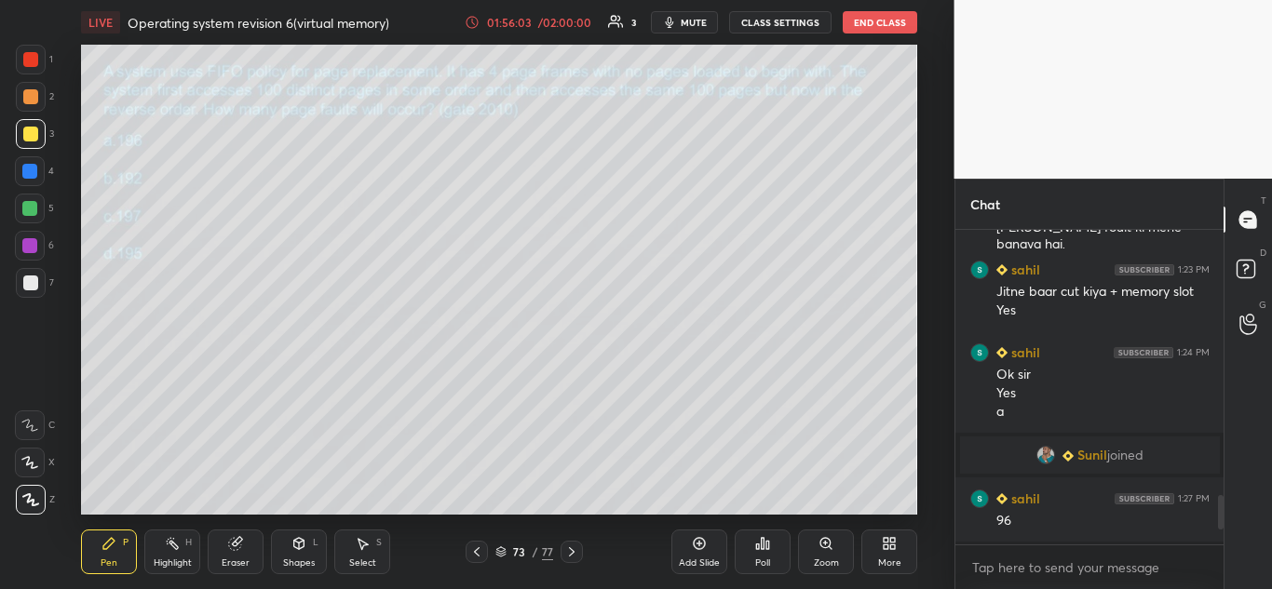
scroll to position [0, 0]
click at [504, 548] on icon at bounding box center [500, 552] width 11 height 11
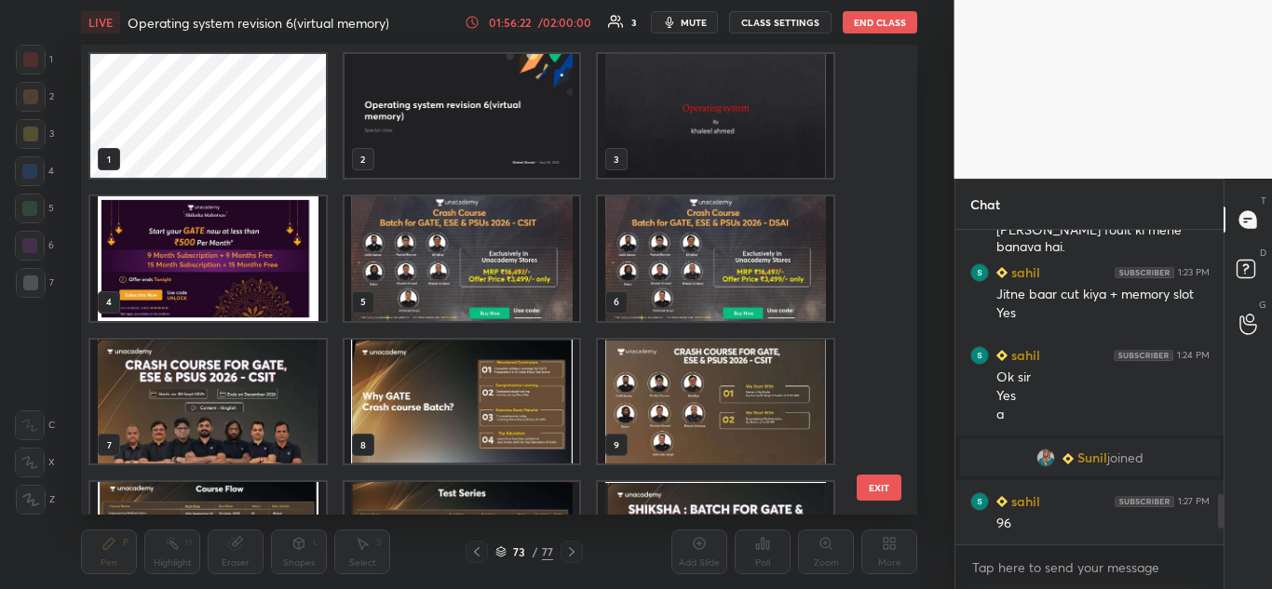
click at [242, 265] on img "grid" at bounding box center [208, 258] width 236 height 124
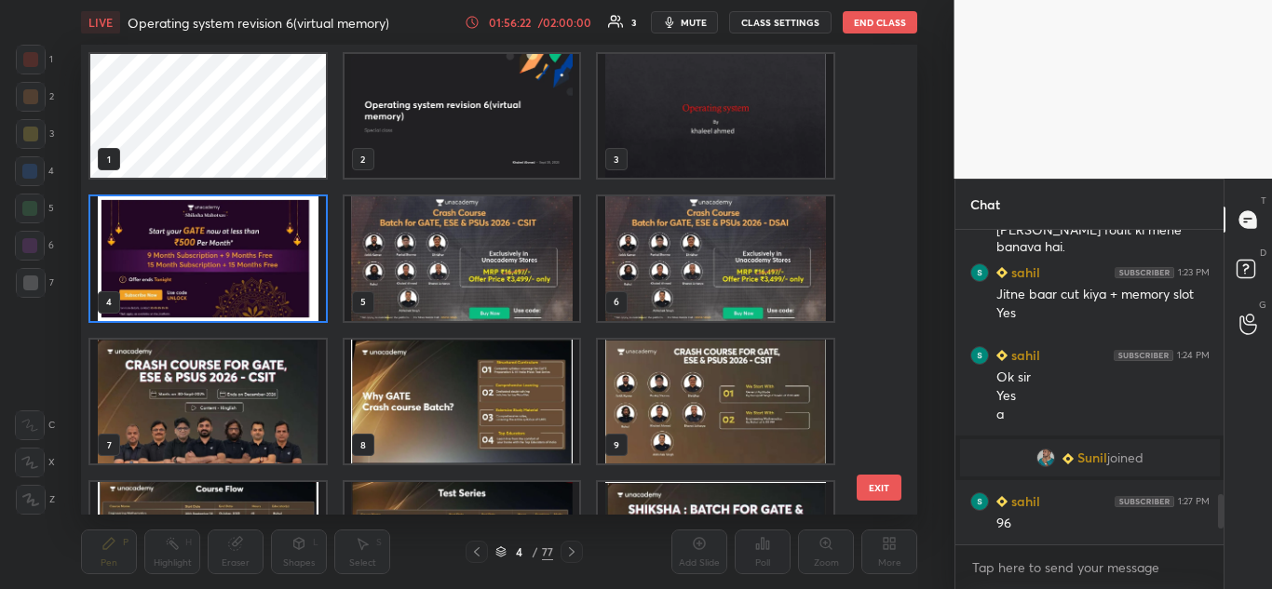
click at [249, 268] on img "grid" at bounding box center [208, 258] width 236 height 124
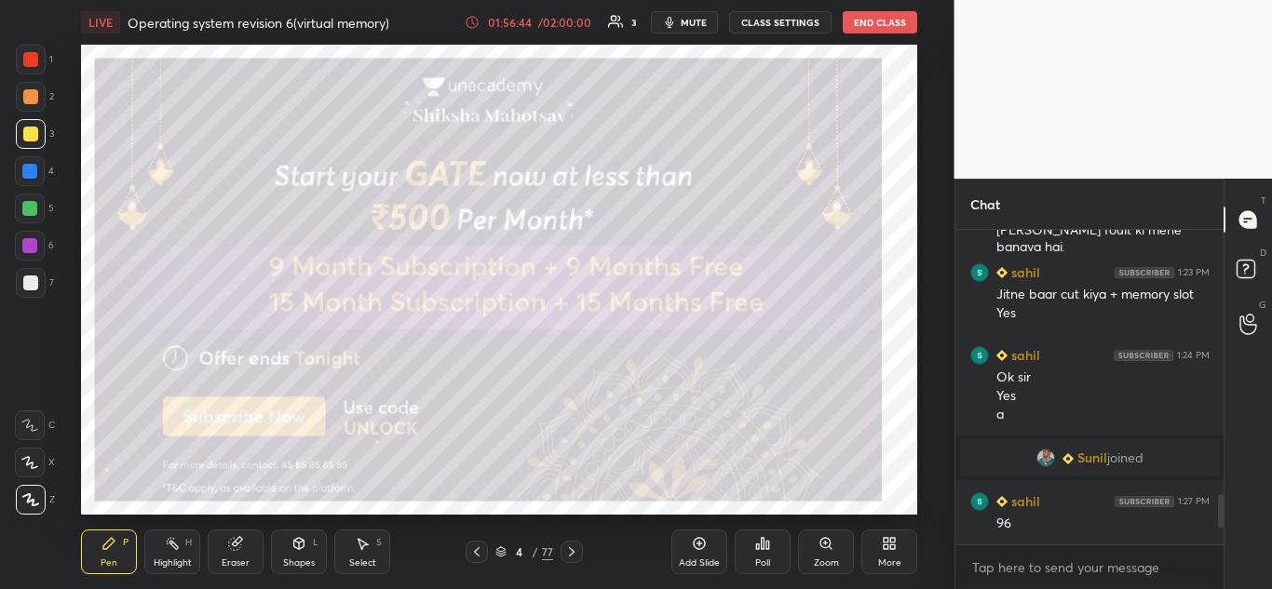
click at [574, 552] on icon at bounding box center [572, 552] width 6 height 9
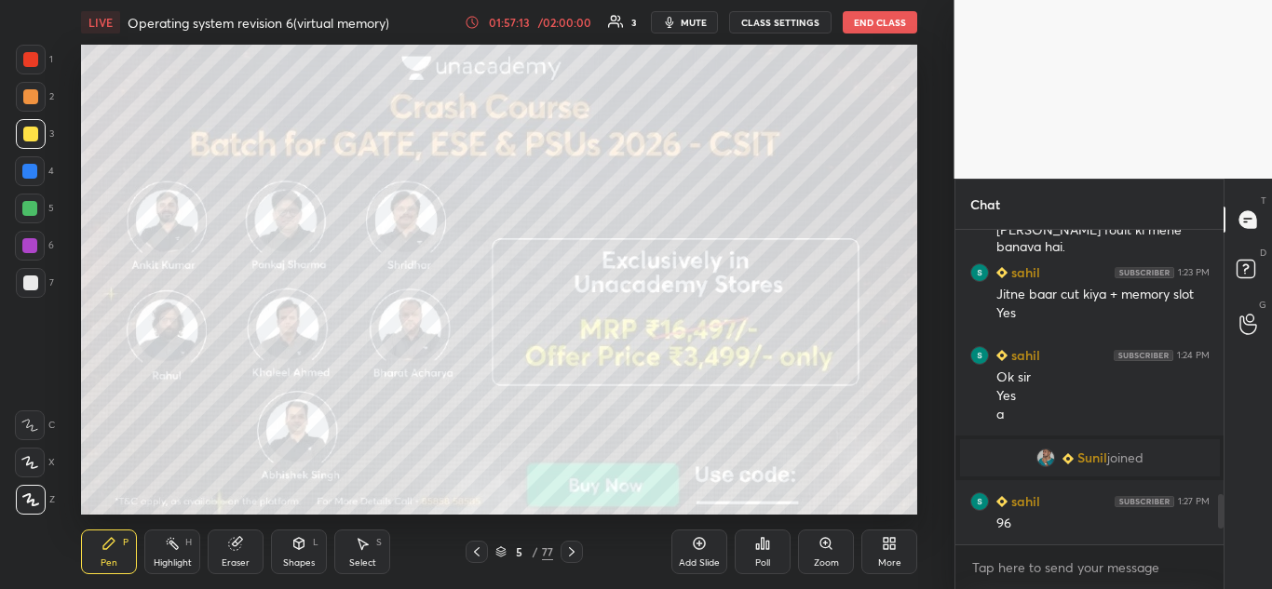
click at [576, 556] on icon at bounding box center [571, 552] width 15 height 15
click at [577, 562] on div at bounding box center [572, 552] width 22 height 22
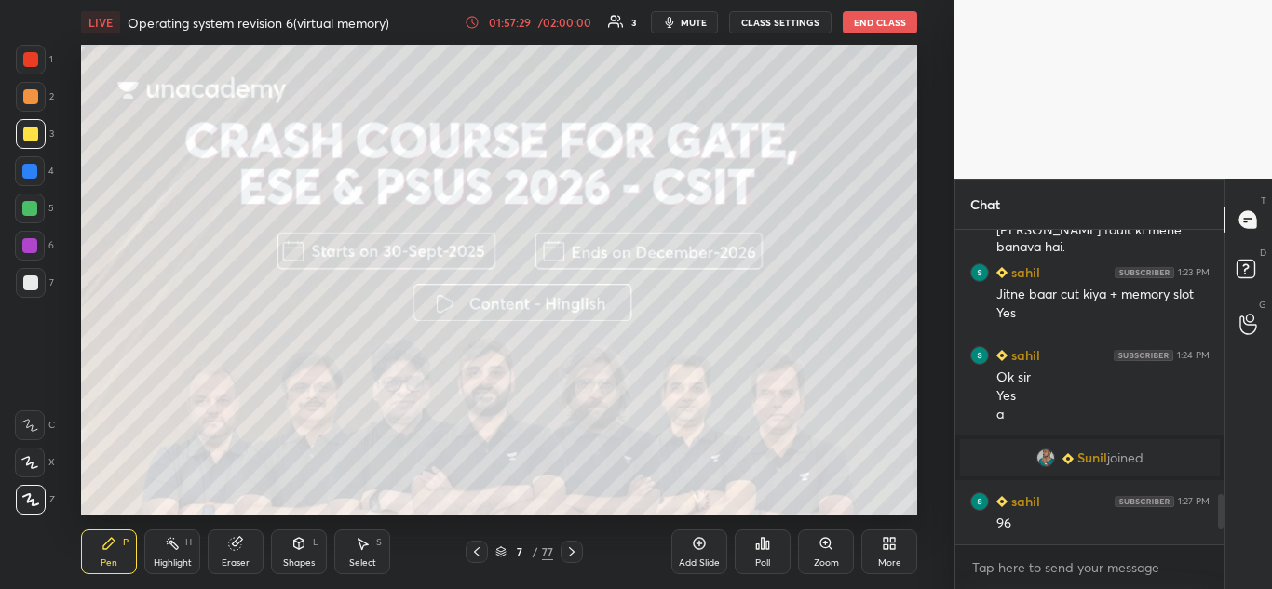
click at [571, 547] on icon at bounding box center [571, 552] width 15 height 15
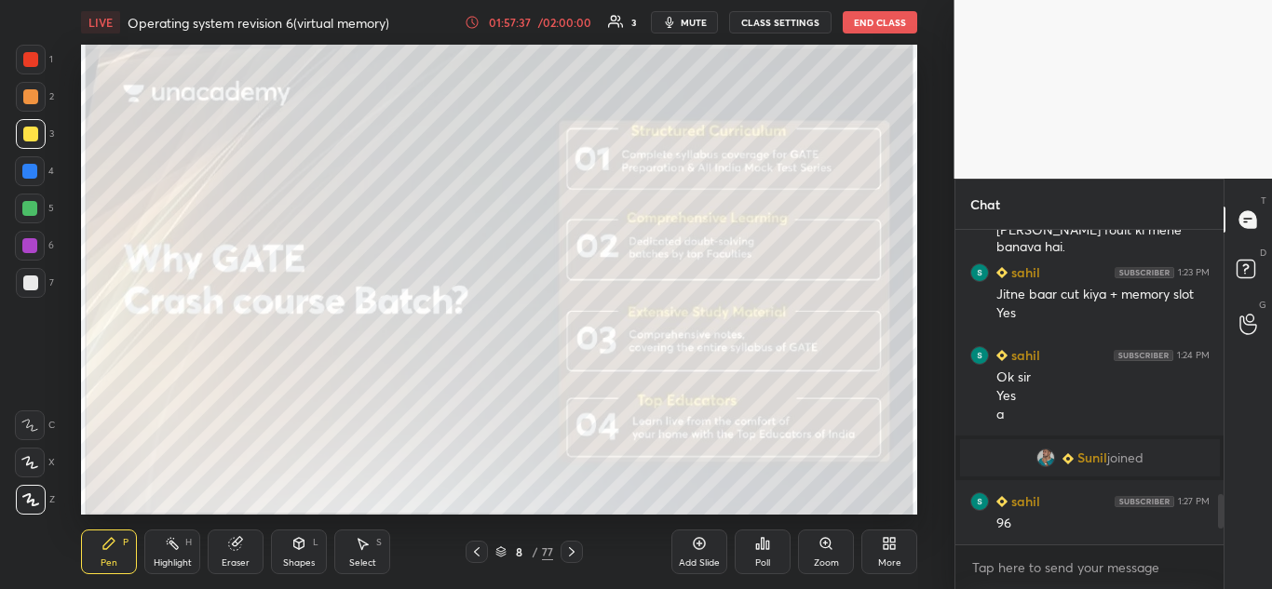
click at [574, 557] on icon at bounding box center [571, 552] width 15 height 15
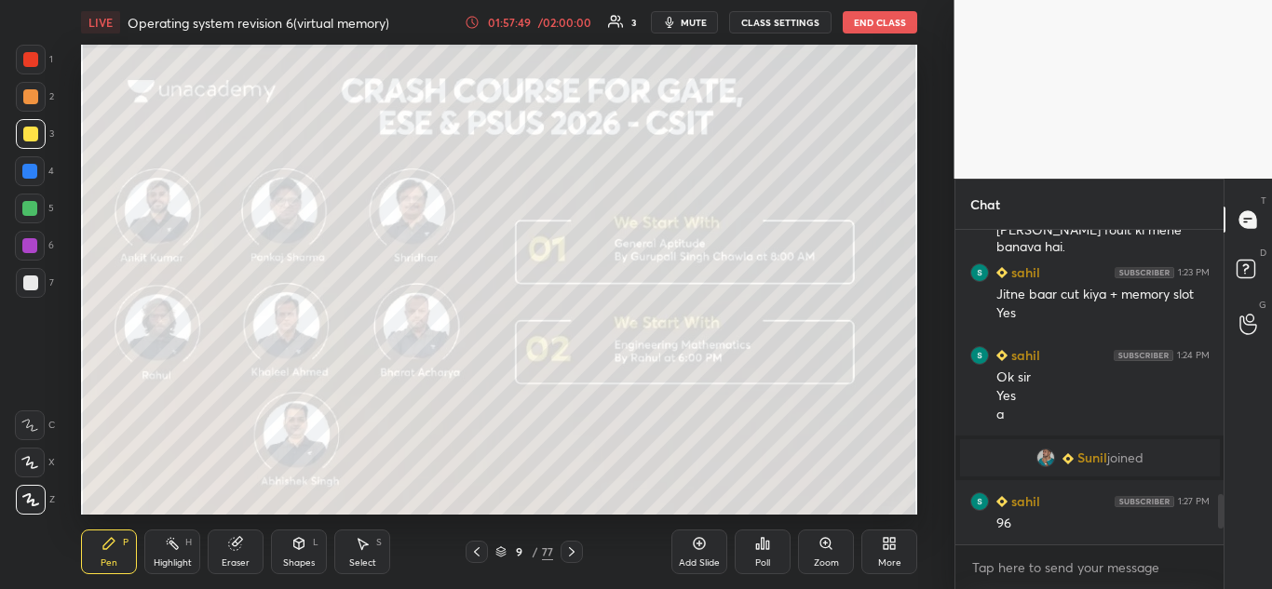
click at [572, 553] on icon at bounding box center [571, 552] width 15 height 15
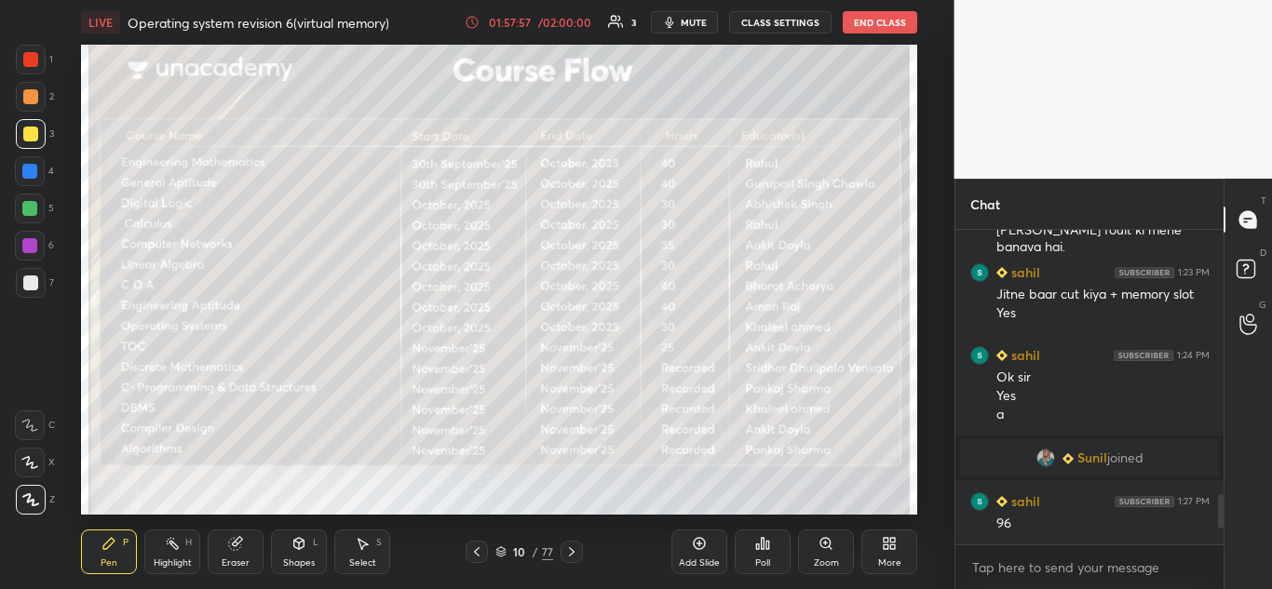
click at [570, 556] on icon at bounding box center [572, 552] width 6 height 9
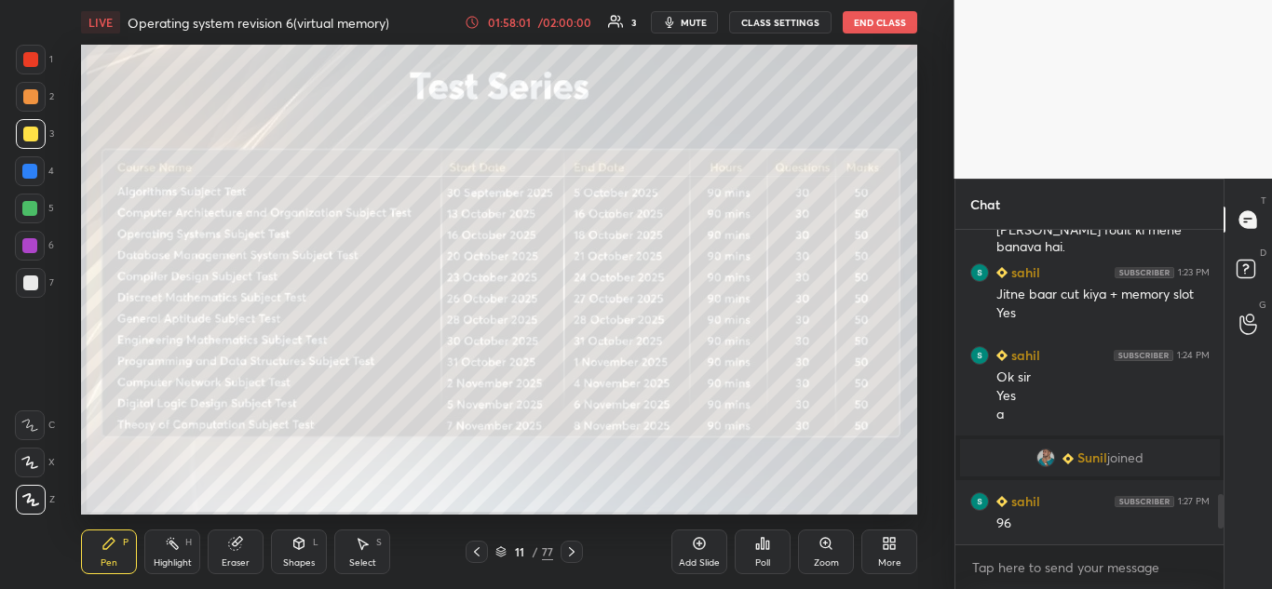
click at [572, 552] on icon at bounding box center [571, 552] width 15 height 15
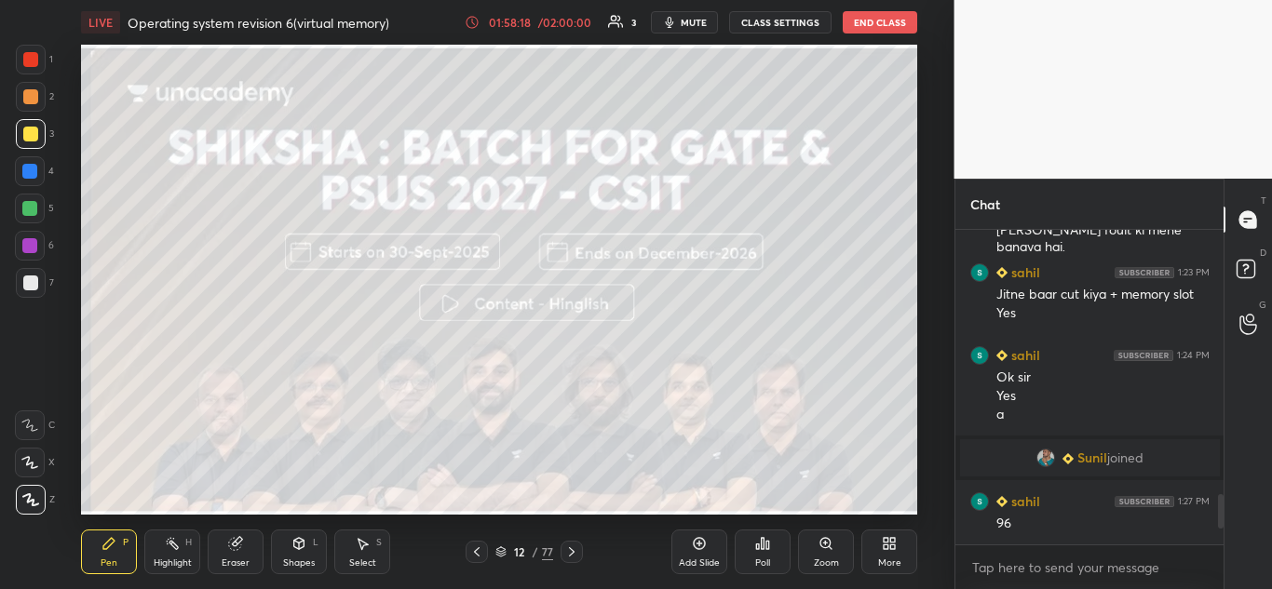
click at [569, 549] on icon at bounding box center [571, 552] width 15 height 15
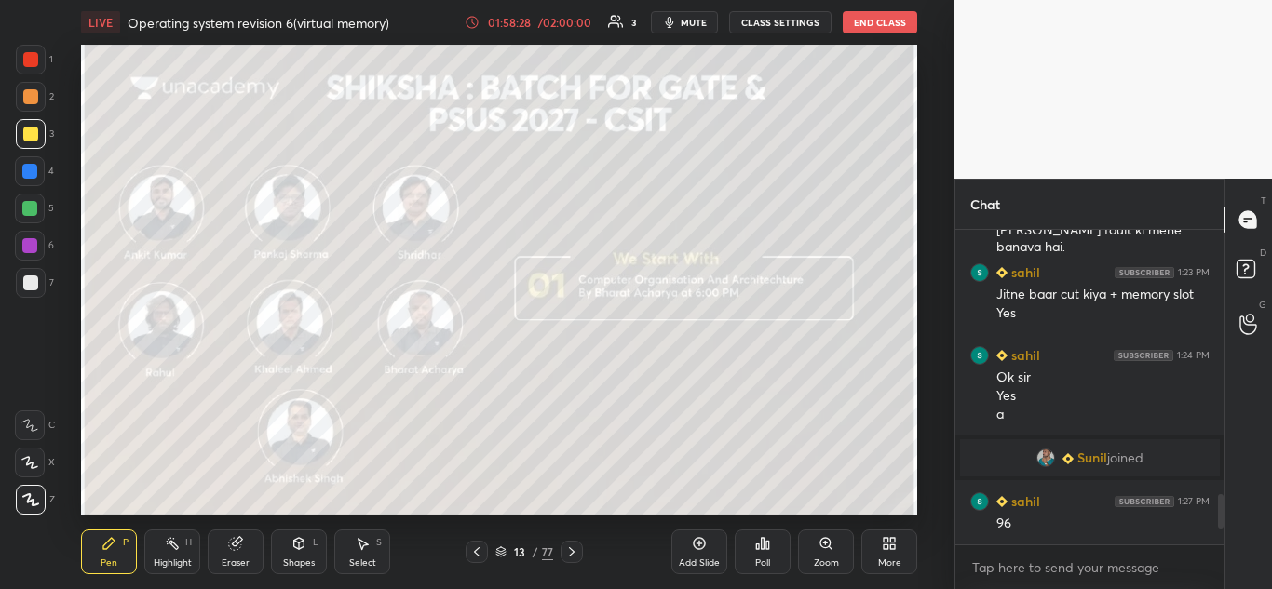
click at [574, 548] on icon at bounding box center [571, 552] width 15 height 15
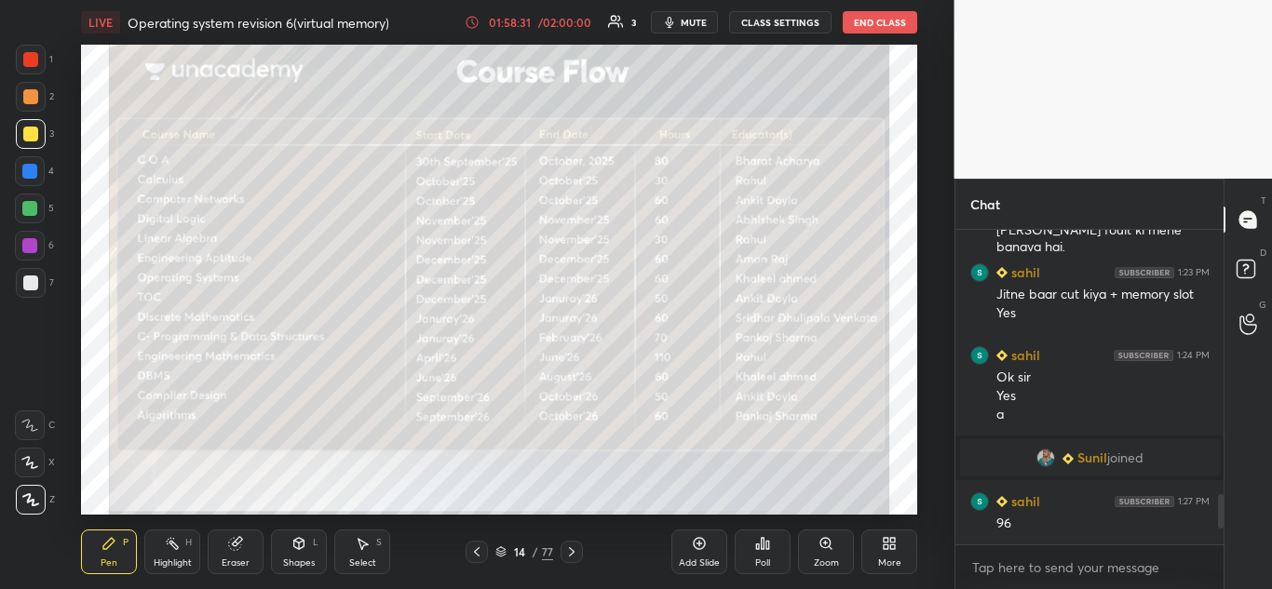
click at [575, 554] on icon at bounding box center [571, 552] width 15 height 15
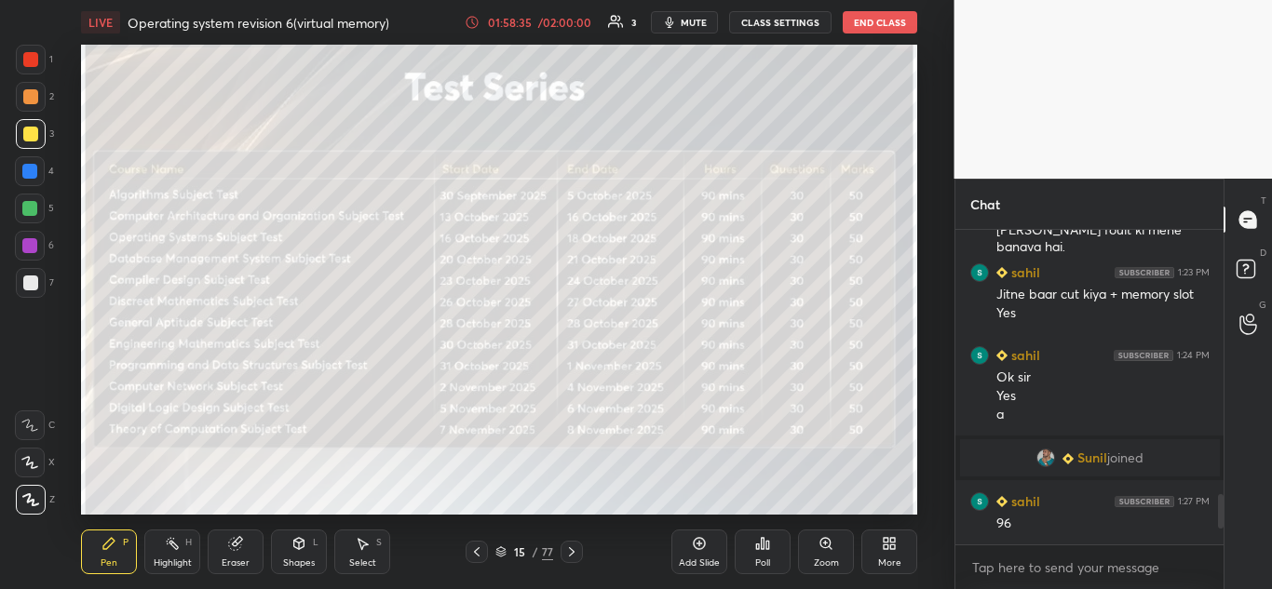
click at [575, 548] on icon at bounding box center [571, 552] width 15 height 15
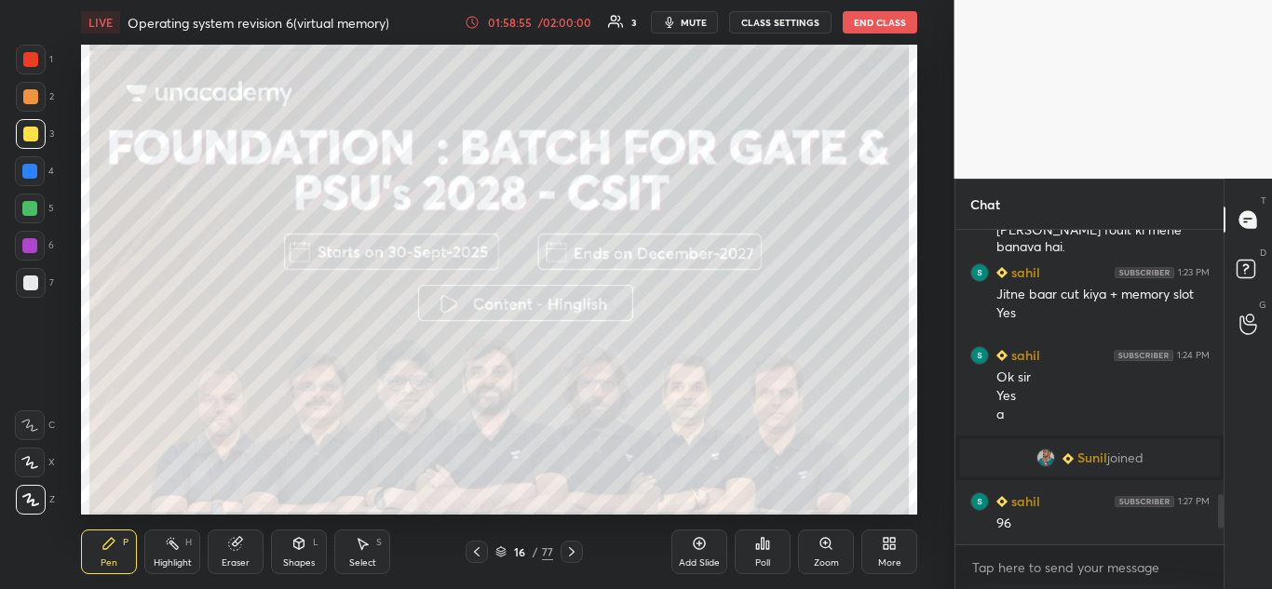
click at [575, 552] on icon at bounding box center [571, 552] width 15 height 15
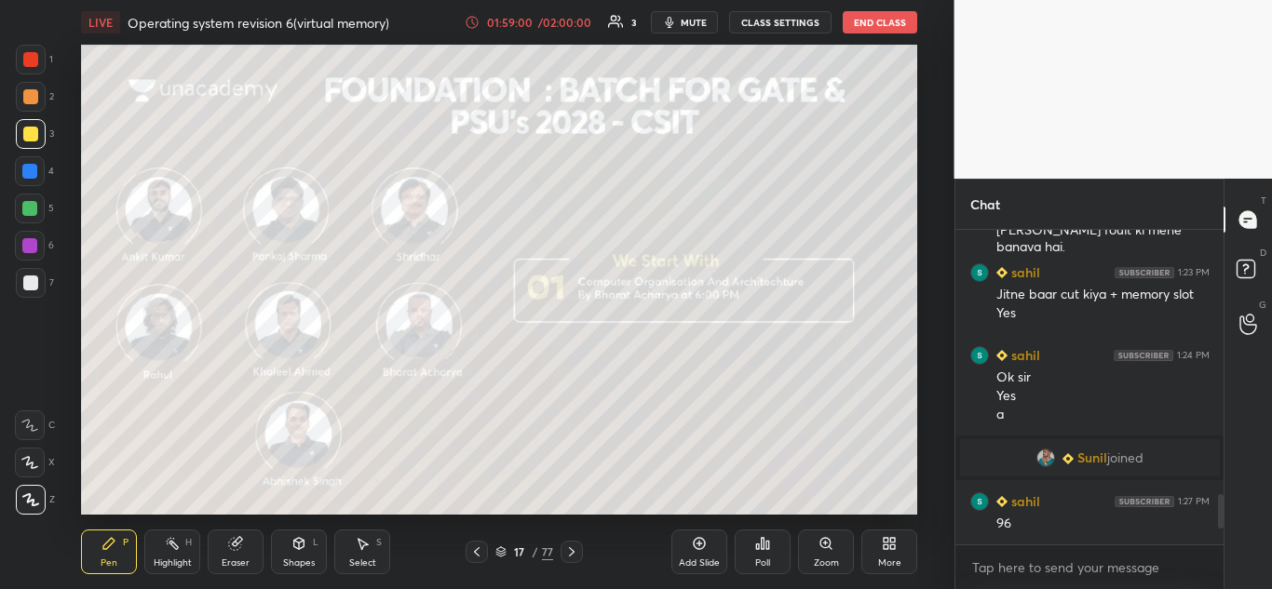
click at [577, 556] on icon at bounding box center [571, 552] width 15 height 15
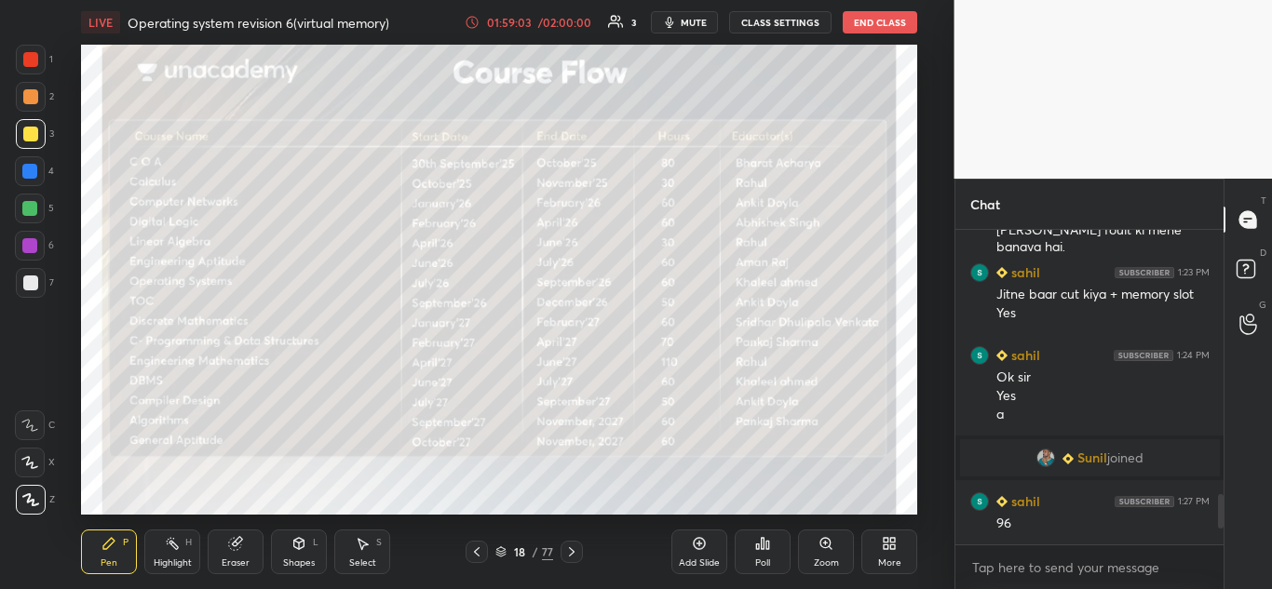
click at [578, 554] on icon at bounding box center [571, 552] width 15 height 15
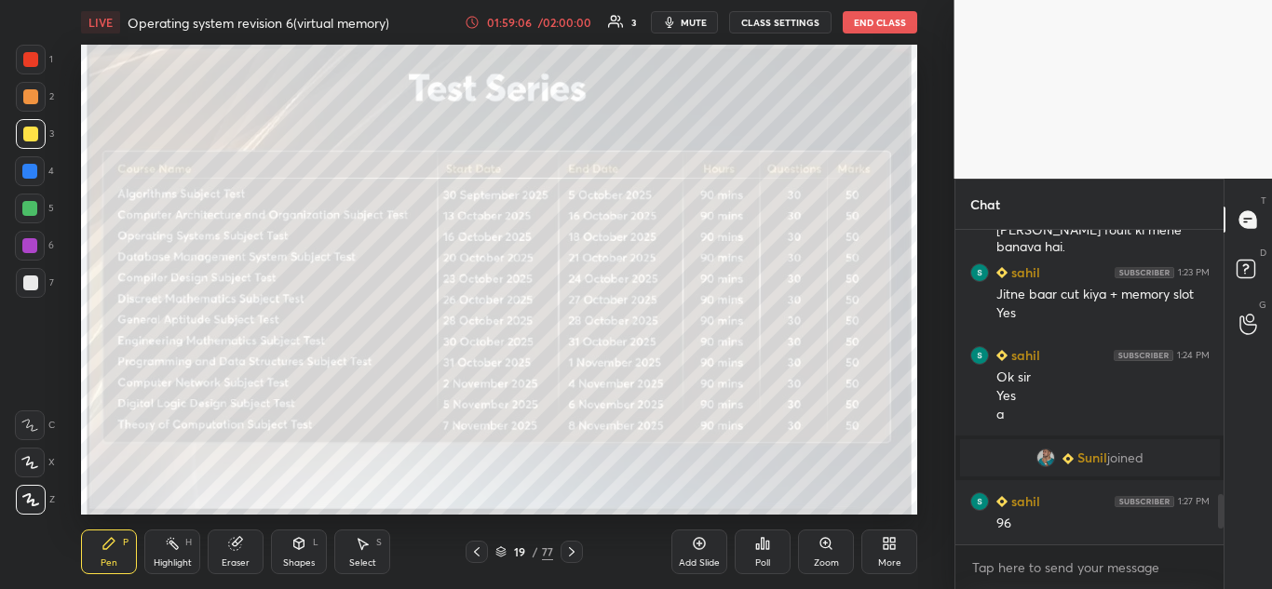
click at [578, 551] on icon at bounding box center [571, 552] width 15 height 15
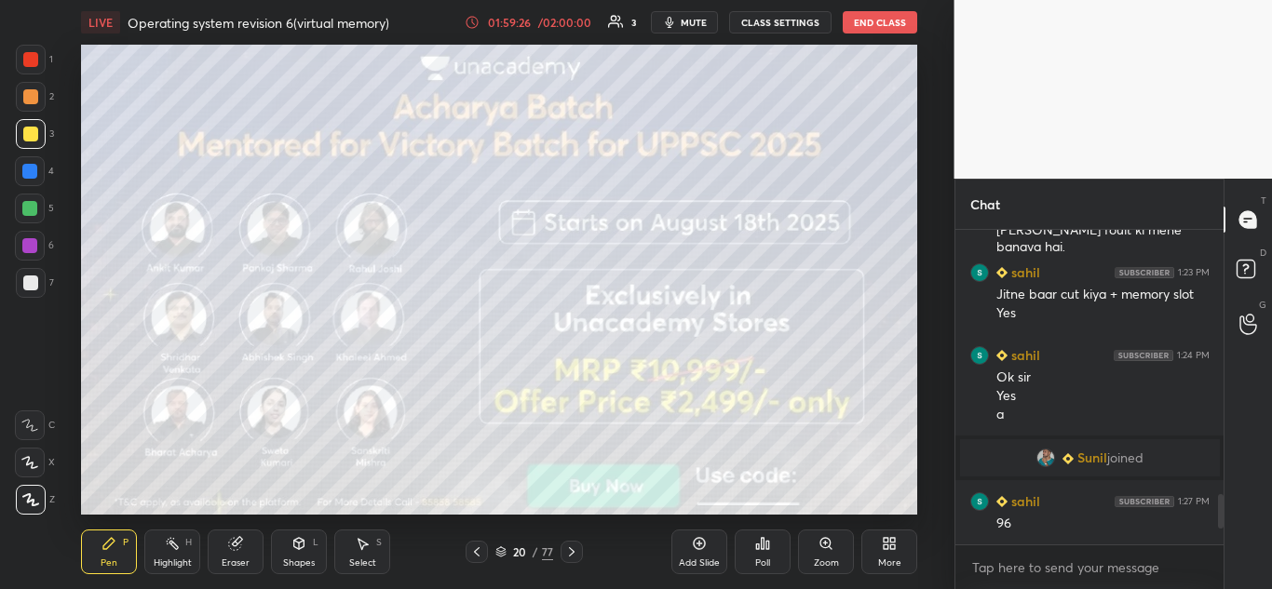
click at [573, 551] on icon at bounding box center [572, 552] width 6 height 9
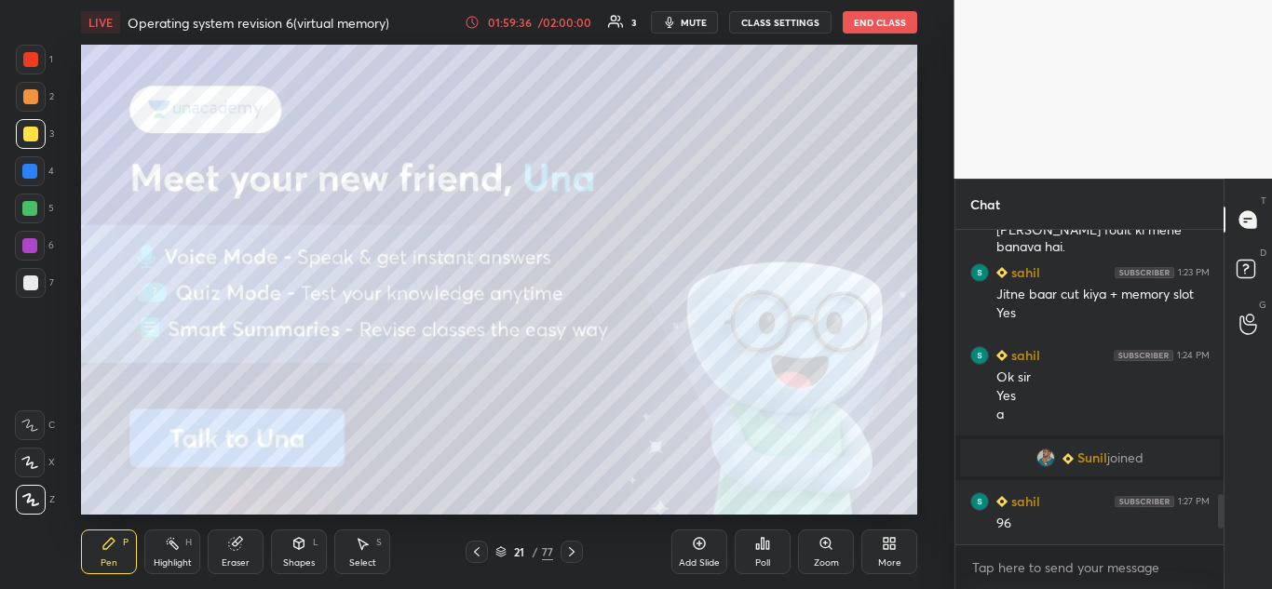
click at [566, 556] on icon at bounding box center [571, 552] width 15 height 15
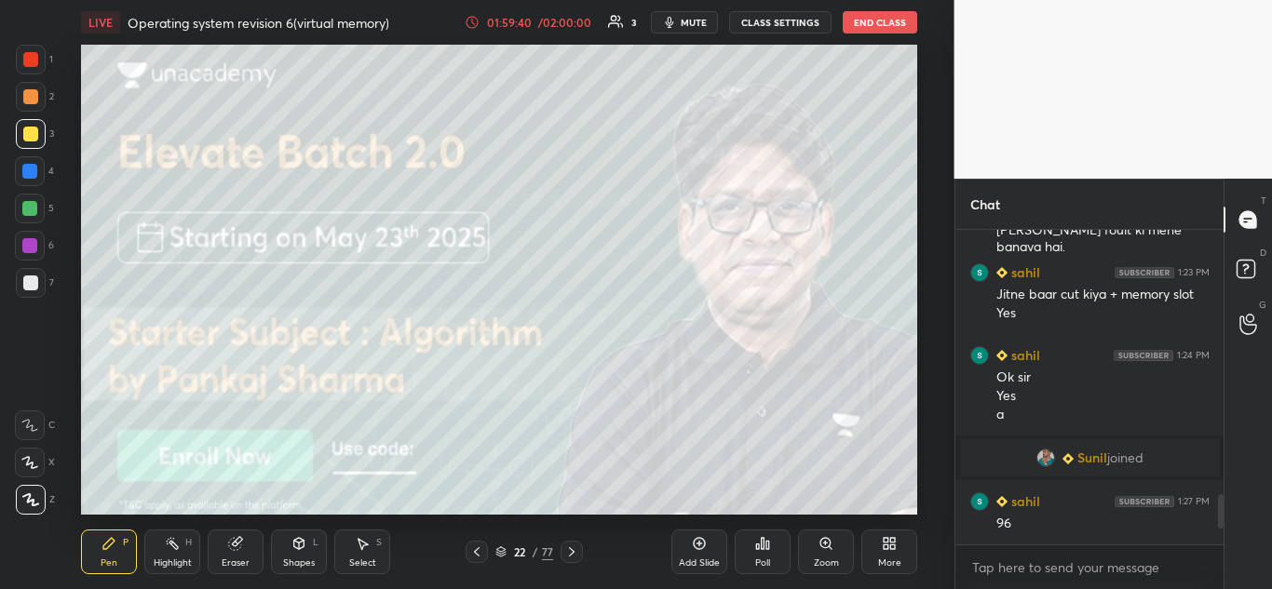
click at [572, 550] on icon at bounding box center [572, 552] width 6 height 9
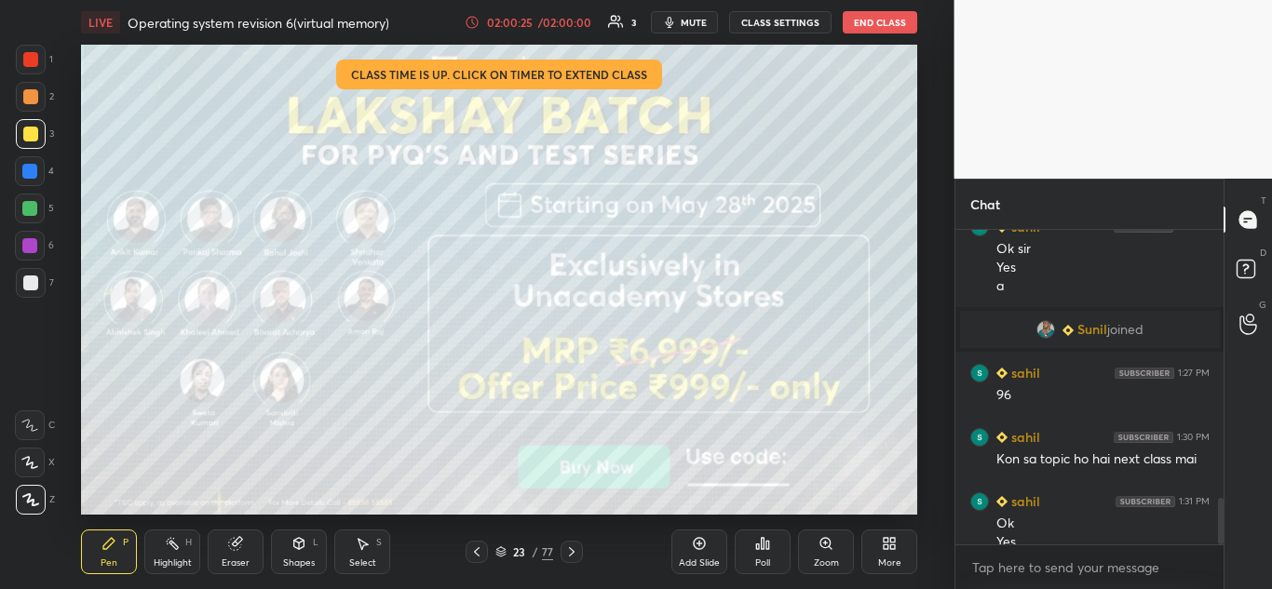
scroll to position [1808, 0]
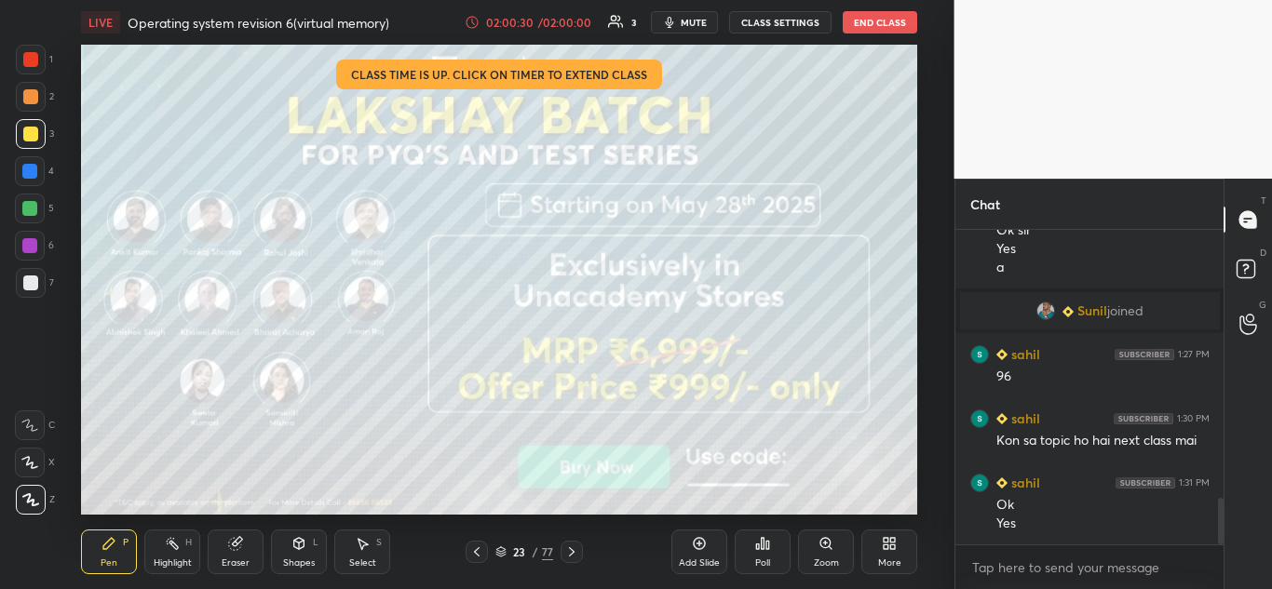
click at [878, 22] on button "End Class" at bounding box center [880, 22] width 74 height 22
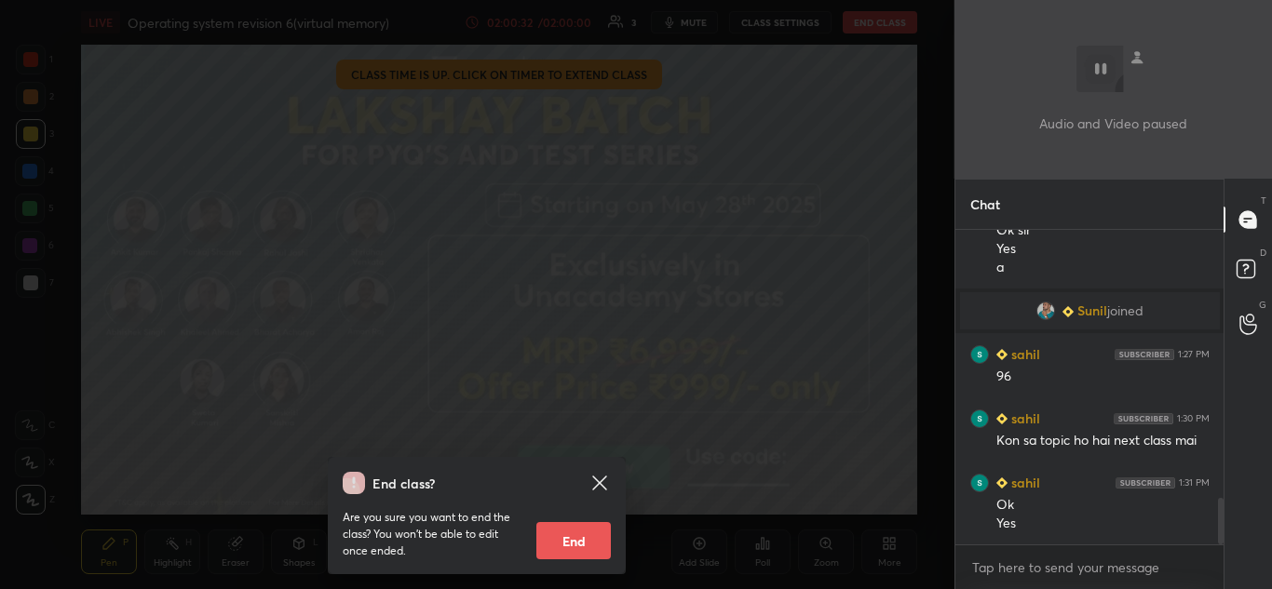
click at [572, 536] on button "End" at bounding box center [573, 540] width 74 height 37
type textarea "x"
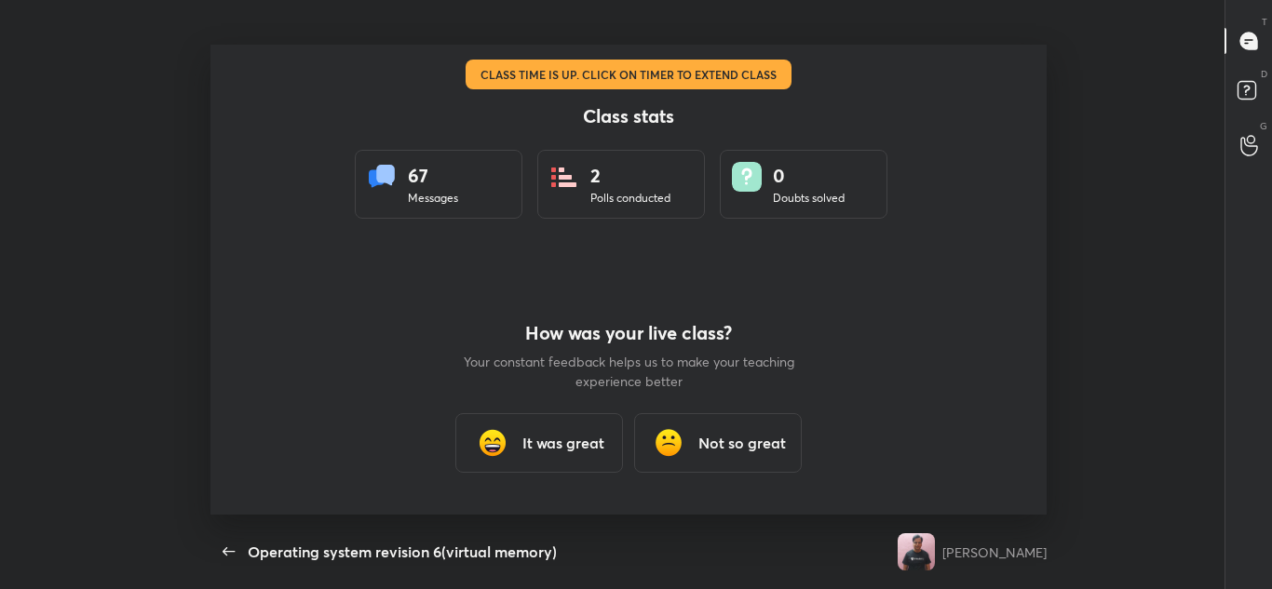
scroll to position [92650, 91863]
click at [462, 186] on div "67 Messages" at bounding box center [439, 184] width 168 height 69
click at [557, 438] on h3 "It was great" at bounding box center [563, 443] width 82 height 22
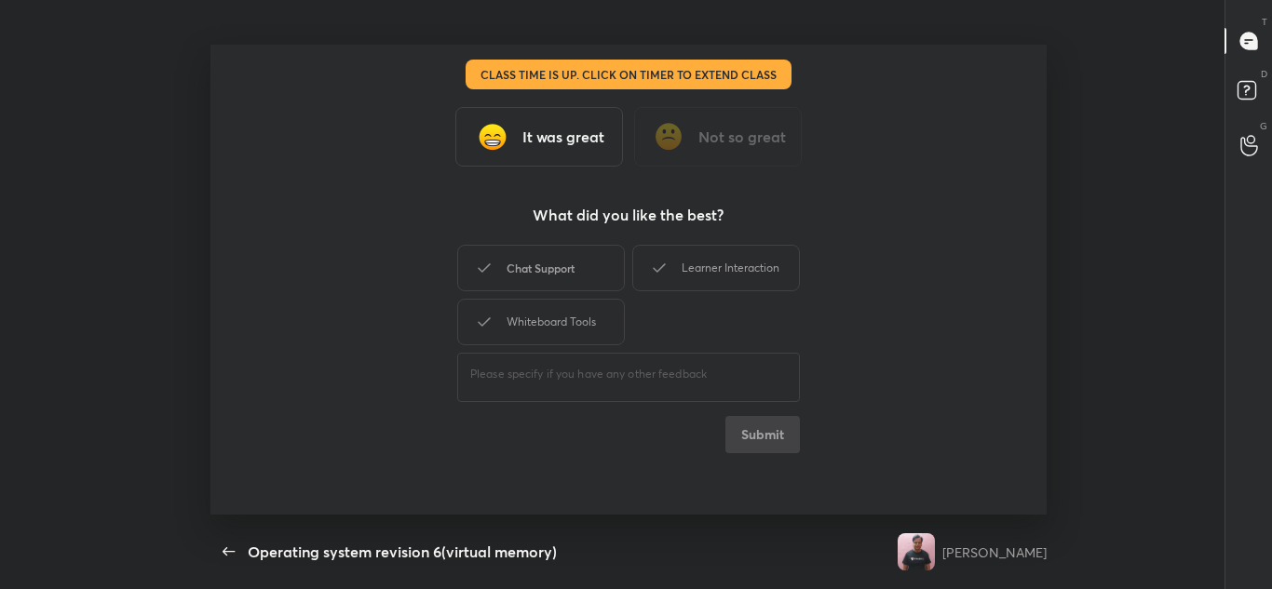
click at [586, 263] on div "Chat Support" at bounding box center [541, 268] width 168 height 47
click at [686, 262] on div "Learner Interaction" at bounding box center [716, 268] width 168 height 47
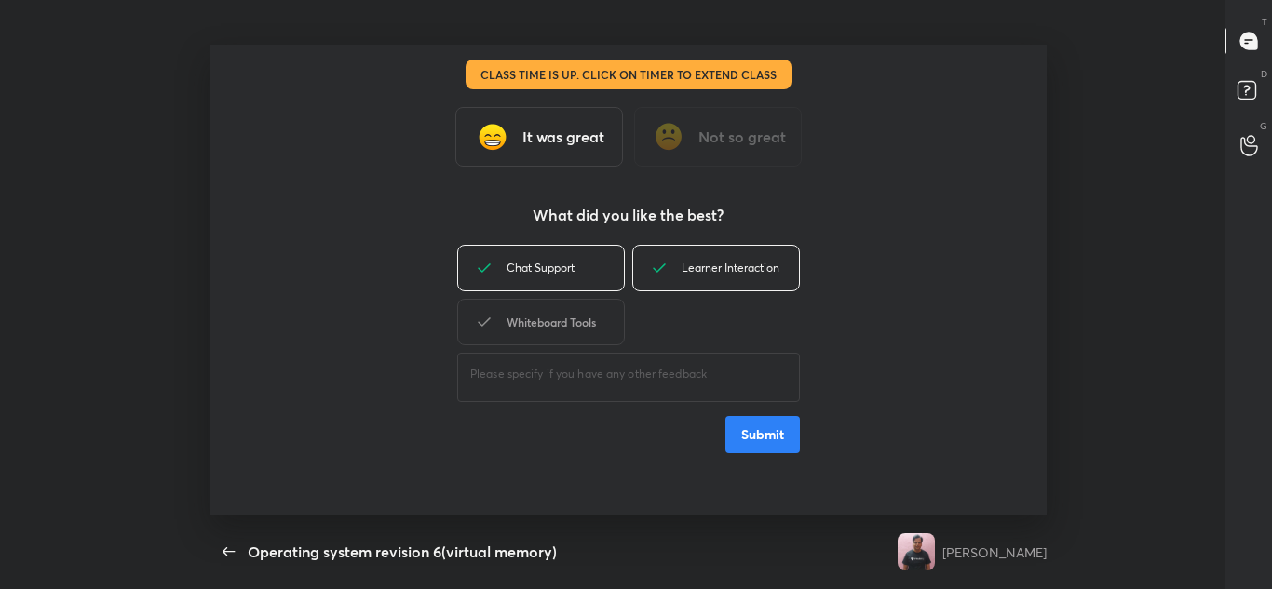
click at [569, 314] on div "Whiteboard Tools" at bounding box center [541, 322] width 168 height 47
click at [758, 438] on button "Submit" at bounding box center [762, 434] width 74 height 37
